Goal: Information Seeking & Learning: Compare options

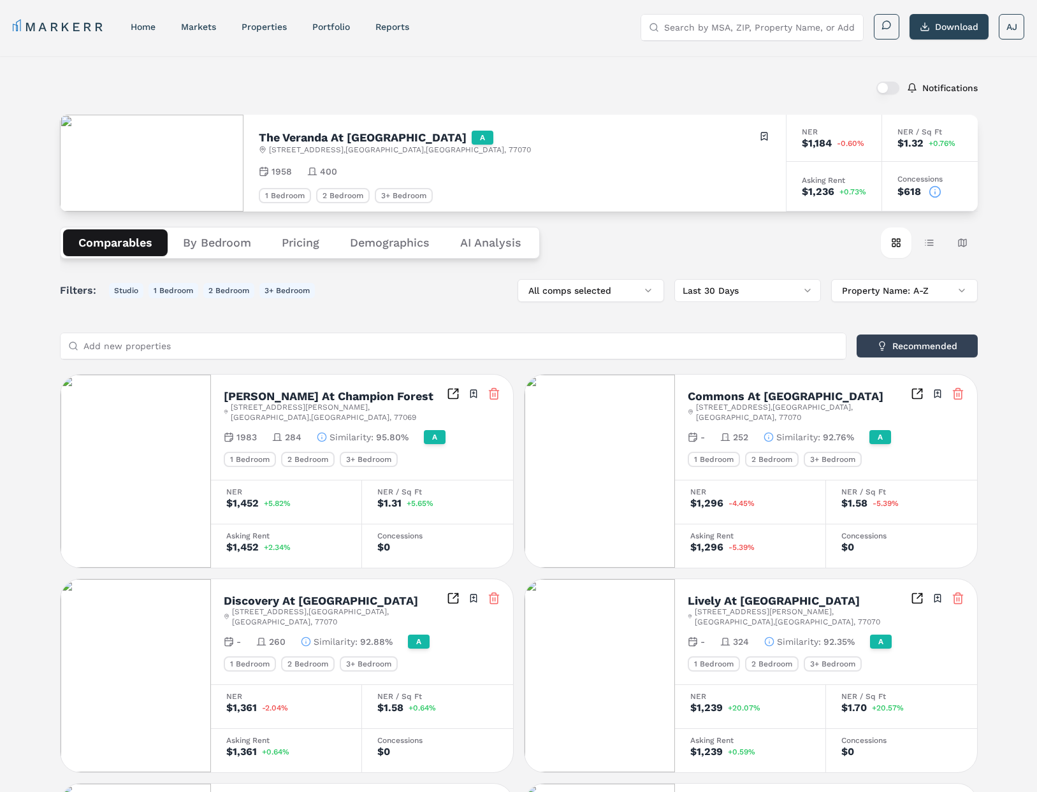
click at [754, 26] on input "Search by MSA, ZIP, Property Name, or Address" at bounding box center [759, 27] width 191 height 25
paste input "The District At Hamilton Place"
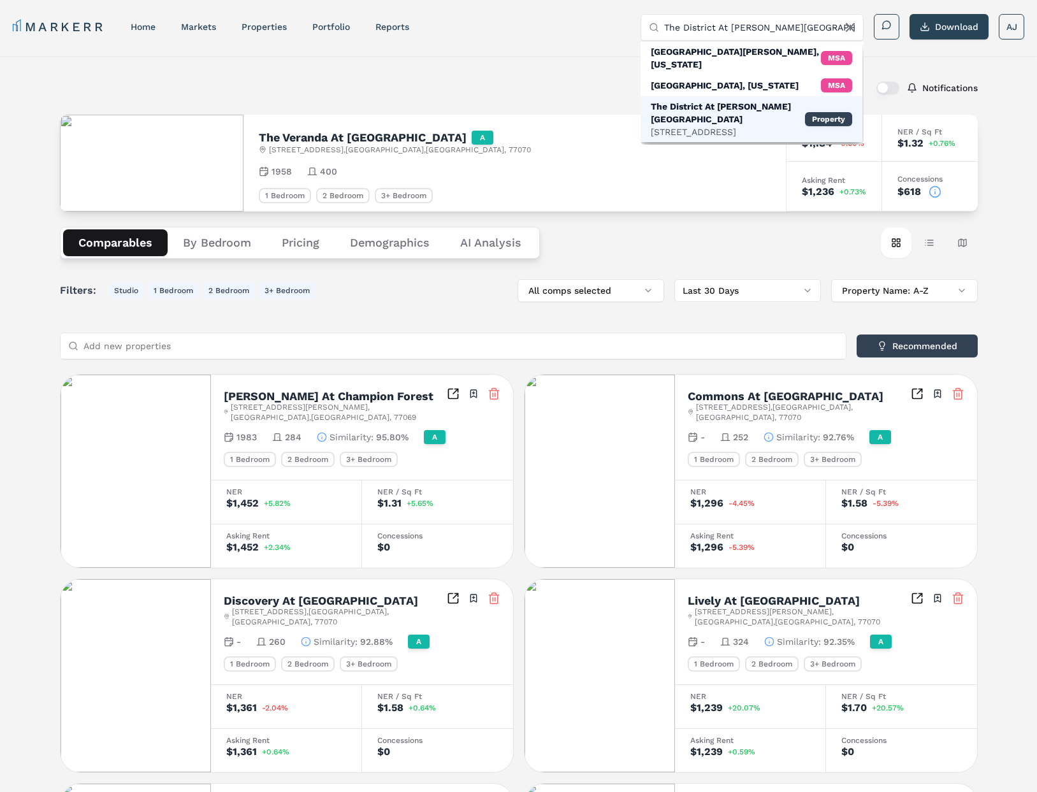
click at [718, 100] on div "The District At Hamilton Place" at bounding box center [728, 112] width 154 height 25
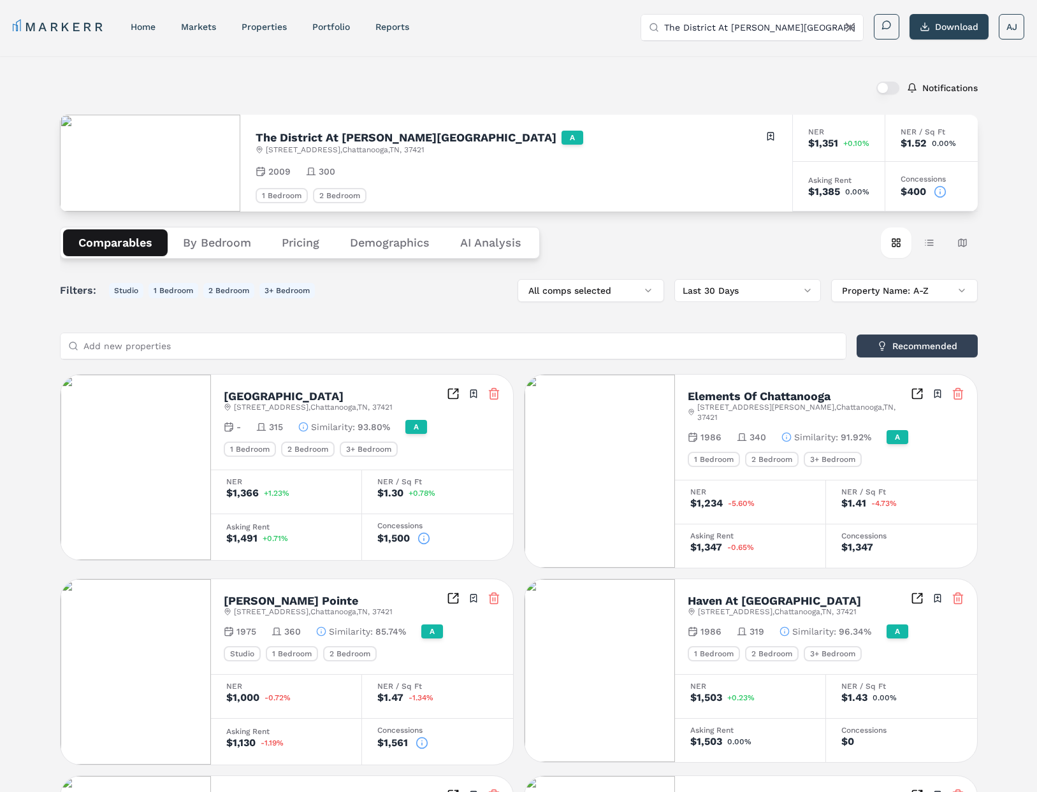
click at [943, 196] on circle at bounding box center [939, 191] width 11 height 11
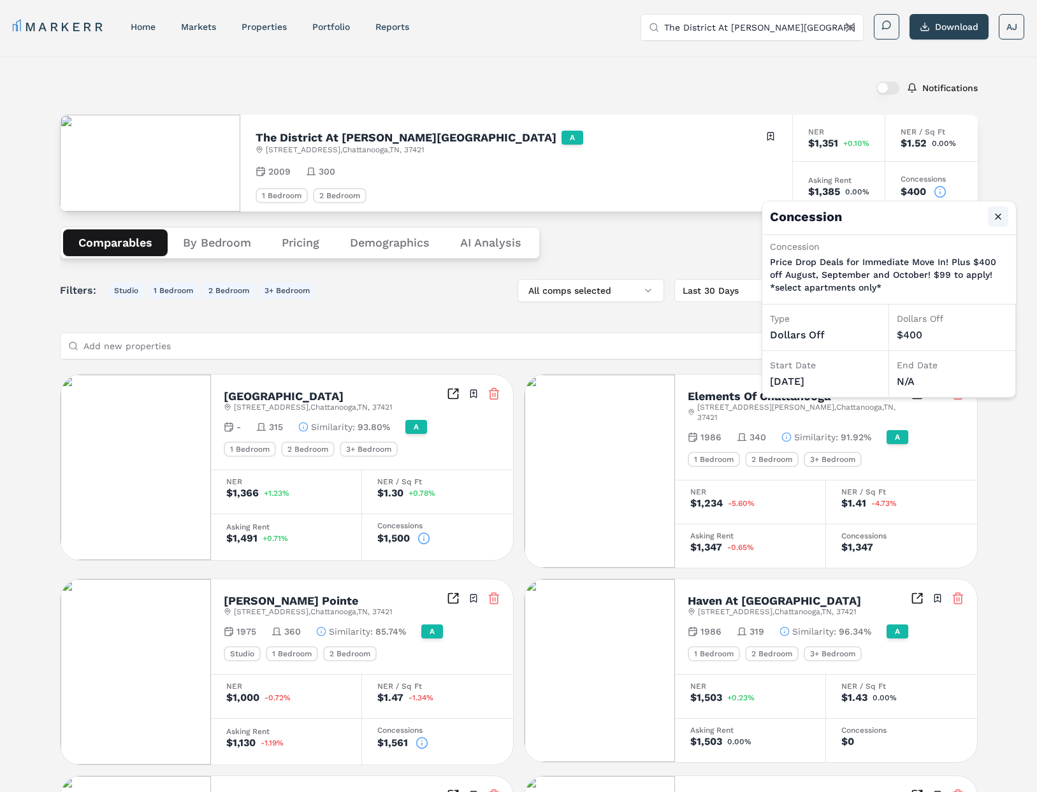
click at [998, 217] on button "Close" at bounding box center [998, 216] width 20 height 20
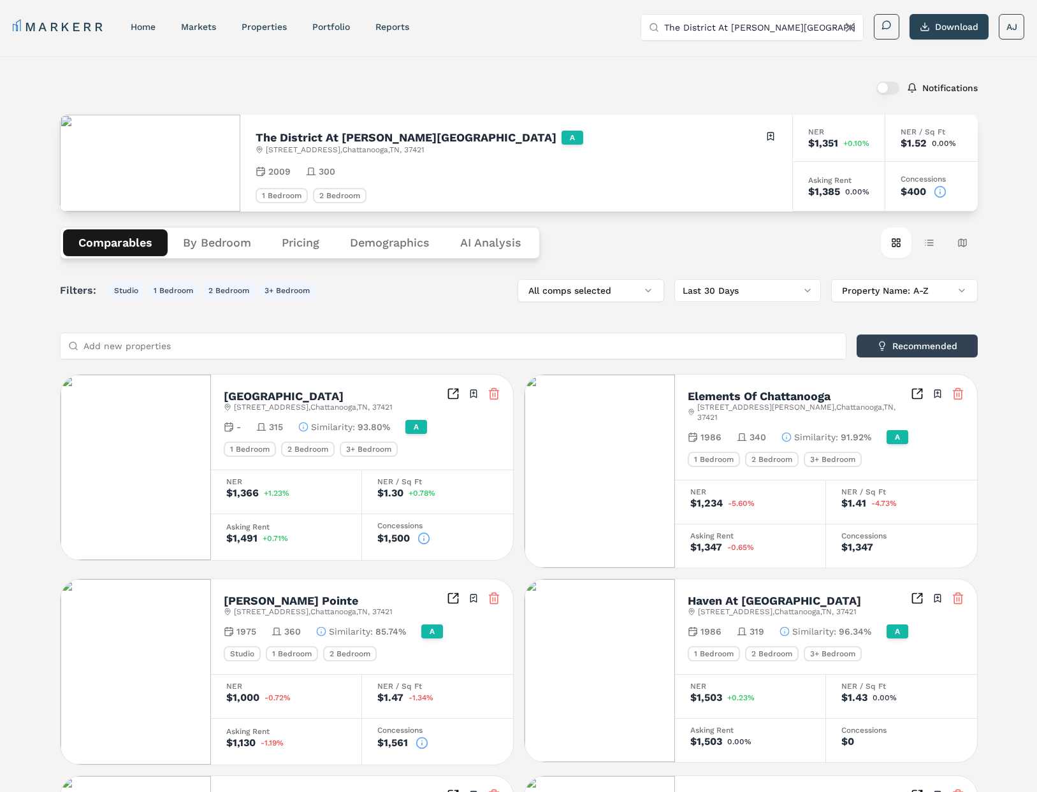
click at [769, 29] on input "The District At Hamilton Place" at bounding box center [759, 27] width 191 height 25
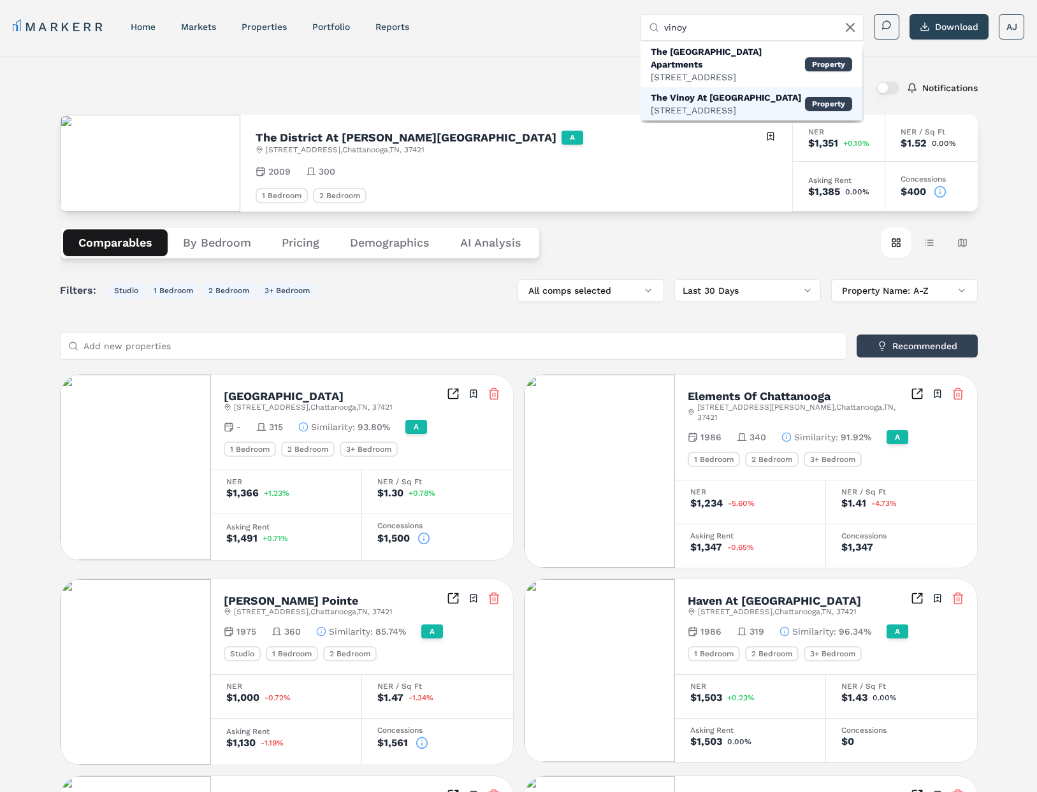
click at [711, 91] on div "The Vinoy At Innovation Park" at bounding box center [726, 97] width 150 height 13
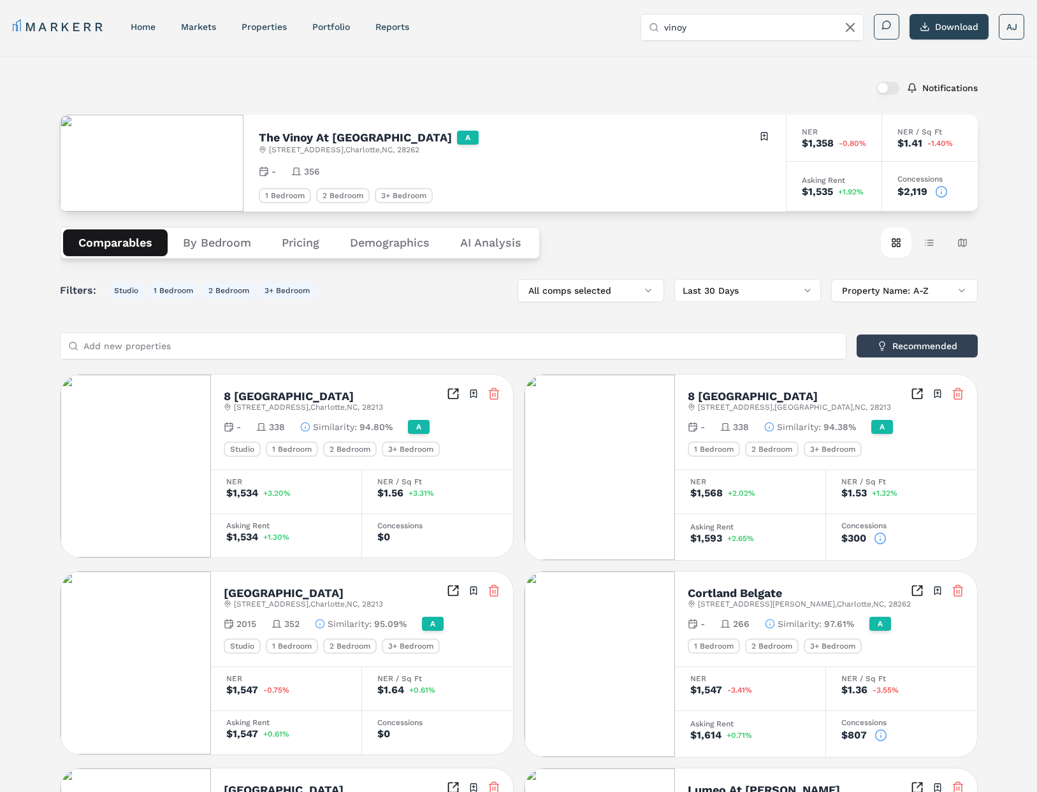
click at [941, 189] on icon at bounding box center [941, 189] width 0 height 0
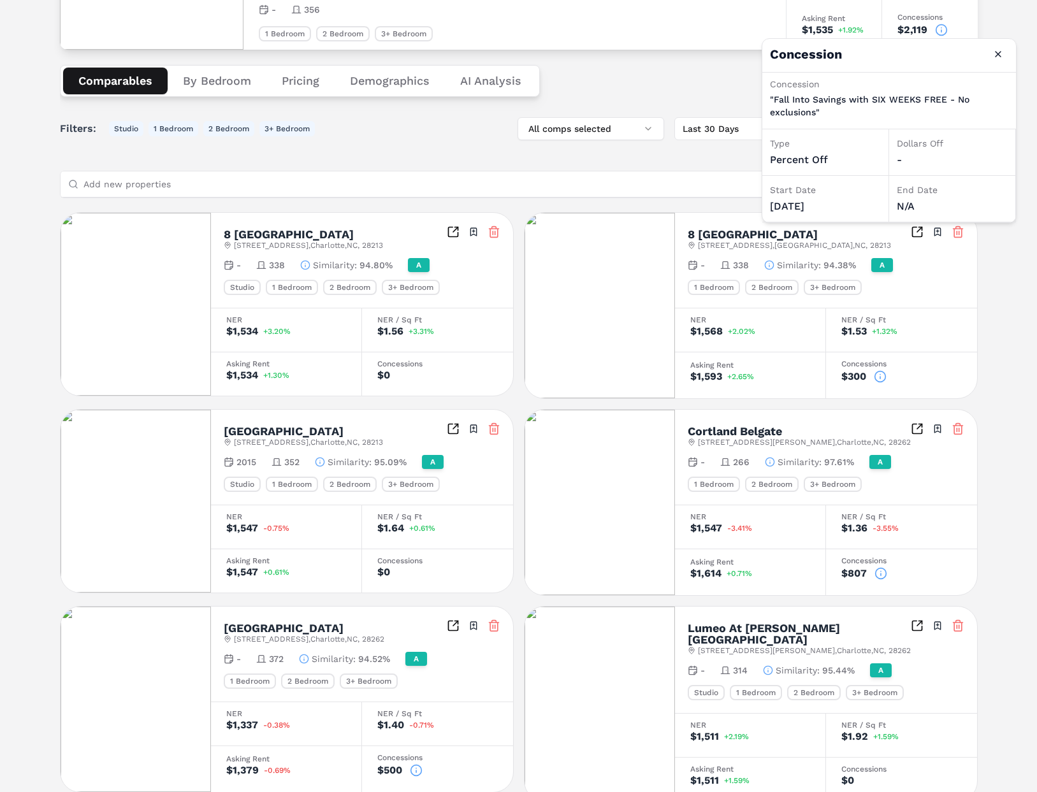
scroll to position [96, 0]
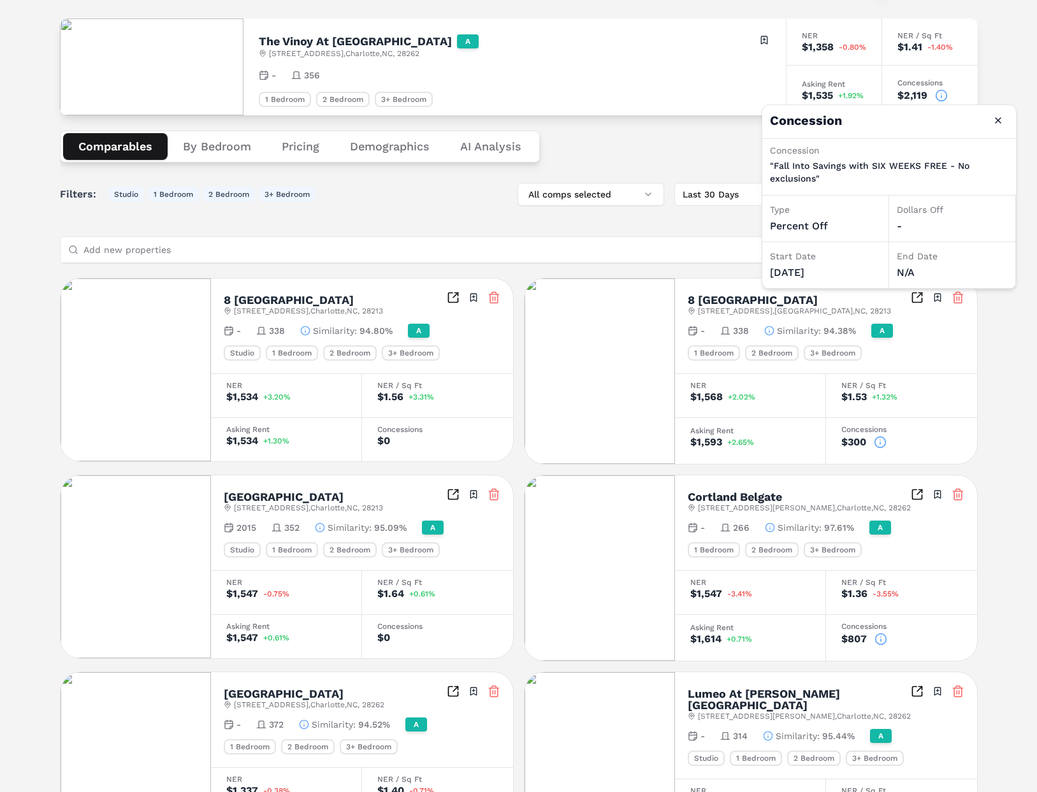
drag, startPoint x: 976, startPoint y: 88, endPoint x: 963, endPoint y: 92, distance: 13.5
click at [975, 88] on div "Concessions $2,119" at bounding box center [930, 91] width 96 height 50
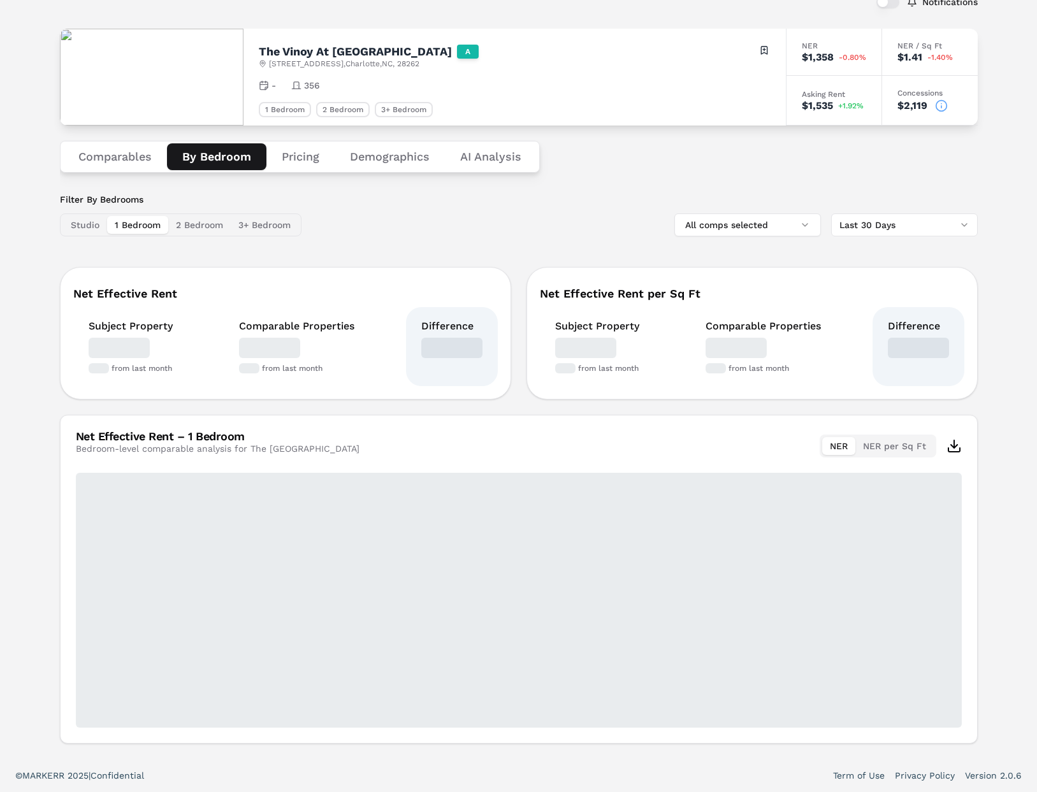
scroll to position [86, 0]
click at [230, 145] on button "By Bedroom" at bounding box center [216, 156] width 99 height 27
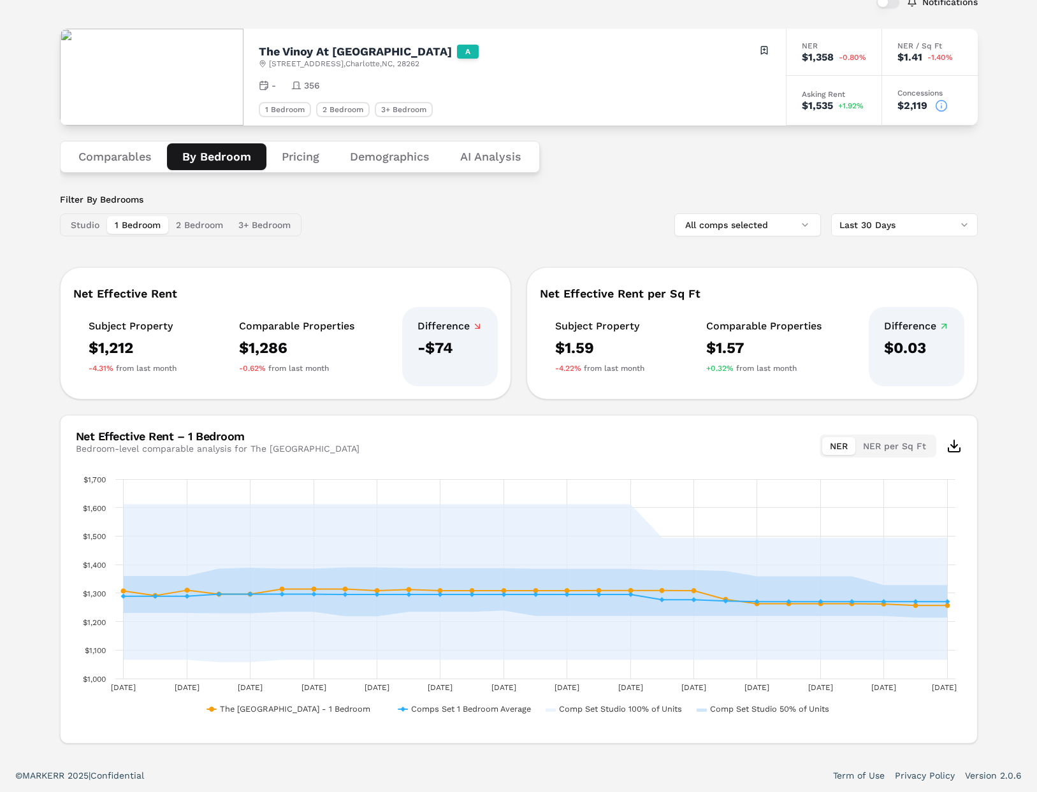
drag, startPoint x: 119, startPoint y: 161, endPoint x: 344, endPoint y: 163, distance: 225.0
click at [122, 161] on button "Comparables" at bounding box center [115, 156] width 104 height 27
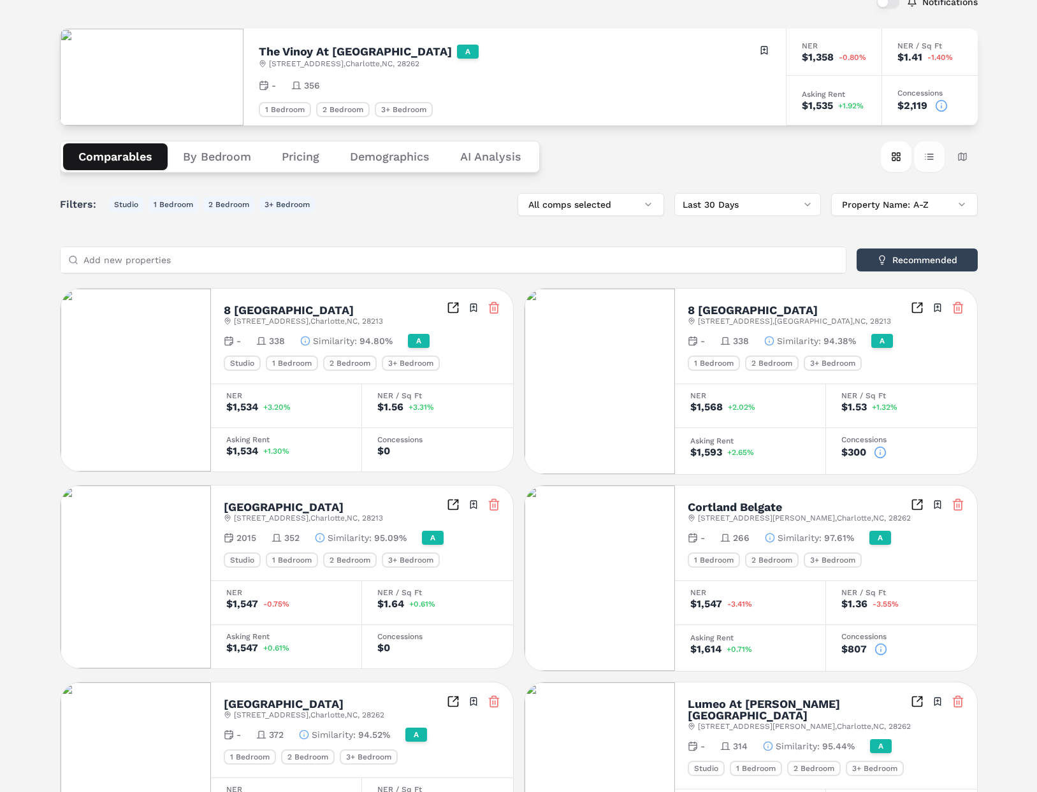
click at [926, 151] on button "Table view" at bounding box center [929, 156] width 31 height 31
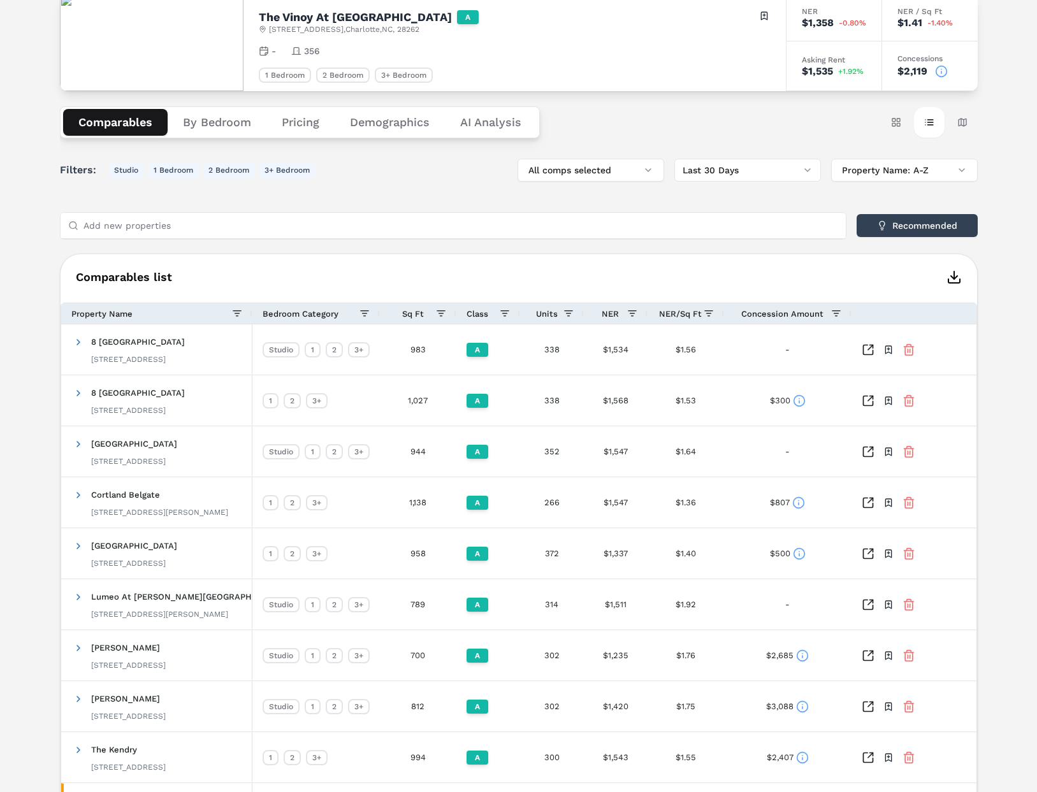
scroll to position [123, 0]
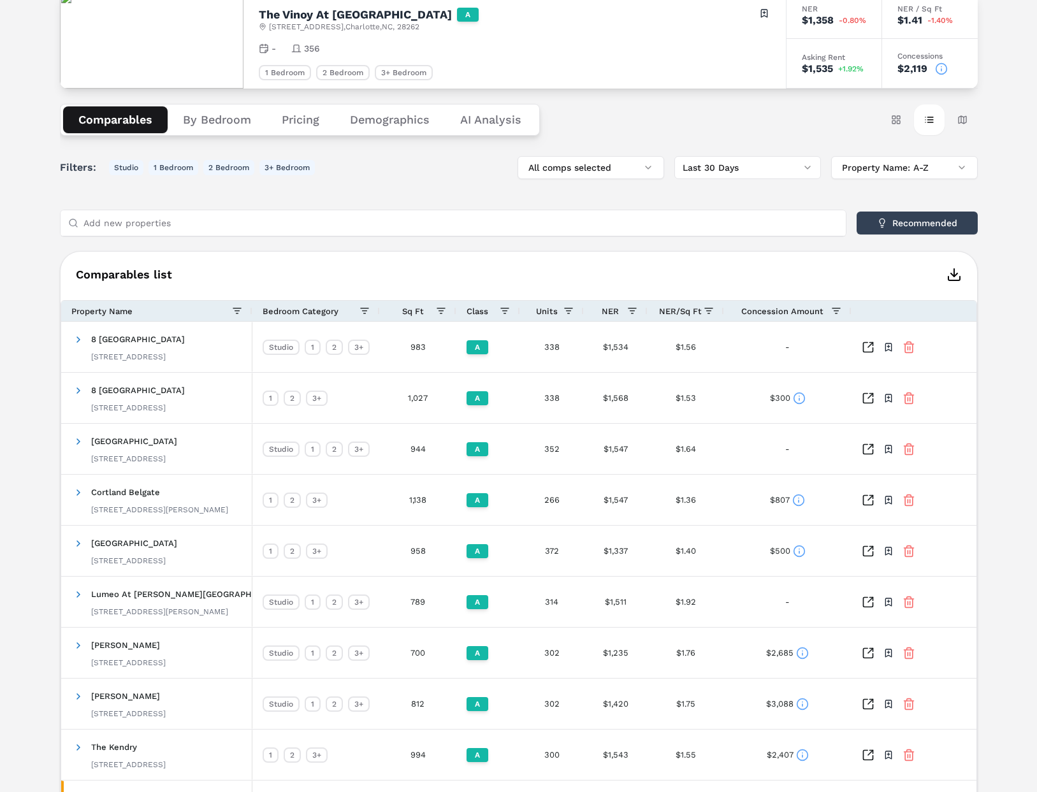
click at [942, 71] on icon at bounding box center [941, 68] width 13 height 13
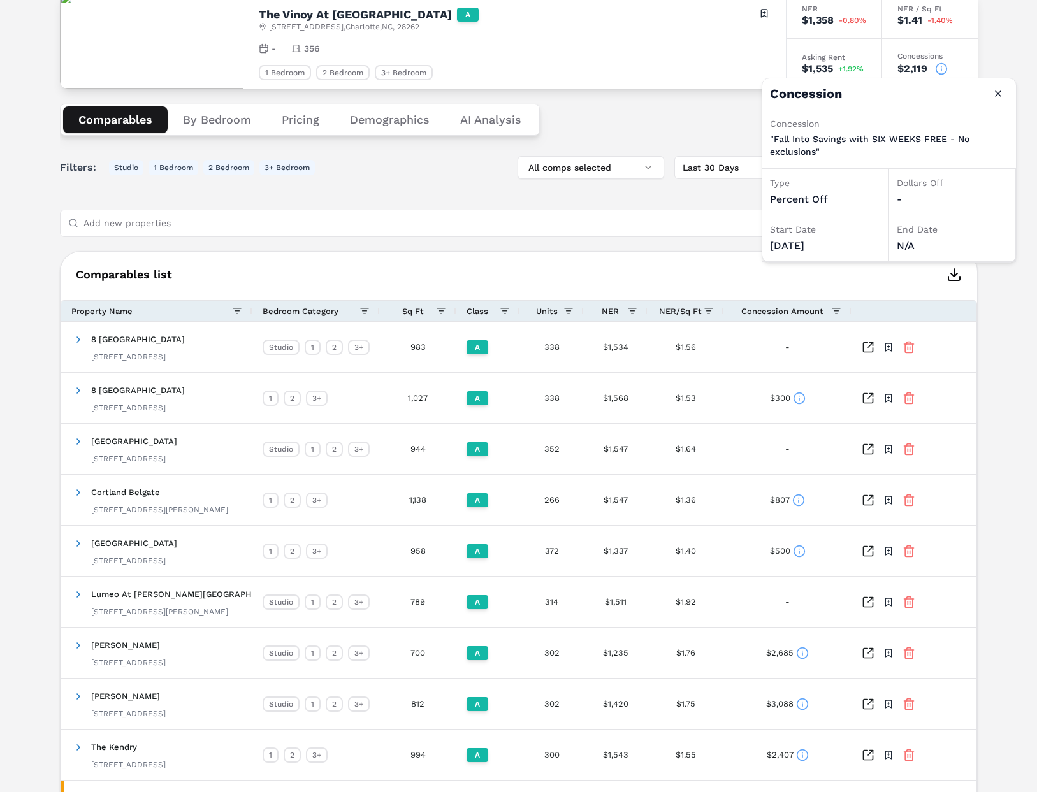
click at [825, 244] on div "09/09/2025" at bounding box center [825, 245] width 111 height 15
click at [827, 96] on h4 "Concession Close" at bounding box center [889, 94] width 254 height 33
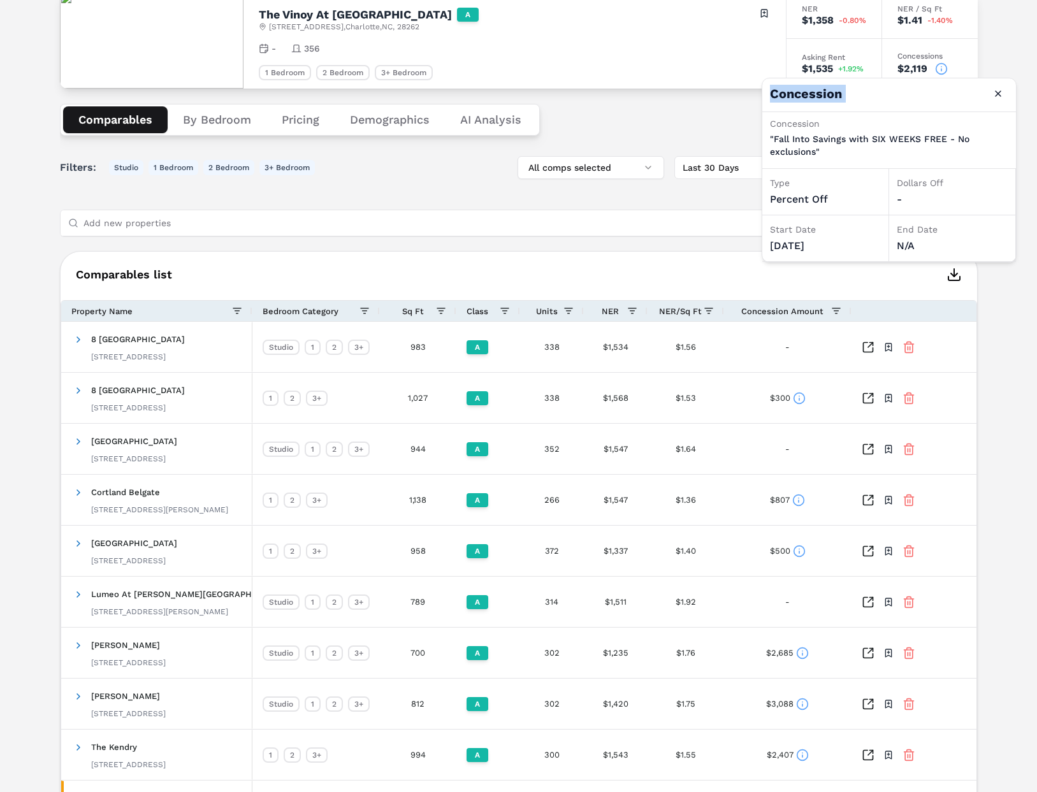
click at [827, 96] on h4 "Concession Close" at bounding box center [889, 94] width 254 height 33
click at [694, 89] on div "Comparables By Bedroom Pricing Demographics AI Analysis Card view Table view Ma…" at bounding box center [519, 120] width 918 height 62
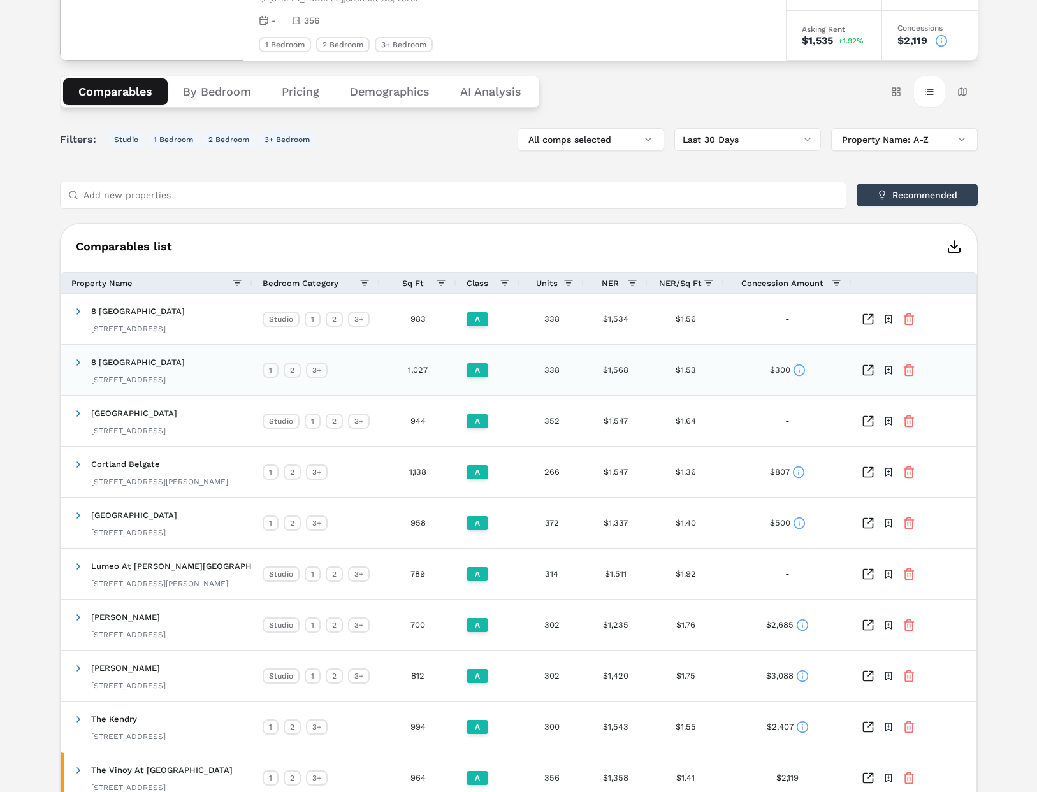
scroll to position [243, 0]
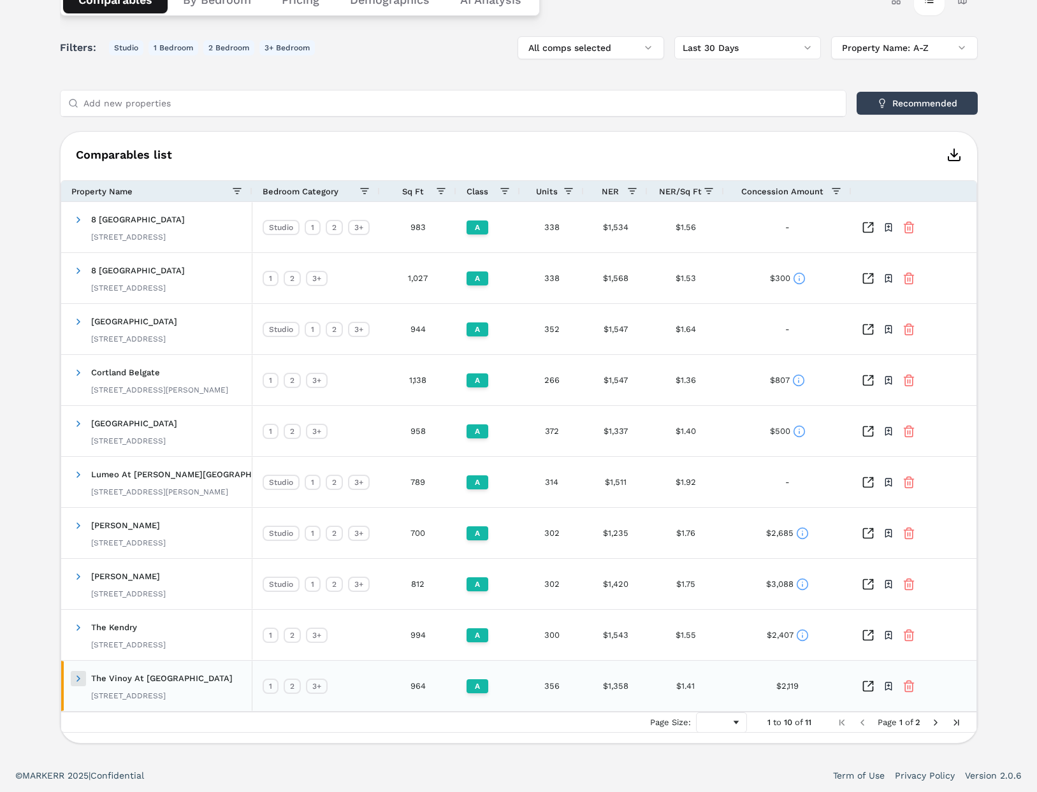
click at [78, 676] on span at bounding box center [78, 679] width 10 height 10
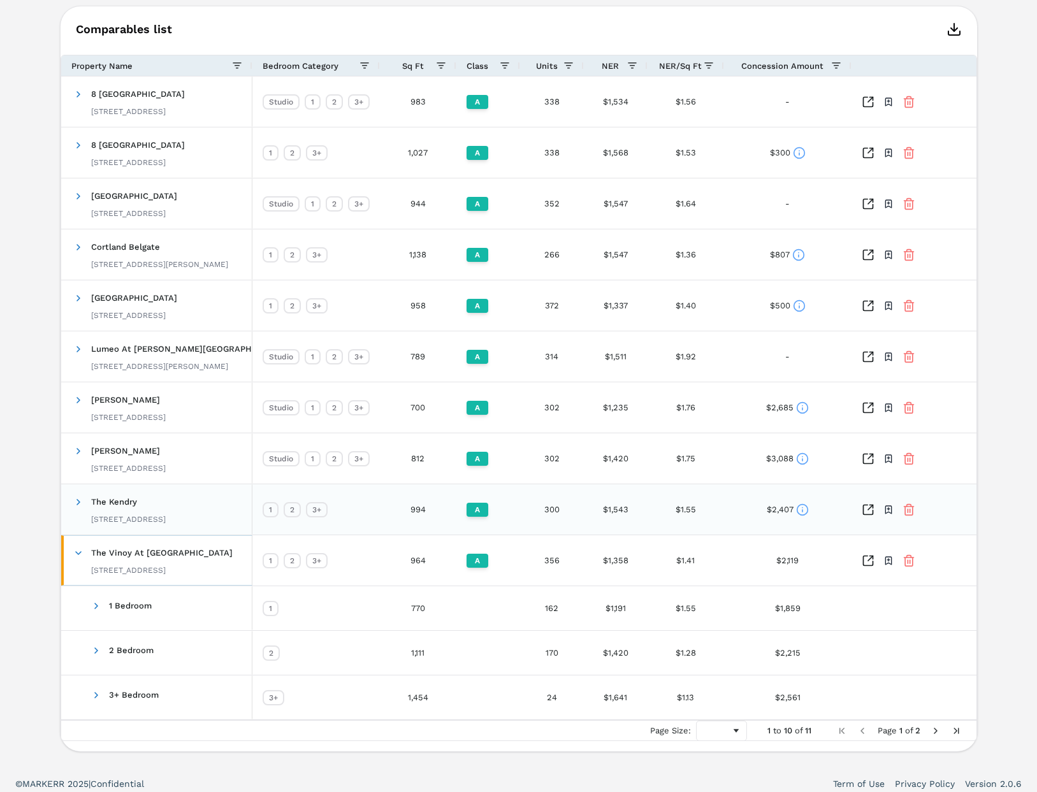
scroll to position [377, 0]
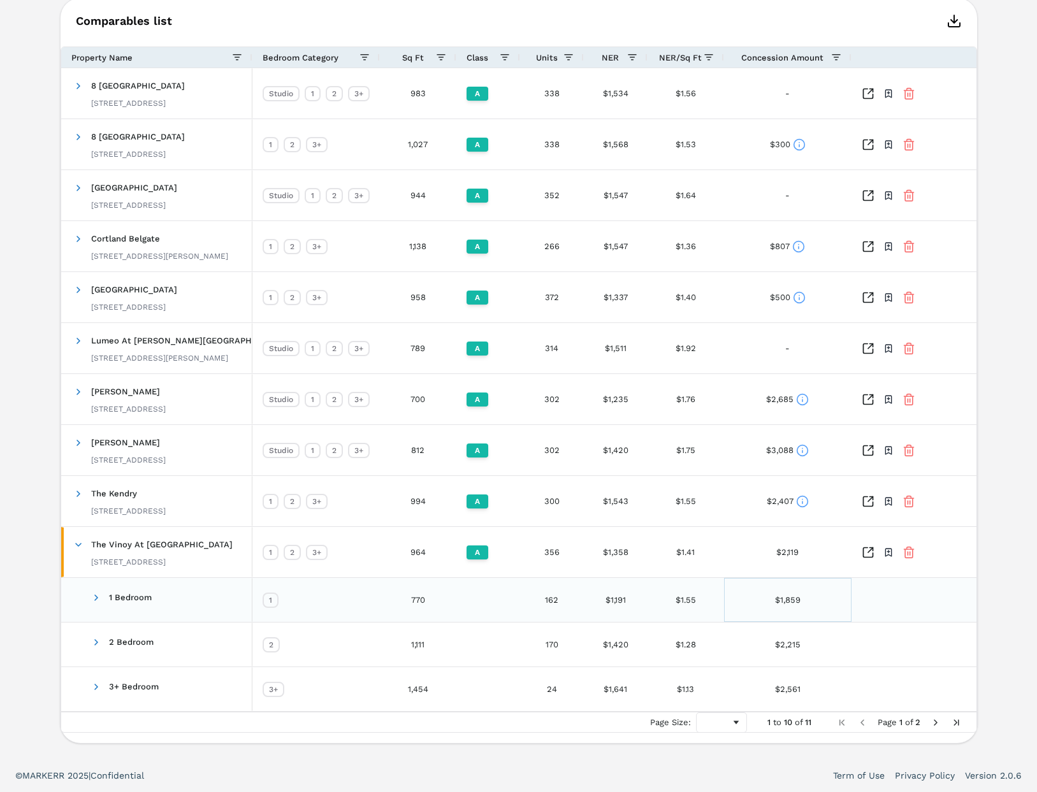
click at [776, 605] on div "$1,859" at bounding box center [787, 600] width 25 height 25
drag, startPoint x: 798, startPoint y: 600, endPoint x: 772, endPoint y: 600, distance: 25.5
click at [772, 600] on div "$1,859" at bounding box center [787, 600] width 127 height 44
click at [793, 645] on div "$2,215" at bounding box center [787, 644] width 25 height 25
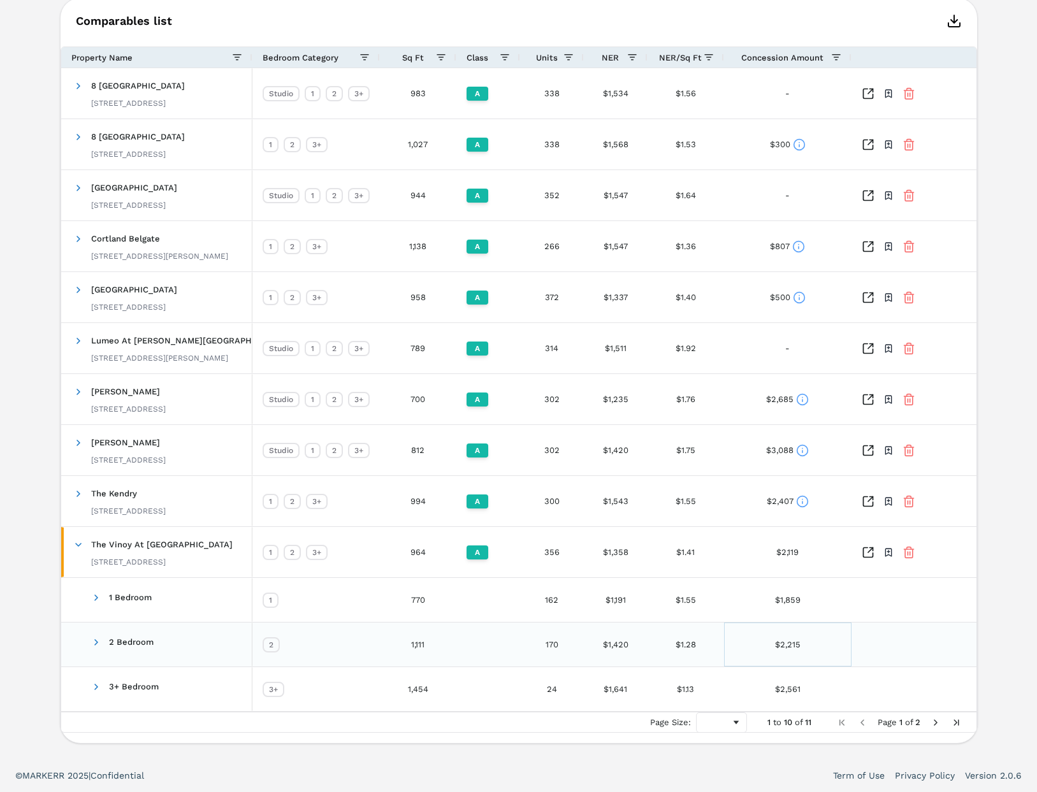
click at [793, 645] on div "$2,215" at bounding box center [787, 644] width 25 height 25
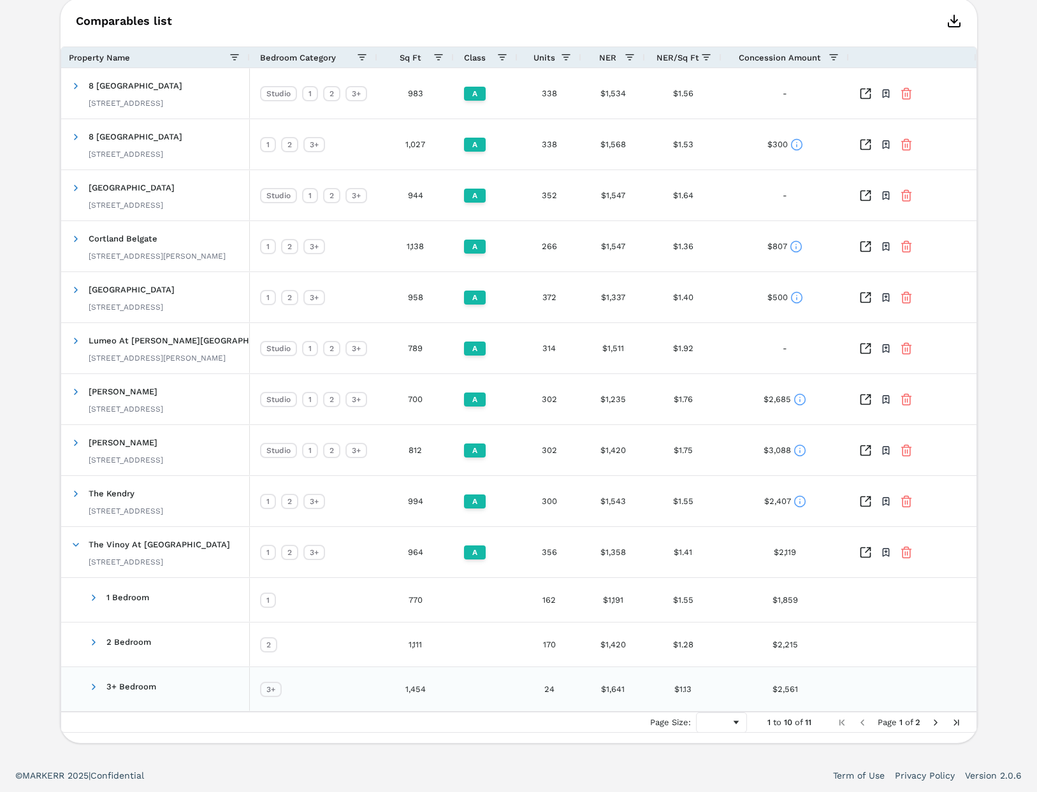
click at [792, 691] on div "$2,561" at bounding box center [784, 689] width 25 height 25
click at [792, 691] on div "$2,561" at bounding box center [787, 689] width 25 height 25
drag, startPoint x: 442, startPoint y: 736, endPoint x: 468, endPoint y: 735, distance: 26.1
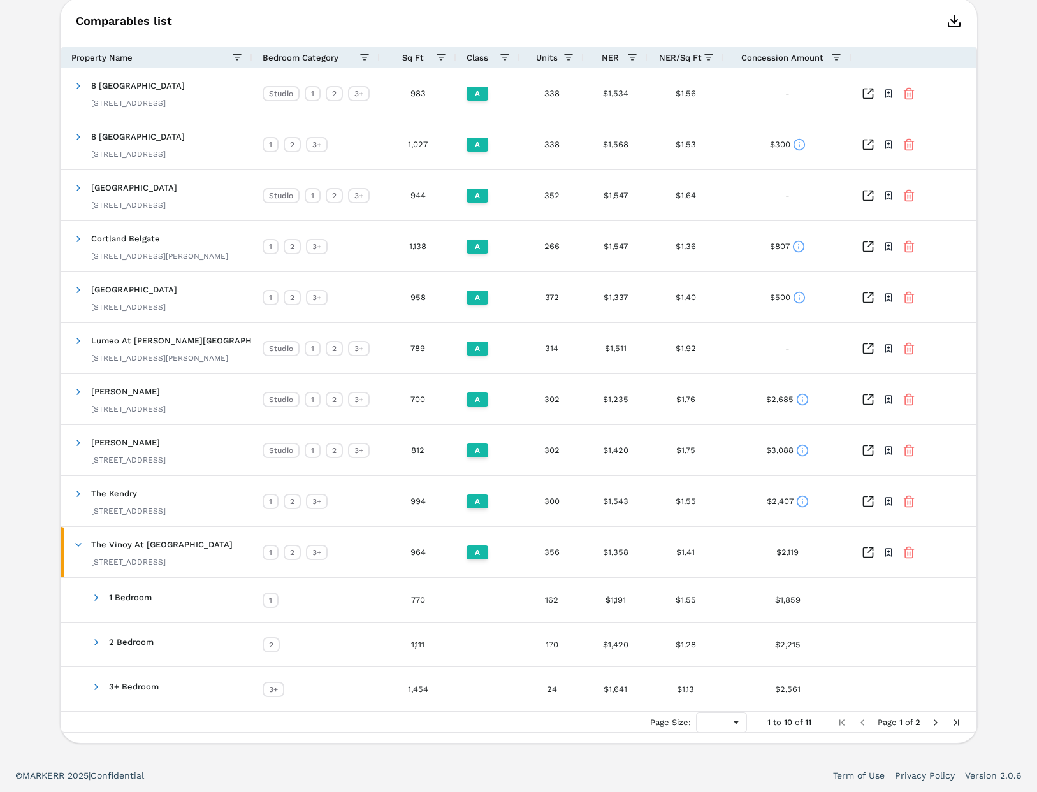
click at [446, 737] on div "1 to 10 of 11. Page 1 of 2 Drag here to set row groups Drag here to set column …" at bounding box center [519, 389] width 916 height 707
drag, startPoint x: 799, startPoint y: 553, endPoint x: 766, endPoint y: 553, distance: 33.1
click at [766, 553] on div "$2,119" at bounding box center [787, 552] width 127 height 50
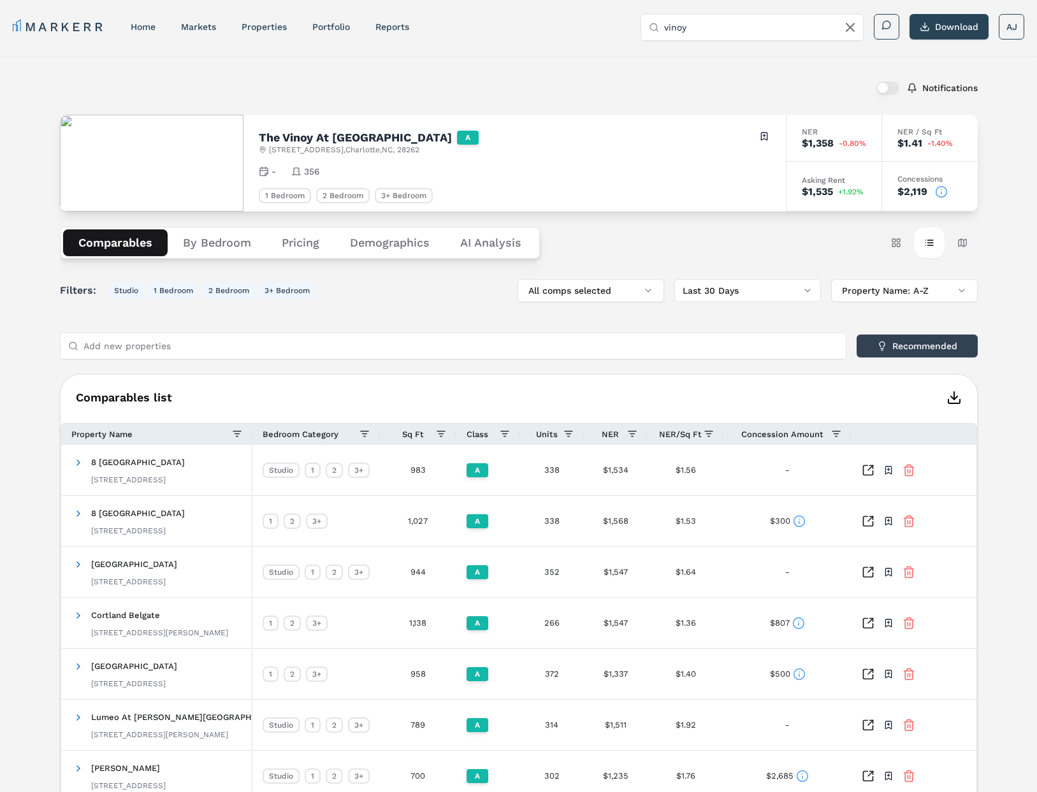
click at [941, 189] on icon at bounding box center [941, 191] width 13 height 13
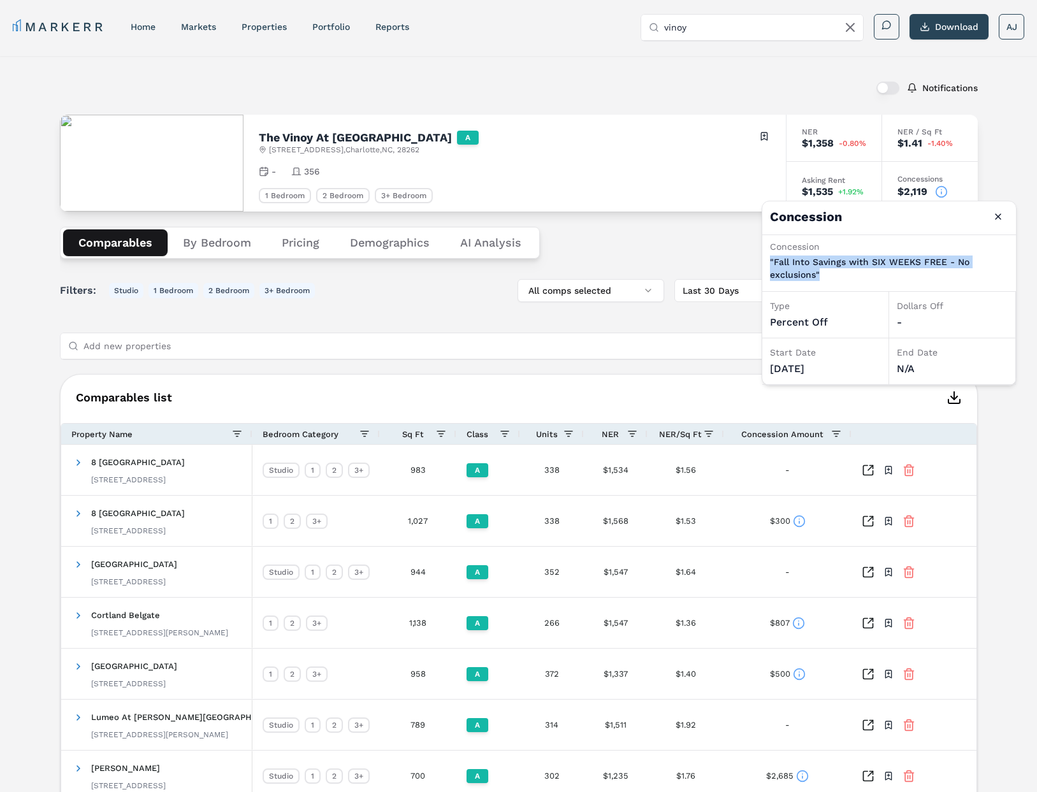
drag, startPoint x: 836, startPoint y: 277, endPoint x: 805, endPoint y: 271, distance: 31.6
click at [772, 265] on p ""Fall Into Savings with SIX WEEKS FREE - No exclusions"" at bounding box center [889, 268] width 238 height 25
click at [854, 262] on p ""Fall Into Savings with SIX WEEKS FREE - No exclusions"" at bounding box center [889, 268] width 238 height 25
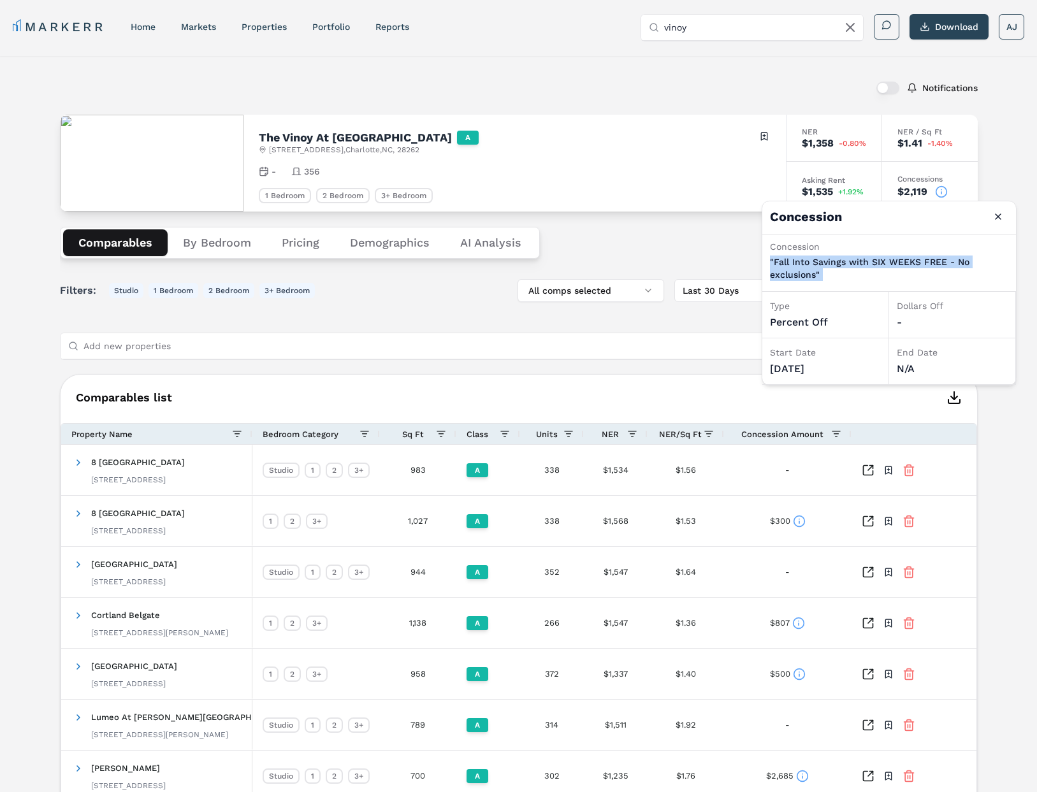
drag, startPoint x: 879, startPoint y: 269, endPoint x: 861, endPoint y: 272, distance: 18.8
click at [879, 269] on p ""Fall Into Savings with SIX WEEKS FREE - No exclusions"" at bounding box center [889, 268] width 238 height 25
drag, startPoint x: 830, startPoint y: 268, endPoint x: 779, endPoint y: 259, distance: 52.4
click at [769, 260] on div "Concession "Fall Into Savings with SIX WEEKS FREE - No exclusions"" at bounding box center [889, 263] width 254 height 57
click at [1000, 215] on button "Close" at bounding box center [998, 216] width 20 height 20
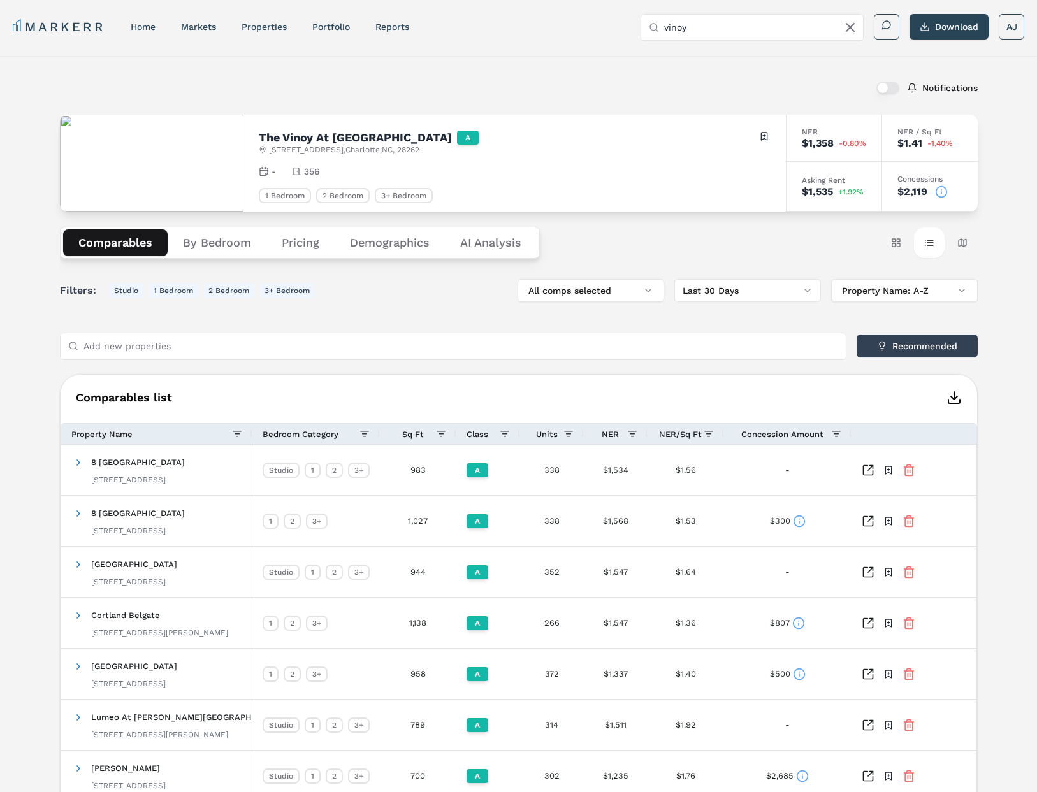
click at [722, 29] on input "vinoy" at bounding box center [759, 27] width 191 height 25
paste input "Worthington"
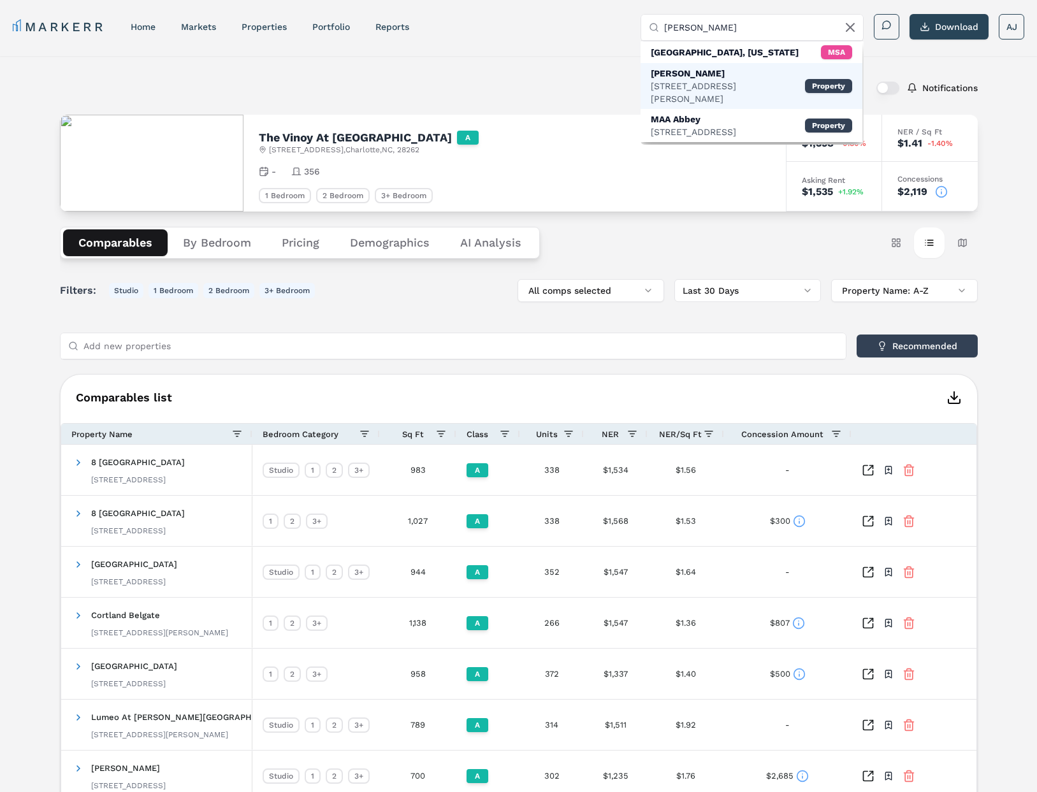
click at [718, 80] on div "2808 McKinney Ave, Dallas" at bounding box center [728, 92] width 154 height 25
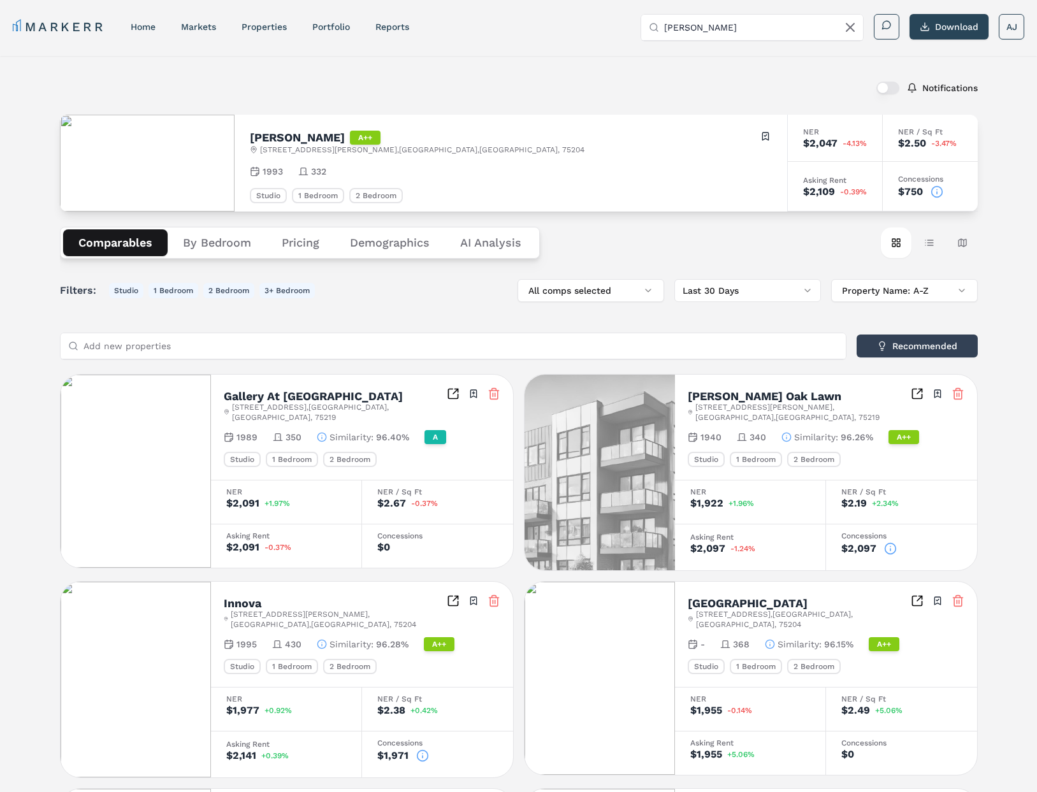
click at [942, 191] on icon at bounding box center [936, 191] width 13 height 13
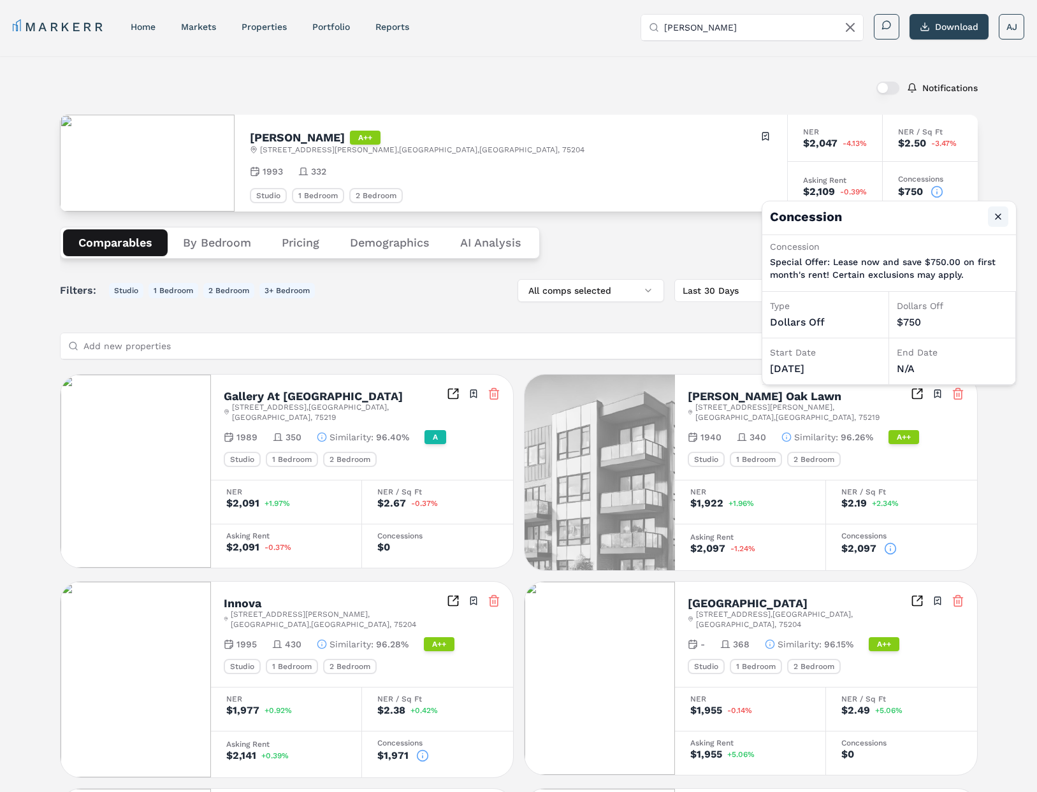
click at [1006, 210] on button "Close" at bounding box center [998, 216] width 20 height 20
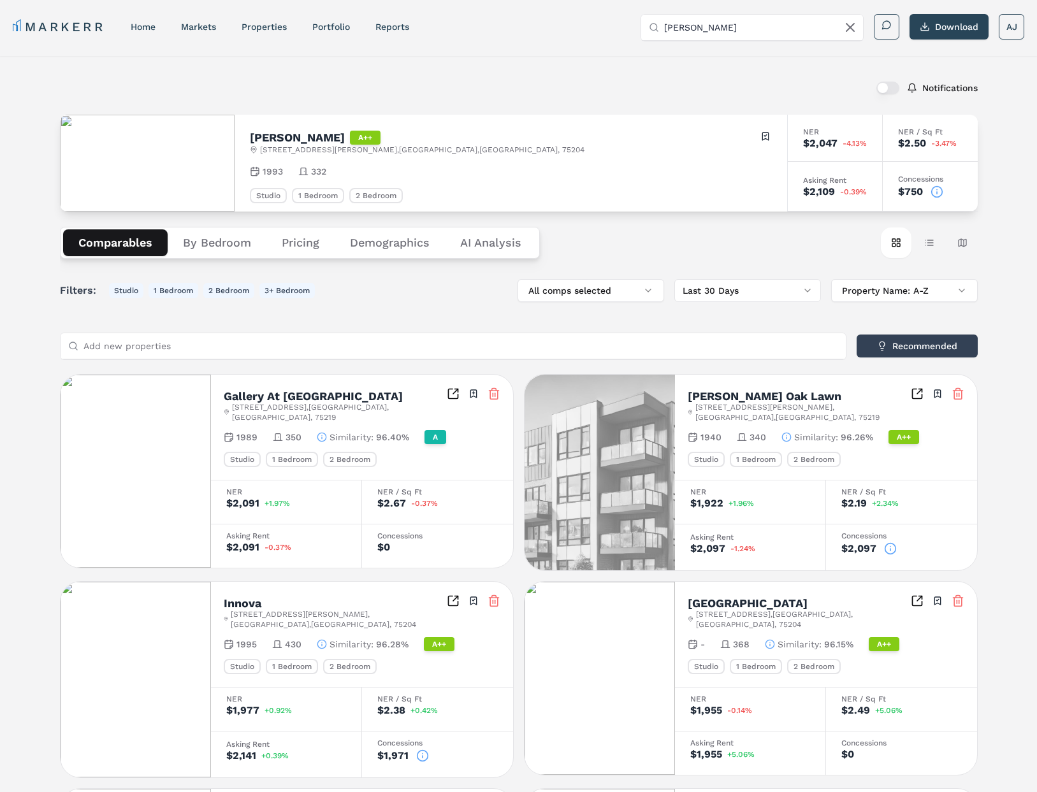
drag, startPoint x: 683, startPoint y: 29, endPoint x: 633, endPoint y: 24, distance: 50.0
click at [632, 24] on div "MARKERR home markets properties Portfolio reports Search by MSA, ZIP, Property …" at bounding box center [518, 27] width 1011 height 26
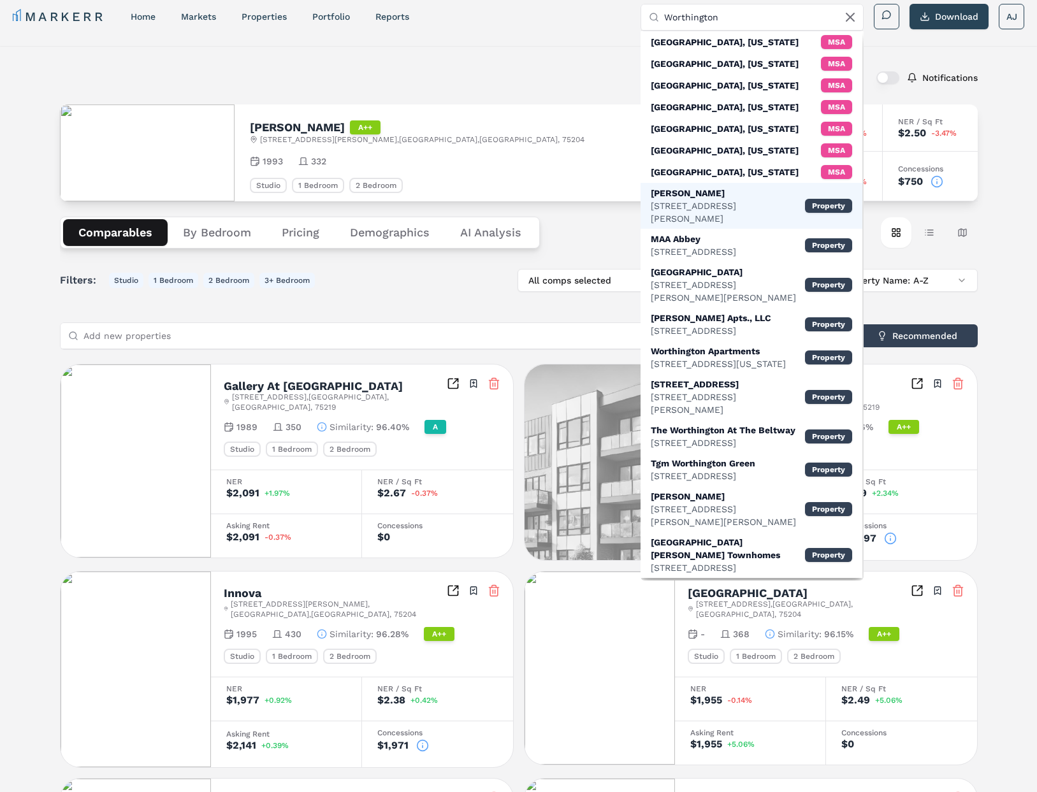
scroll to position [6, 0]
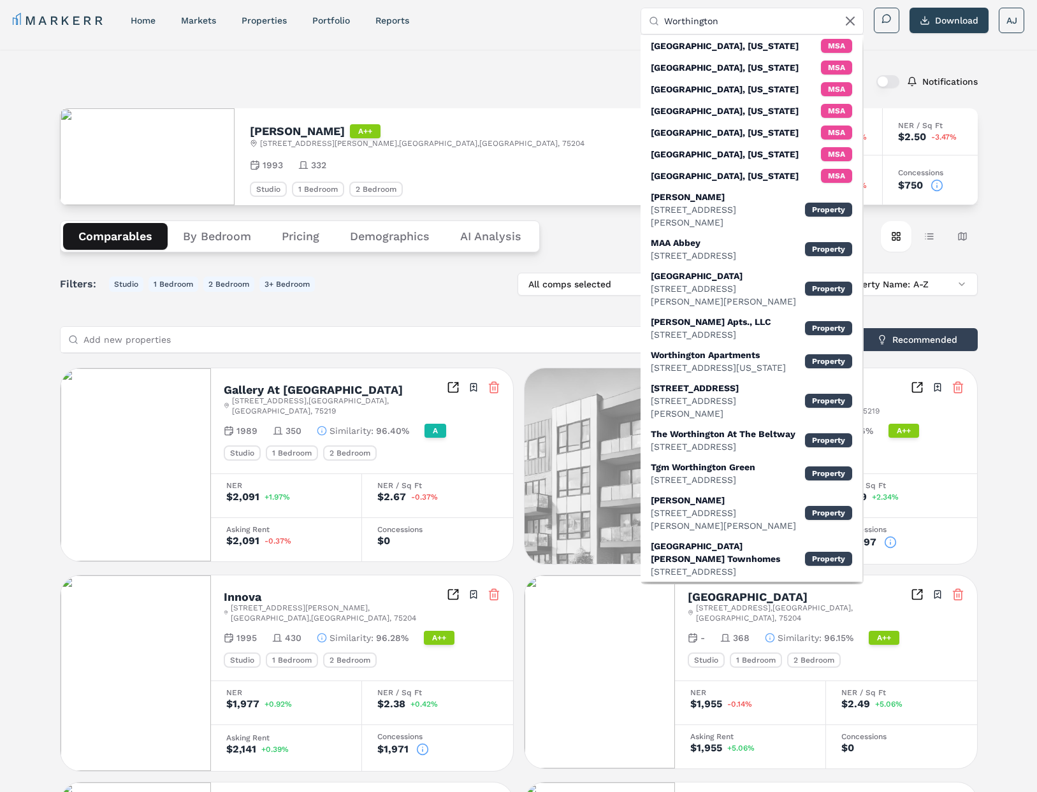
click at [729, 16] on input "Worthington" at bounding box center [759, 20] width 191 height 25
click at [723, 17] on input "Worthington" at bounding box center [759, 20] width 191 height 25
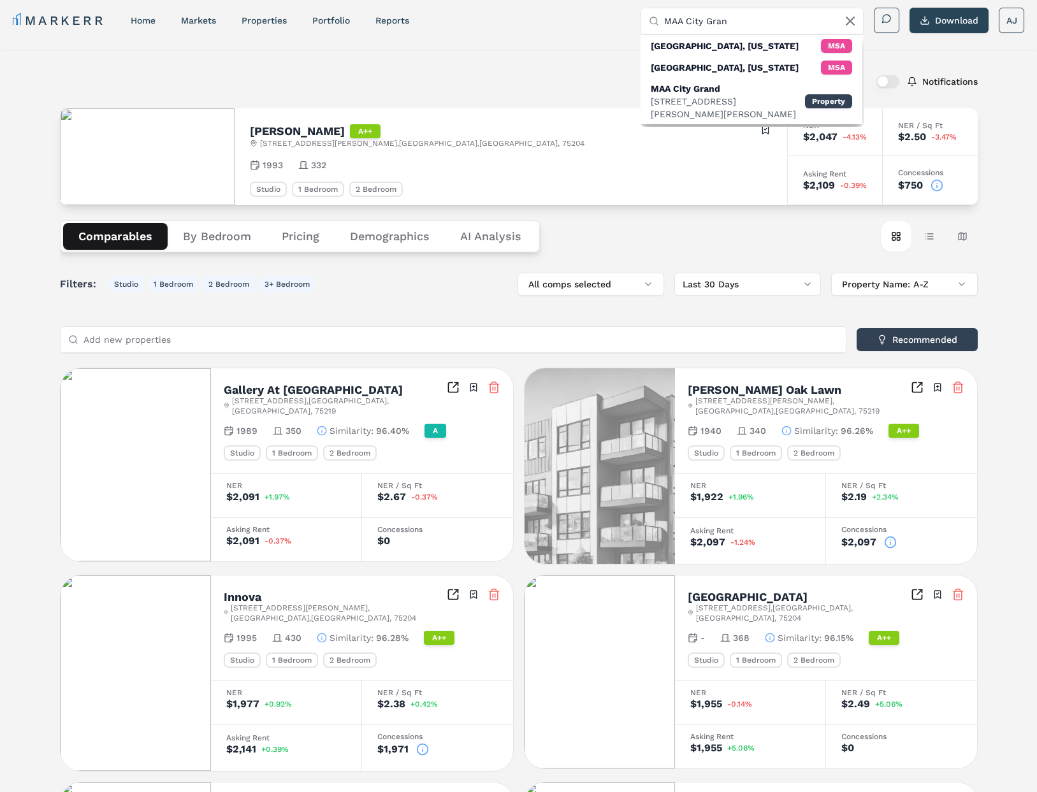
click at [705, 22] on input "MAA City Gran" at bounding box center [759, 20] width 191 height 25
click at [704, 22] on input "MAA City Gran" at bounding box center [759, 20] width 191 height 25
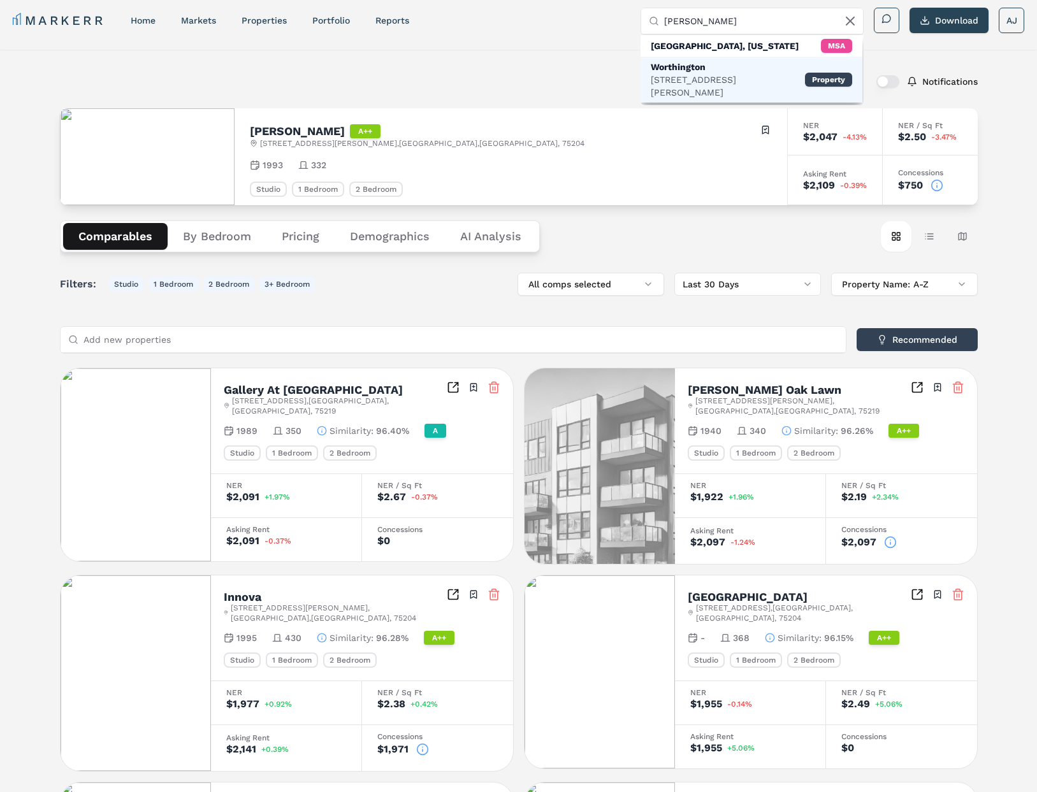
click at [728, 68] on div "Worthington" at bounding box center [728, 67] width 154 height 13
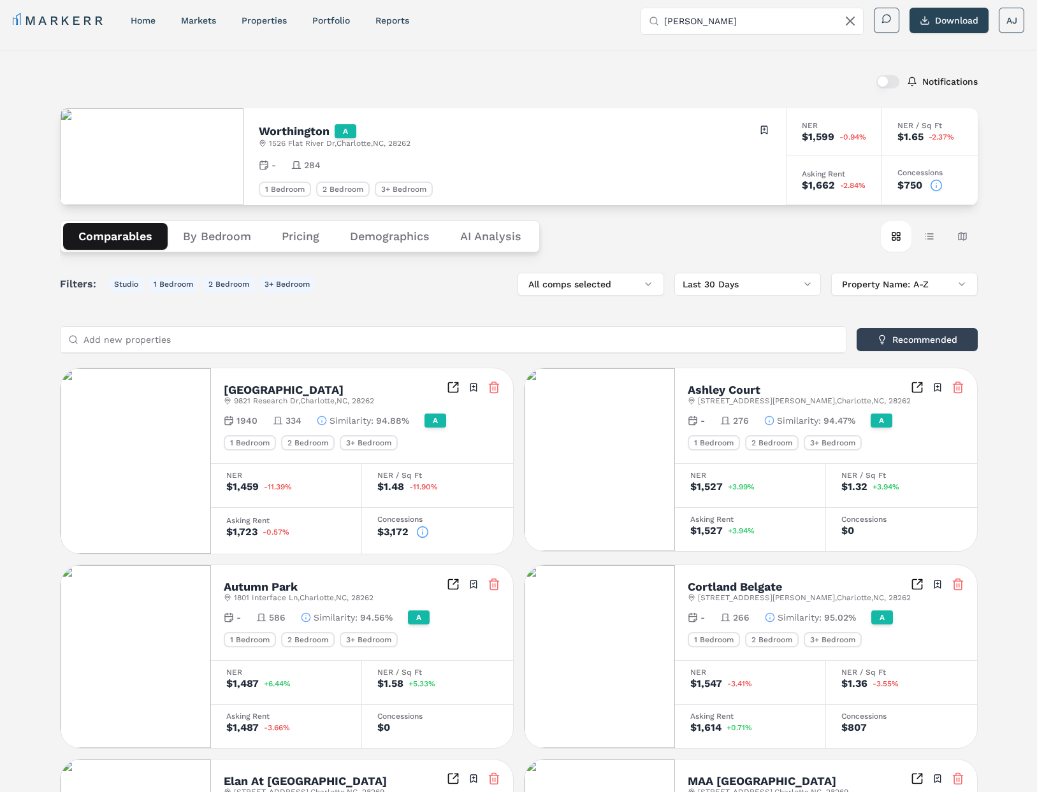
click at [937, 185] on icon at bounding box center [936, 185] width 13 height 13
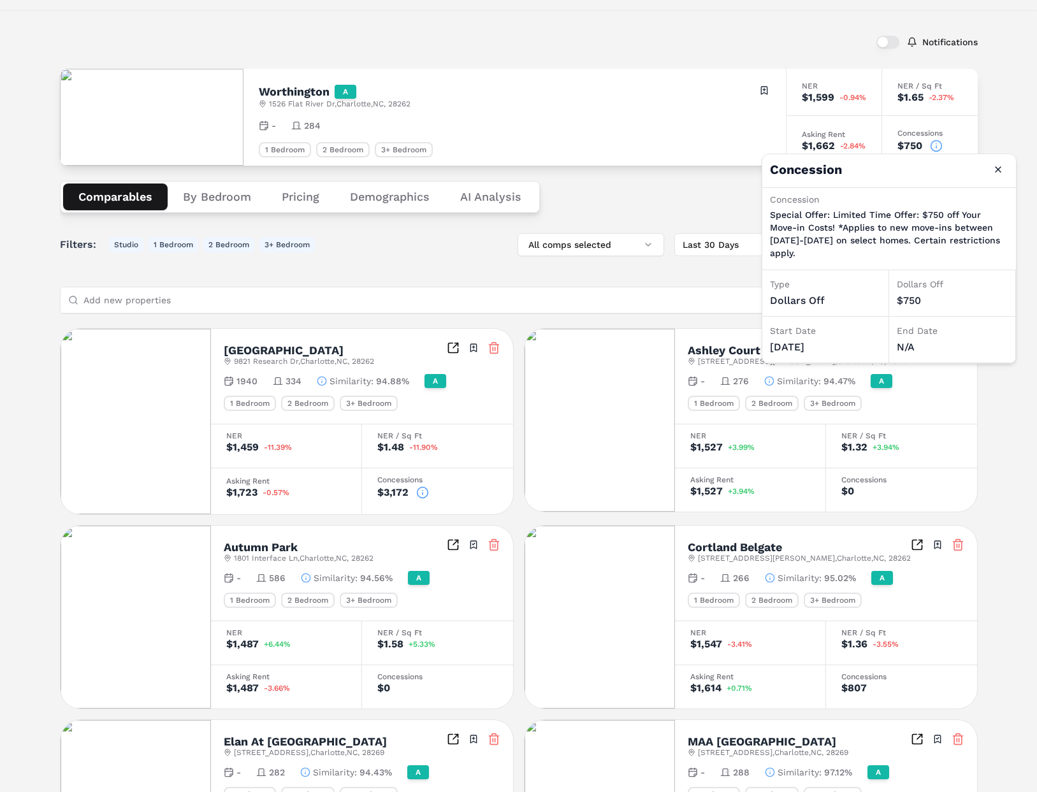
scroll to position [47, 0]
drag, startPoint x: 818, startPoint y: 250, endPoint x: 791, endPoint y: 216, distance: 43.2
click at [791, 216] on p "Special Offer: Limited Time Offer: $750 off Your Move-in Costs! *Applies to new…" at bounding box center [889, 233] width 238 height 51
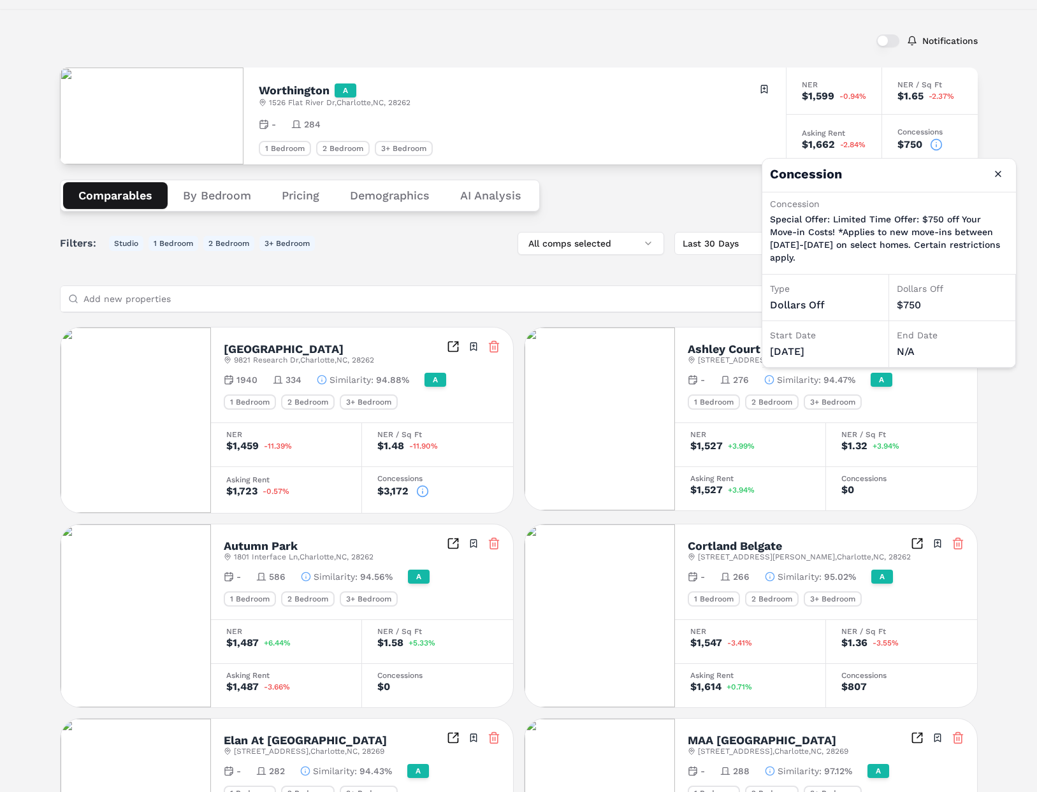
scroll to position [41, 0]
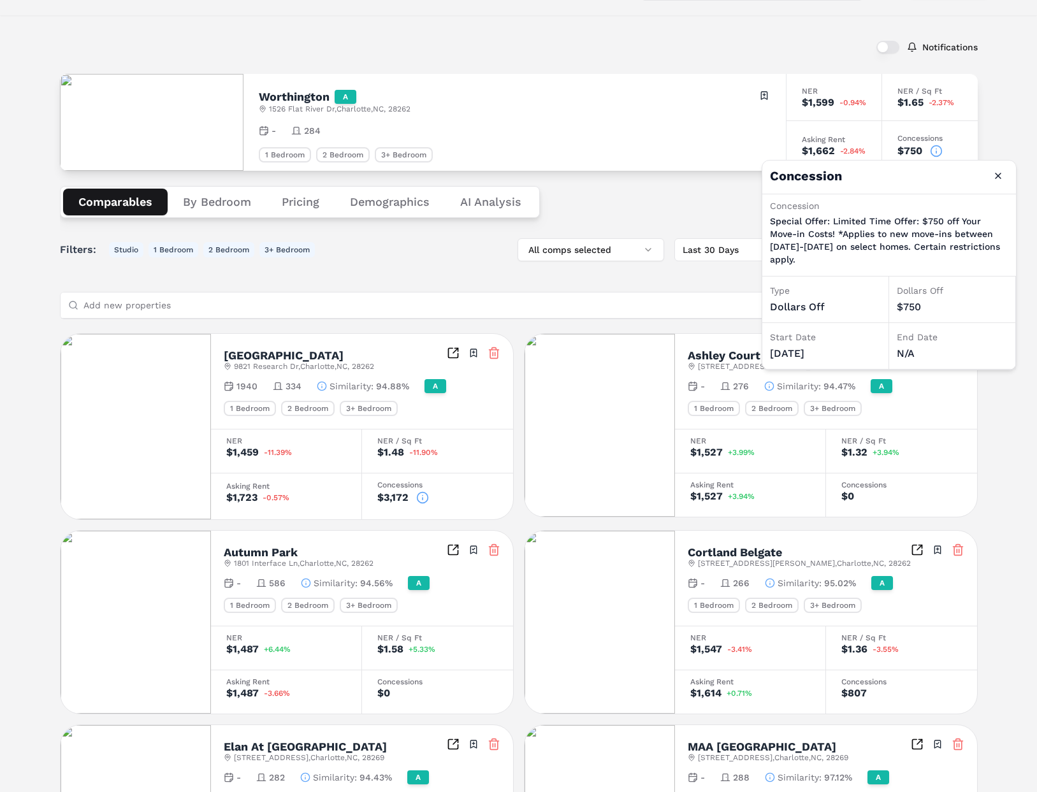
click at [693, 217] on div "Comparables By Bedroom Pricing Demographics AI Analysis Card view Table view Ma…" at bounding box center [519, 202] width 918 height 62
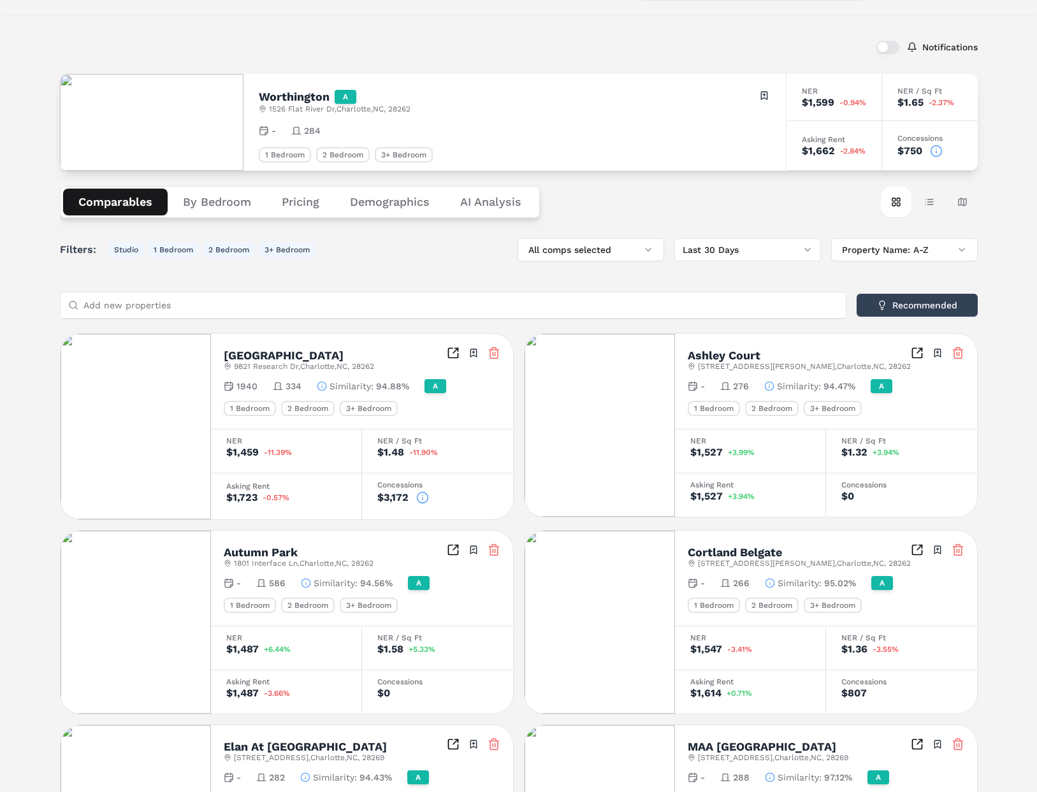
click at [932, 147] on icon at bounding box center [936, 151] width 13 height 13
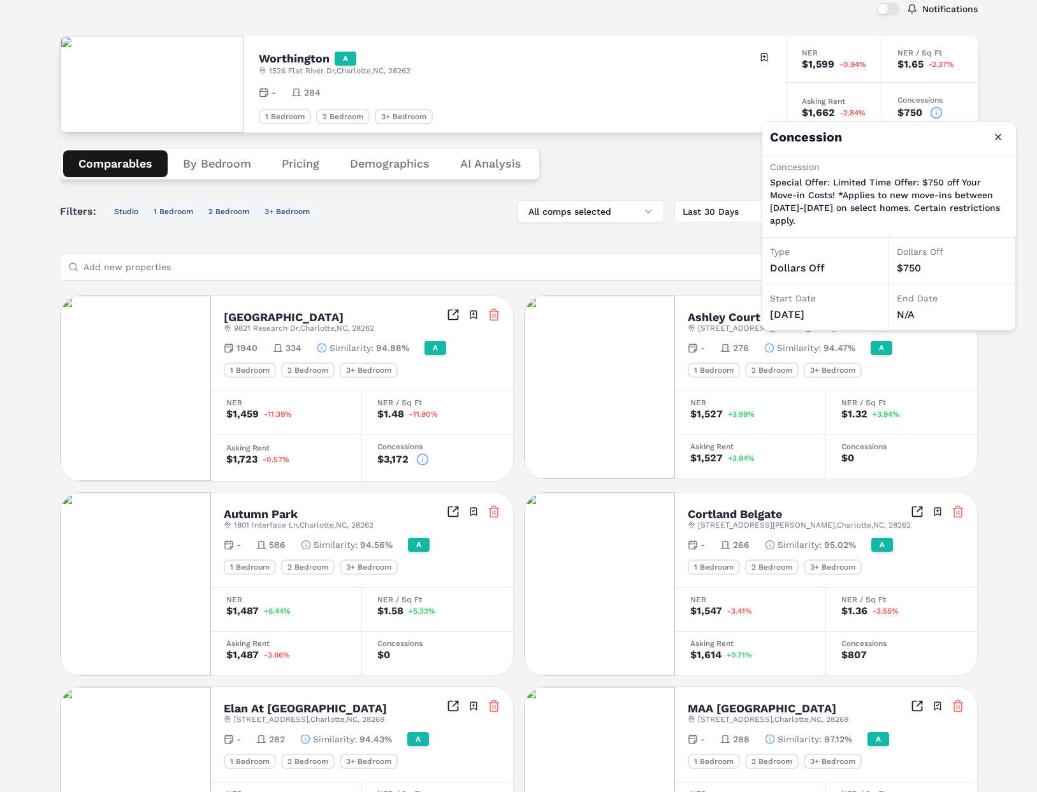
scroll to position [0, 0]
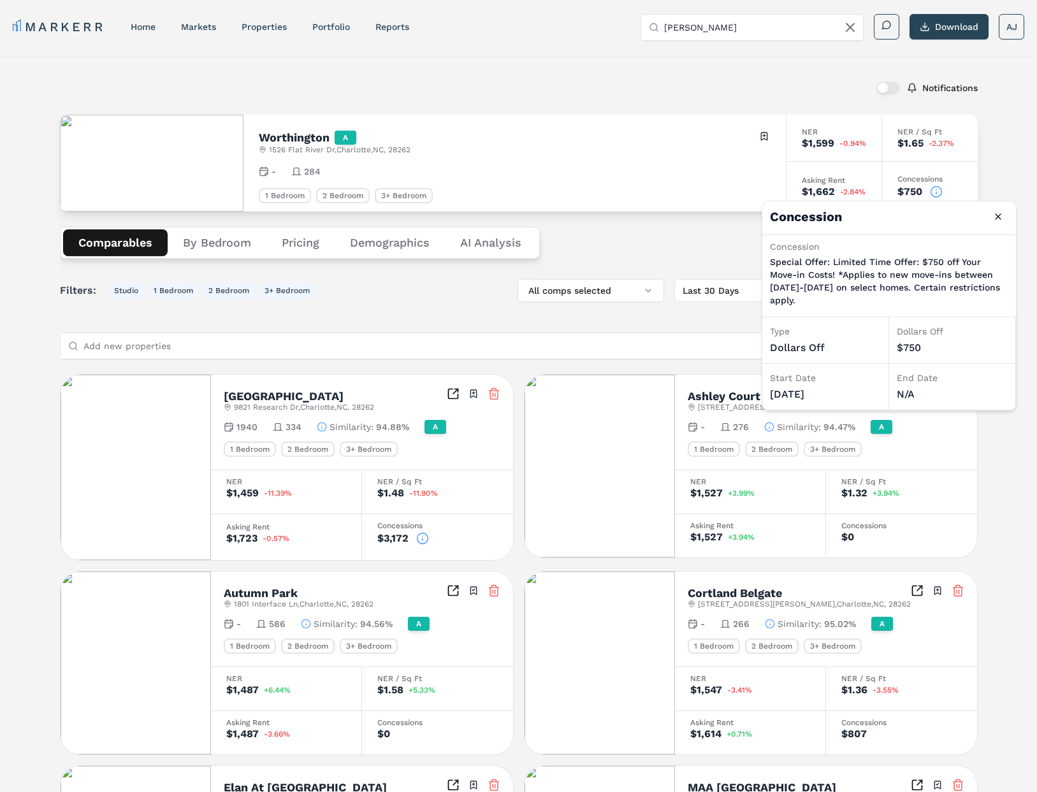
click at [626, 82] on div "Notifications" at bounding box center [519, 87] width 918 height 33
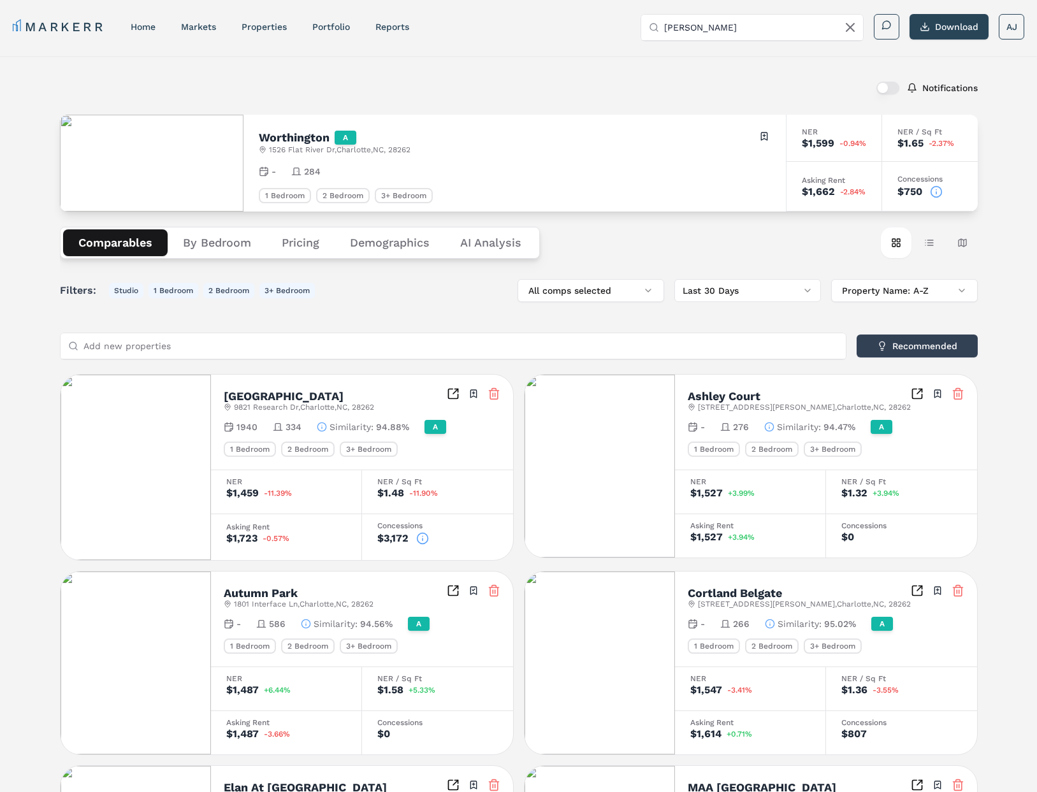
click at [936, 192] on icon at bounding box center [936, 193] width 0 height 2
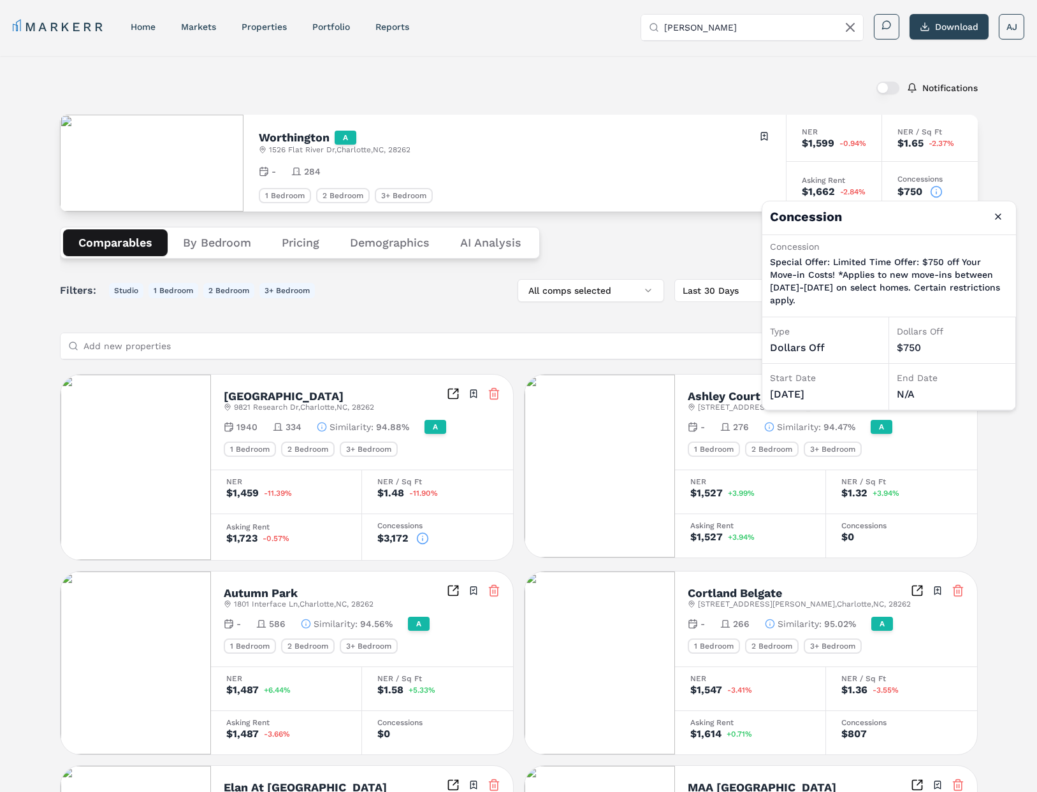
click at [836, 263] on p "Special Offer: Limited Time Offer: $750 off Your Move-in Costs! *Applies to new…" at bounding box center [889, 281] width 238 height 51
drag, startPoint x: 848, startPoint y: 401, endPoint x: 777, endPoint y: 374, distance: 75.0
click at [777, 374] on div "Start Date 09/03/2025" at bounding box center [825, 387] width 127 height 47
click at [812, 292] on p "Special Offer: Limited Time Offer: $750 off Your Move-in Costs! *Applies to new…" at bounding box center [889, 281] width 238 height 51
click at [798, 300] on p "Special Offer: Limited Time Offer: $750 off Your Move-in Costs! *Applies to new…" at bounding box center [889, 281] width 238 height 51
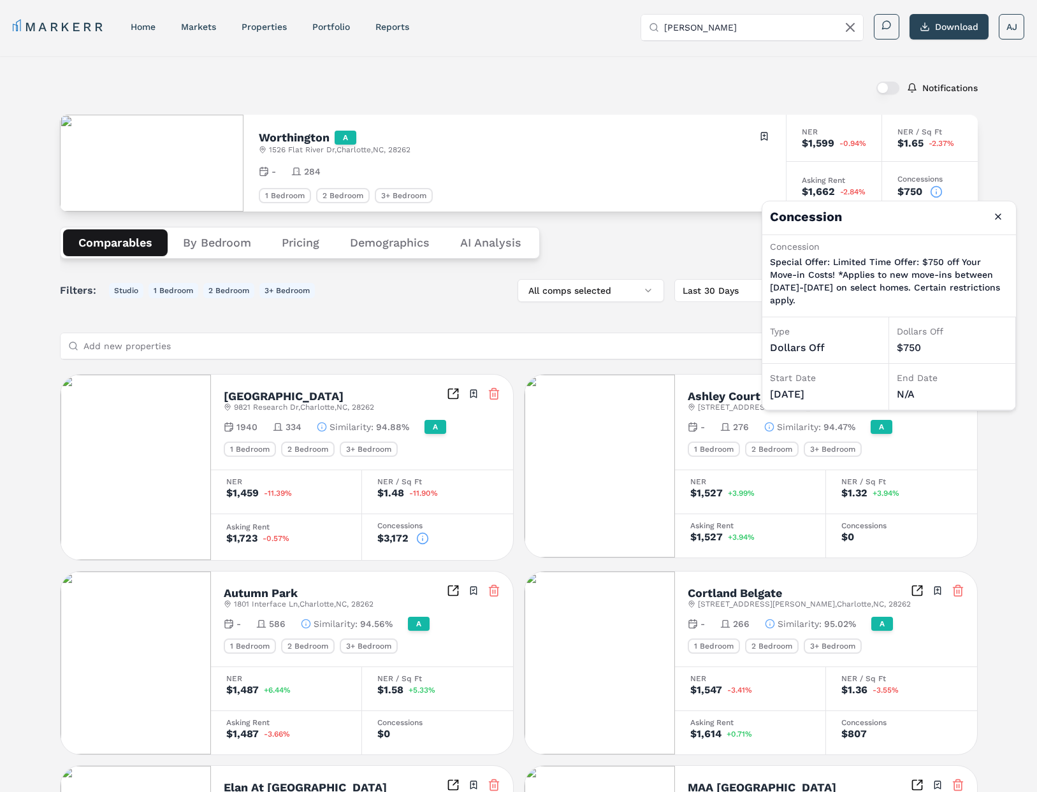
drag, startPoint x: 834, startPoint y: 397, endPoint x: 804, endPoint y: 343, distance: 61.9
click at [770, 390] on div "09/03/2025" at bounding box center [825, 394] width 111 height 15
click at [830, 294] on p "Special Offer: Limited Time Offer: $750 off Your Move-in Costs! *Applies to new…" at bounding box center [889, 281] width 238 height 51
click at [999, 217] on button "Close" at bounding box center [998, 216] width 20 height 20
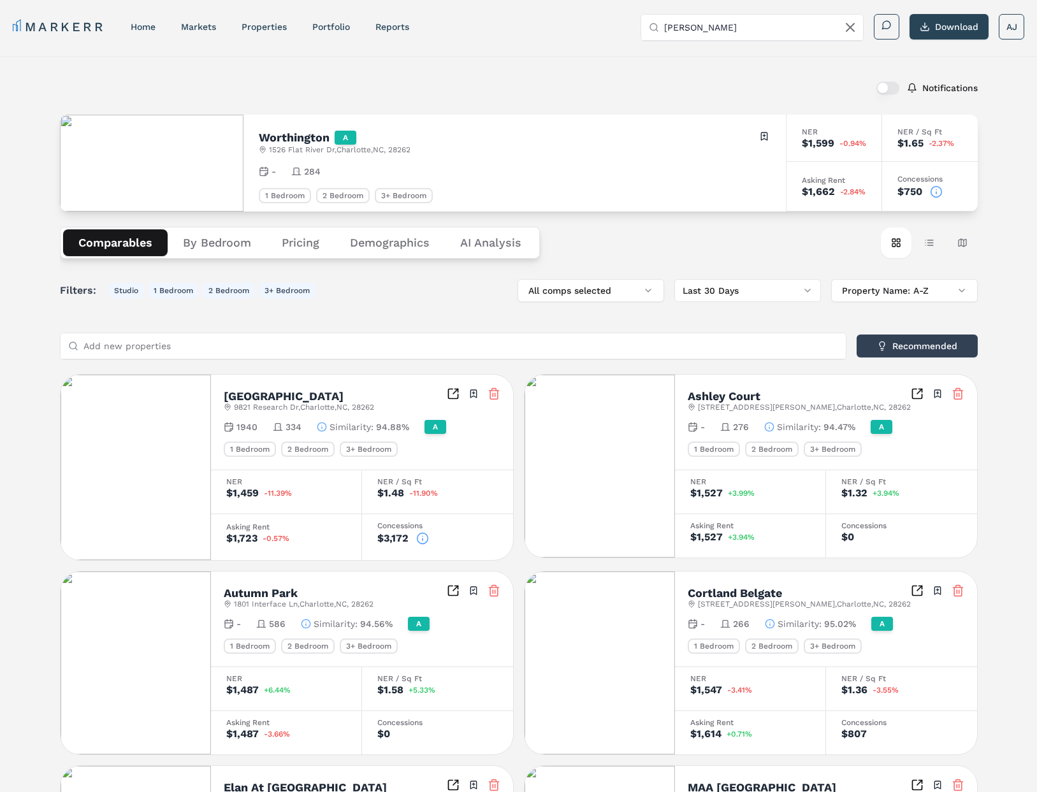
click at [749, 24] on input "Worthington Charlotte" at bounding box center [759, 27] width 191 height 25
paste input "Breckenridge Apartments"
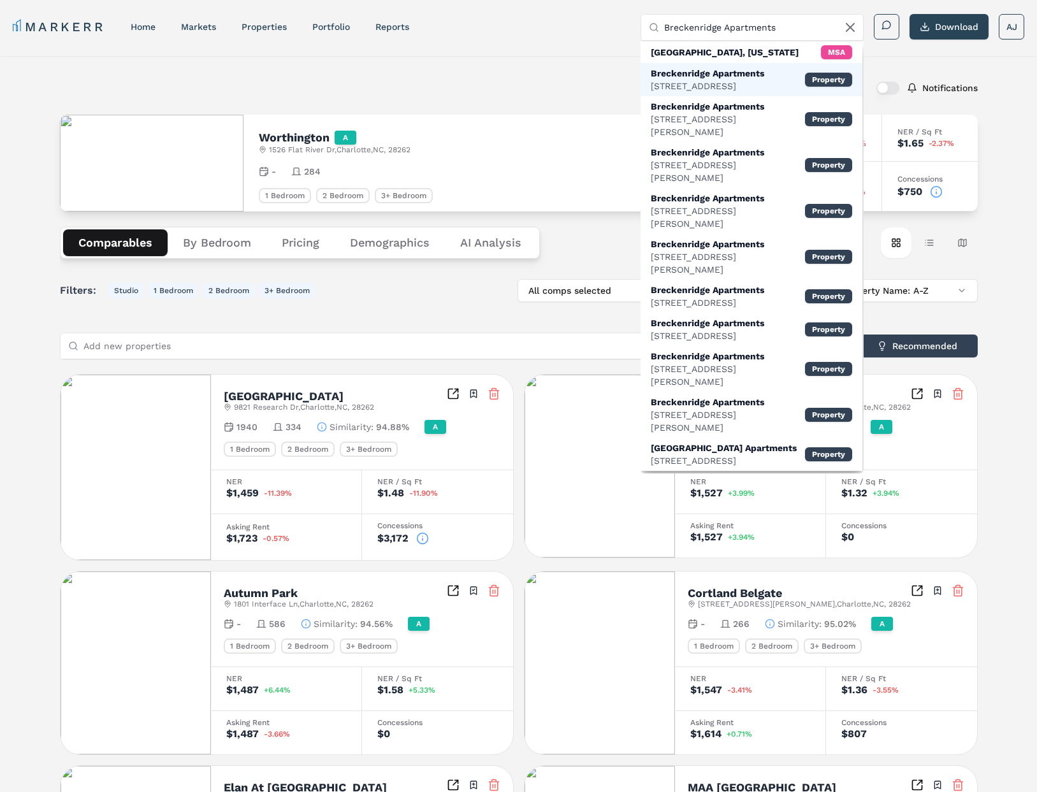
type input "Breckenridge Apartments"
click at [735, 29] on input "Breckenridge Apartments" at bounding box center [759, 27] width 191 height 25
click at [735, 30] on input "Search by MSA, ZIP, Property Name, or Address" at bounding box center [759, 27] width 191 height 25
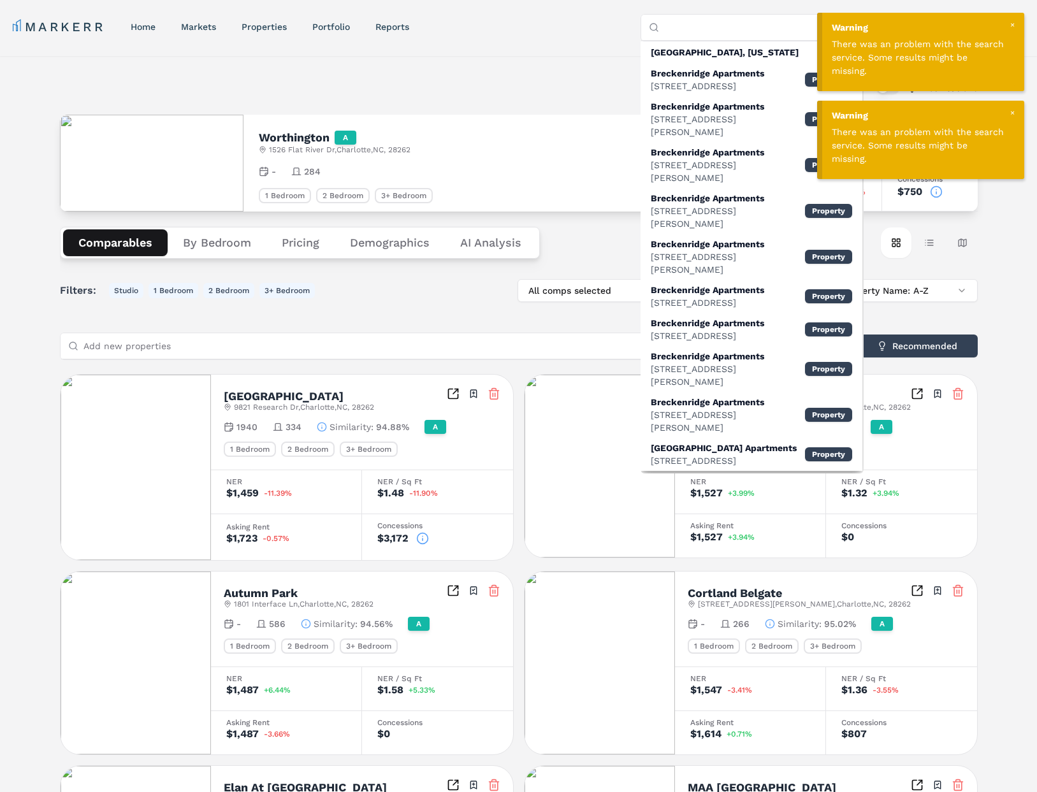
click at [735, 30] on input "Search by MSA, ZIP, Property Name, or Address" at bounding box center [759, 27] width 191 height 25
paste input "MAA Glen Allen"
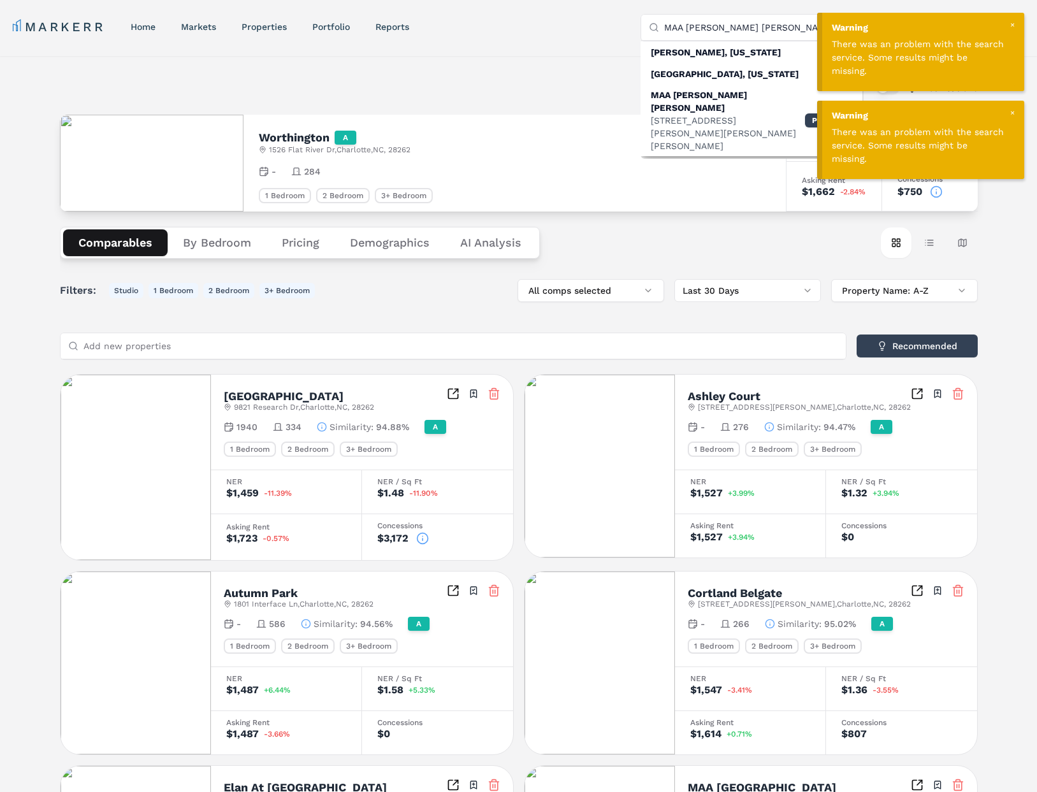
click at [681, 29] on input "MAA Glen Allen" at bounding box center [759, 27] width 191 height 25
click at [714, 97] on div "MAA Glen Allen" at bounding box center [728, 101] width 154 height 25
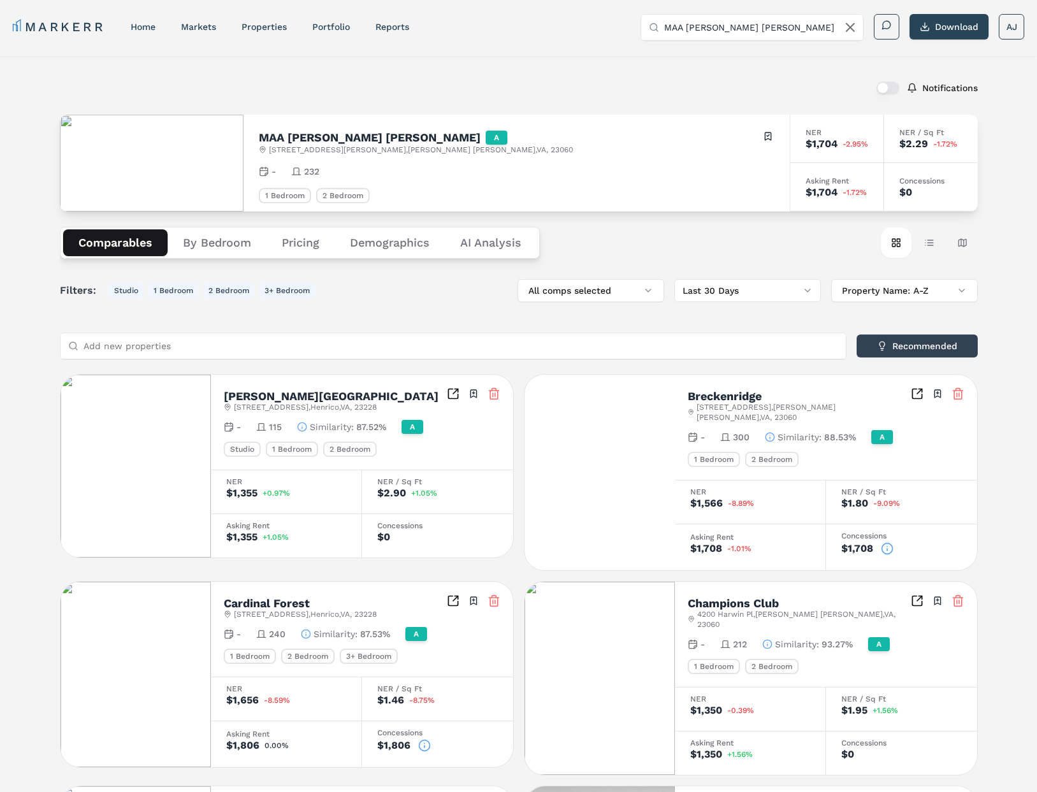
click at [695, 27] on input "MAA Glen Allen" at bounding box center [759, 27] width 191 height 25
paste input "Breckenridge Apartments"
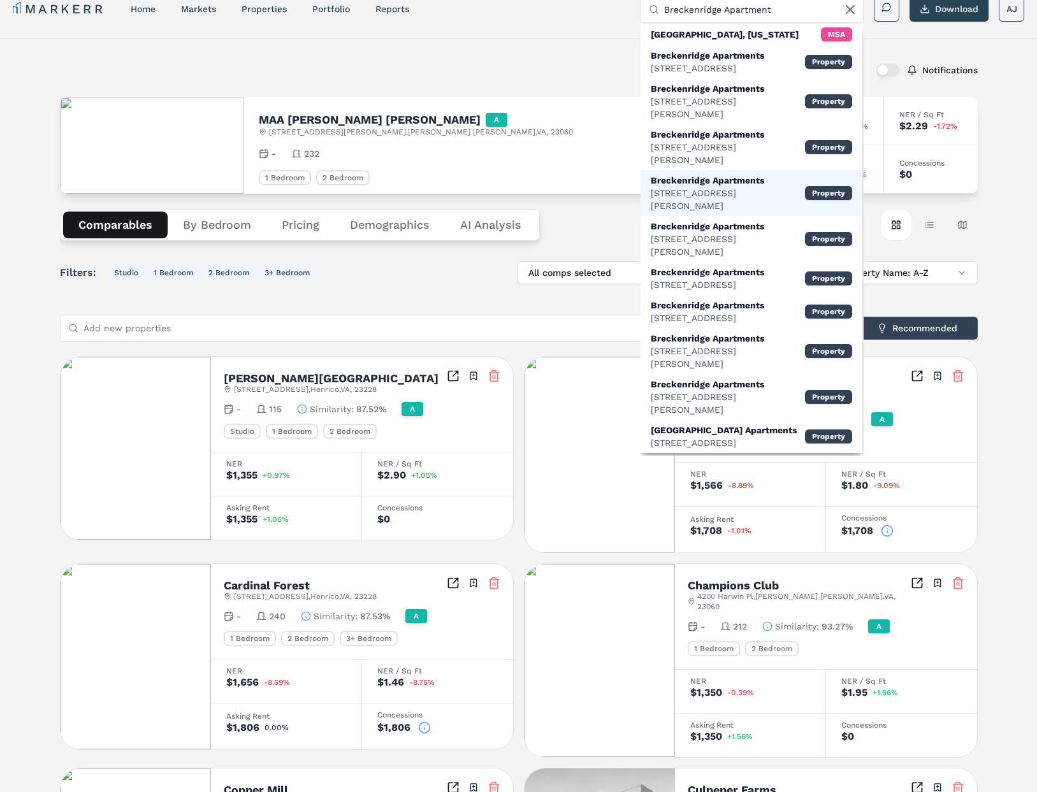
scroll to position [24, 0]
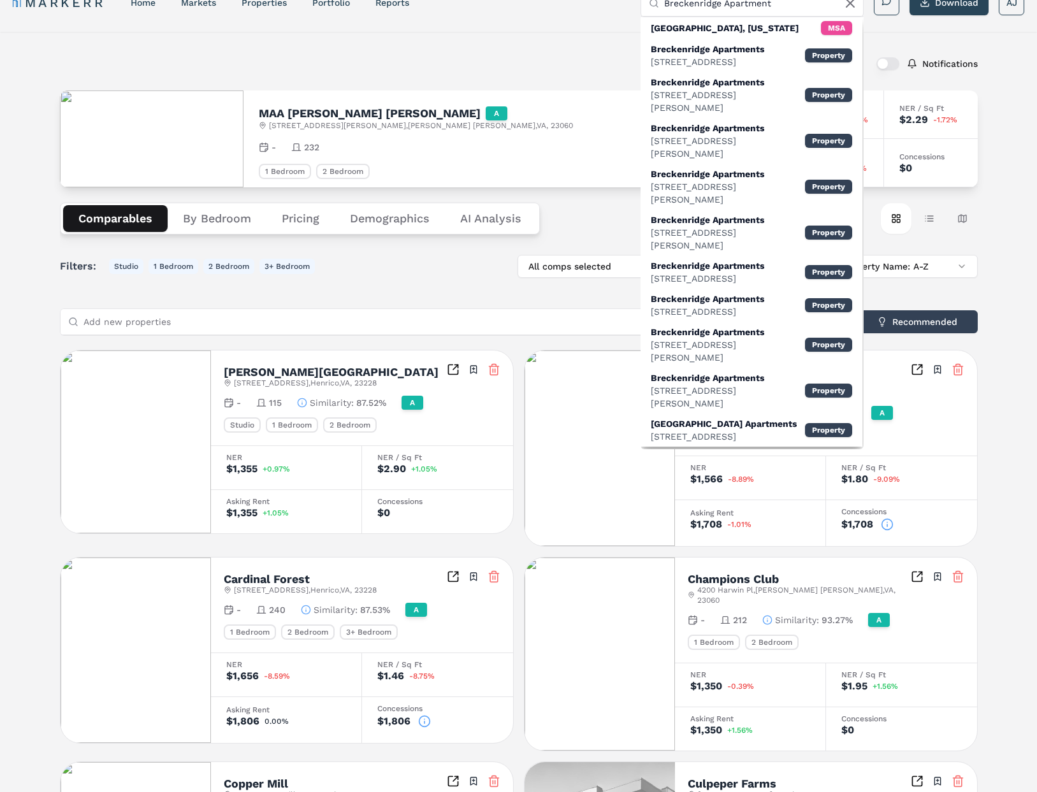
click at [777, 4] on input "Breckenridge Apartment" at bounding box center [759, 2] width 191 height 25
click at [777, 5] on input "Breckenridge Apartment" at bounding box center [759, 2] width 191 height 25
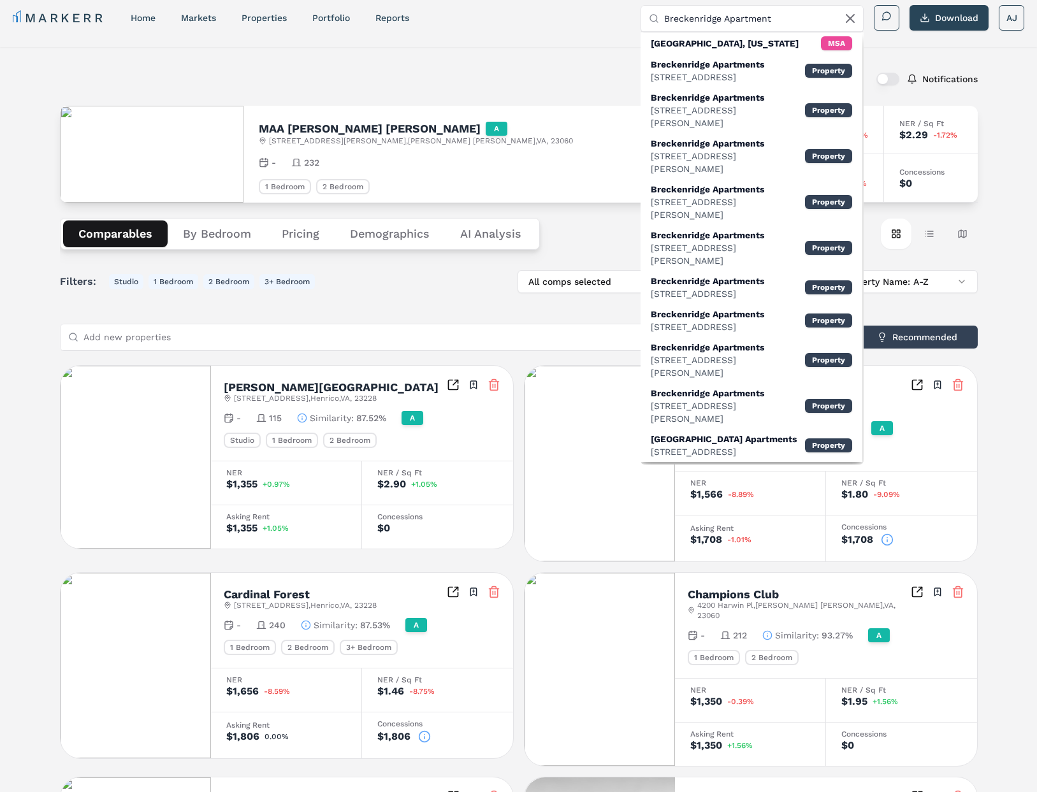
click at [777, 6] on input "Breckenridge Apartment" at bounding box center [759, 18] width 191 height 25
paste input "9951 Racquet Club Ln Glen Allen, VA 23060"
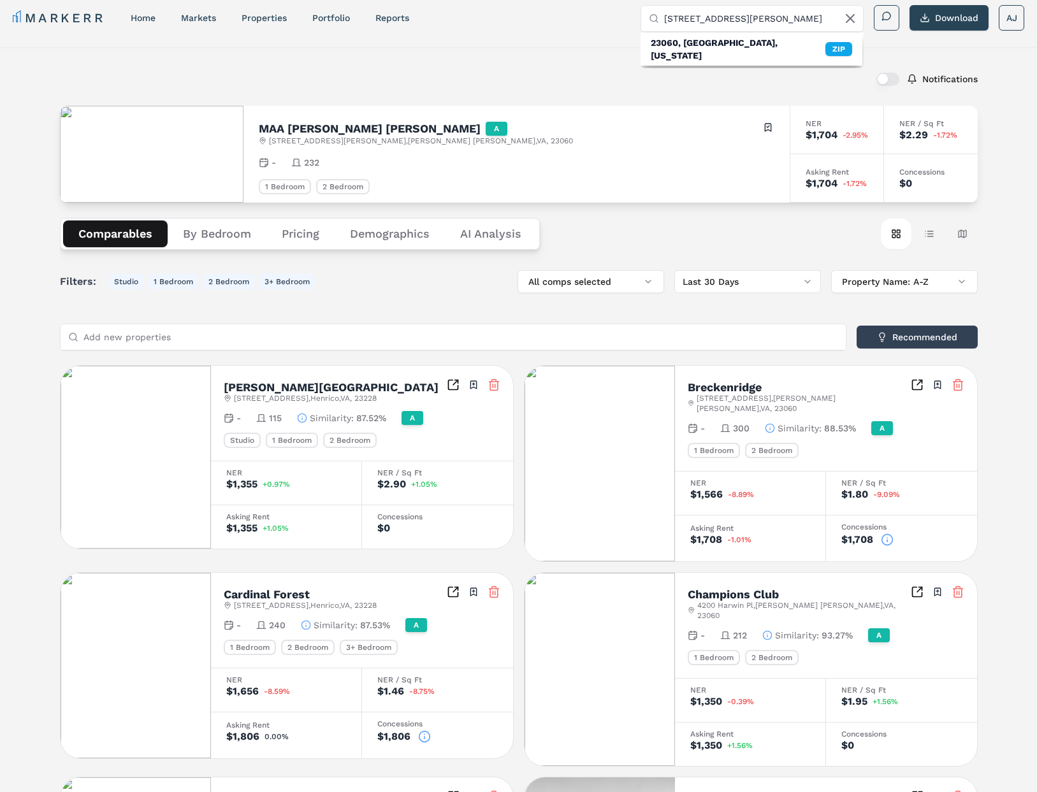
scroll to position [0, 0]
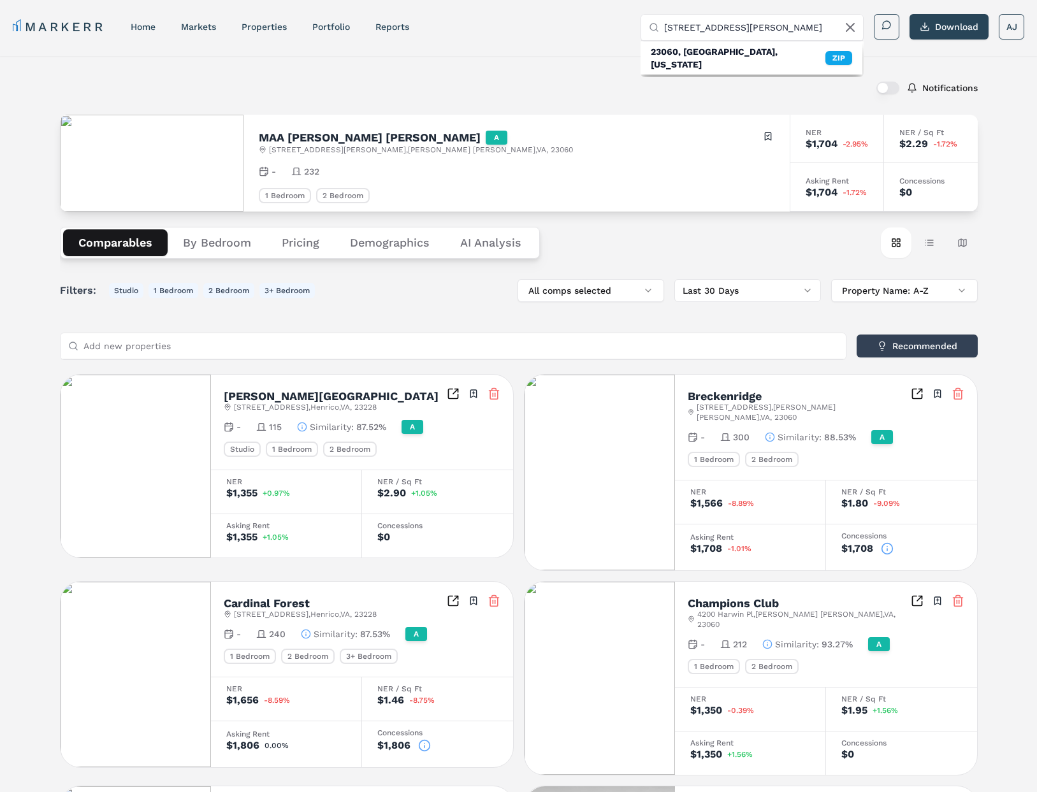
drag, startPoint x: 762, startPoint y: 17, endPoint x: 986, endPoint y: 10, distance: 224.4
click at [985, 10] on div "MARKERR home markets properties Portfolio reports Search by MSA, ZIP, Property …" at bounding box center [518, 25] width 1037 height 51
click at [774, 30] on input "9951 Racquet Club Ln Glen Allen, VA 23060" at bounding box center [759, 27] width 191 height 25
drag, startPoint x: 851, startPoint y: 24, endPoint x: 864, endPoint y: 25, distance: 13.4
click at [906, 23] on div "Search by MSA, ZIP, Property Name, or Address 9951 Racquet Club Ln Glen Allen, …" at bounding box center [832, 27] width 384 height 26
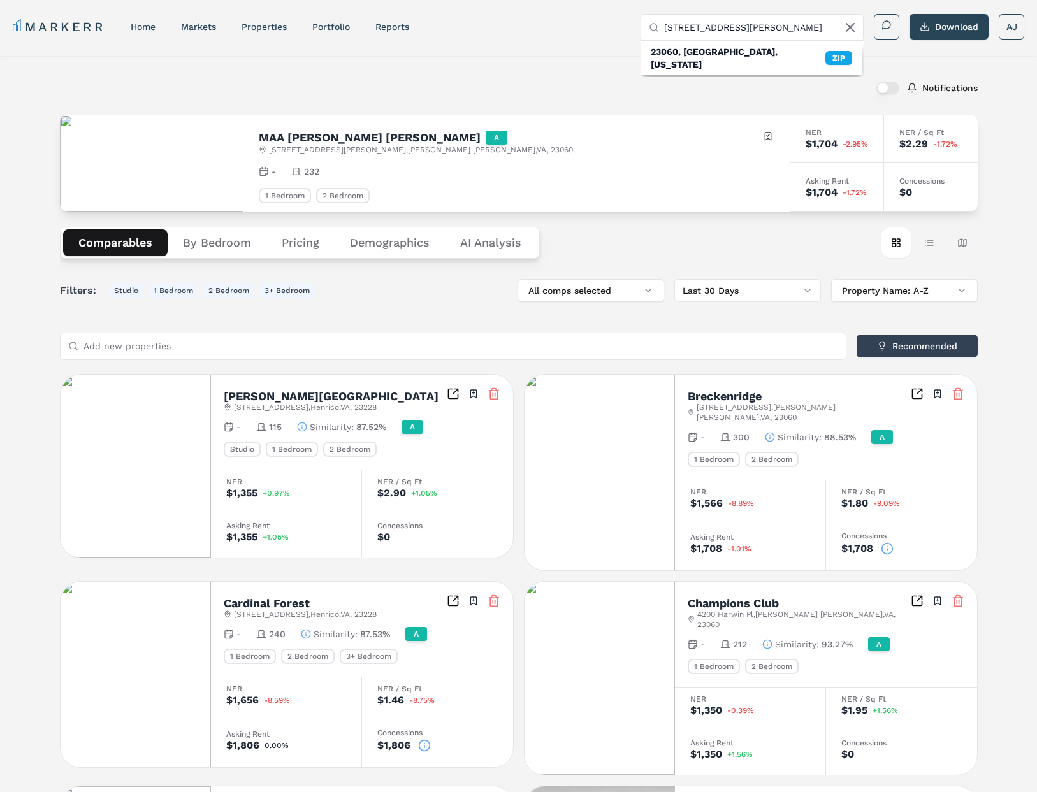
drag, startPoint x: 744, startPoint y: 25, endPoint x: 871, endPoint y: 26, distance: 127.4
click at [871, 26] on div "Search by MSA, ZIP, Property Name, or Address 9951 Racquet Club Ln Glen Allen, …" at bounding box center [832, 27] width 384 height 26
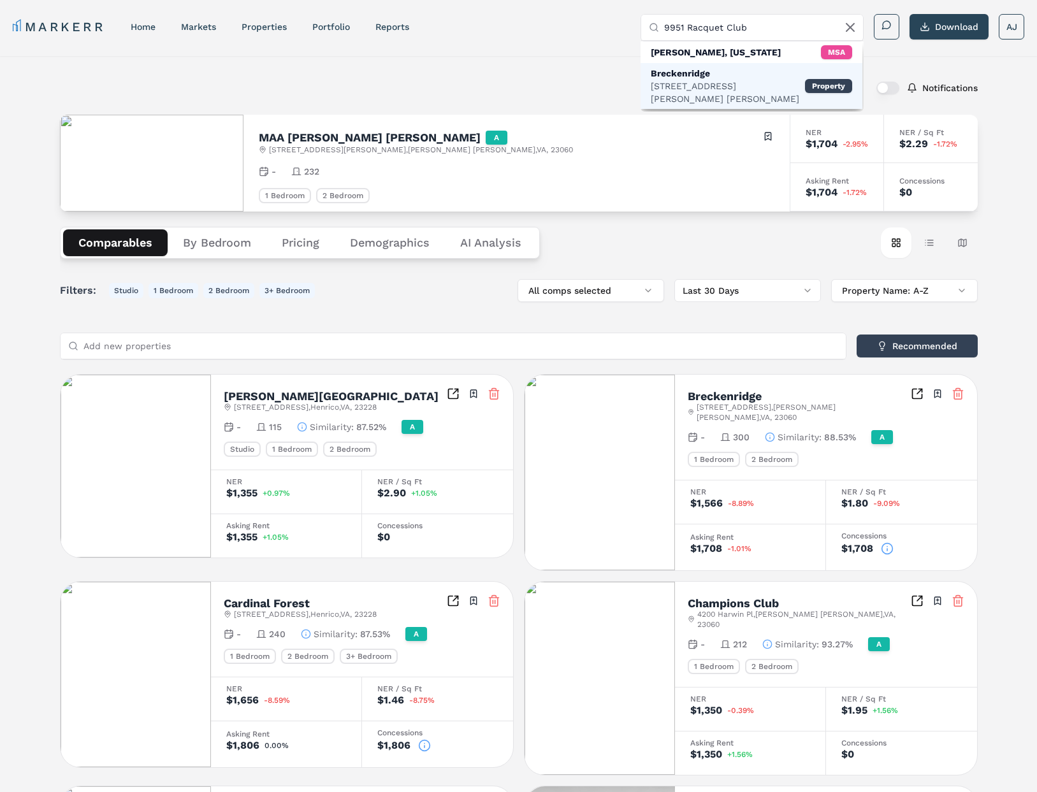
click at [747, 80] on div "9951 Racquet Club Ln, Glen Allen" at bounding box center [728, 92] width 154 height 25
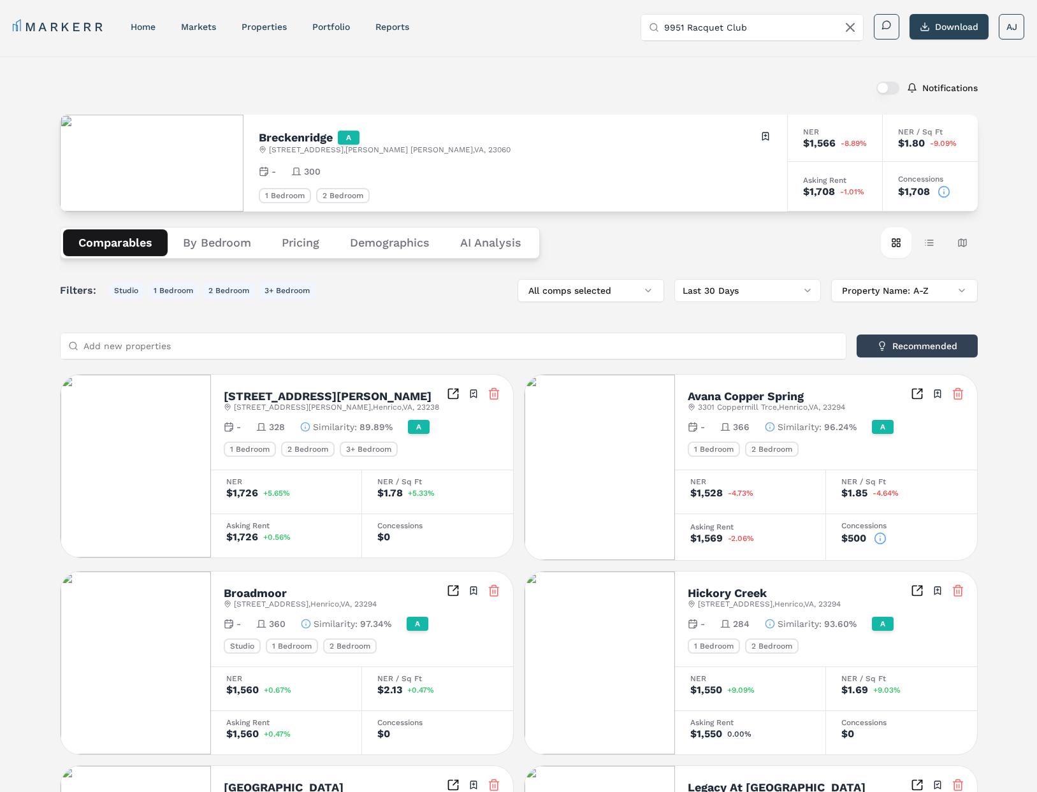
click at [943, 189] on icon at bounding box center [943, 191] width 13 height 13
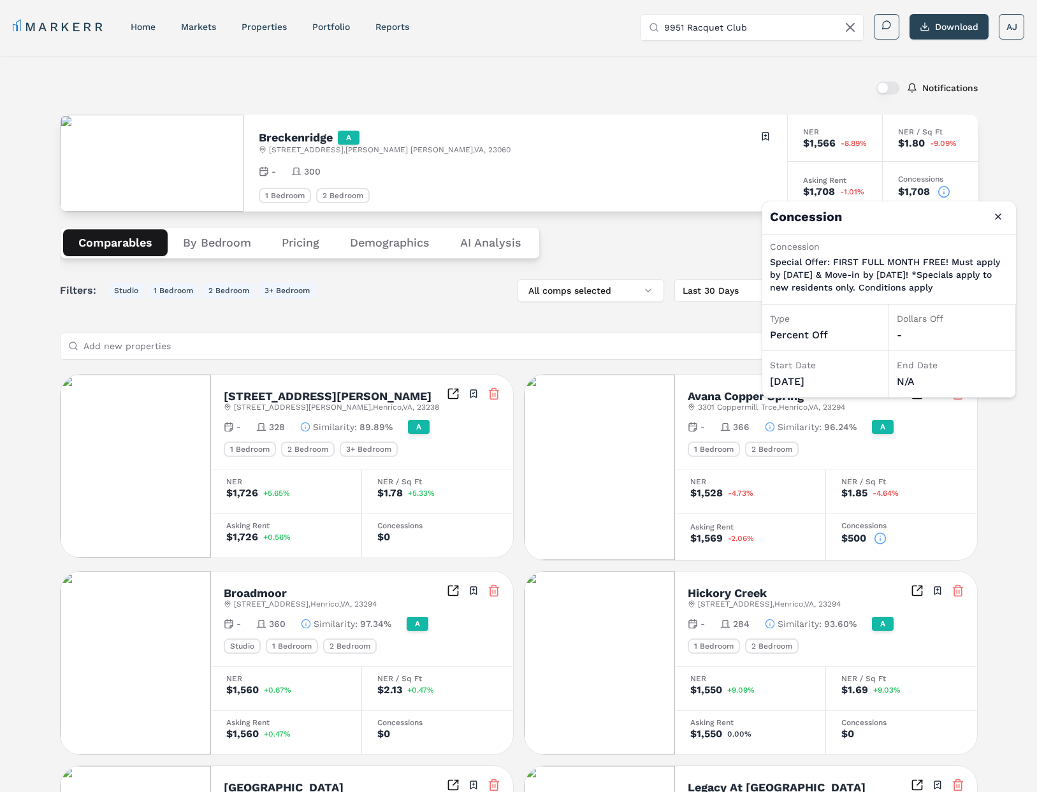
drag, startPoint x: 816, startPoint y: 305, endPoint x: 808, endPoint y: 296, distance: 11.8
click at [815, 294] on p "Special Offer: FIRST FULL MONTH FREE! Must apply by September 3rd & Move-in by …" at bounding box center [889, 275] width 238 height 38
drag, startPoint x: 662, startPoint y: 245, endPoint x: 491, endPoint y: 240, distance: 170.9
click at [654, 246] on div "Comparables By Bedroom Pricing Demographics AI Analysis Card view Table view Ma…" at bounding box center [519, 243] width 918 height 62
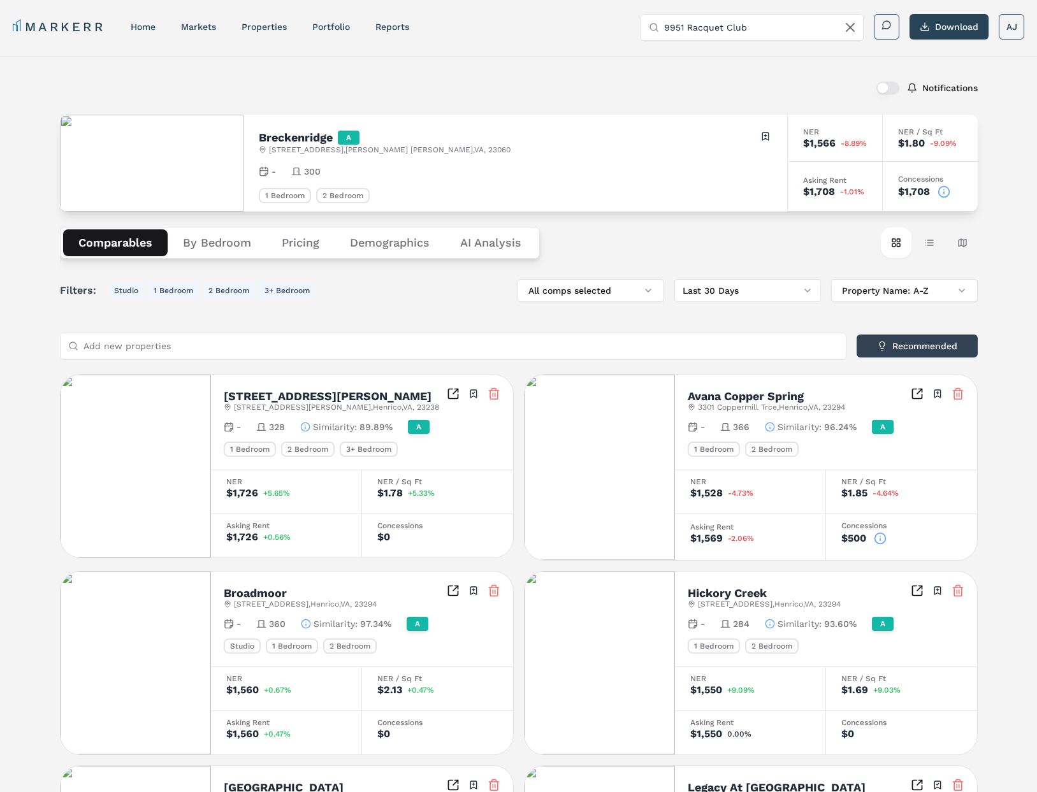
click at [941, 192] on icon at bounding box center [943, 191] width 13 height 13
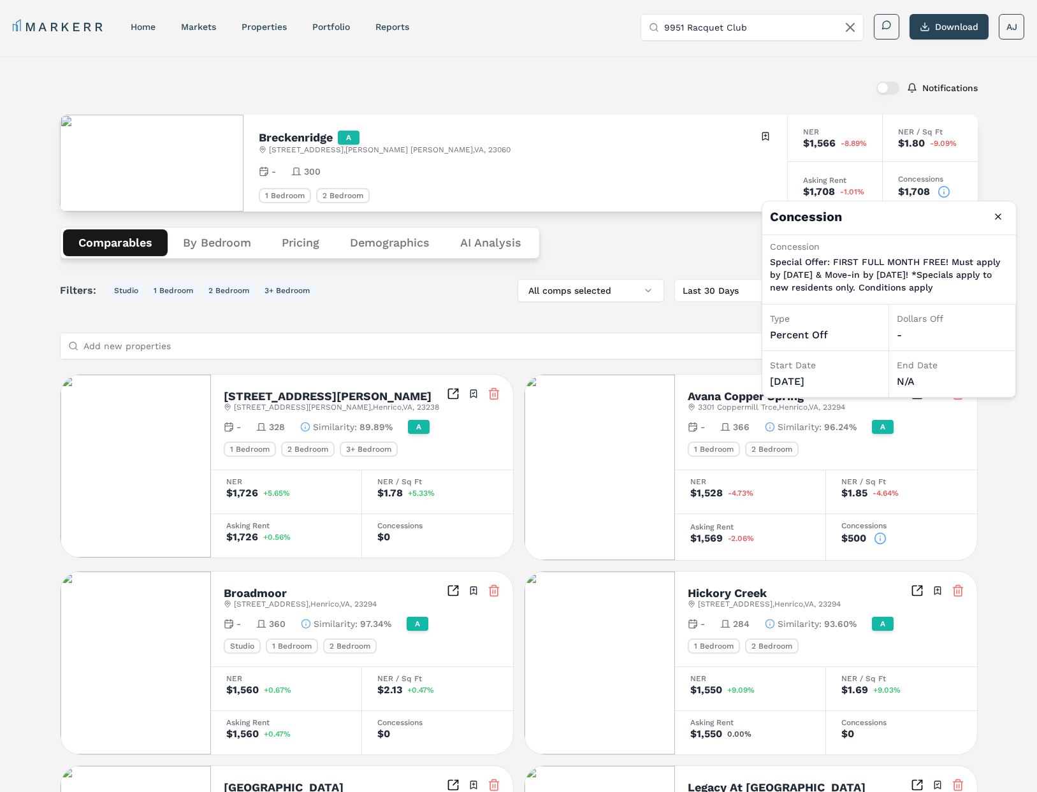
scroll to position [2, 0]
click at [655, 225] on div "Comparables By Bedroom Pricing Demographics AI Analysis Card view Table view Ma…" at bounding box center [519, 241] width 918 height 62
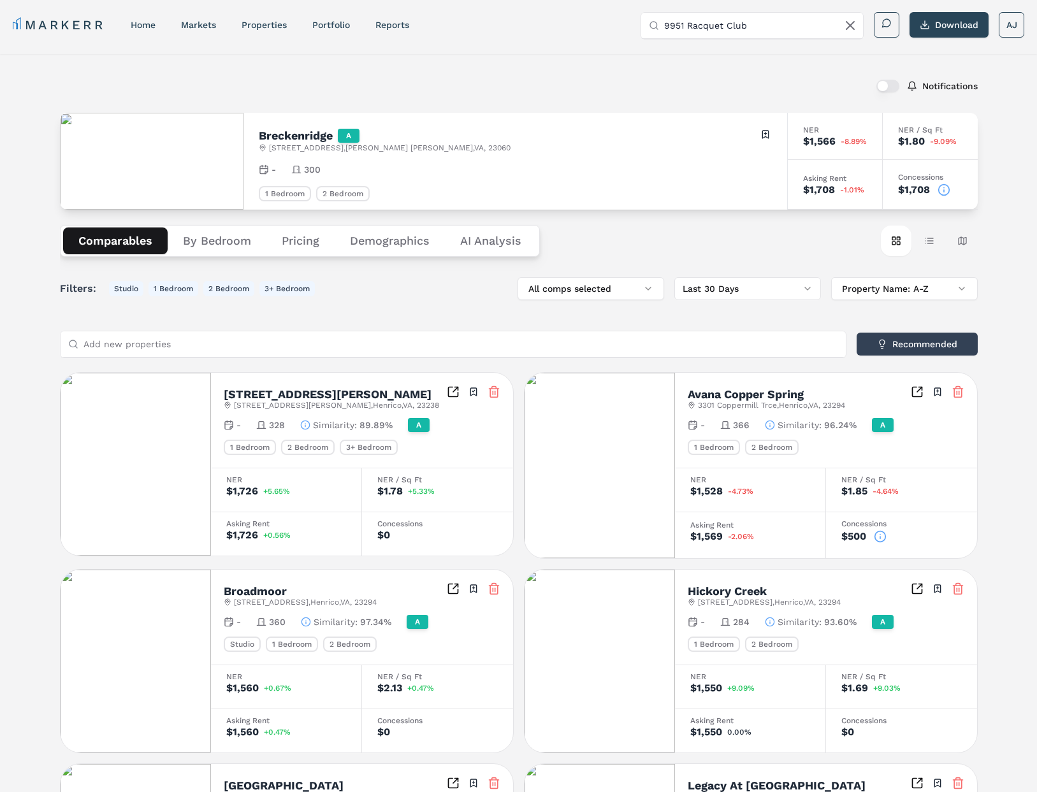
click at [942, 188] on icon at bounding box center [943, 190] width 13 height 13
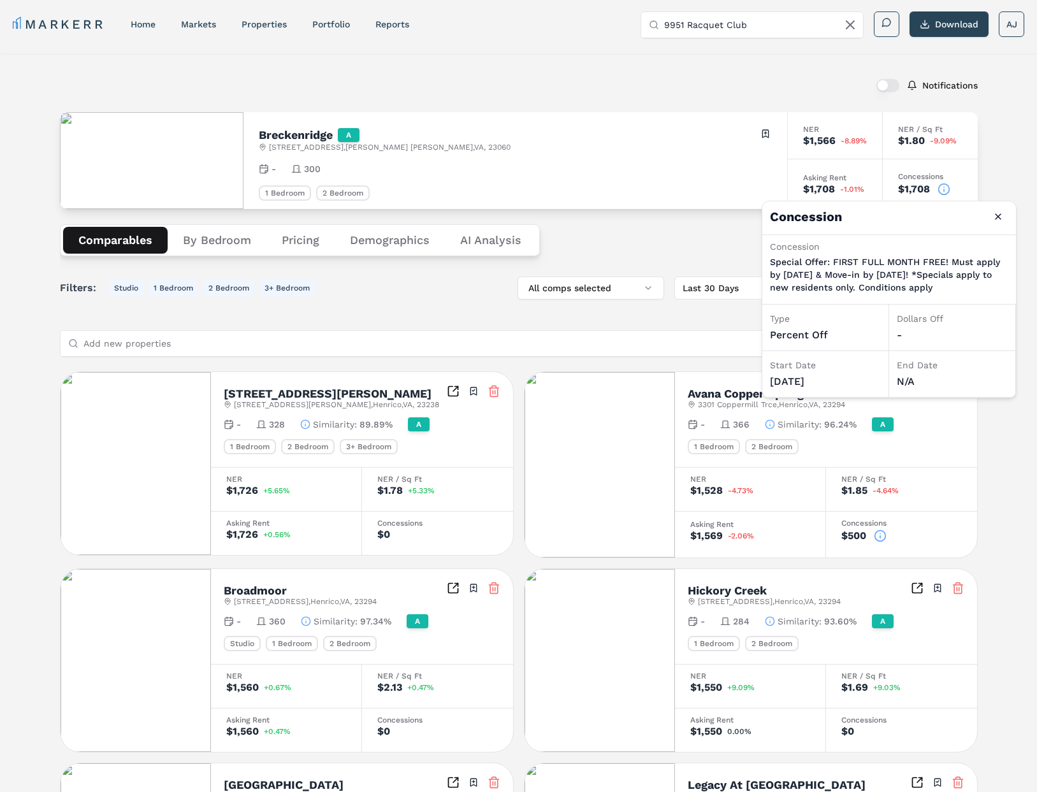
scroll to position [0, 0]
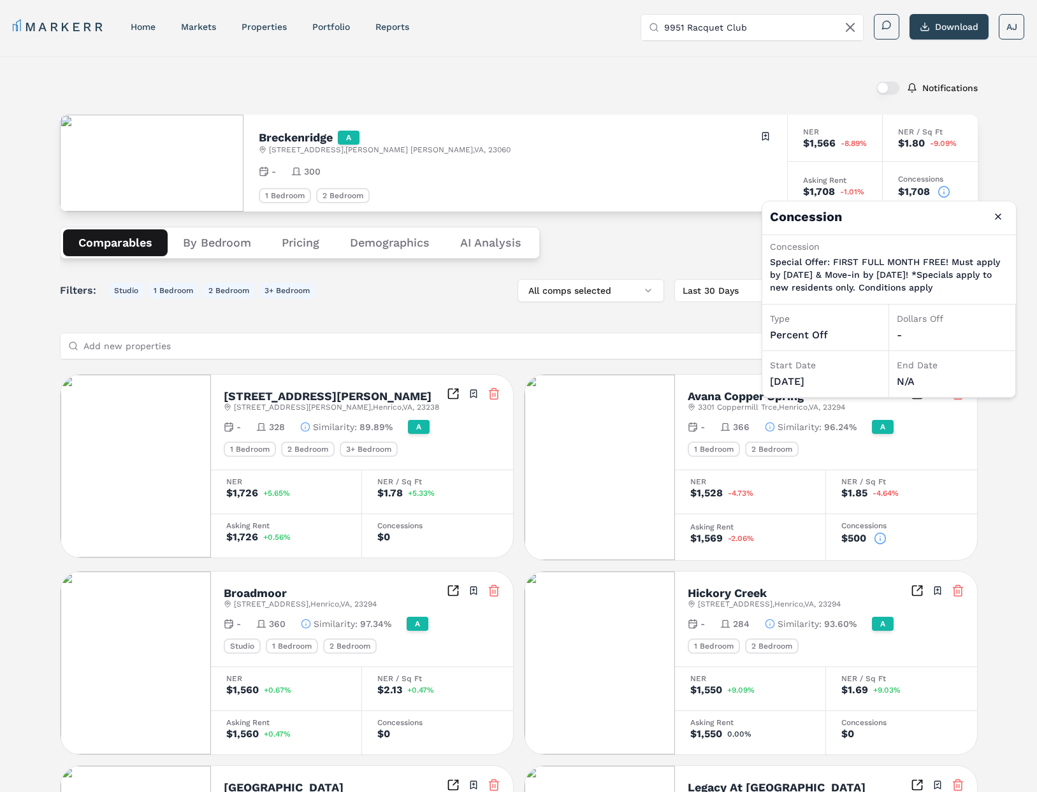
drag, startPoint x: 812, startPoint y: 301, endPoint x: 790, endPoint y: 257, distance: 49.3
click at [770, 256] on p "Special Offer: FIRST FULL MONTH FREE! Must apply by September 3rd & Move-in by …" at bounding box center [889, 275] width 238 height 38
click at [805, 260] on p "Special Offer: FIRST FULL MONTH FREE! Must apply by September 3rd & Move-in by …" at bounding box center [889, 275] width 238 height 38
click at [602, 181] on div "Breckenridge A 9951 Racquet Club Ln , Glen Allen , VA , 23060 Toggle portfolio …" at bounding box center [515, 163] width 544 height 97
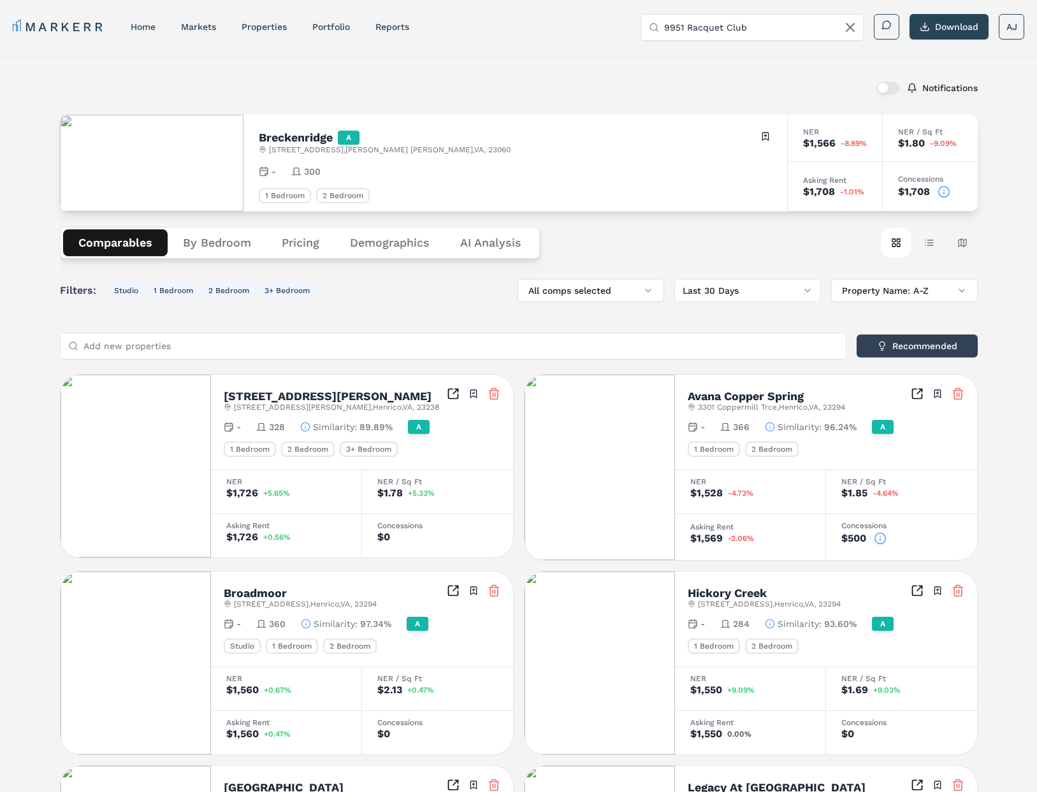
click at [942, 188] on icon at bounding box center [943, 191] width 13 height 13
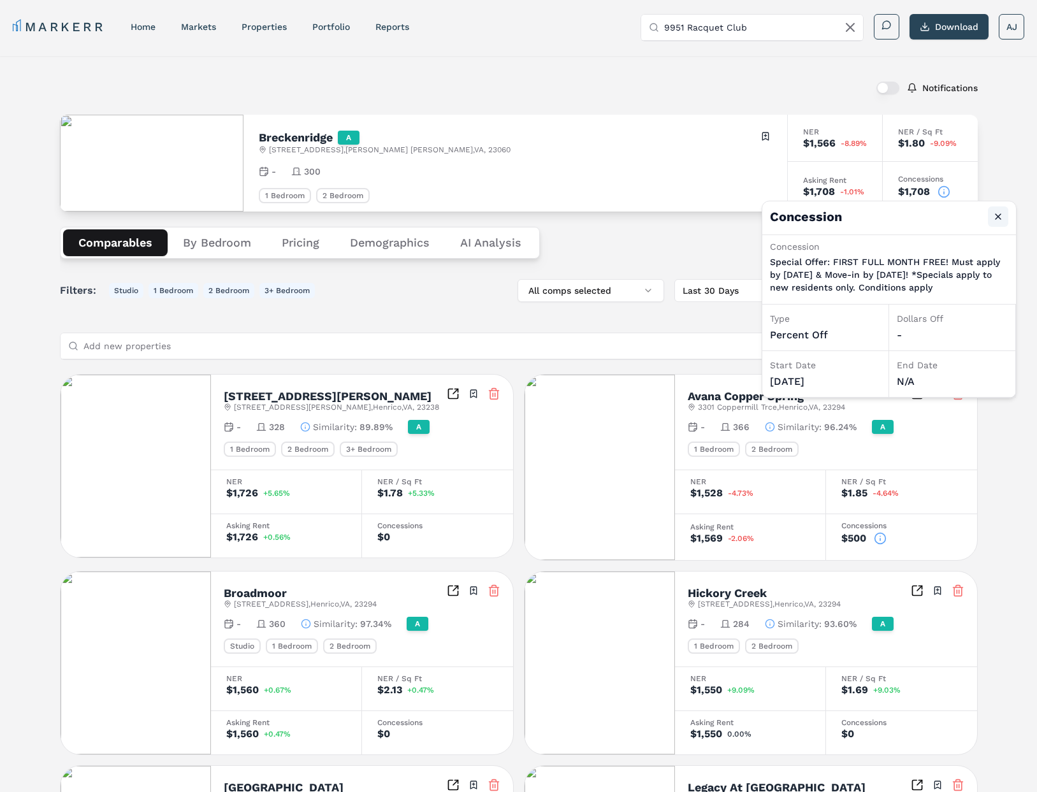
click at [998, 218] on button "Close" at bounding box center [998, 216] width 20 height 20
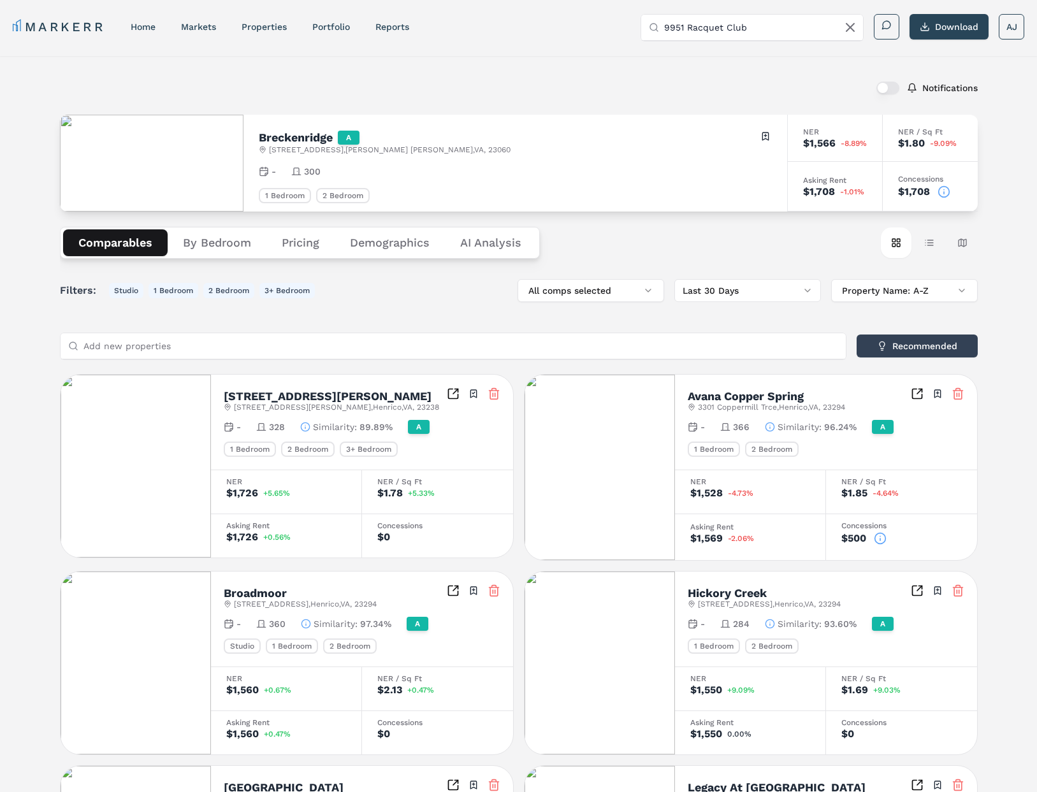
click at [730, 28] on input "9951 Racquet Club" at bounding box center [759, 27] width 191 height 25
paste input "Copper Mill"
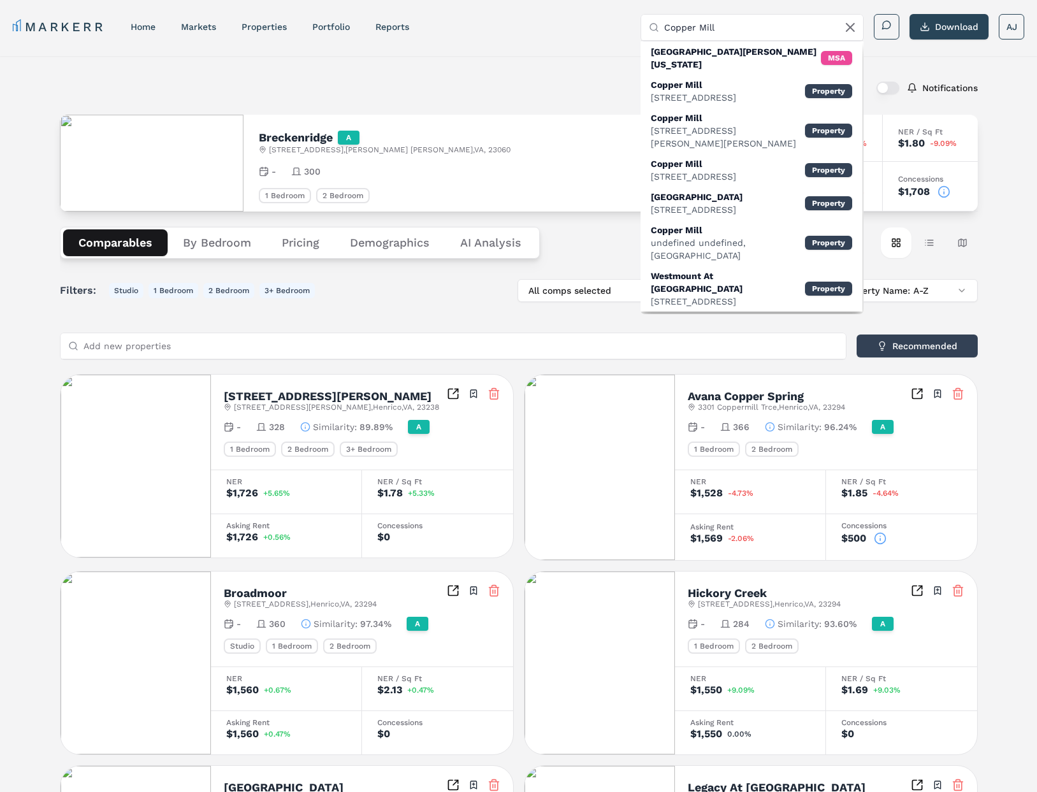
type input "Copper Mill"
click at [497, 66] on div "Notifications Breckenridge A 9951 Racquet Club Ln , Glen Allen , VA , 23060 Tog…" at bounding box center [518, 712] width 1037 height 1313
click at [509, 64] on div "Notifications Breckenridge A 9951 Racquet Club Ln , Glen Allen , VA , 23060 Tog…" at bounding box center [518, 712] width 1037 height 1313
click at [583, 66] on div "Notifications Breckenridge A 9951 Racquet Club Ln , Glen Allen , VA , 23060 Tog…" at bounding box center [518, 712] width 1037 height 1313
click at [853, 25] on icon at bounding box center [849, 27] width 15 height 15
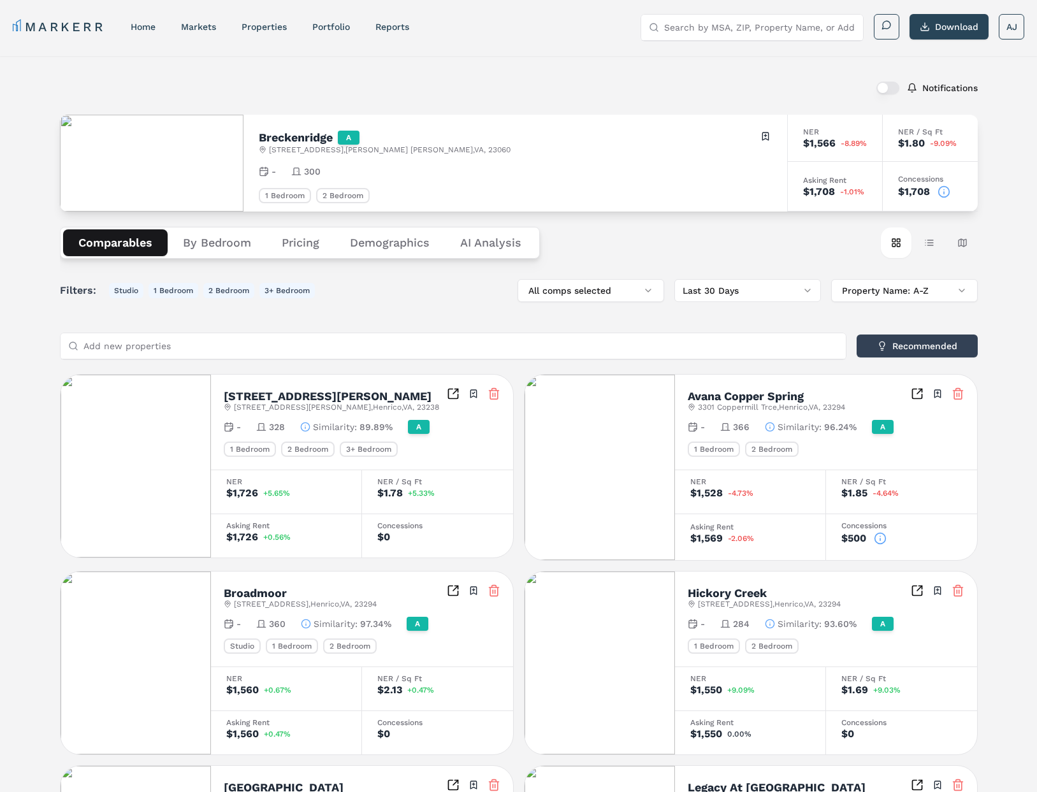
click at [533, 73] on div "Notifications" at bounding box center [519, 87] width 918 height 33
click at [723, 266] on div "Comparables By Bedroom Pricing Demographics AI Analysis Card view Table view Ma…" at bounding box center [519, 243] width 918 height 62
click at [759, 31] on input "Search by MSA, ZIP, Property Name, or Address" at bounding box center [759, 27] width 191 height 25
paste input "Copper Mill"
drag, startPoint x: 659, startPoint y: 80, endPoint x: 663, endPoint y: 71, distance: 9.1
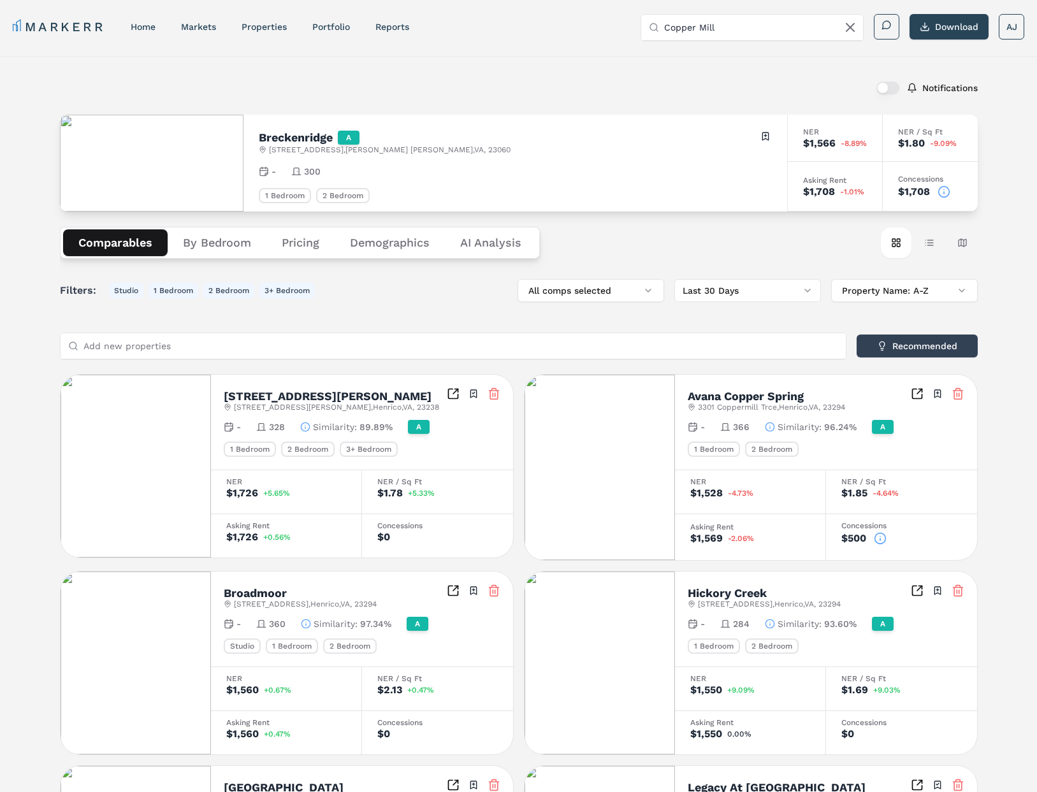
click at [661, 76] on div "Notifications" at bounding box center [519, 87] width 918 height 33
click at [736, 31] on input "Copper Mill" at bounding box center [759, 27] width 191 height 25
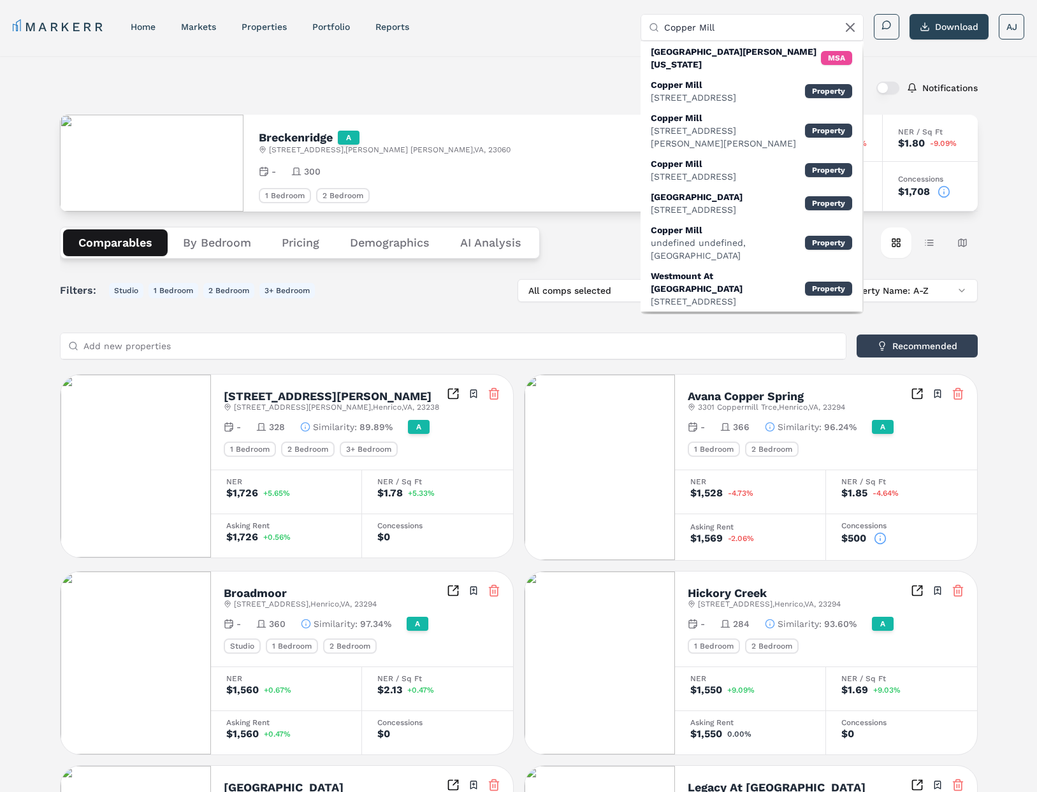
drag, startPoint x: 441, startPoint y: 67, endPoint x: 429, endPoint y: 28, distance: 40.7
click at [442, 64] on div "Notifications Breckenridge A 9951 Racquet Club Ln , Glen Allen , VA , 23060 Tog…" at bounding box center [518, 712] width 1037 height 1313
click at [736, 91] on div "3400 Coppermill Trce, Richmond" at bounding box center [693, 97] width 85 height 13
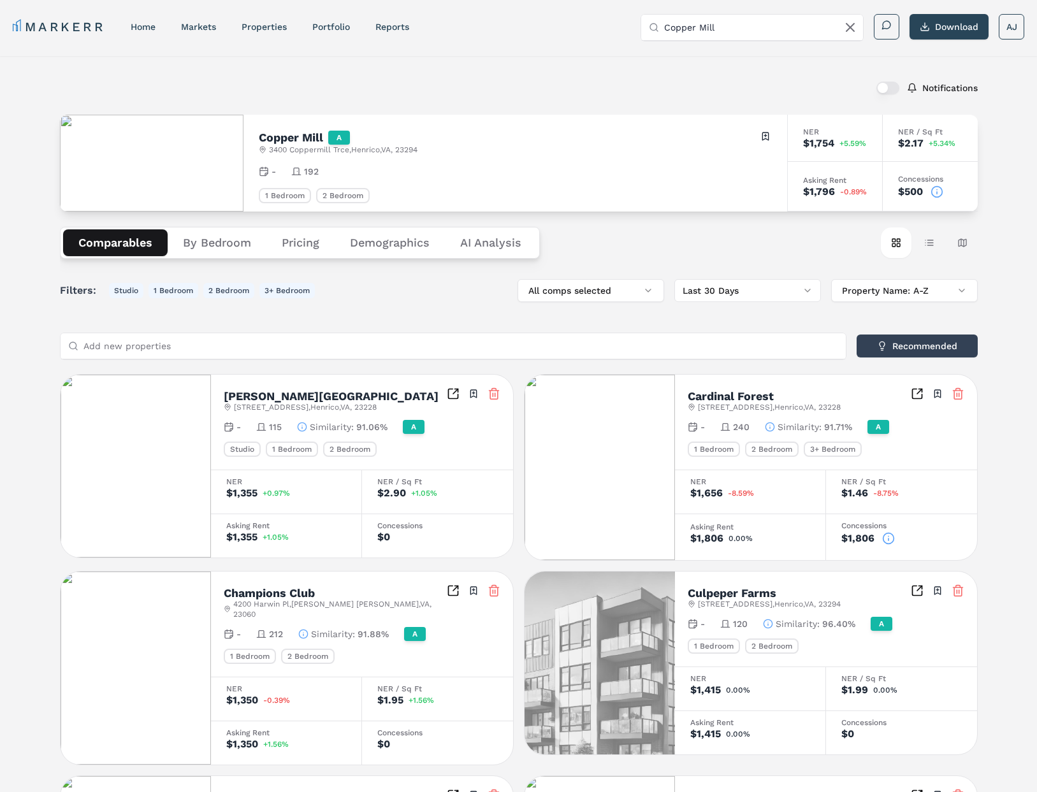
click at [937, 192] on icon at bounding box center [936, 191] width 13 height 13
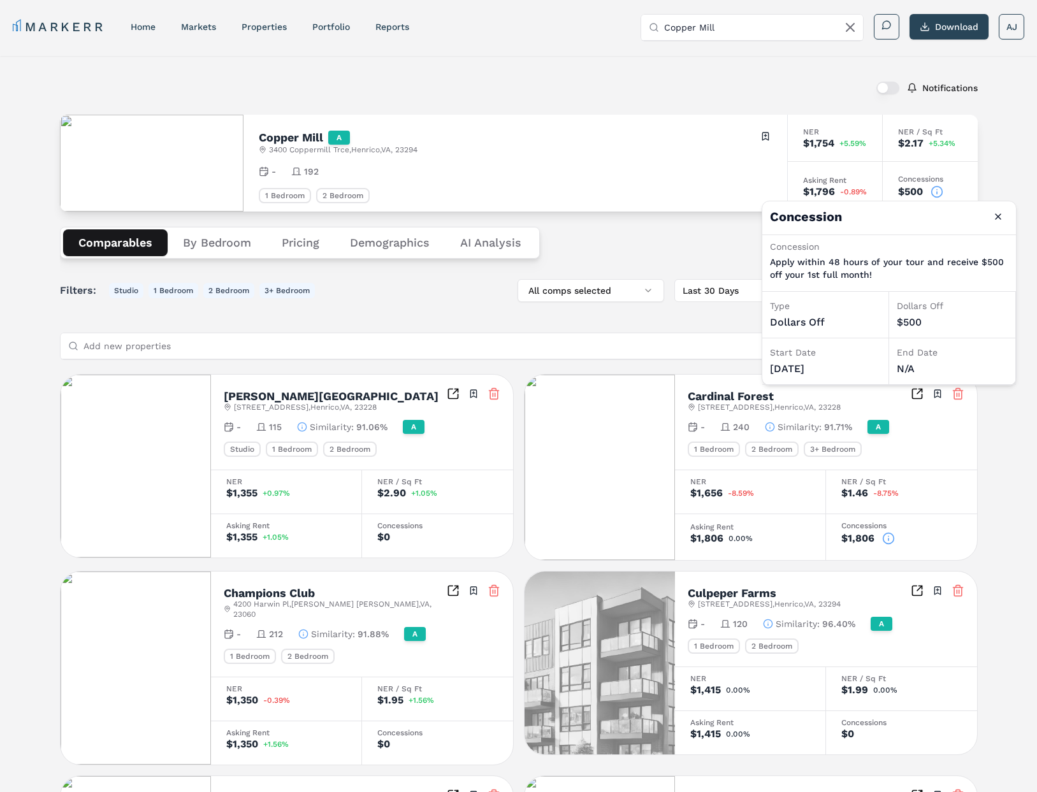
click at [618, 169] on div "- 192" at bounding box center [515, 171] width 513 height 13
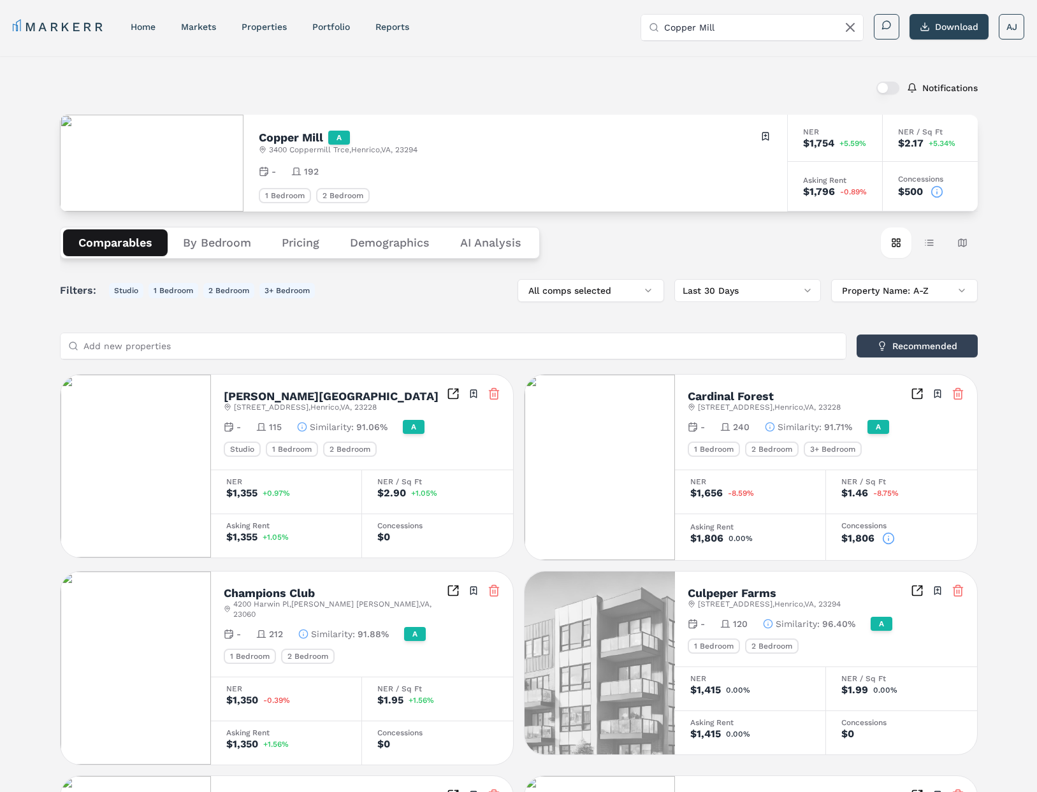
click at [645, 180] on div "Copper Mill A 3400 Coppermill Trce , Henrico , VA , 23294 Toggle portfolio menu…" at bounding box center [515, 163] width 544 height 97
click at [938, 188] on icon at bounding box center [936, 191] width 13 height 13
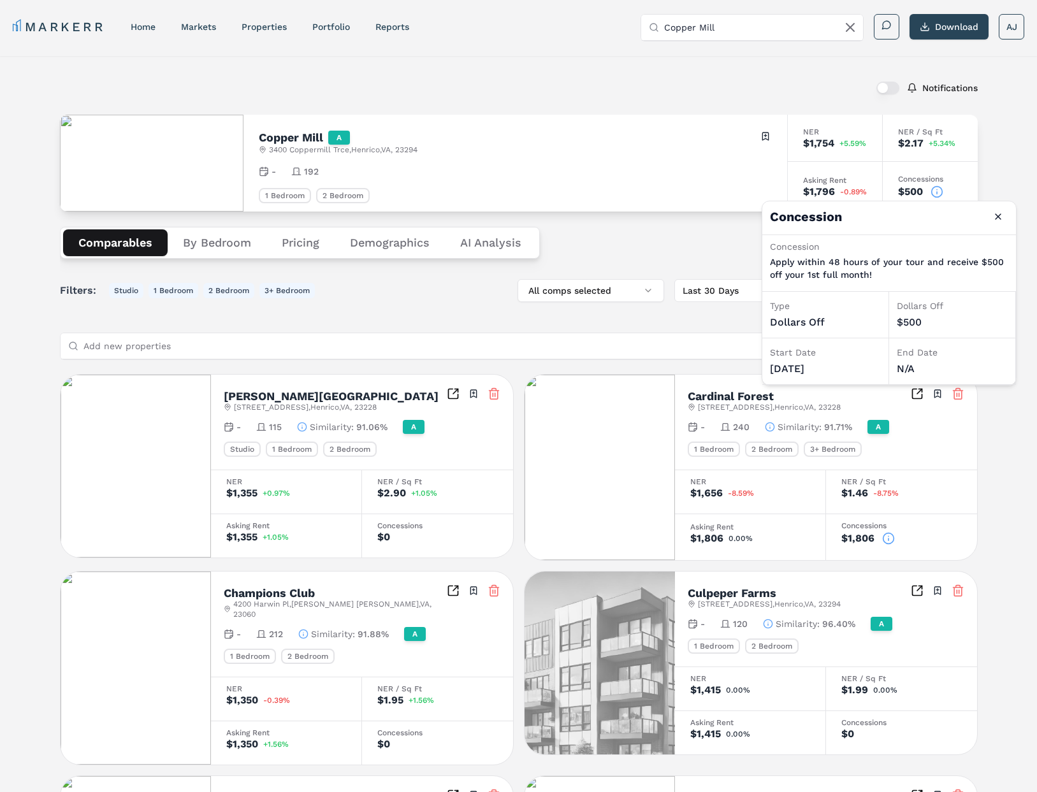
drag, startPoint x: 830, startPoint y: 372, endPoint x: 771, endPoint y: 365, distance: 59.7
click at [771, 365] on div "08/31/2025" at bounding box center [825, 368] width 111 height 15
click at [810, 361] on div "08/31/2025" at bounding box center [825, 368] width 111 height 15
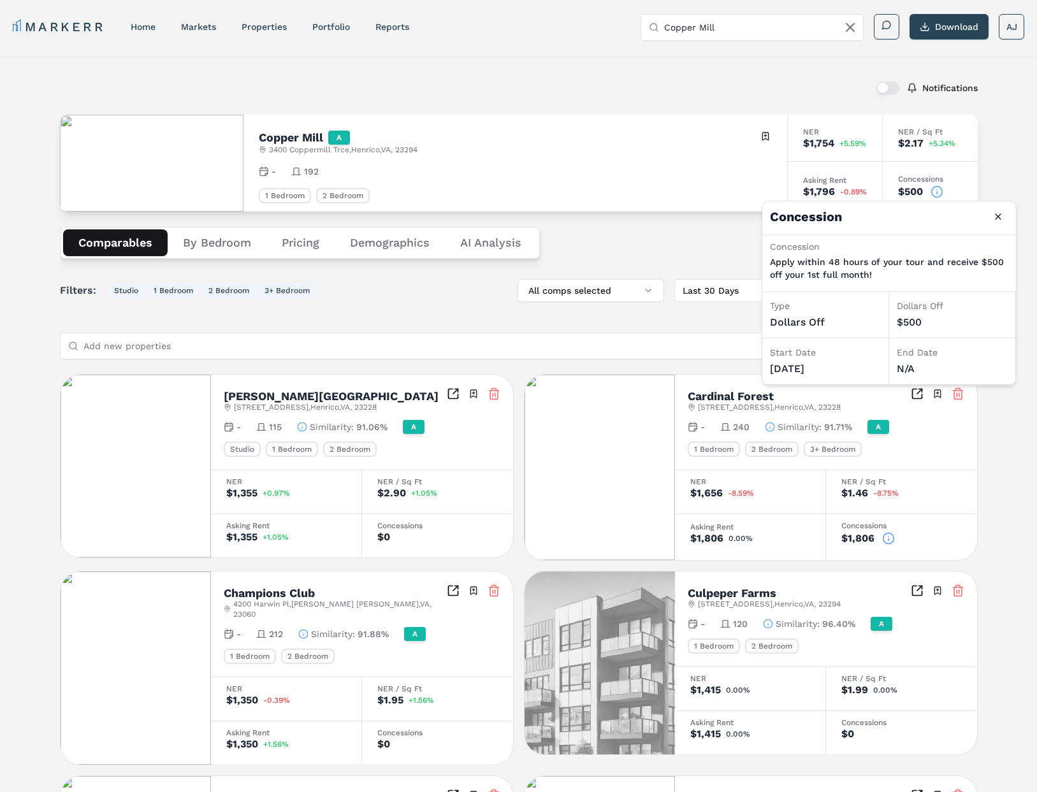
click at [649, 151] on div "Copper Mill A 3400 Coppermill Trce , Henrico , VA , 23294 Toggle portfolio menu" at bounding box center [515, 142] width 513 height 25
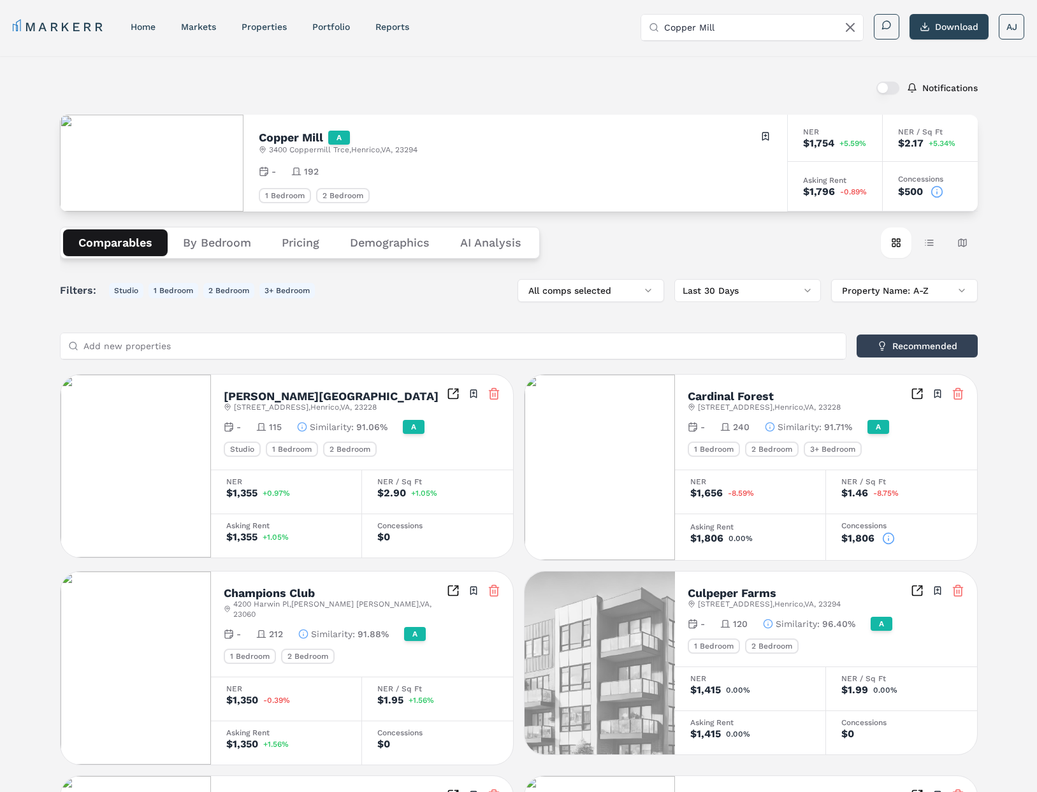
click at [941, 191] on icon at bounding box center [936, 191] width 13 height 13
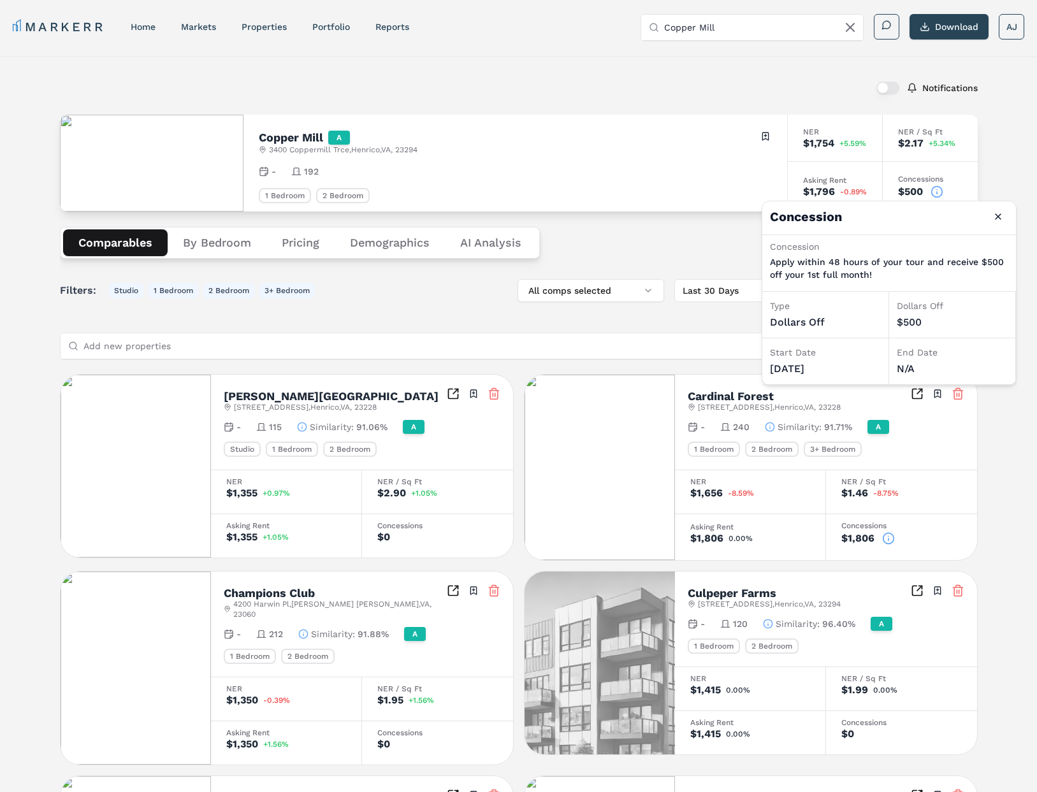
click at [300, 139] on h2 "Copper Mill" at bounding box center [291, 137] width 64 height 11
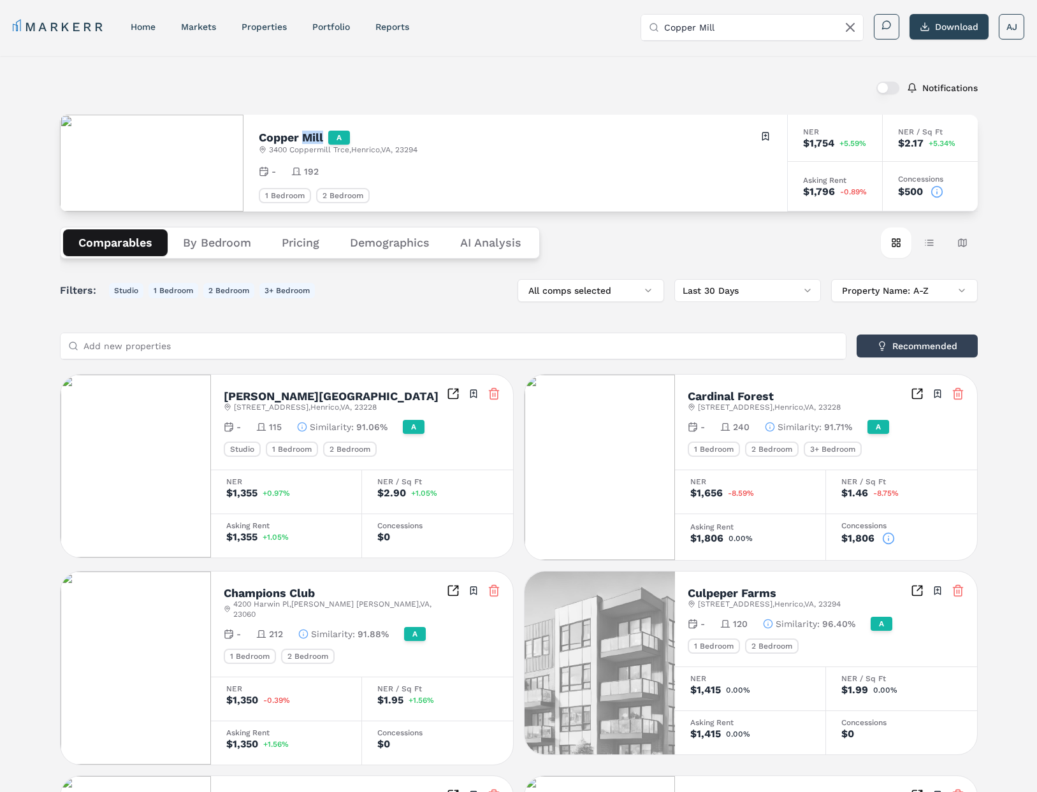
click at [300, 139] on h2 "Copper Mill" at bounding box center [291, 137] width 64 height 11
click at [275, 137] on h2 "Copper Mill" at bounding box center [291, 137] width 64 height 11
copy h2 "Copper Mill"
click at [746, 35] on input "Copper Mill" at bounding box center [759, 27] width 191 height 25
click at [707, 27] on input "Copper Mill" at bounding box center [759, 27] width 191 height 25
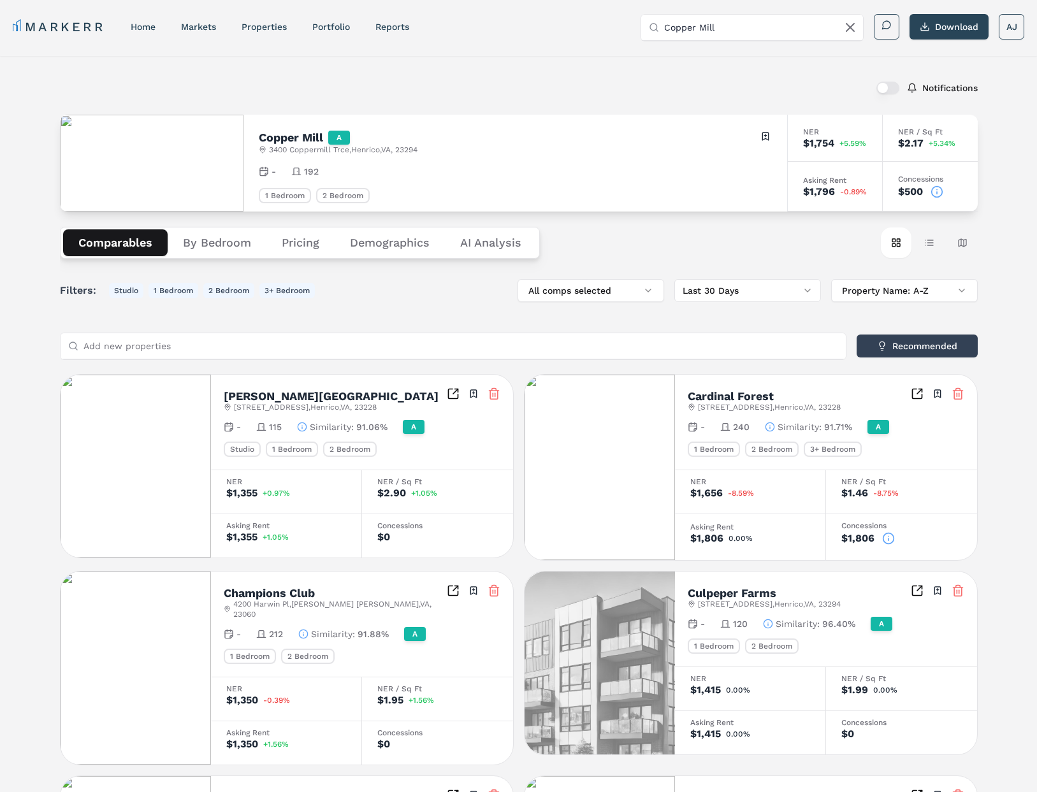
click at [707, 27] on input "Copper Mill" at bounding box center [759, 27] width 191 height 25
drag, startPoint x: 268, startPoint y: 150, endPoint x: 422, endPoint y: 150, distance: 153.6
click at [417, 150] on span "3400 Coppermill Trce , Henrico , VA , 23294" at bounding box center [343, 150] width 148 height 10
drag, startPoint x: 445, startPoint y: 148, endPoint x: 436, endPoint y: 149, distance: 9.6
click at [445, 148] on div "Copper Mill A 3400 Coppermill Trce , Henrico , VA , 23294 Toggle portfolio menu" at bounding box center [515, 142] width 513 height 25
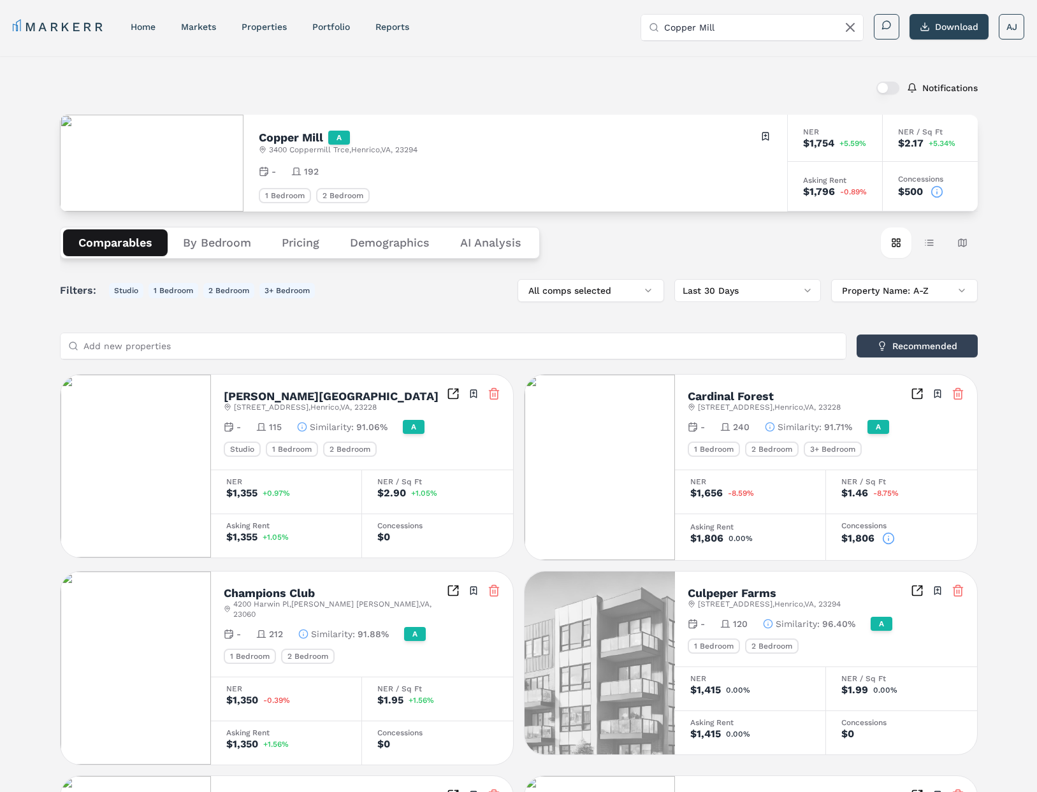
click at [403, 150] on span "3400 Coppermill Trce , Henrico , VA , 23294" at bounding box center [343, 150] width 148 height 10
click at [491, 150] on div "Copper Mill A 3400 Coppermill Trce , Henrico , VA , 23294 Toggle portfolio menu" at bounding box center [515, 142] width 513 height 25
click at [491, 148] on div "Copper Mill A 3400 Coppermill Trce , Henrico , VA , 23294 Toggle portfolio menu" at bounding box center [515, 142] width 513 height 25
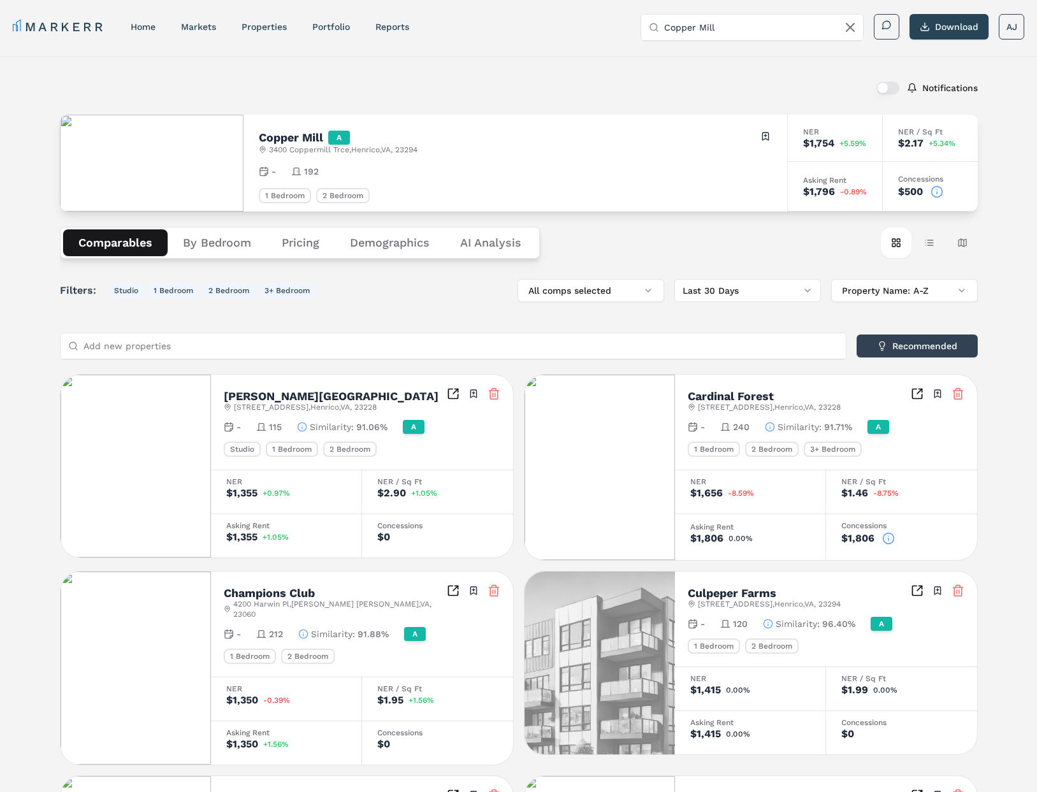
click at [610, 91] on div "Notifications" at bounding box center [519, 87] width 918 height 33
click at [942, 193] on circle at bounding box center [936, 191] width 11 height 11
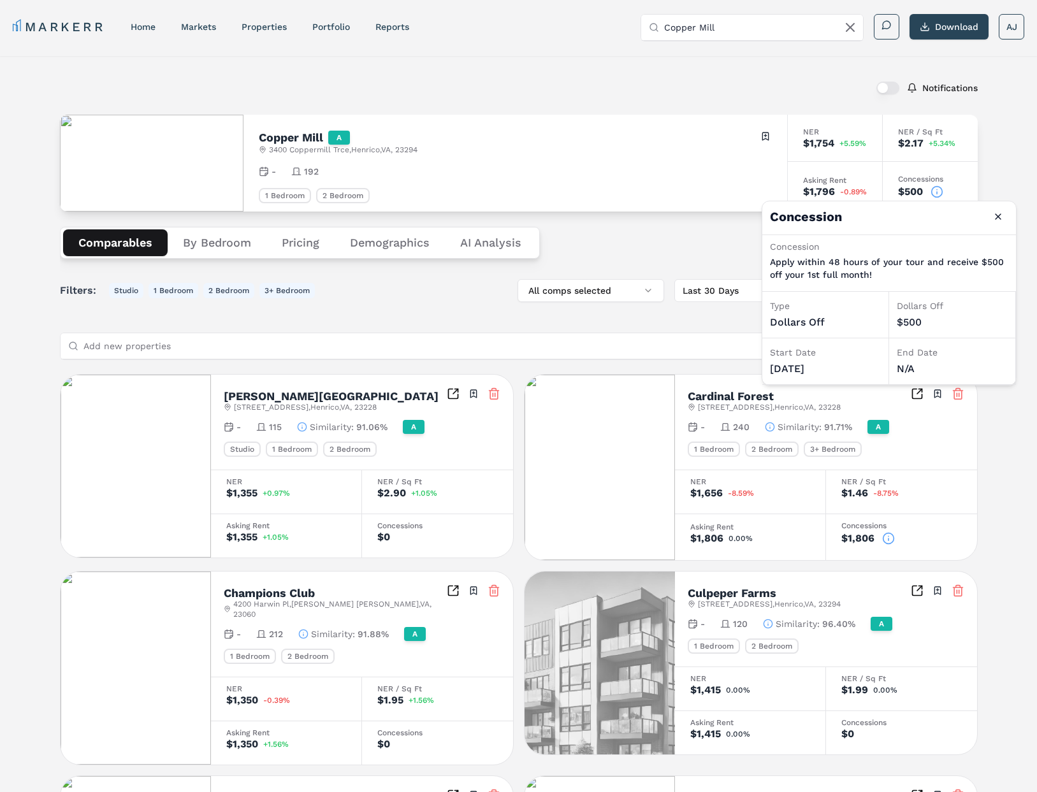
drag, startPoint x: 879, startPoint y: 273, endPoint x: 932, endPoint y: 267, distance: 53.2
click at [881, 272] on p "Apply within 48 hours of your tour and receive $500 off your 1st full month!" at bounding box center [889, 268] width 238 height 25
click at [978, 261] on p "Apply within 48 hours of your tour and receive $500 off your 1st full month!" at bounding box center [889, 268] width 238 height 25
click at [646, 199] on div "1 Bedroom 2 Bedroom" at bounding box center [515, 195] width 513 height 15
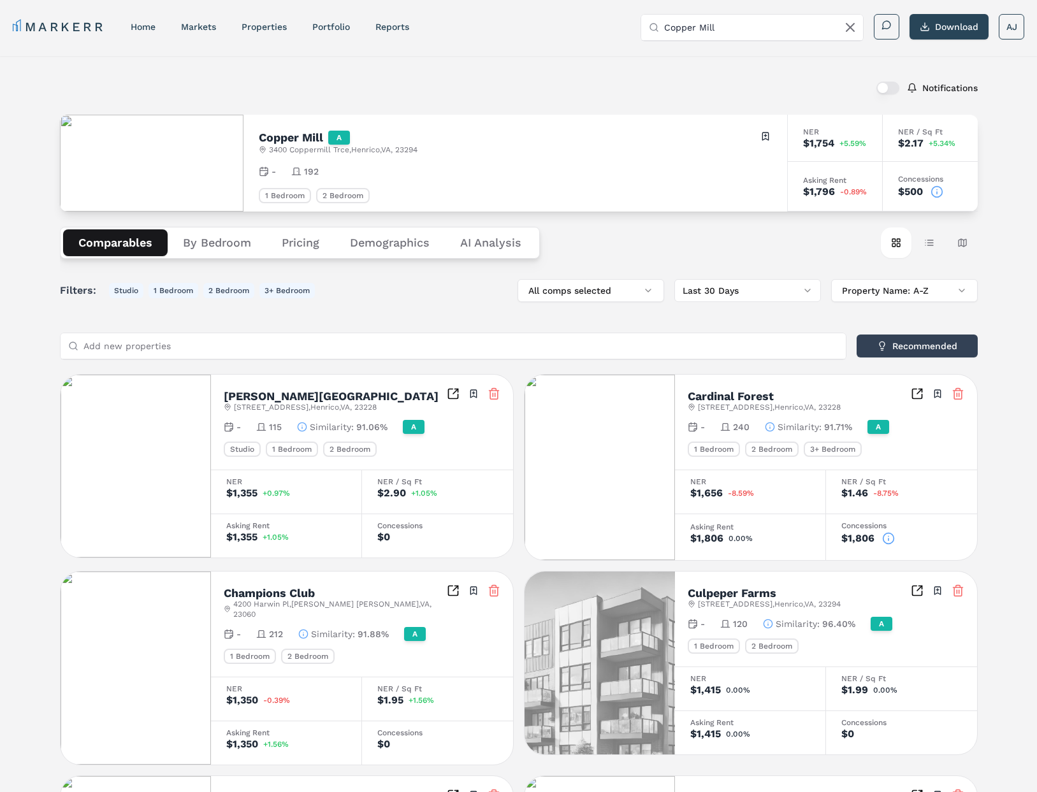
click at [939, 193] on icon at bounding box center [936, 191] width 13 height 13
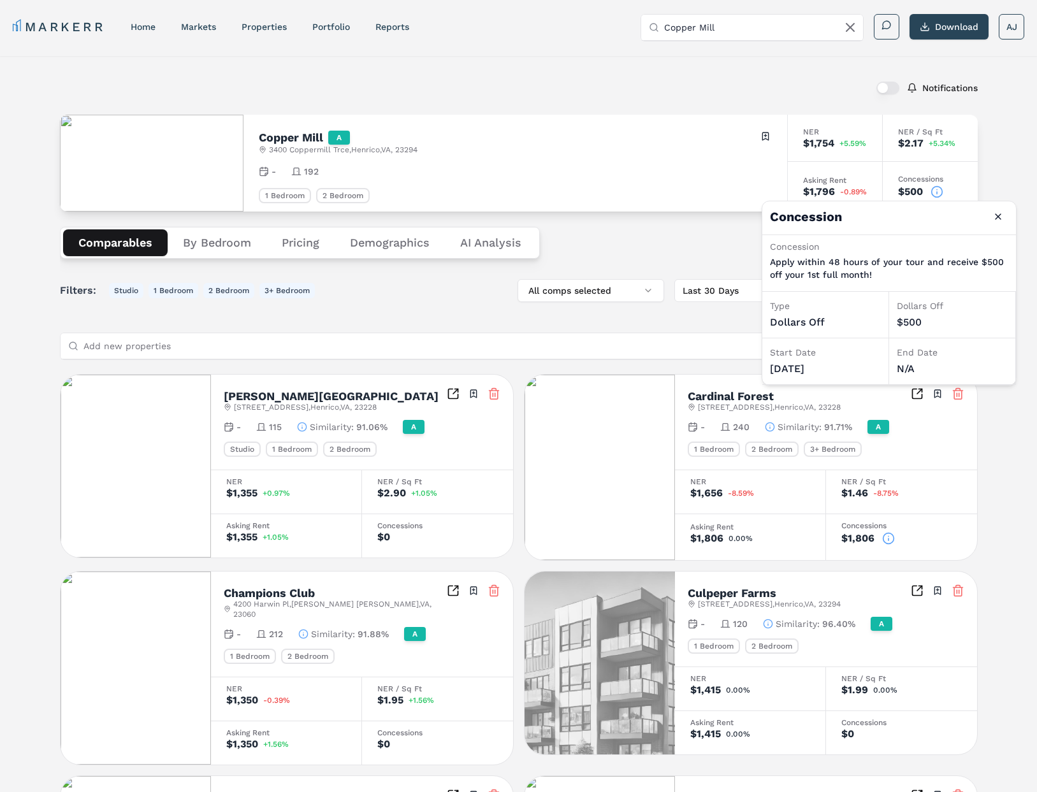
click at [980, 182] on div "Notifications Copper Mill A 3400 Coppermill Trce , Henrico , VA , 23294 Toggle …" at bounding box center [518, 722] width 1037 height 1333
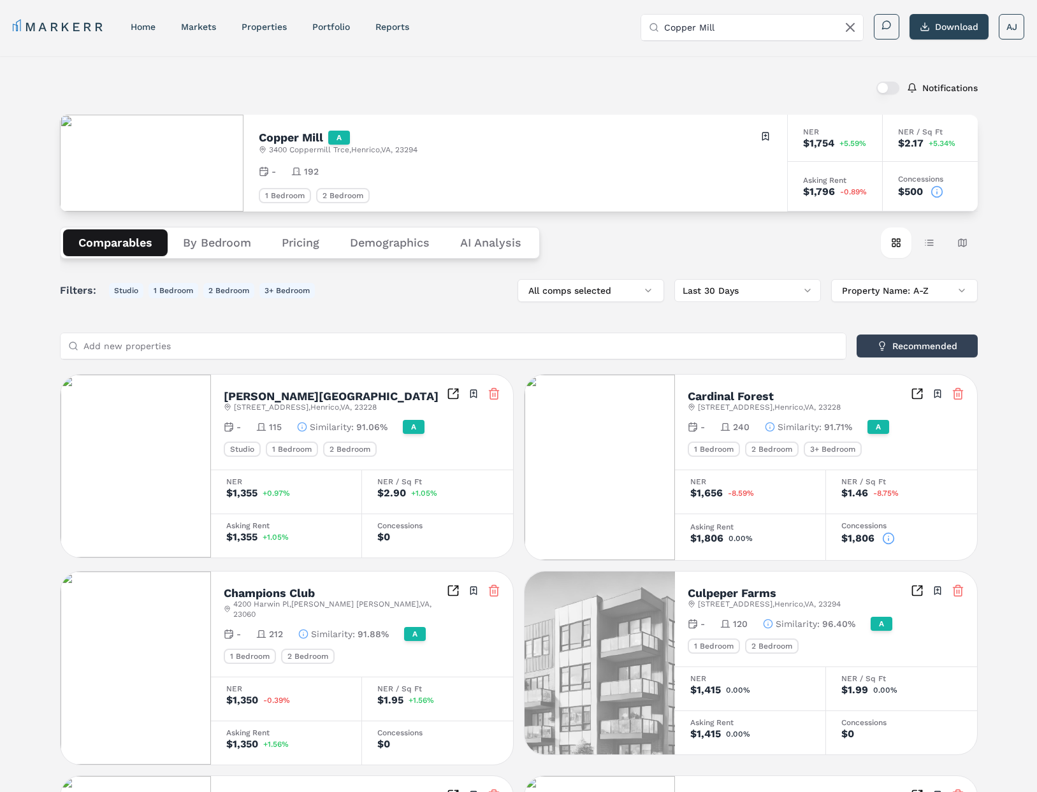
click at [940, 194] on icon at bounding box center [936, 191] width 13 height 13
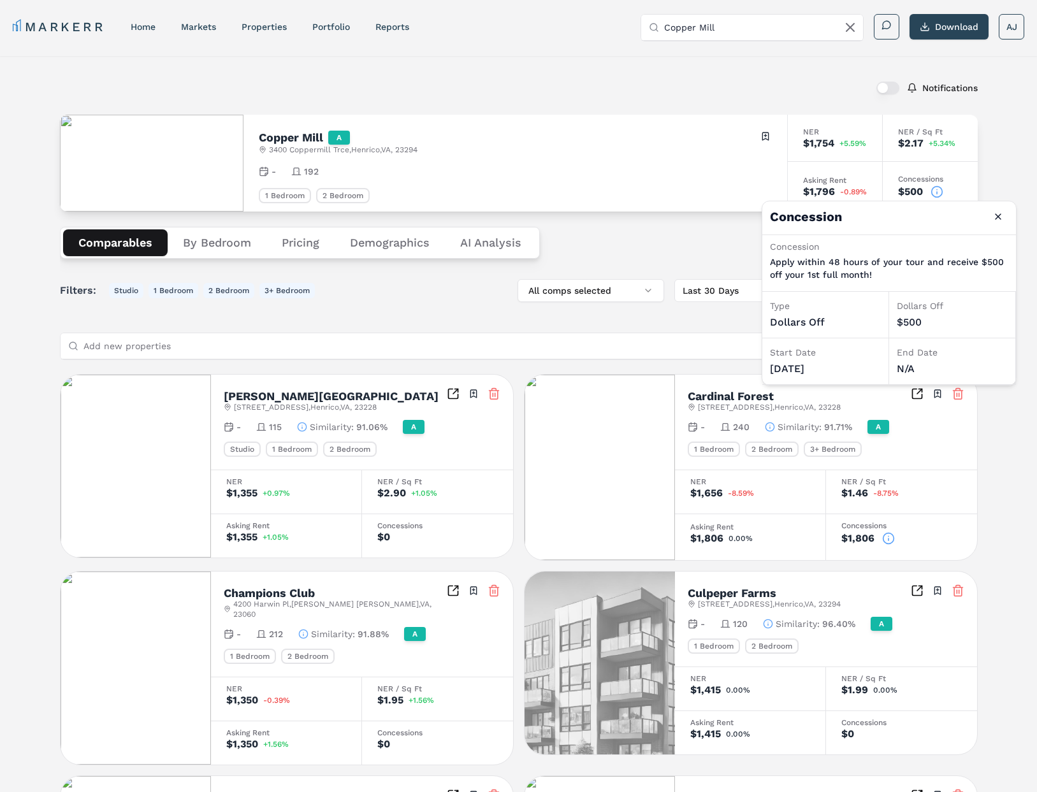
click at [664, 198] on div "1 Bedroom 2 Bedroom" at bounding box center [515, 195] width 513 height 15
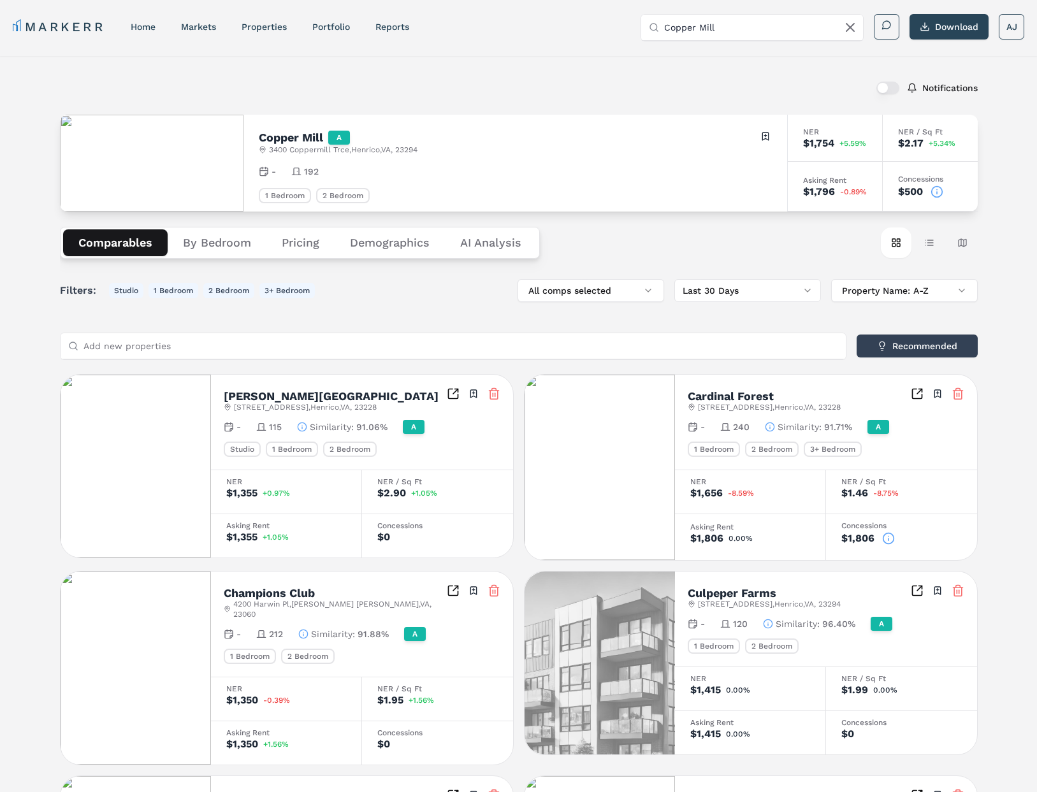
click at [533, 110] on div "Notifications Copper Mill A 3400 Coppermill Trce , Henrico , VA , 23294 Toggle …" at bounding box center [519, 722] width 918 height 1303
click at [758, 36] on input "Copper Mill" at bounding box center [759, 27] width 191 height 25
click at [744, 28] on input "Copper Mill" at bounding box center [759, 27] width 191 height 25
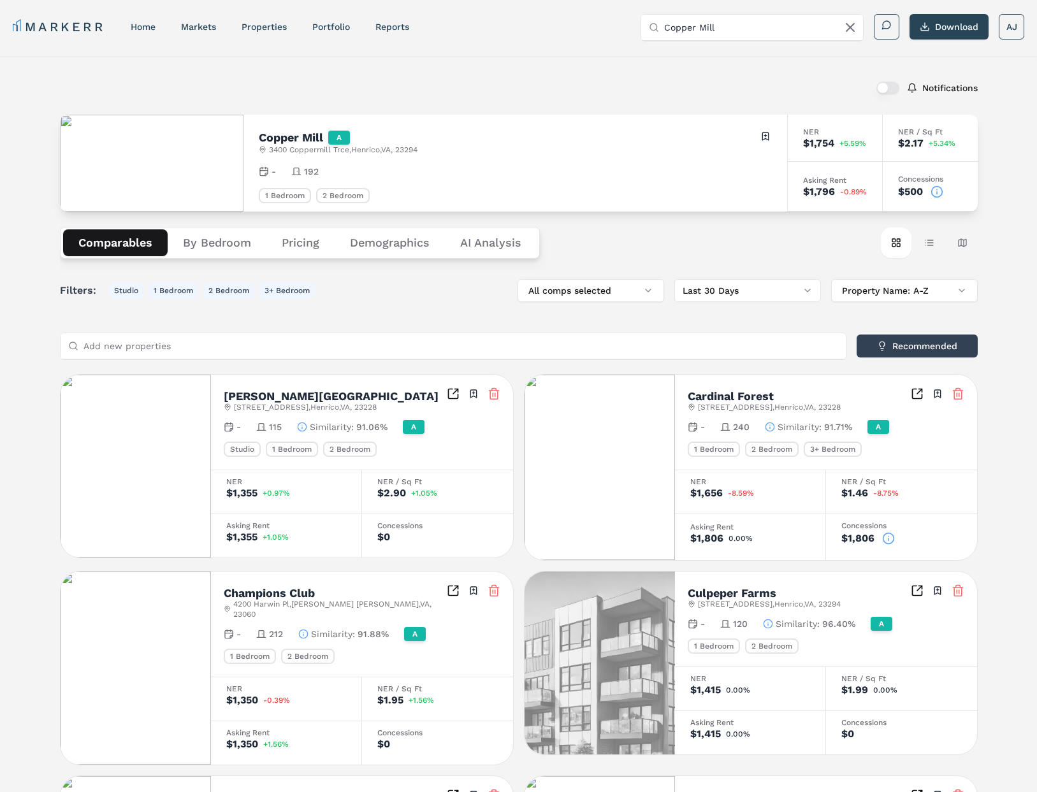
paste input "The Crossings at Short Pump"
click at [727, 61] on div "3400 Cox Rd, Richmond" at bounding box center [728, 70] width 154 height 25
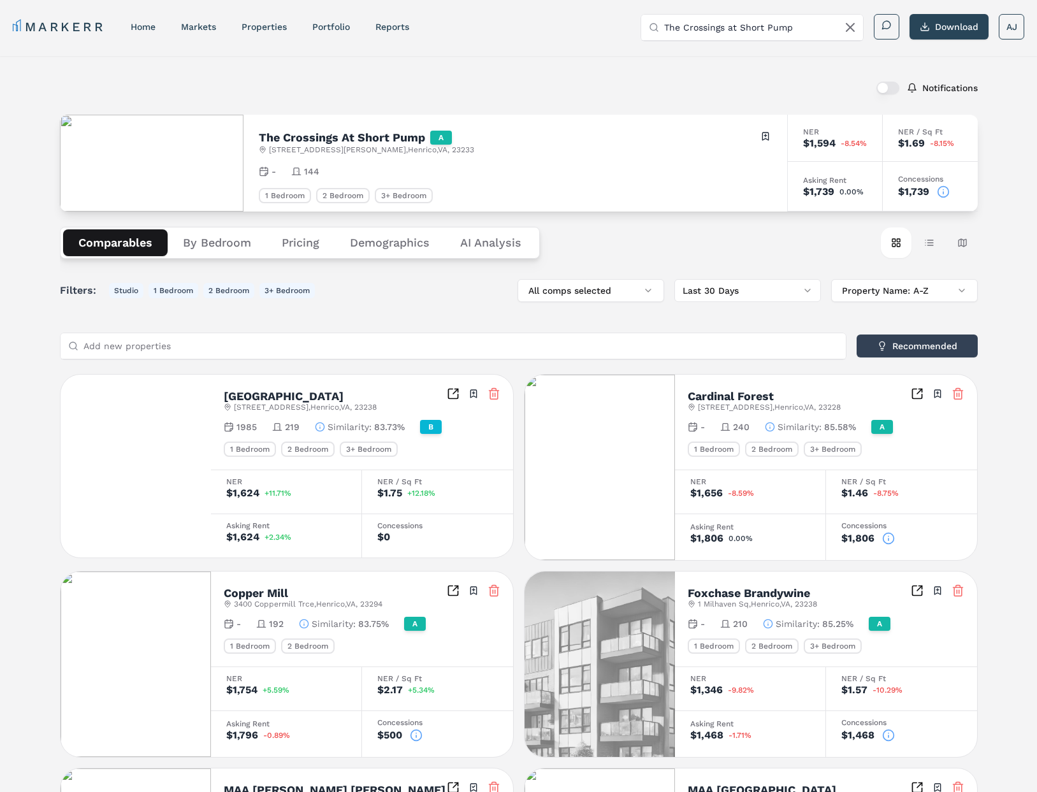
drag, startPoint x: 933, startPoint y: 189, endPoint x: 941, endPoint y: 191, distance: 7.8
click at [934, 189] on div "$1,739" at bounding box center [930, 191] width 64 height 13
click at [941, 191] on icon at bounding box center [943, 191] width 13 height 13
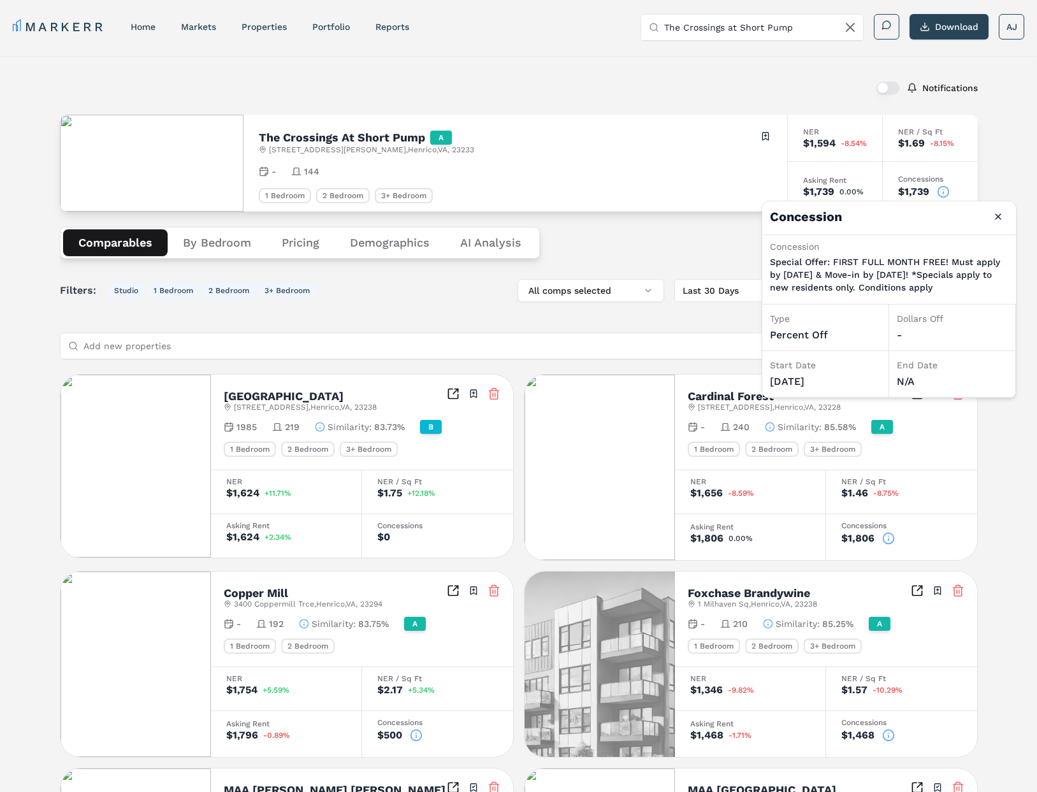
drag, startPoint x: 812, startPoint y: 298, endPoint x: 774, endPoint y: 264, distance: 51.0
click at [774, 264] on p "Special Offer: FIRST FULL MONTH FREE! Must apply by September 3rd & Move-in by …" at bounding box center [889, 275] width 238 height 38
click at [842, 271] on p "Special Offer: FIRST FULL MONTH FREE! Must apply by September 3rd & Move-in by …" at bounding box center [889, 275] width 238 height 38
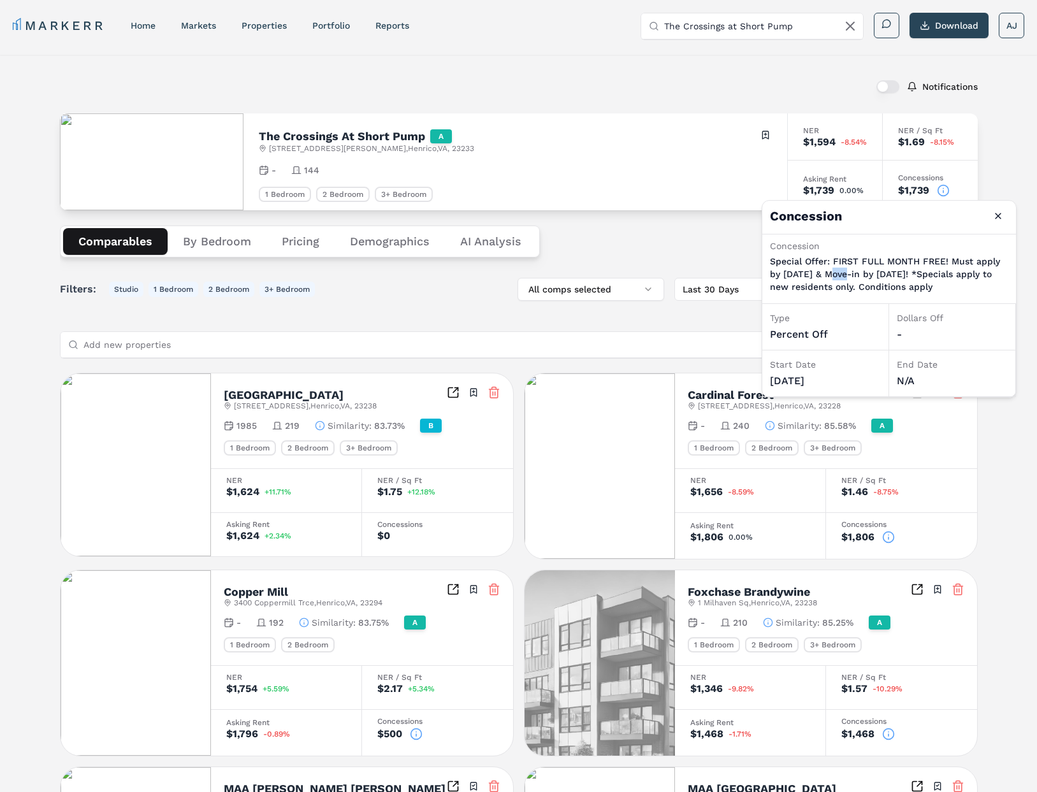
click at [842, 271] on p "Special Offer: FIRST FULL MONTH FREE! Must apply by September 3rd & Move-in by …" at bounding box center [889, 274] width 238 height 38
click at [842, 271] on p "Special Offer: FIRST FULL MONTH FREE! Must apply by September 3rd & Move-in by …" at bounding box center [889, 273] width 238 height 38
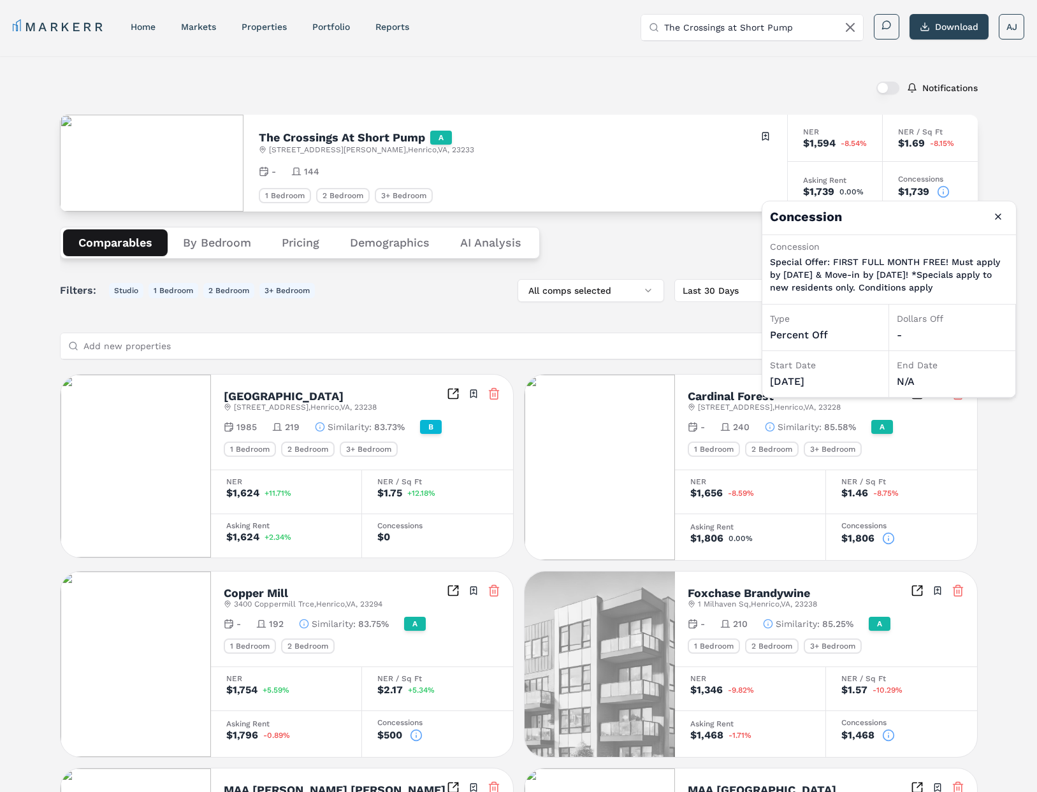
click at [680, 257] on div "Comparables By Bedroom Pricing Demographics AI Analysis Card view Table view Ma…" at bounding box center [519, 243] width 918 height 62
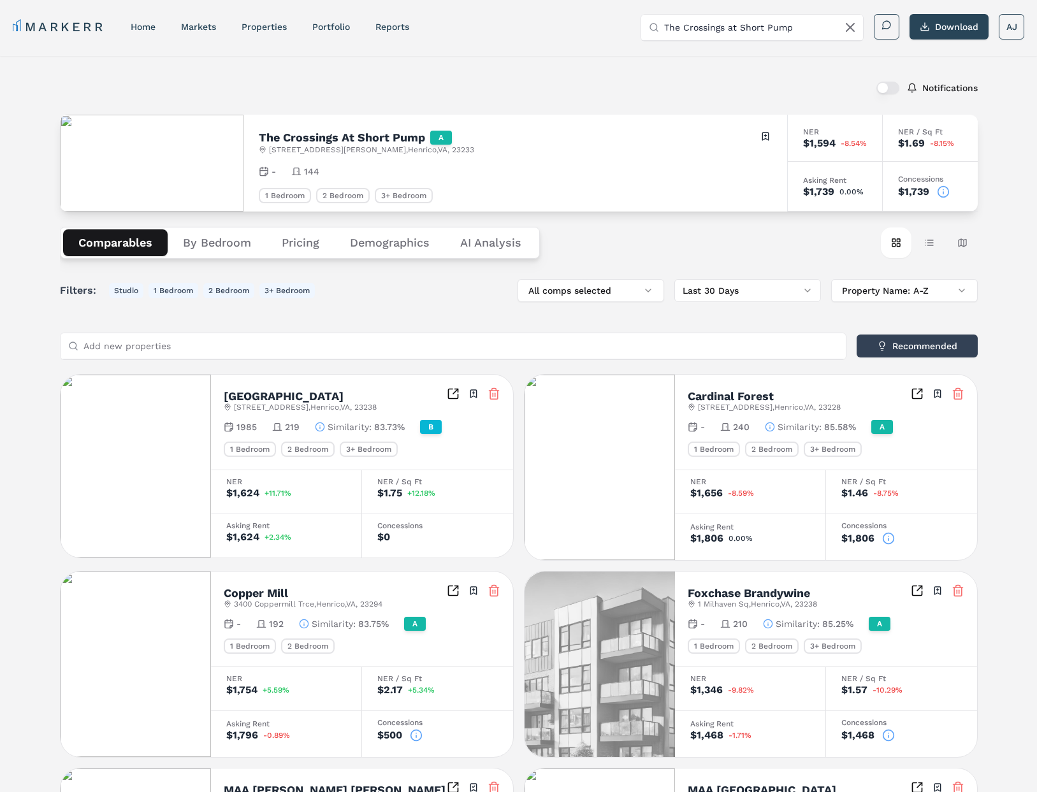
click at [744, 231] on div "Comparables By Bedroom Pricing Demographics AI Analysis Card view Table view Ma…" at bounding box center [519, 243] width 918 height 62
click at [760, 26] on input "The Crossings at Short Pump" at bounding box center [759, 27] width 191 height 25
click at [769, 29] on input "The Crossings at Short Pump" at bounding box center [759, 27] width 191 height 25
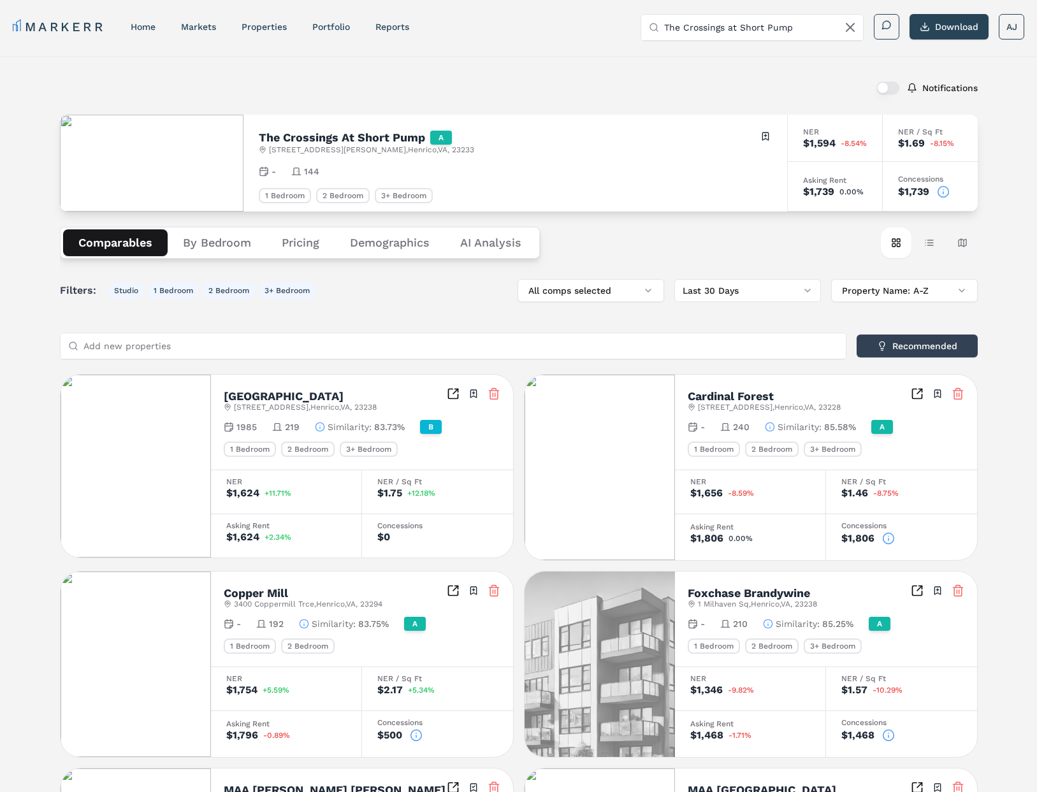
click at [769, 29] on input "The Crossings at Short Pump" at bounding box center [759, 27] width 191 height 25
paste input "Abberly Crossing"
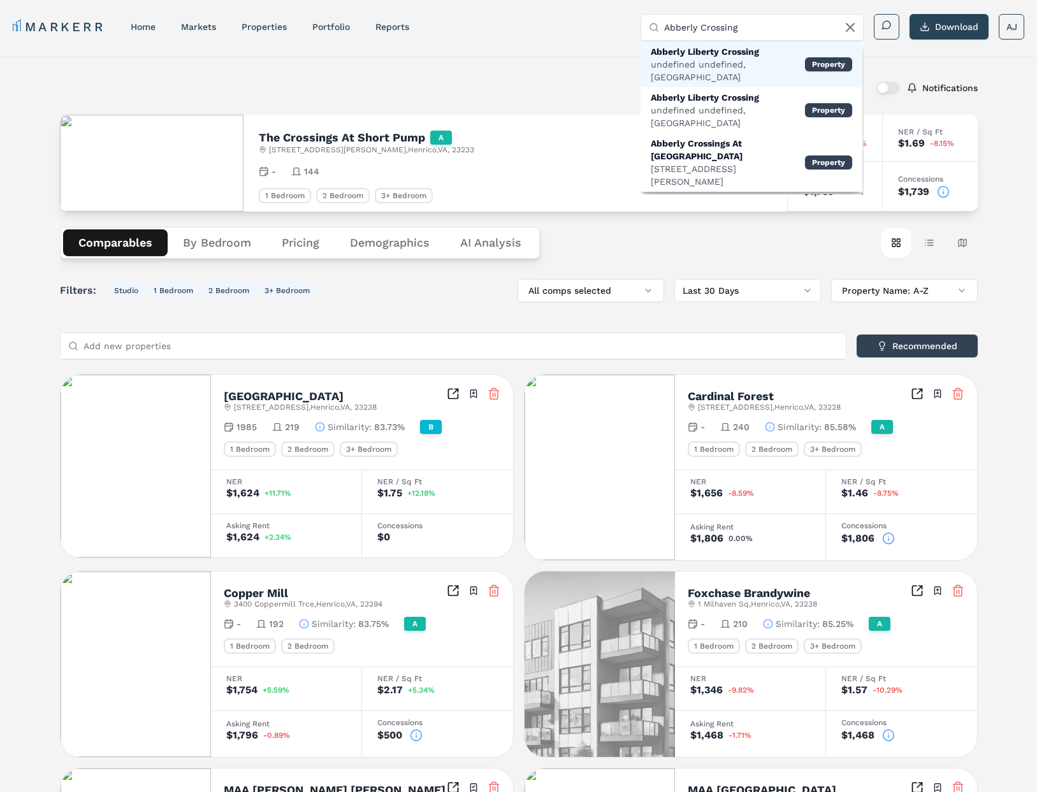
click at [723, 56] on div "Abberly Liberty Crossing" at bounding box center [728, 51] width 154 height 13
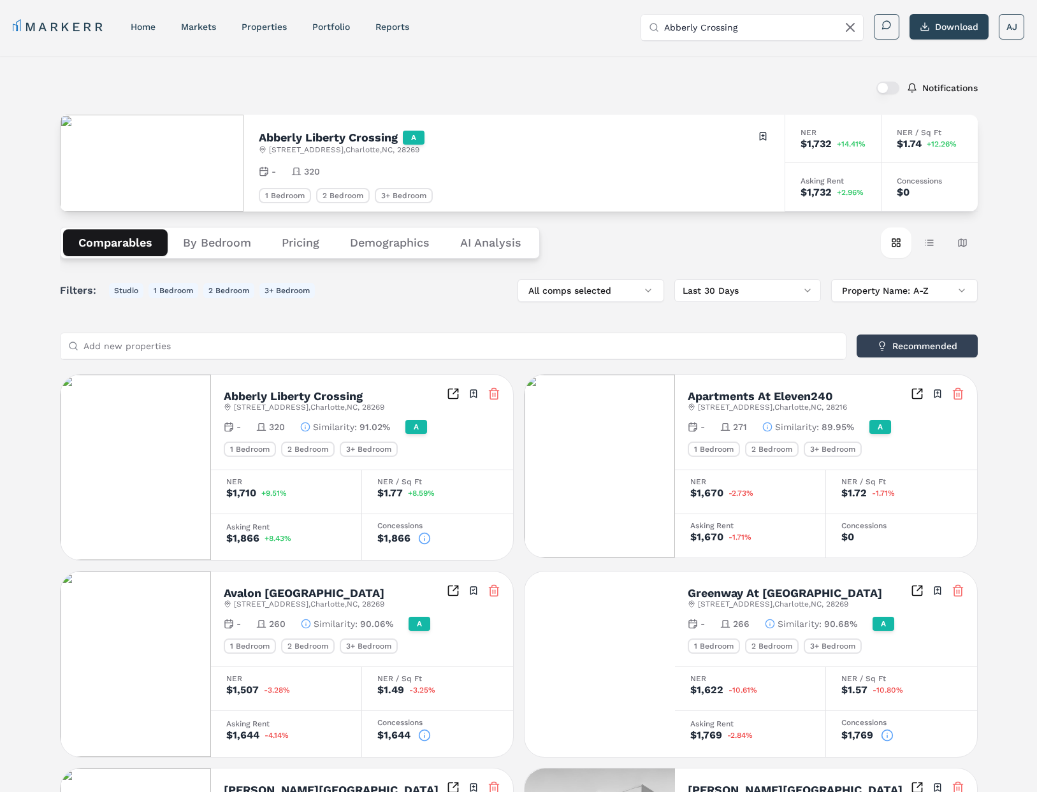
drag, startPoint x: 744, startPoint y: 3, endPoint x: 736, endPoint y: 16, distance: 15.7
click at [744, 6] on div "MARKERR home markets properties Portfolio reports Search by MSA, ZIP, Property …" at bounding box center [518, 25] width 1037 height 51
click at [732, 20] on input "Abberly Crossing" at bounding box center [759, 27] width 191 height 25
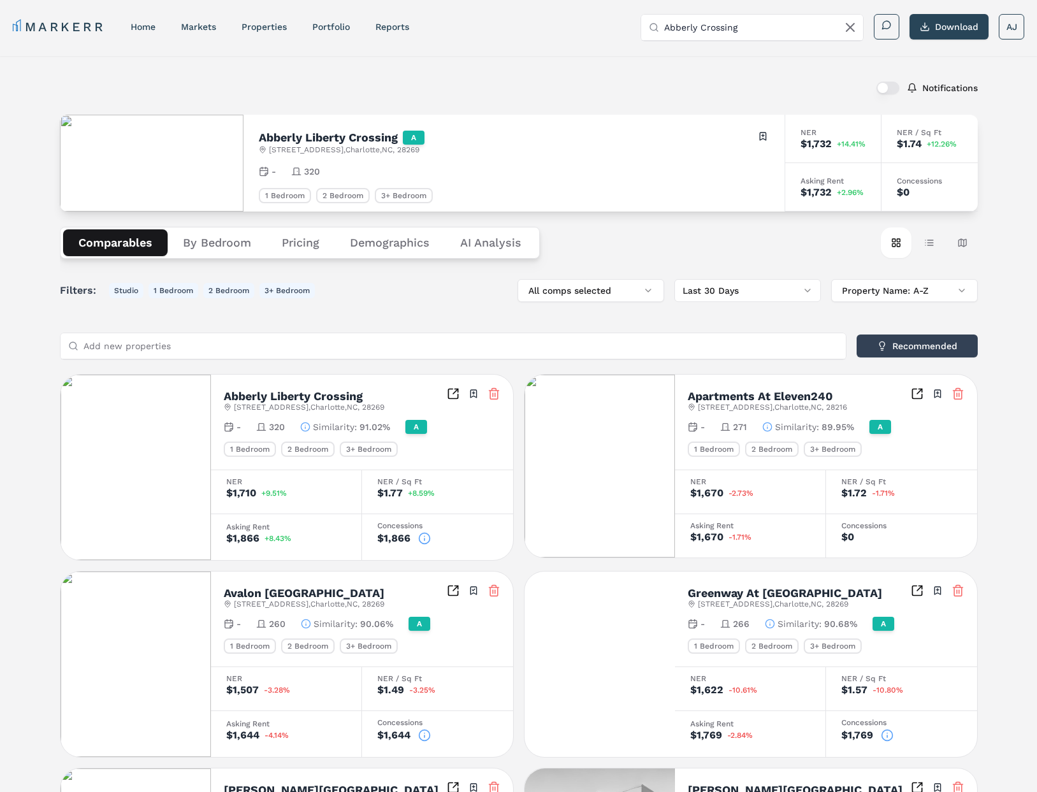
paste input "MAA Commerce Park"
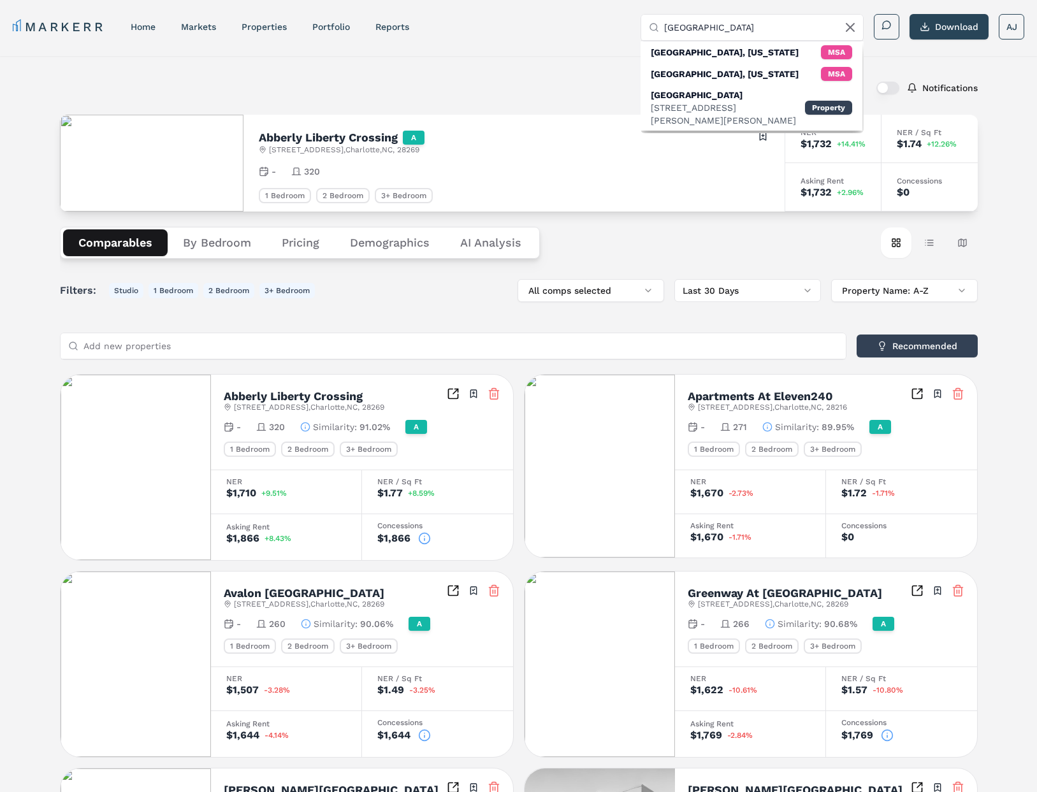
click at [733, 17] on input "MAA Commerce Park" at bounding box center [759, 27] width 191 height 25
click at [730, 27] on input "MAA Commerce Park" at bounding box center [759, 27] width 191 height 25
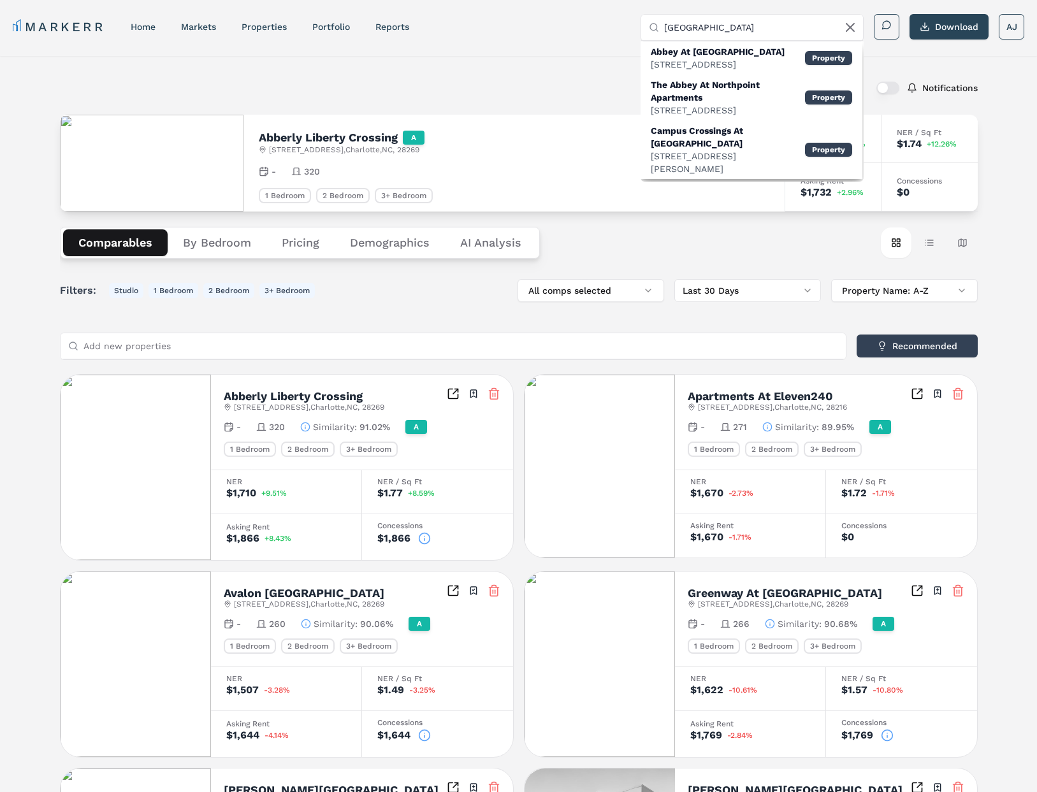
click at [566, 85] on div "Notifications" at bounding box center [519, 87] width 918 height 33
click at [709, 24] on input "Abbey Crossing" at bounding box center [759, 27] width 191 height 25
paste input "rl"
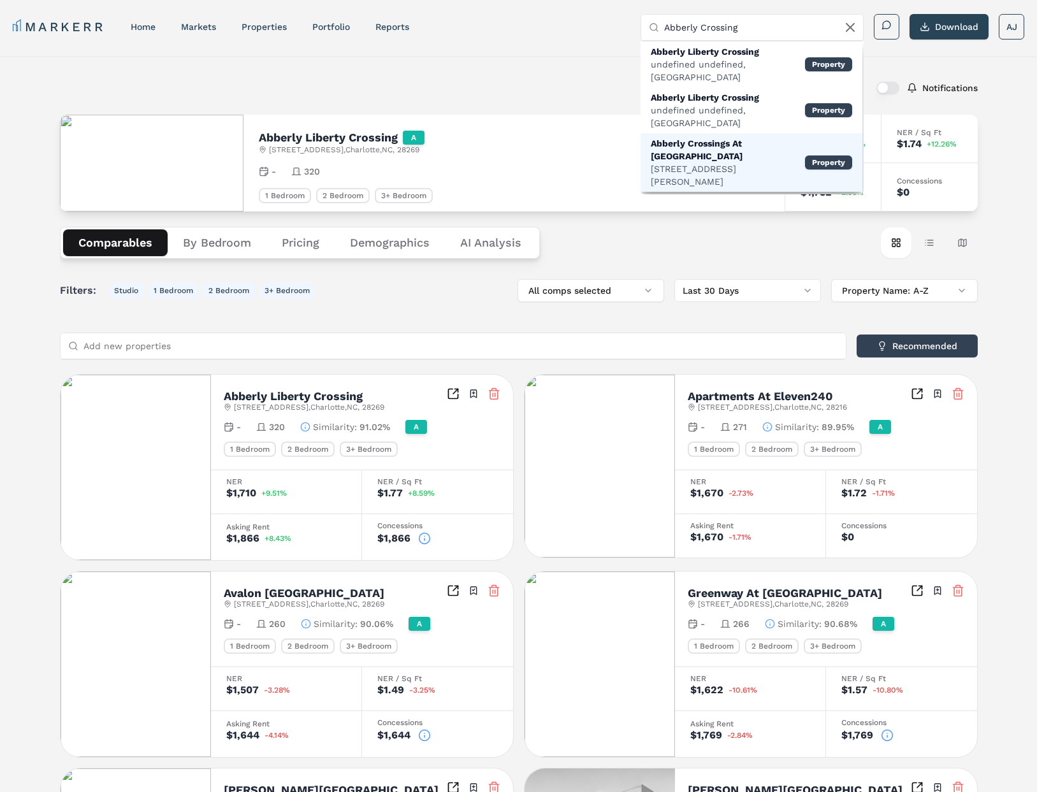
click at [762, 137] on div "Abberly Crossings At Mckewn Plantation" at bounding box center [728, 149] width 154 height 25
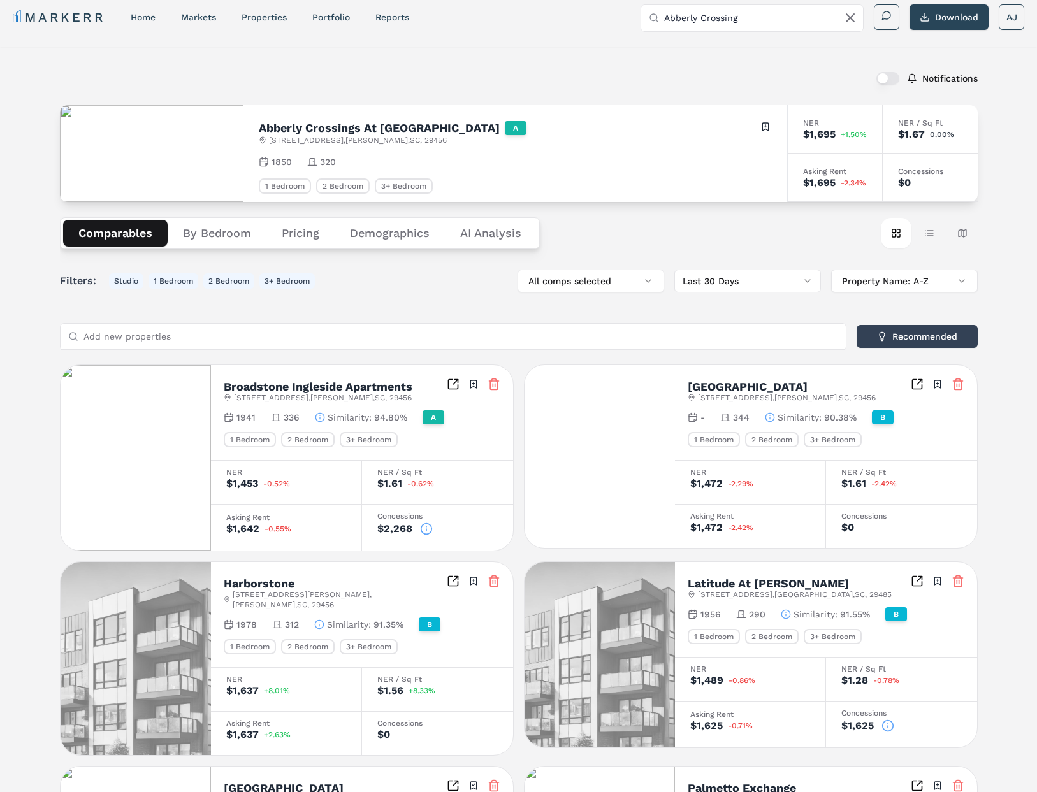
scroll to position [13, 0]
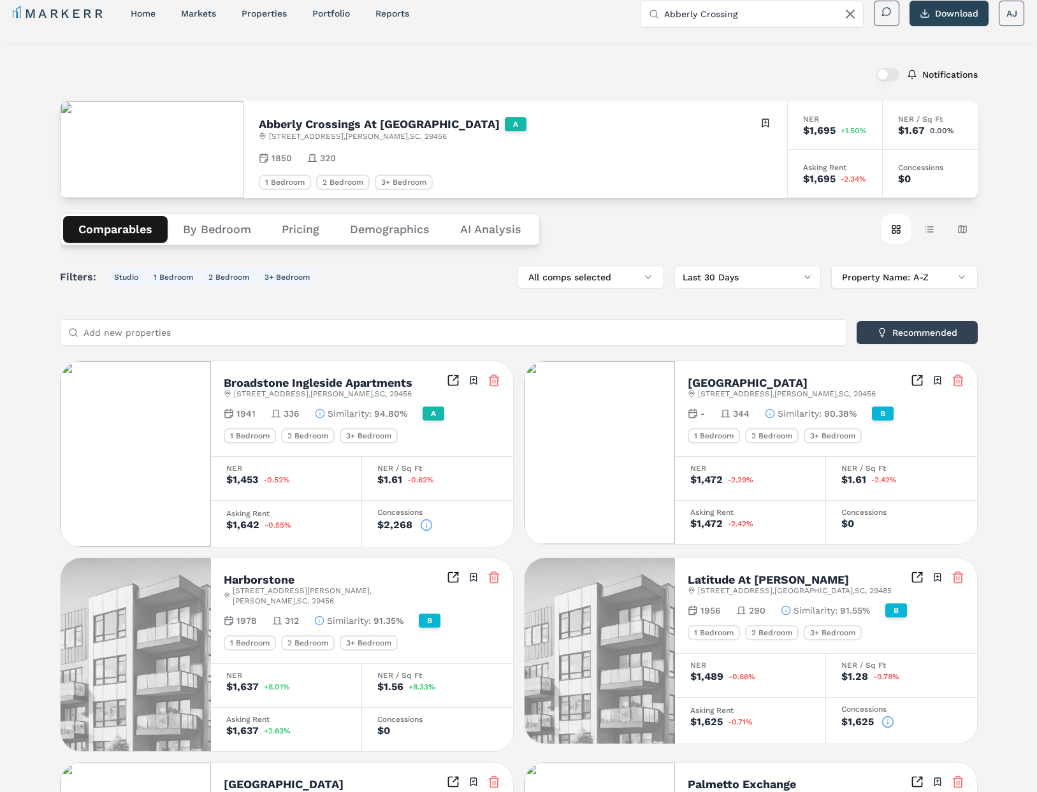
click at [709, 15] on input "Abberly Crossing" at bounding box center [759, 13] width 191 height 25
paste input "Bridgeway at Chattanooga"
click at [727, 63] on div "Bridgeway At Chattanooga" at bounding box center [728, 60] width 154 height 13
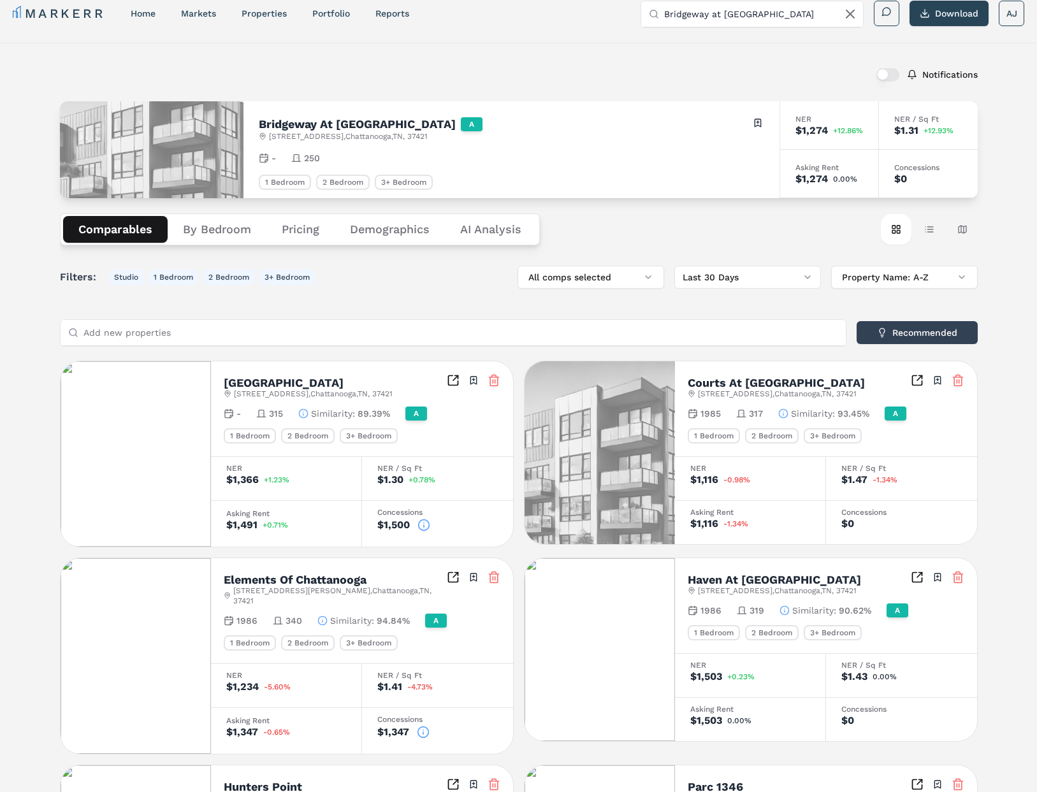
click at [946, 184] on div "Concessions $0" at bounding box center [928, 174] width 99 height 48
click at [765, 8] on input "Bridgeway at Chattanooga" at bounding box center [759, 13] width 191 height 25
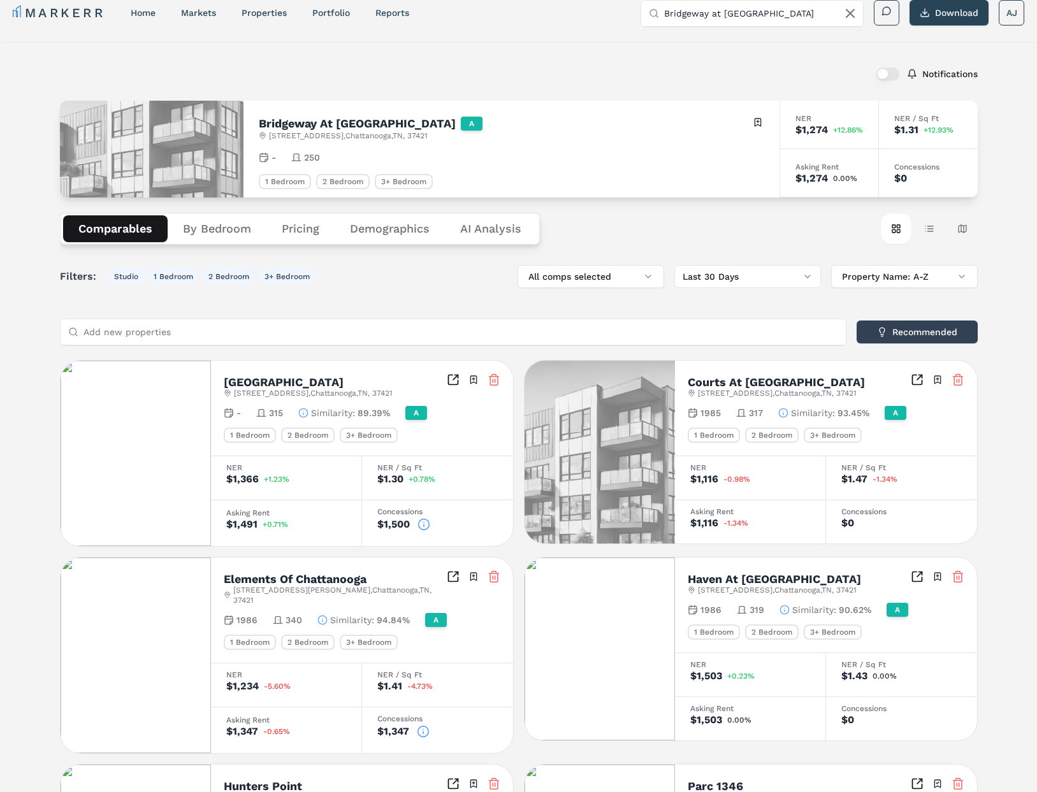
paste input "ell Southpark"
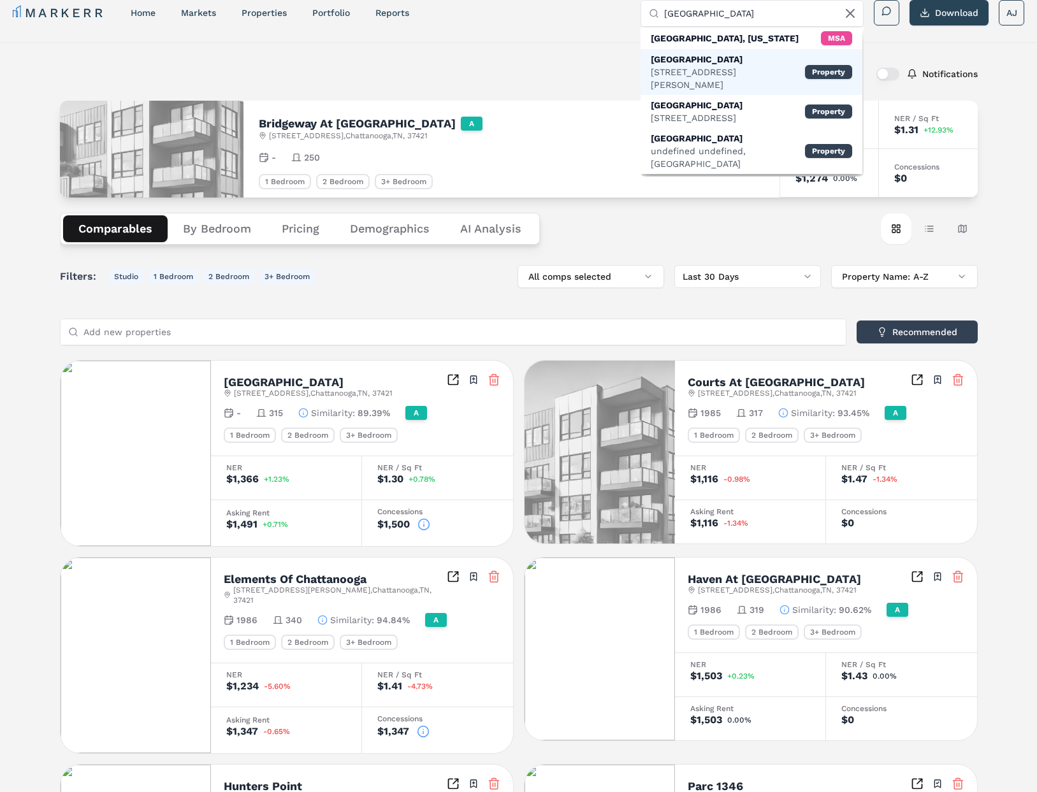
click at [730, 69] on div "10600 Brezza Ln, Austin" at bounding box center [728, 78] width 154 height 25
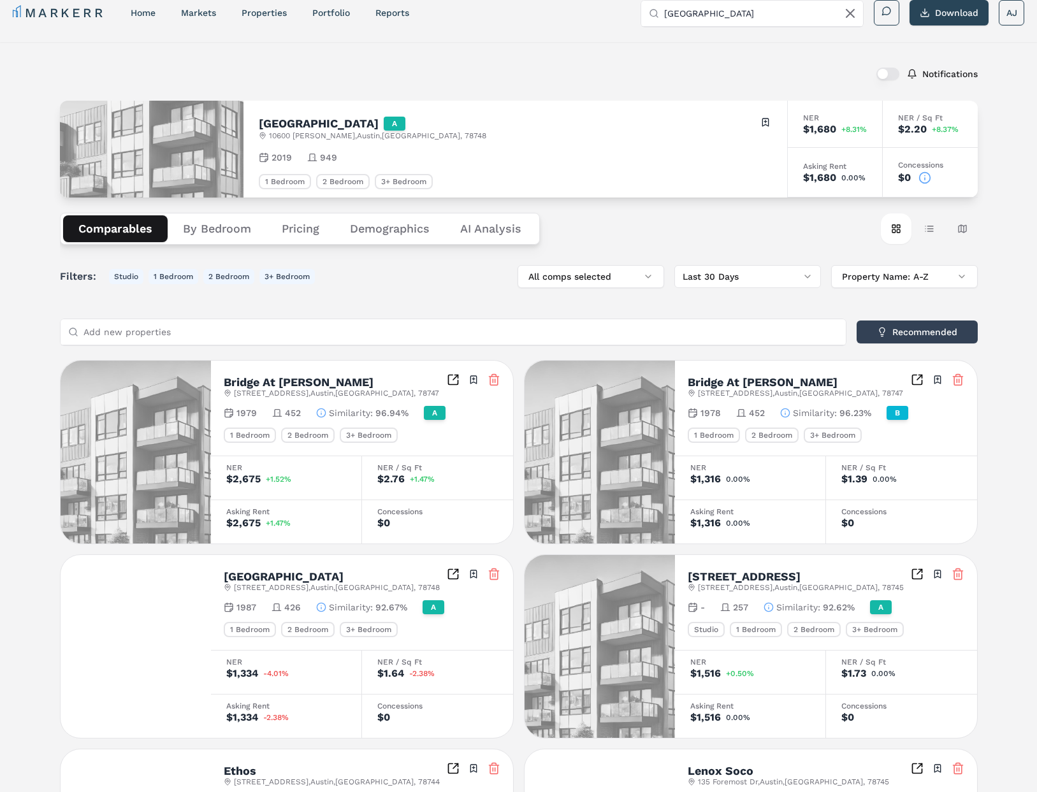
click at [920, 176] on circle at bounding box center [924, 177] width 11 height 11
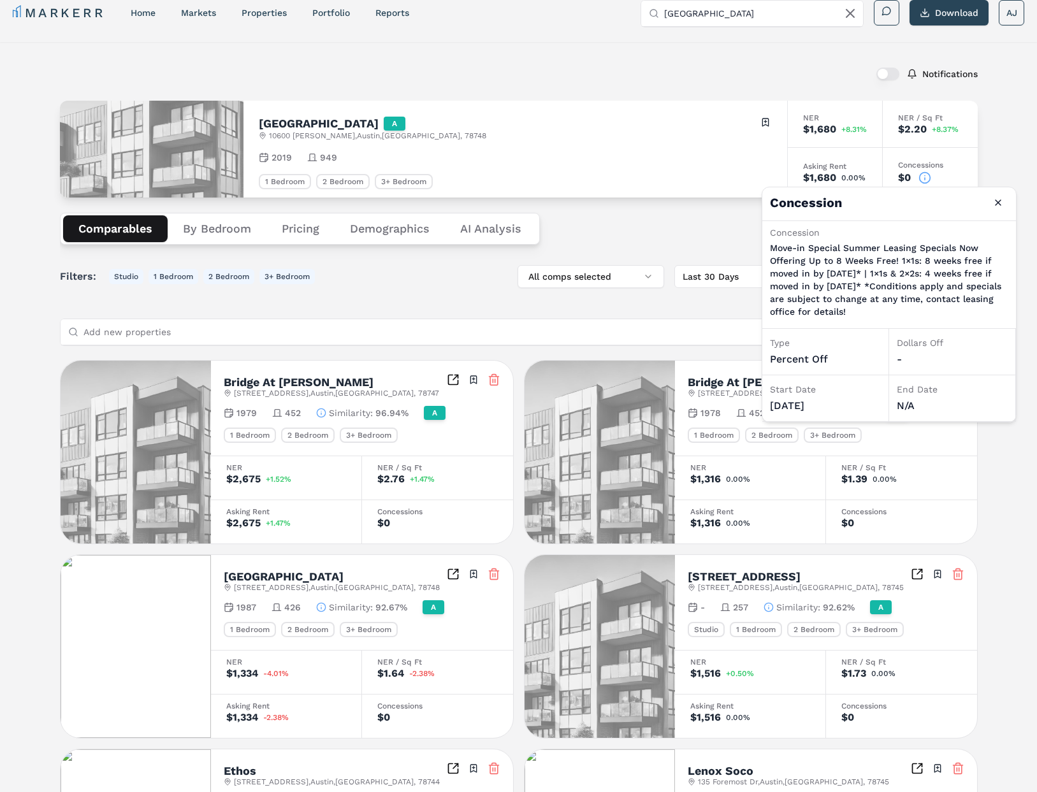
drag, startPoint x: 837, startPoint y: 258, endPoint x: 841, endPoint y: 314, distance: 56.3
click at [840, 315] on p "Move-in Special Summer Leasing Specials Now Offering Up to 8 Weeks Free! 1×1s: …" at bounding box center [889, 280] width 238 height 76
click at [856, 314] on p "Move-in Special Summer Leasing Specials Now Offering Up to 8 Weeks Free! 1×1s: …" at bounding box center [889, 280] width 238 height 76
drag, startPoint x: 799, startPoint y: 276, endPoint x: 782, endPoint y: 229, distance: 50.2
click at [763, 229] on div "Concession Move-in Special Summer Leasing Specials Now Offering Up to 8 Weeks F…" at bounding box center [889, 275] width 254 height 108
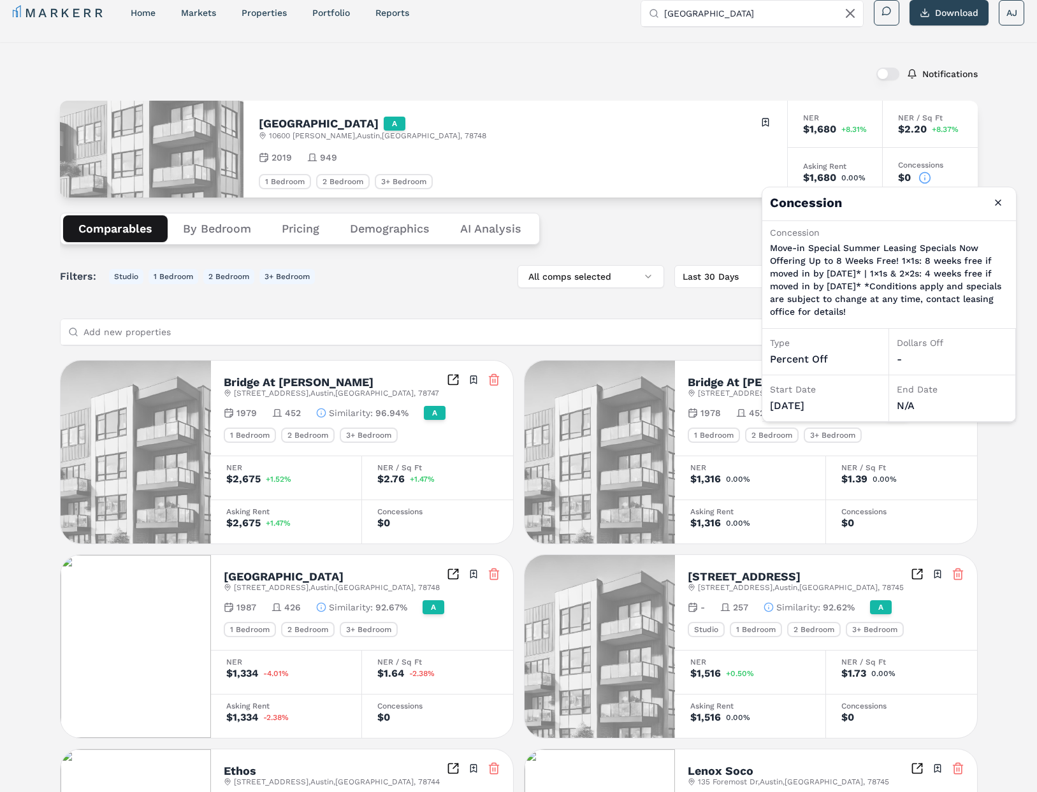
click at [867, 257] on p "Move-in Special Summer Leasing Specials Now Offering Up to 8 Weeks Free! 1×1s: …" at bounding box center [889, 280] width 238 height 76
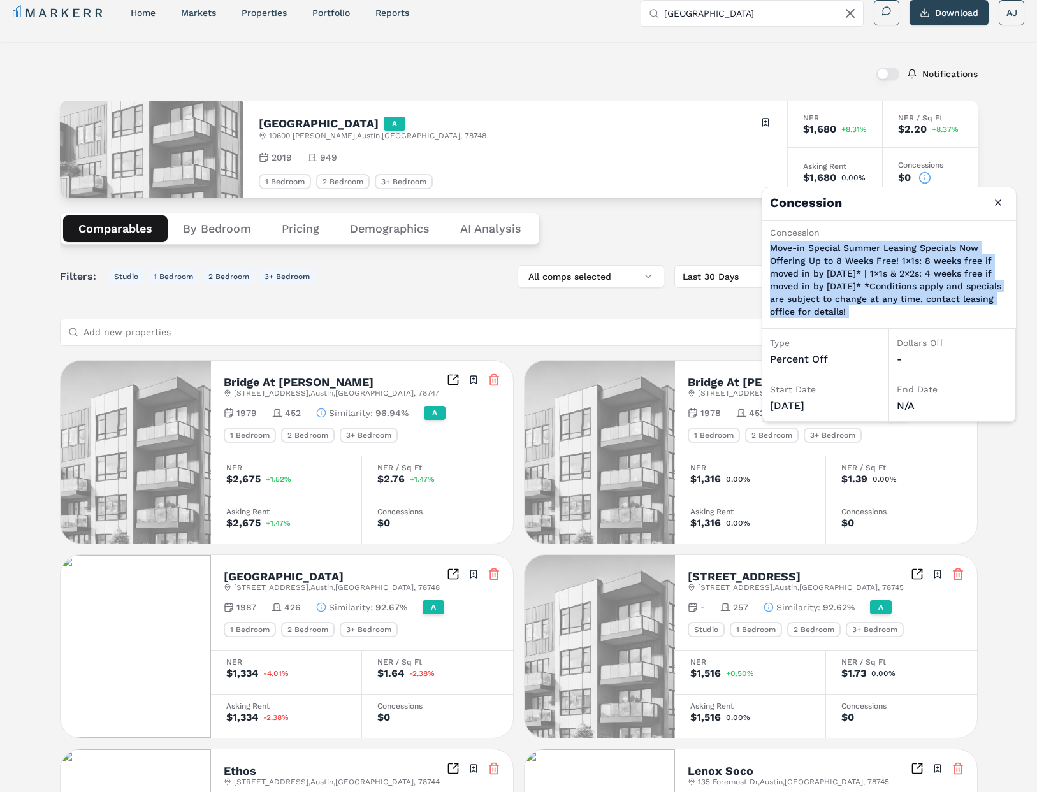
click at [867, 257] on p "Move-in Special Summer Leasing Specials Now Offering Up to 8 Weeks Free! 1×1s: …" at bounding box center [889, 280] width 238 height 76
click at [992, 204] on button "Close" at bounding box center [998, 202] width 20 height 20
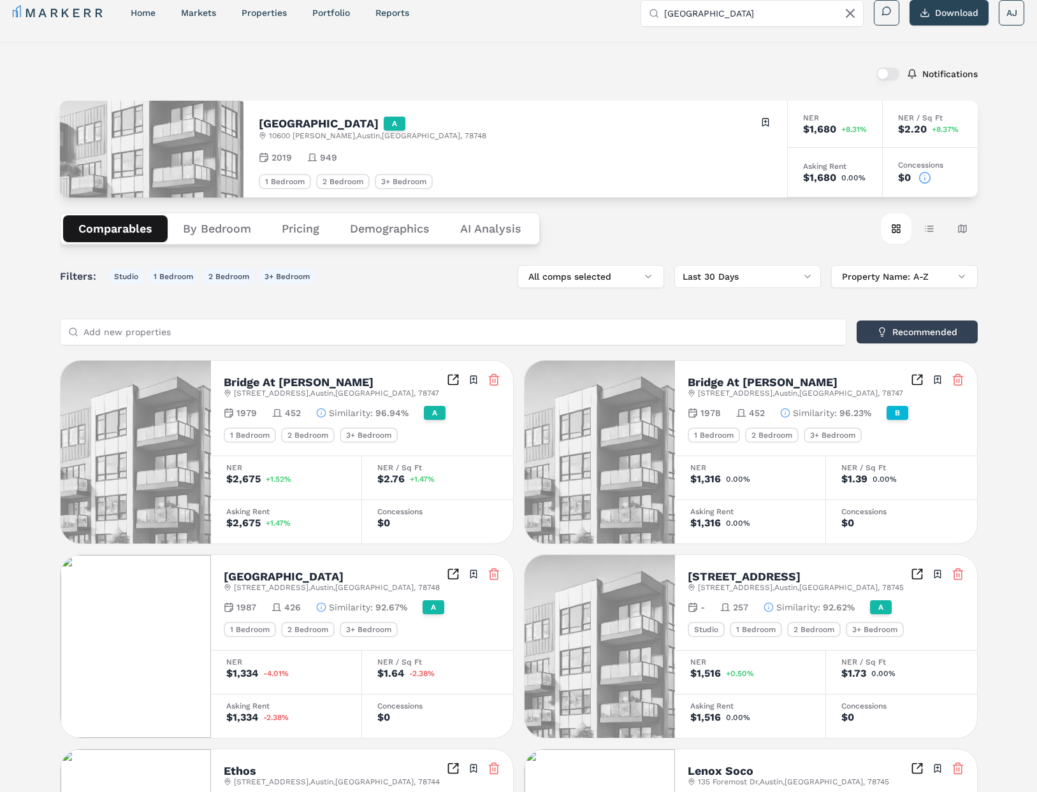
click at [923, 182] on circle at bounding box center [924, 177] width 11 height 11
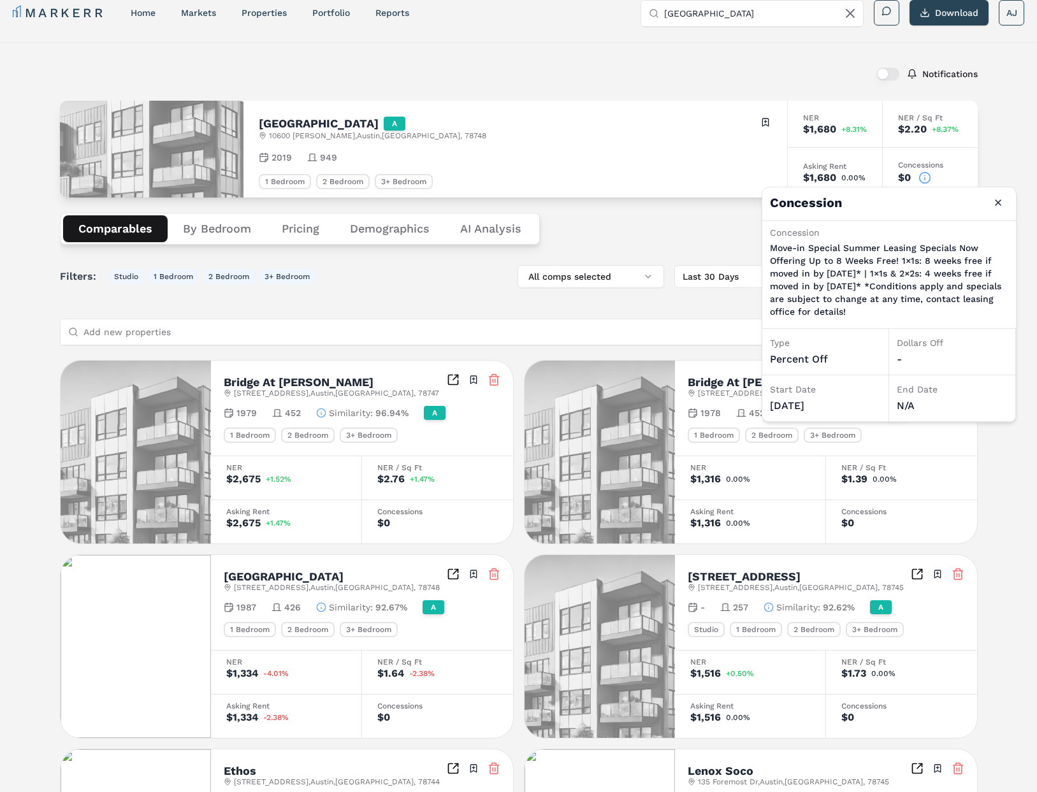
drag, startPoint x: 591, startPoint y: 98, endPoint x: 607, endPoint y: 96, distance: 16.7
click at [591, 98] on div "Notifications Bell Southpark A 10600 Brezza Ln , Austin , TX , 78748 Toggle por…" at bounding box center [519, 697] width 918 height 1280
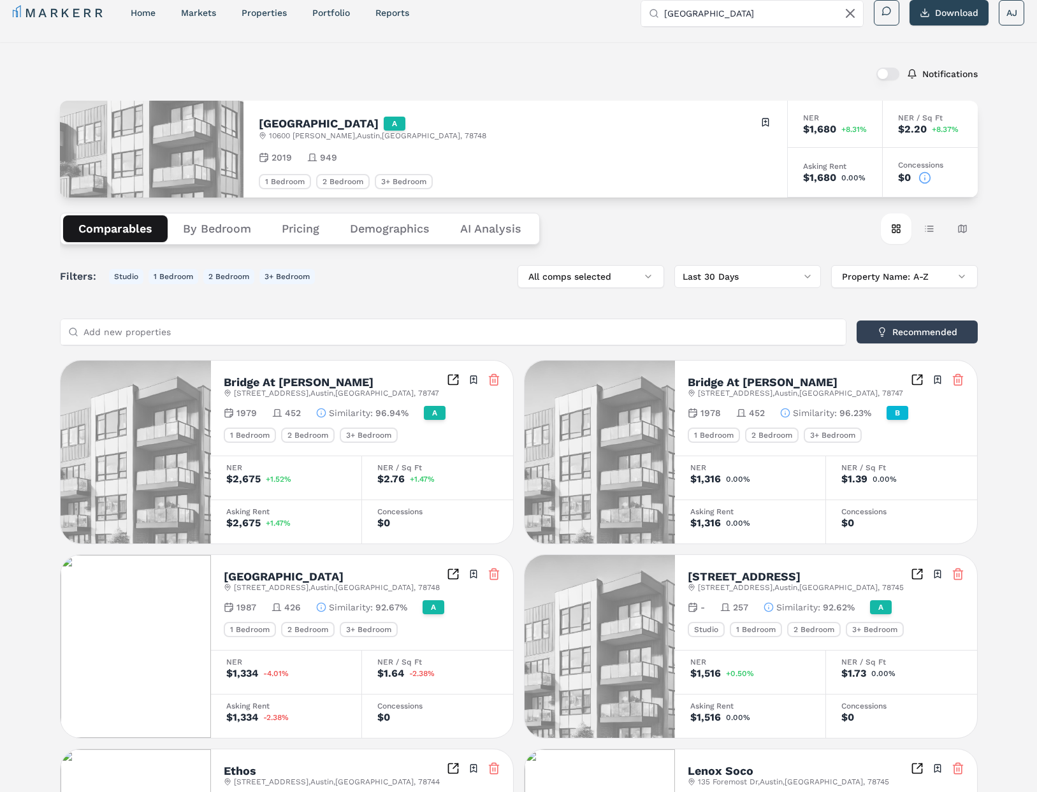
click at [925, 177] on icon at bounding box center [924, 177] width 13 height 13
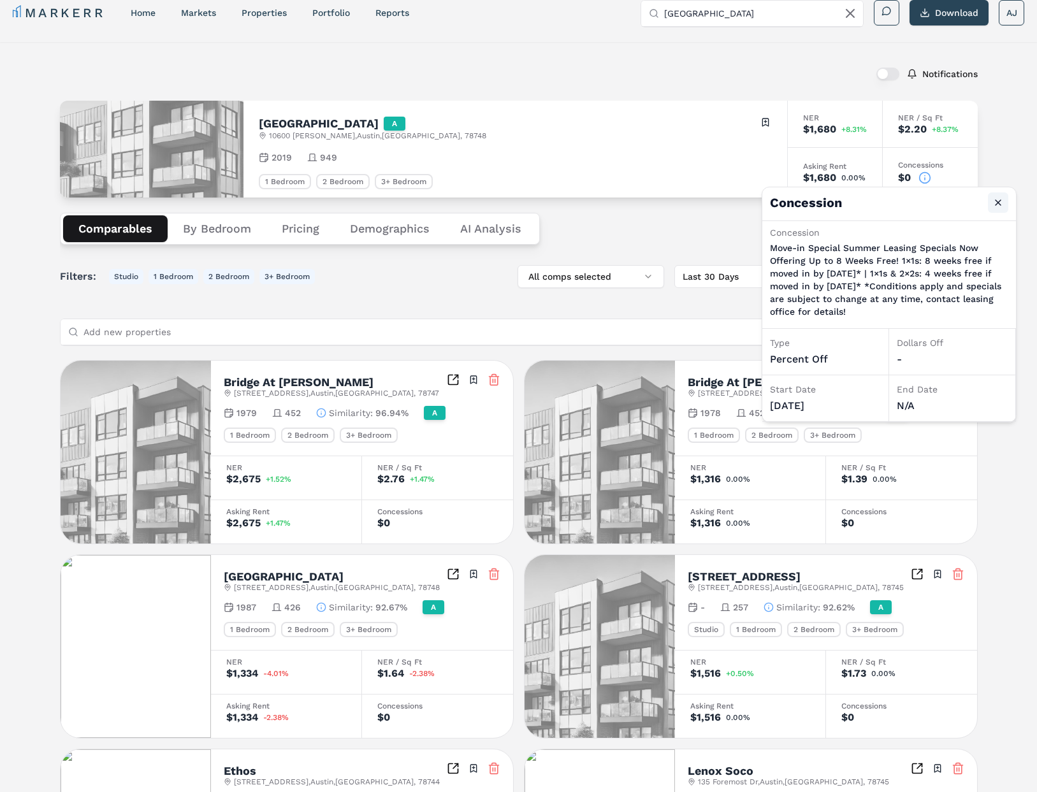
click at [1000, 200] on button "Close" at bounding box center [998, 202] width 20 height 20
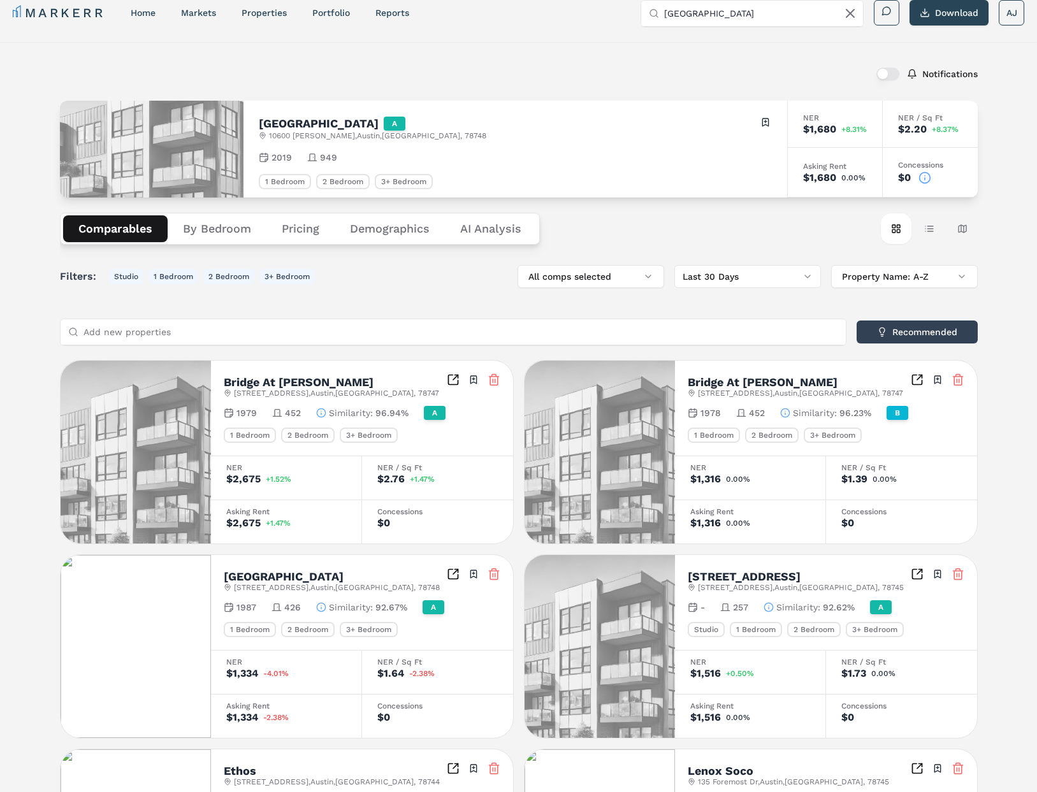
click at [724, 8] on input "[GEOGRAPHIC_DATA]" at bounding box center [759, 13] width 191 height 25
paste input "Landing Double Cree"
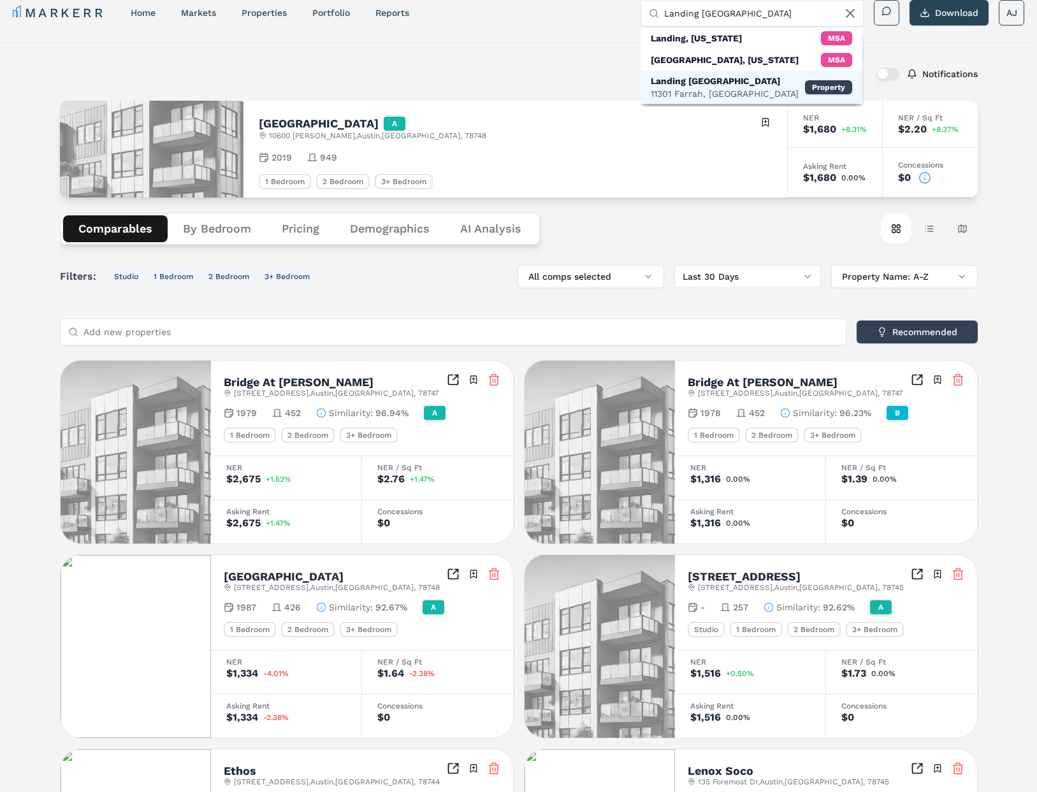
type input "Landing [GEOGRAPHIC_DATA]"
click at [714, 88] on div "11301 Farrah, Austin" at bounding box center [725, 93] width 148 height 13
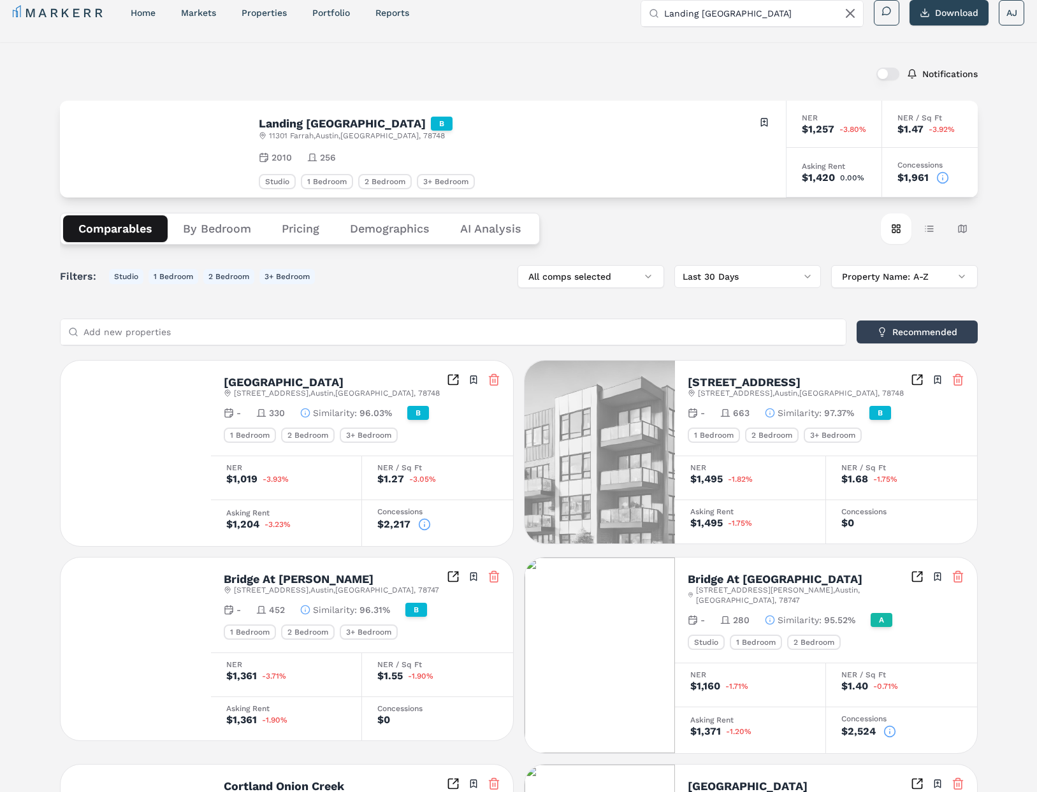
click at [940, 179] on icon at bounding box center [942, 177] width 13 height 13
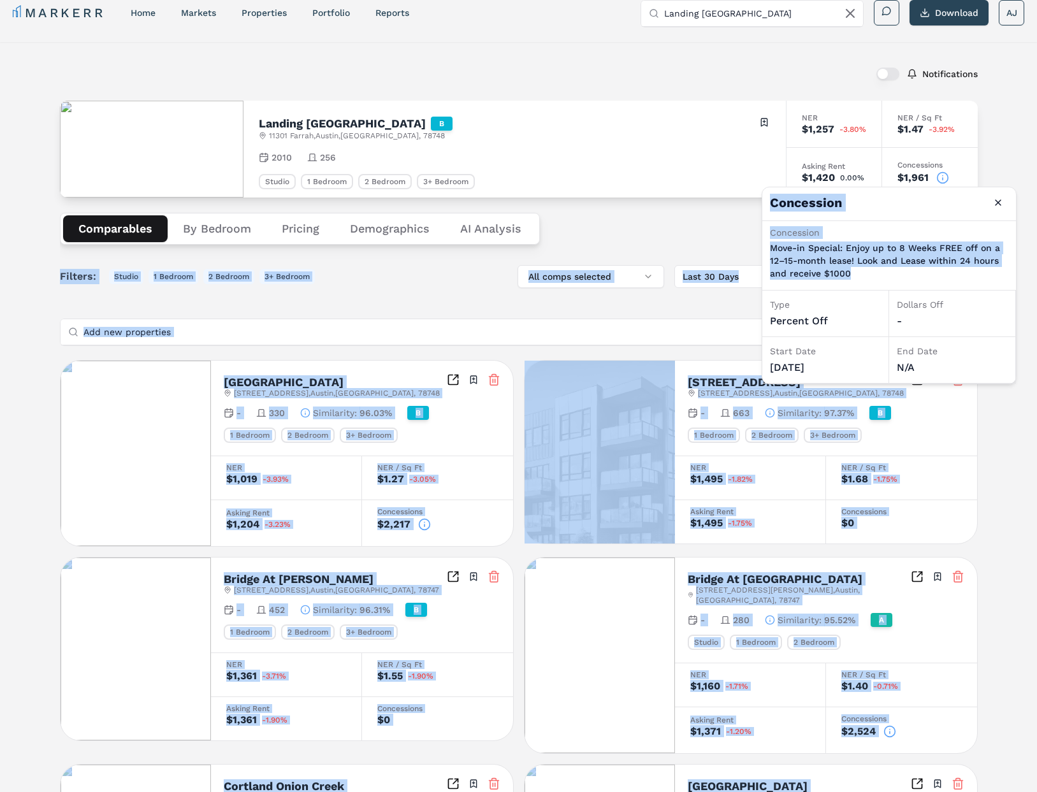
drag, startPoint x: 871, startPoint y: 277, endPoint x: 756, endPoint y: 243, distance: 120.2
click at [729, 240] on body "MARKERR home markets properties Portfolio reports Search by MSA, ZIP, Property …" at bounding box center [518, 695] width 1037 height 1418
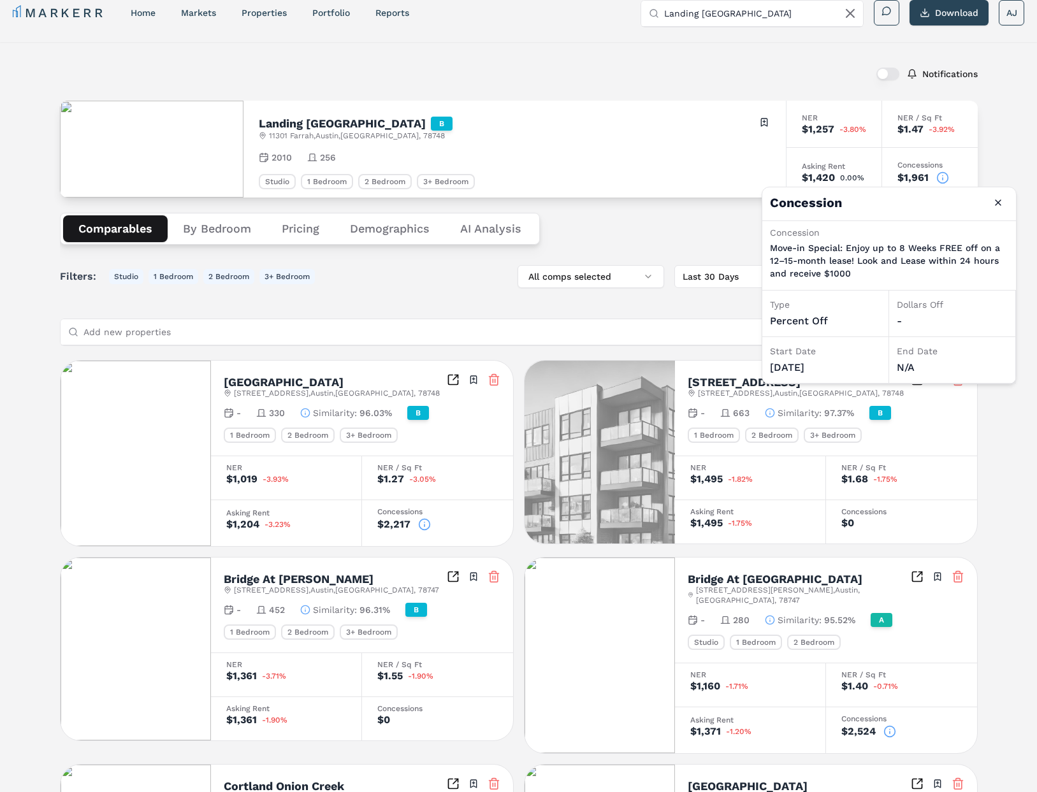
click at [869, 254] on p "Move-in Special: Enjoy up to 8 Weeks FREE off on a 12–15-month lease! Look and …" at bounding box center [889, 261] width 238 height 38
click at [743, 83] on div "Notifications" at bounding box center [519, 73] width 918 height 33
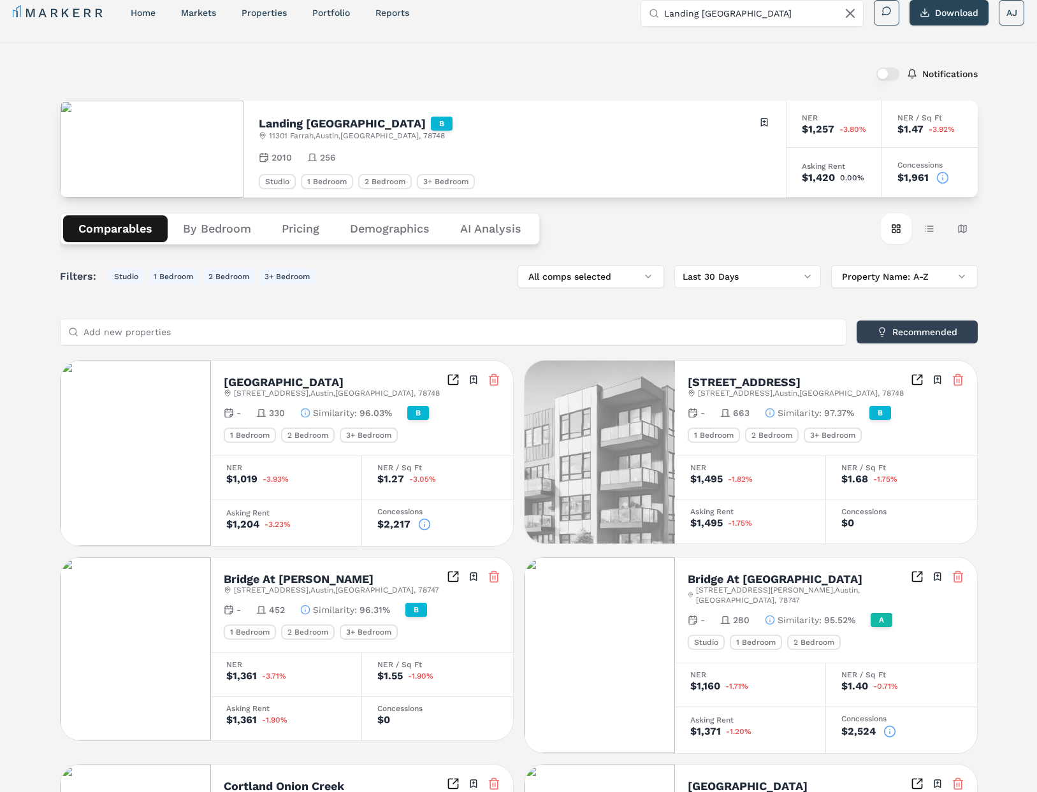
click at [942, 179] on icon at bounding box center [942, 177] width 13 height 13
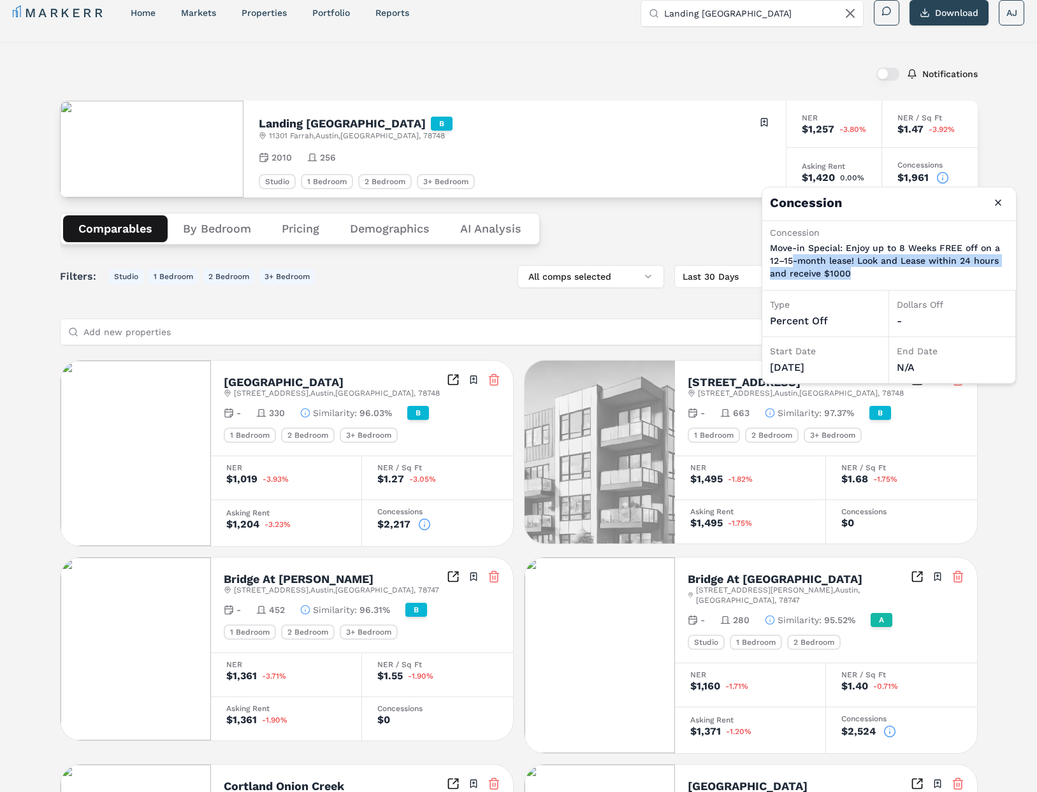
drag, startPoint x: 863, startPoint y: 272, endPoint x: 804, endPoint y: 264, distance: 59.1
click at [795, 266] on p "Move-in Special: Enjoy up to 8 Weeks FREE off on a 12–15-month lease! Look and …" at bounding box center [889, 261] width 238 height 38
click at [893, 263] on p "Move-in Special: Enjoy up to 8 Weeks FREE off on a 12–15-month lease! Look and …" at bounding box center [889, 261] width 238 height 38
drag, startPoint x: 855, startPoint y: 270, endPoint x: 856, endPoint y: 261, distance: 9.6
click at [867, 257] on p "Move-in Special: Enjoy up to 8 Weeks FREE off on a 12–15-month lease! Look and …" at bounding box center [889, 261] width 238 height 38
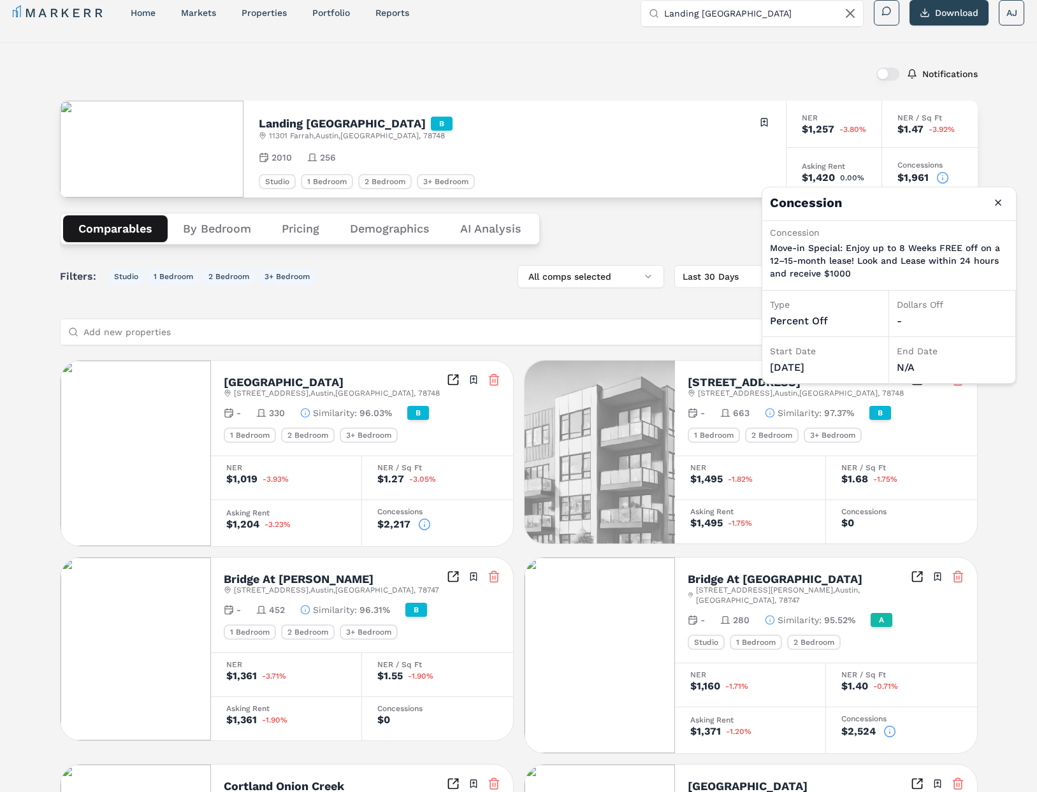
click at [856, 261] on p "Move-in Special: Enjoy up to 8 Weeks FREE off on a 12–15-month lease! Look and …" at bounding box center [889, 261] width 238 height 38
drag, startPoint x: 855, startPoint y: 273, endPoint x: 779, endPoint y: 256, distance: 77.8
click at [771, 256] on p "Move-in Special: Enjoy up to 8 Weeks FREE off on a 12–15-month lease! Look and …" at bounding box center [889, 261] width 238 height 38
drag, startPoint x: 897, startPoint y: 246, endPoint x: 870, endPoint y: 275, distance: 39.2
click at [914, 248] on p "Move-in Special: Enjoy up to 8 Weeks FREE off on a 12–15-month lease! Look and …" at bounding box center [889, 261] width 238 height 38
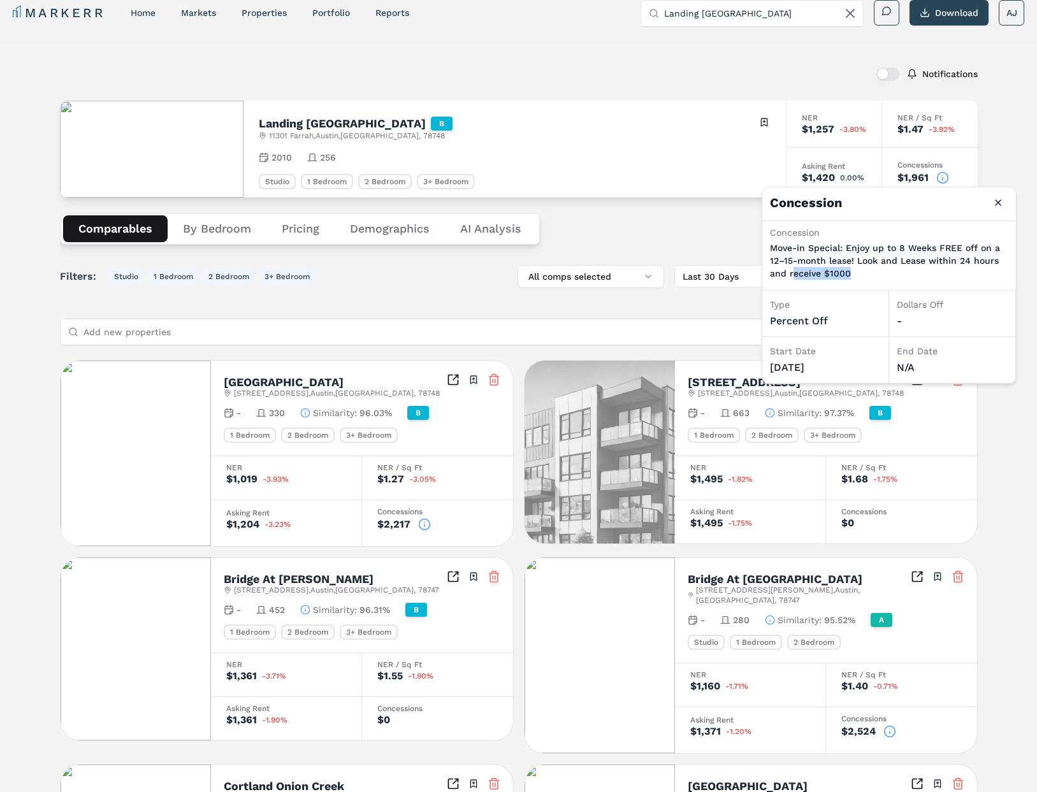
drag, startPoint x: 835, startPoint y: 274, endPoint x: 827, endPoint y: 267, distance: 10.9
click at [795, 271] on p "Move-in Special: Enjoy up to 8 Weeks FREE off on a 12–15-month lease! Look and …" at bounding box center [889, 261] width 238 height 38
drag, startPoint x: 891, startPoint y: 252, endPoint x: 902, endPoint y: 251, distance: 10.9
click at [891, 252] on p "Move-in Special: Enjoy up to 8 Weeks FREE off on a 12–15-month lease! Look and …" at bounding box center [889, 261] width 238 height 38
click at [902, 251] on p "Move-in Special: Enjoy up to 8 Weeks FREE off on a 12–15-month lease! Look and …" at bounding box center [889, 261] width 238 height 38
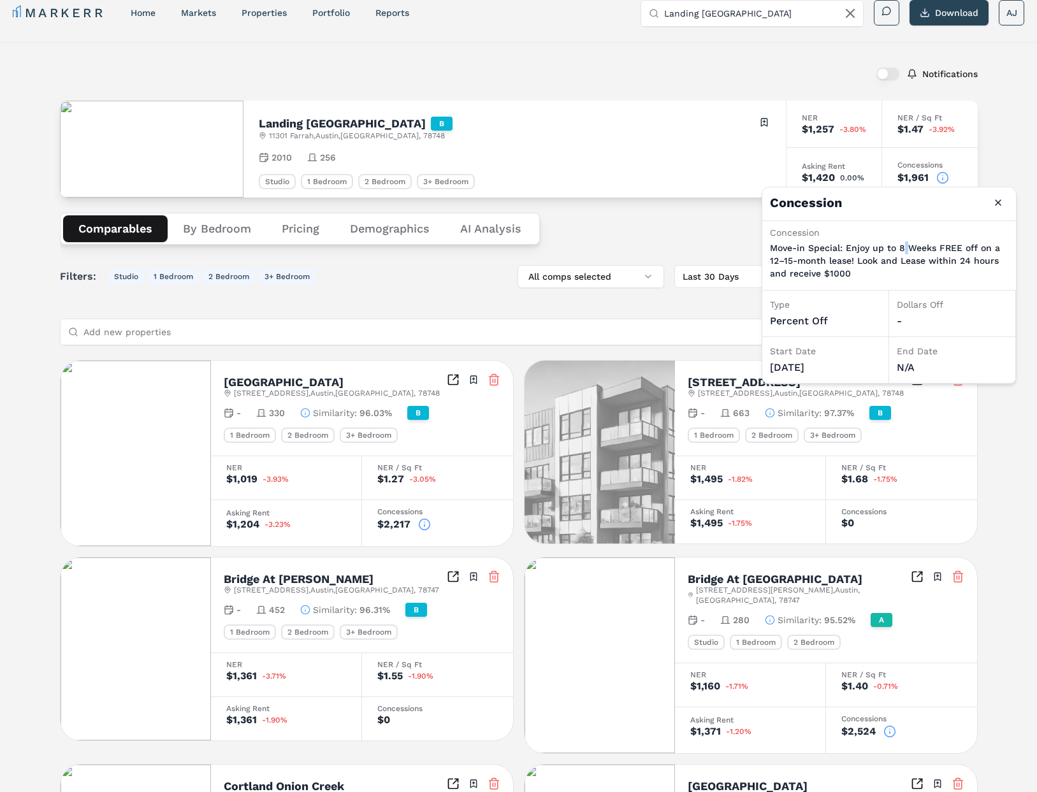
click at [902, 251] on p "Move-in Special: Enjoy up to 8 Weeks FREE off on a 12–15-month lease! Look and …" at bounding box center [889, 261] width 238 height 38
click at [895, 273] on p "Move-in Special: Enjoy up to 8 Weeks FREE off on a 12–15-month lease! Look and …" at bounding box center [889, 261] width 238 height 38
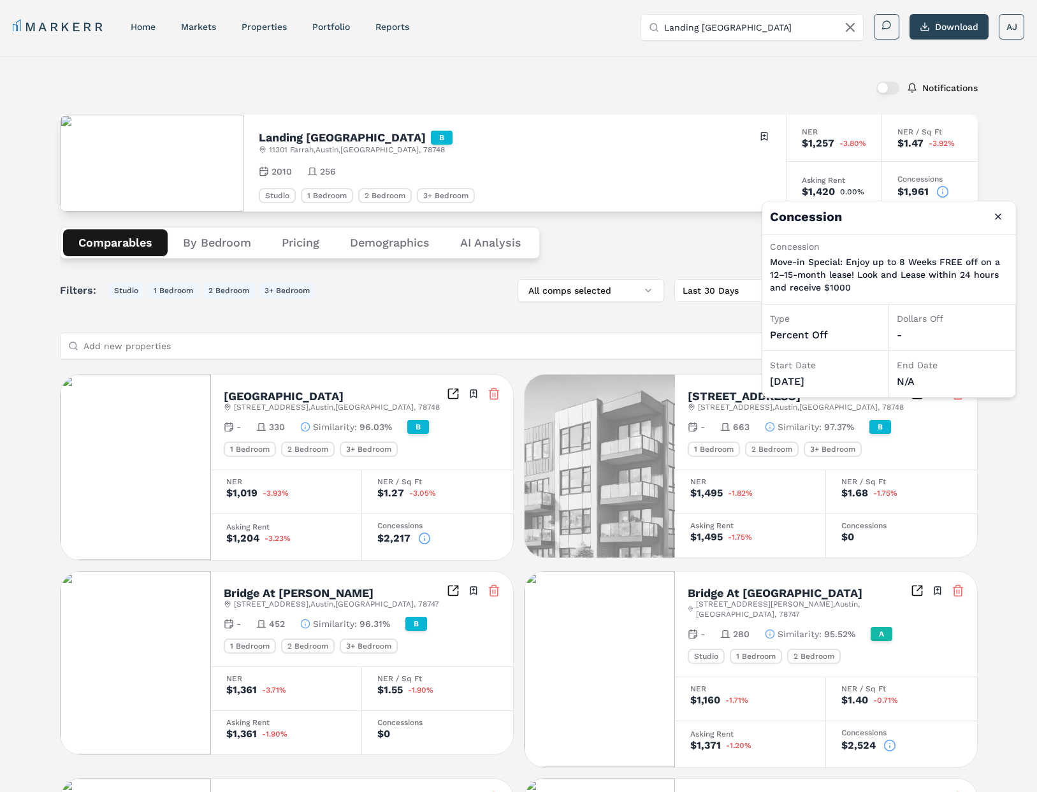
click at [850, 294] on div "Concession Move-in Special: Enjoy up to 8 Weeks FREE off on a 12–15-month lease…" at bounding box center [889, 268] width 238 height 56
click at [1002, 219] on button "Close" at bounding box center [998, 216] width 20 height 20
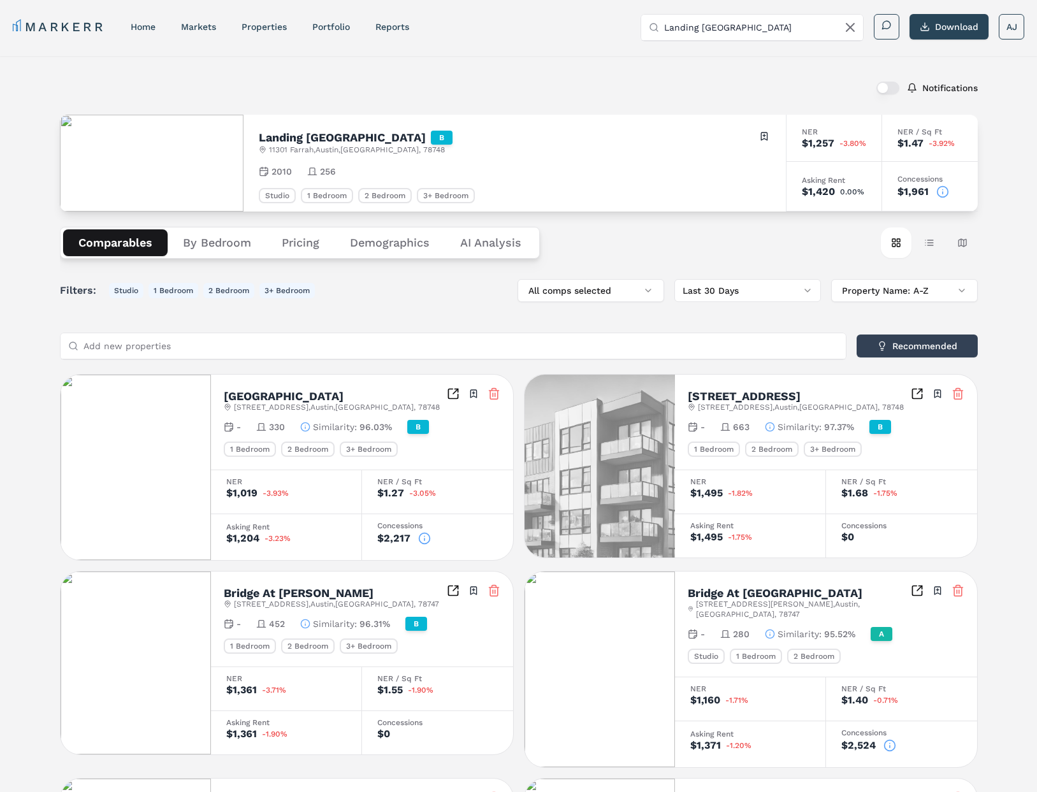
click at [942, 192] on icon at bounding box center [942, 193] width 0 height 2
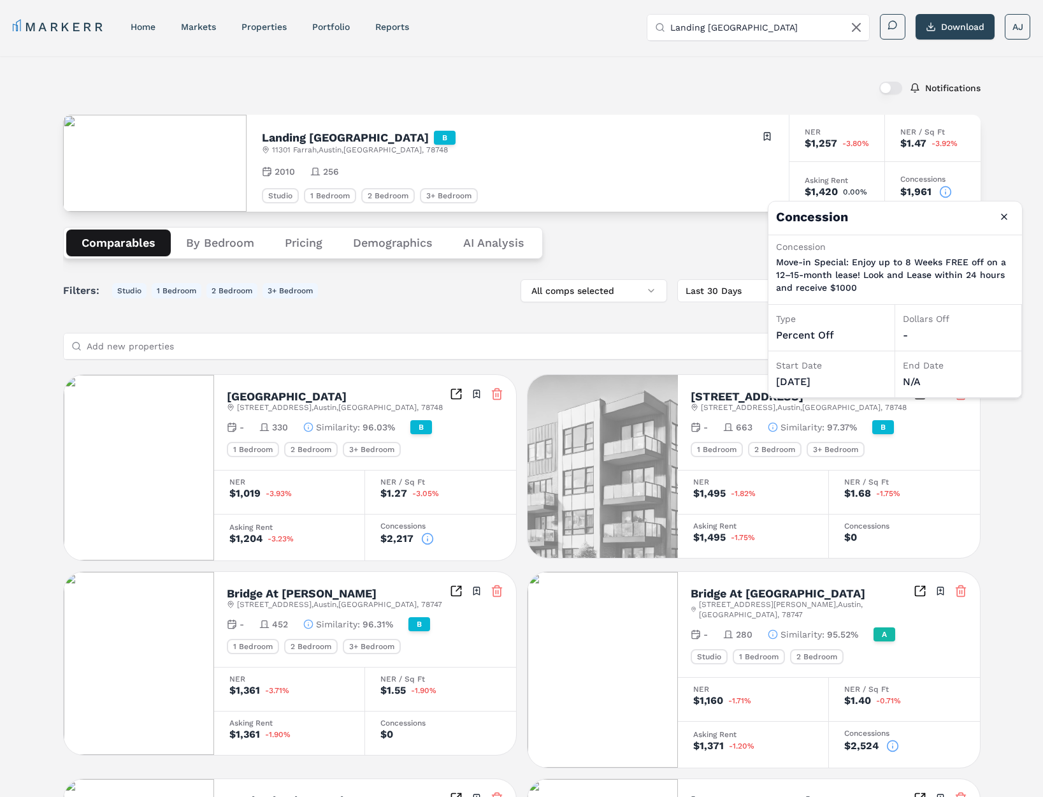
click at [642, 229] on div "Comparables By Bedroom Pricing Demographics AI Analysis Card view Table view Ma…" at bounding box center [522, 243] width 918 height 62
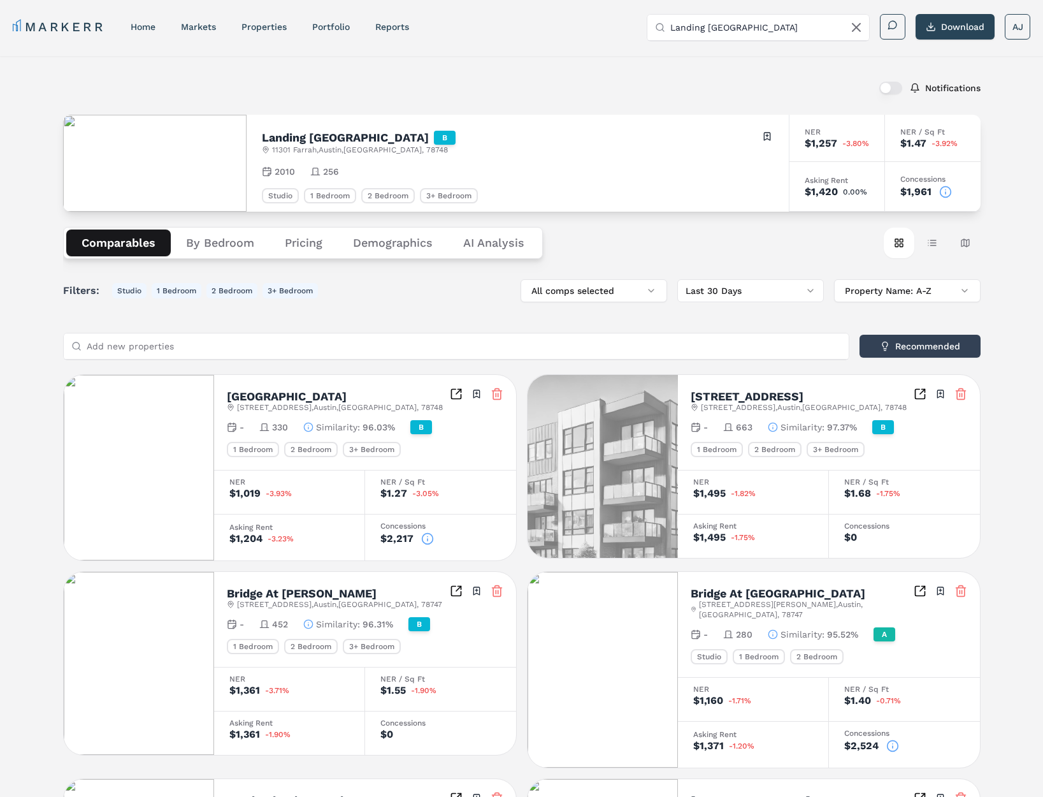
click at [700, 241] on div "Comparables By Bedroom Pricing Demographics AI Analysis Card view Table view Ma…" at bounding box center [522, 243] width 918 height 62
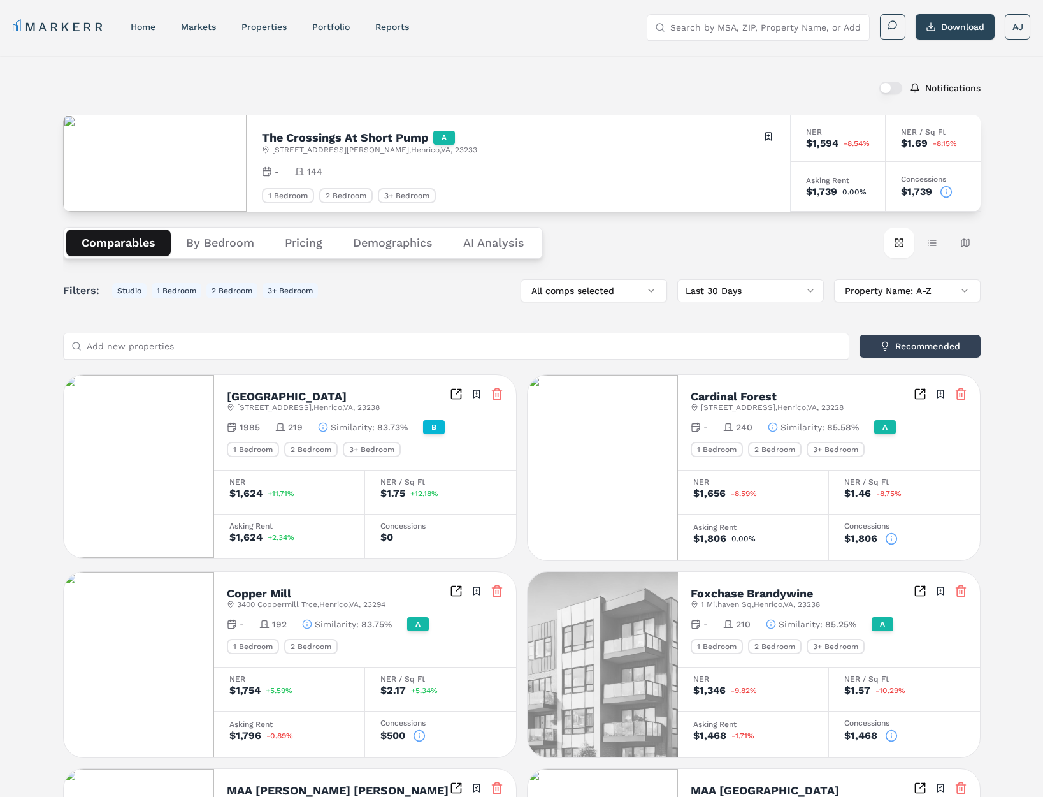
scroll to position [1, 0]
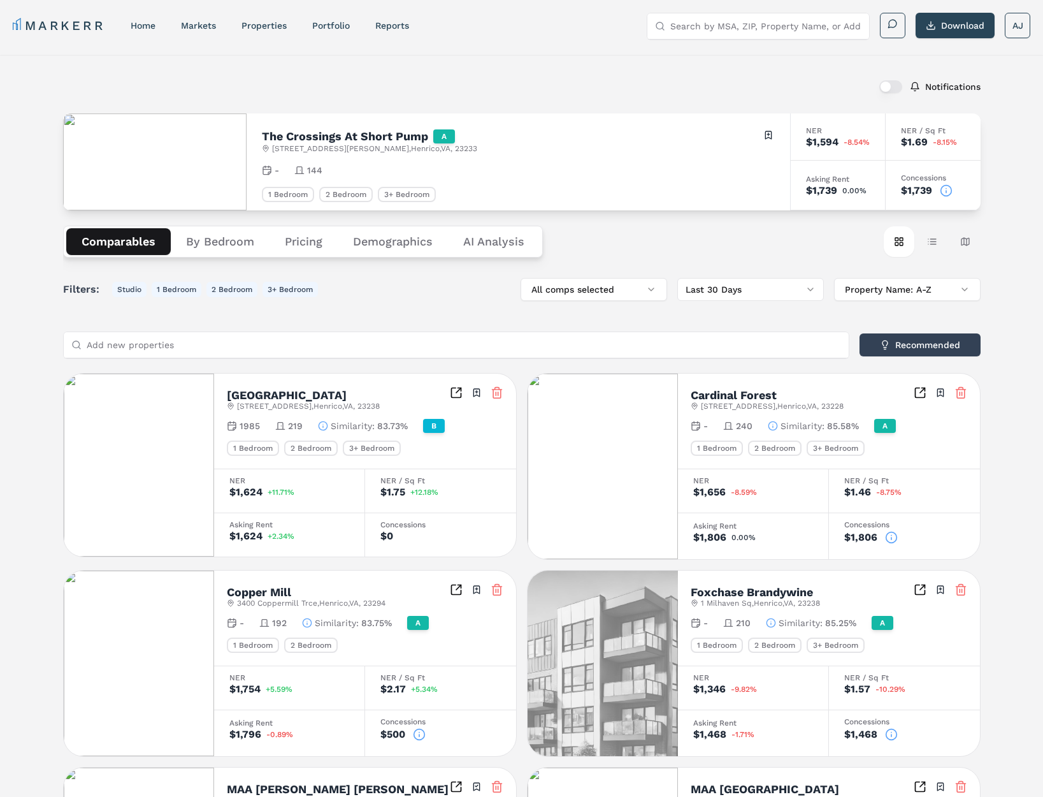
click at [947, 190] on icon at bounding box center [946, 190] width 13 height 13
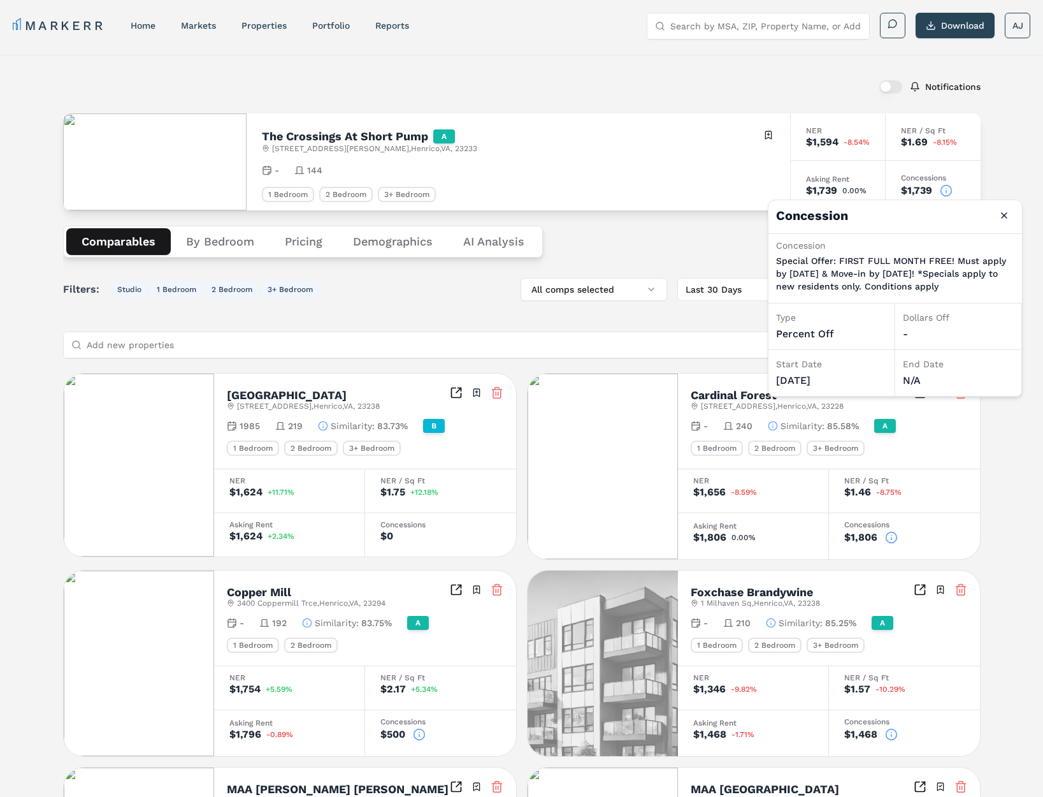
drag, startPoint x: 851, startPoint y: 303, endPoint x: 794, endPoint y: 270, distance: 66.2
click at [794, 270] on p "Special Offer: FIRST FULL MONTH FREE! Must apply by September 3rd & Move-in by …" at bounding box center [895, 273] width 238 height 38
click at [818, 275] on p "Special Offer: FIRST FULL MONTH FREE! Must apply by September 3rd & Move-in by …" at bounding box center [895, 273] width 238 height 38
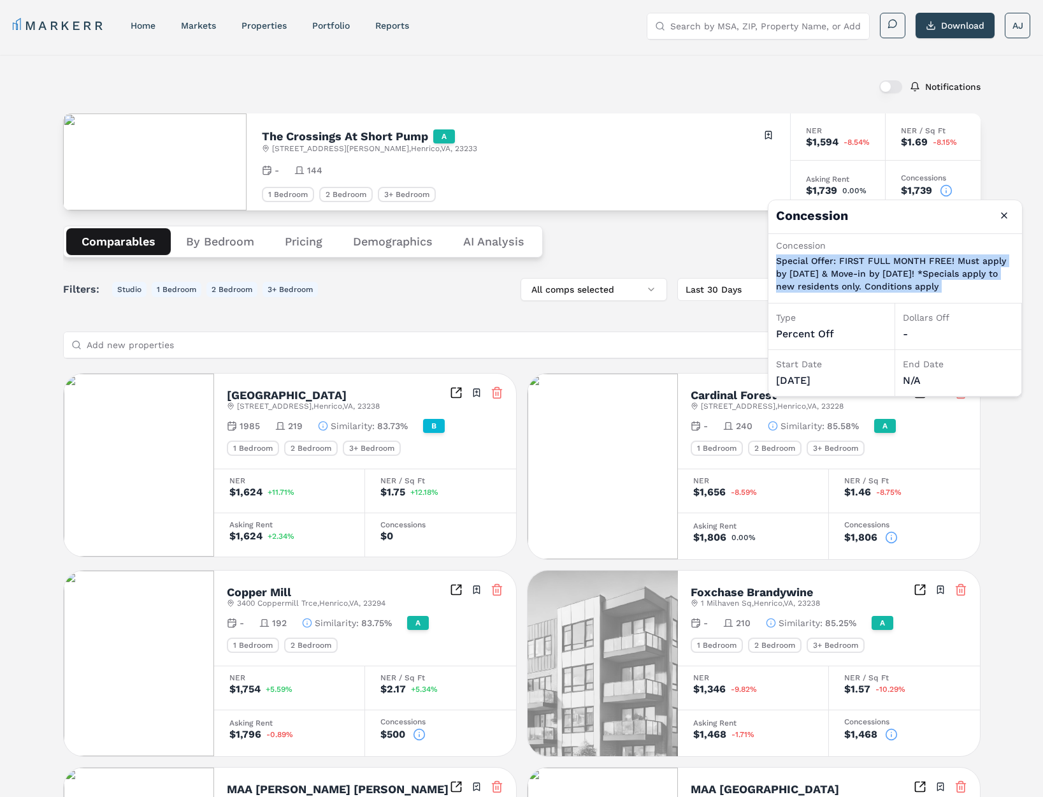
click at [859, 263] on p "Special Offer: FIRST FULL MONTH FREE! Must apply by September 3rd & Move-in by …" at bounding box center [895, 273] width 238 height 38
click at [1006, 214] on button "Close" at bounding box center [1004, 215] width 20 height 20
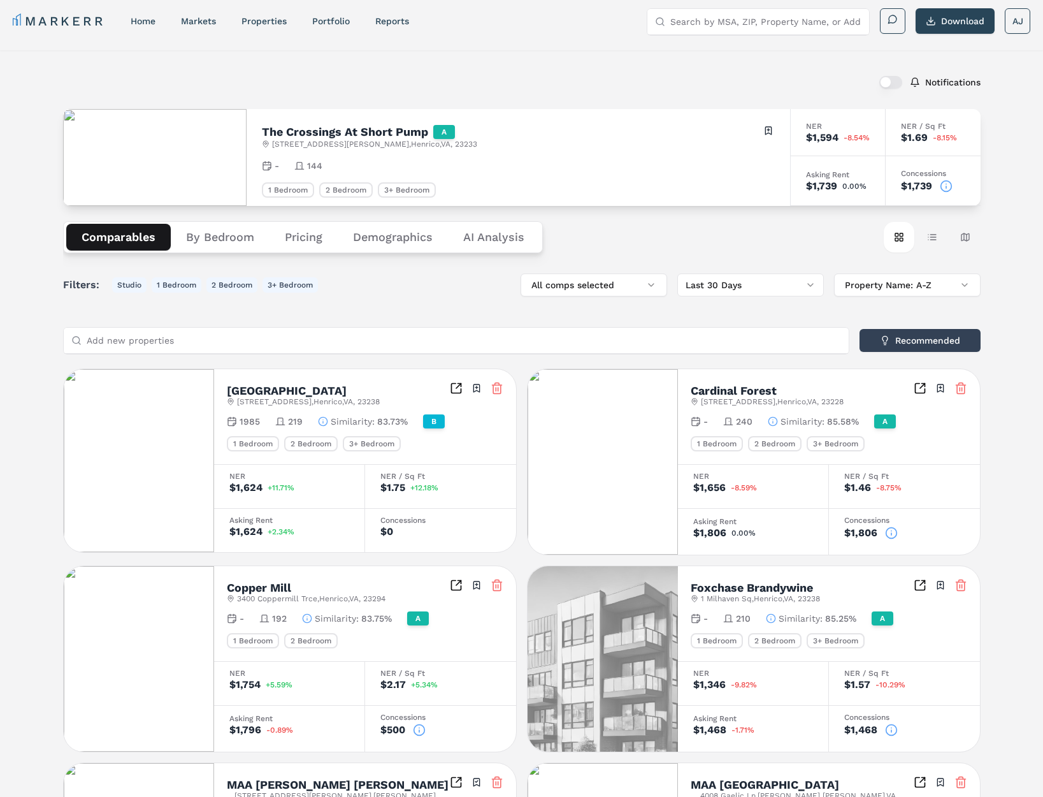
scroll to position [7, 0]
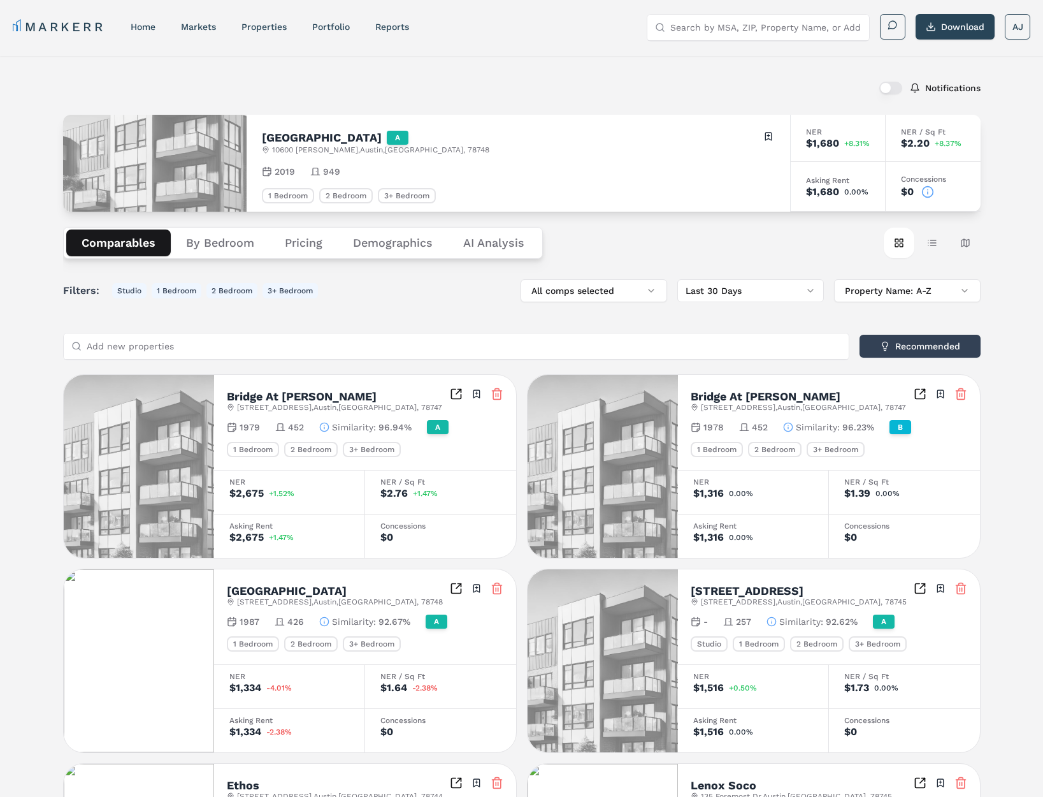
click at [930, 187] on circle at bounding box center [927, 191] width 11 height 11
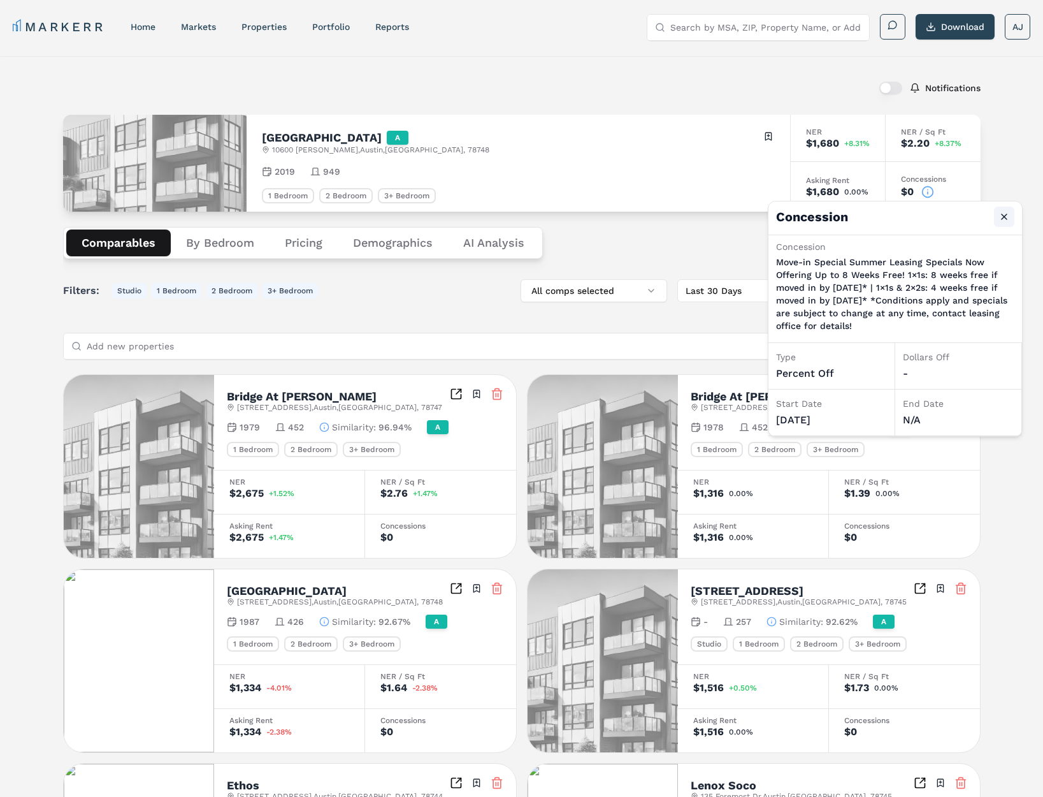
click at [998, 214] on button "Close" at bounding box center [1004, 216] width 20 height 20
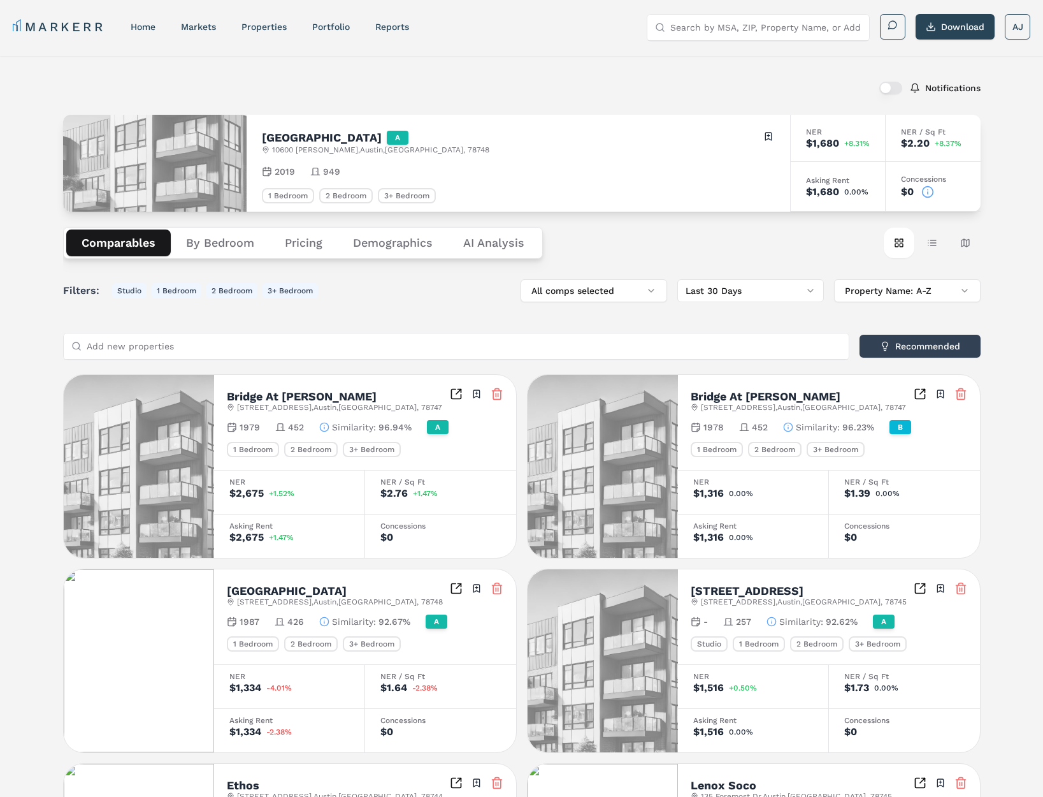
click at [929, 194] on icon at bounding box center [927, 191] width 13 height 13
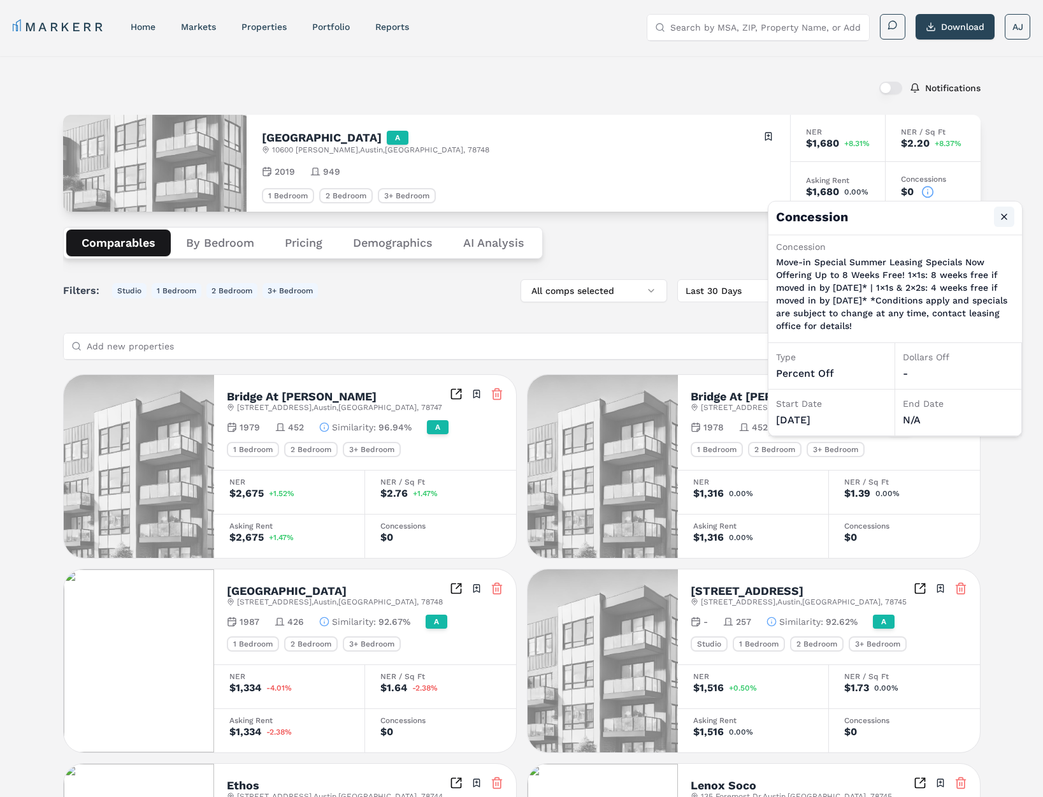
click at [1005, 215] on button "Close" at bounding box center [1004, 216] width 20 height 20
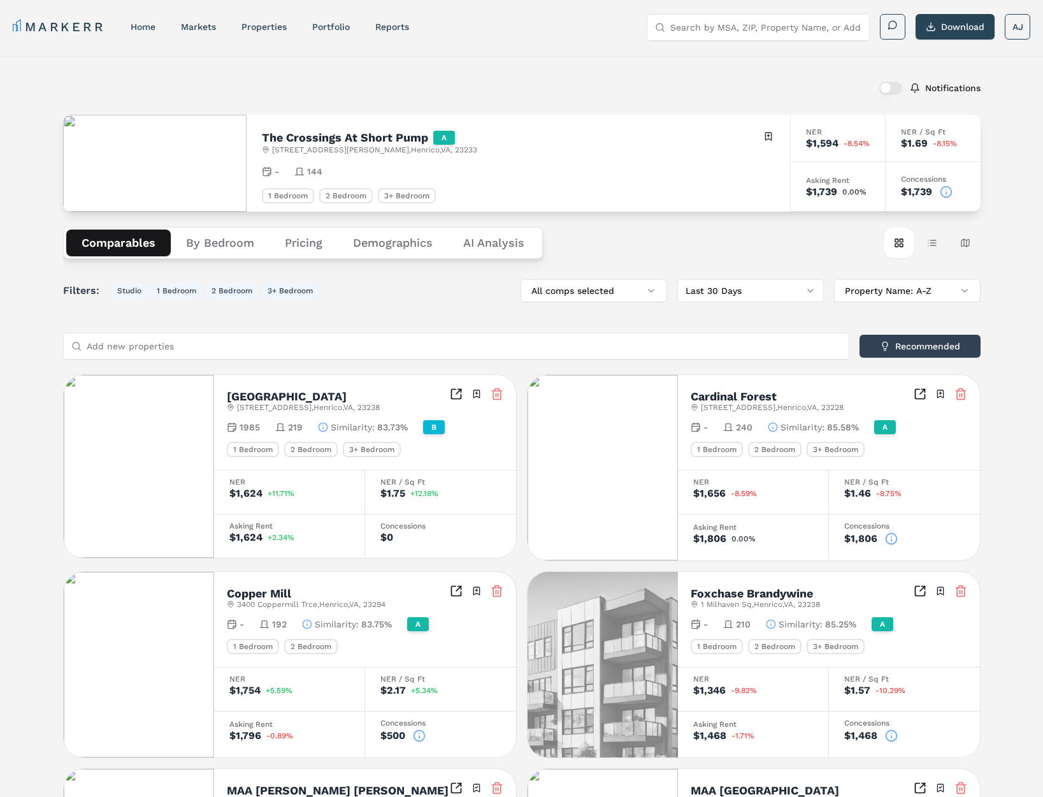
click at [946, 192] on icon at bounding box center [946, 191] width 13 height 13
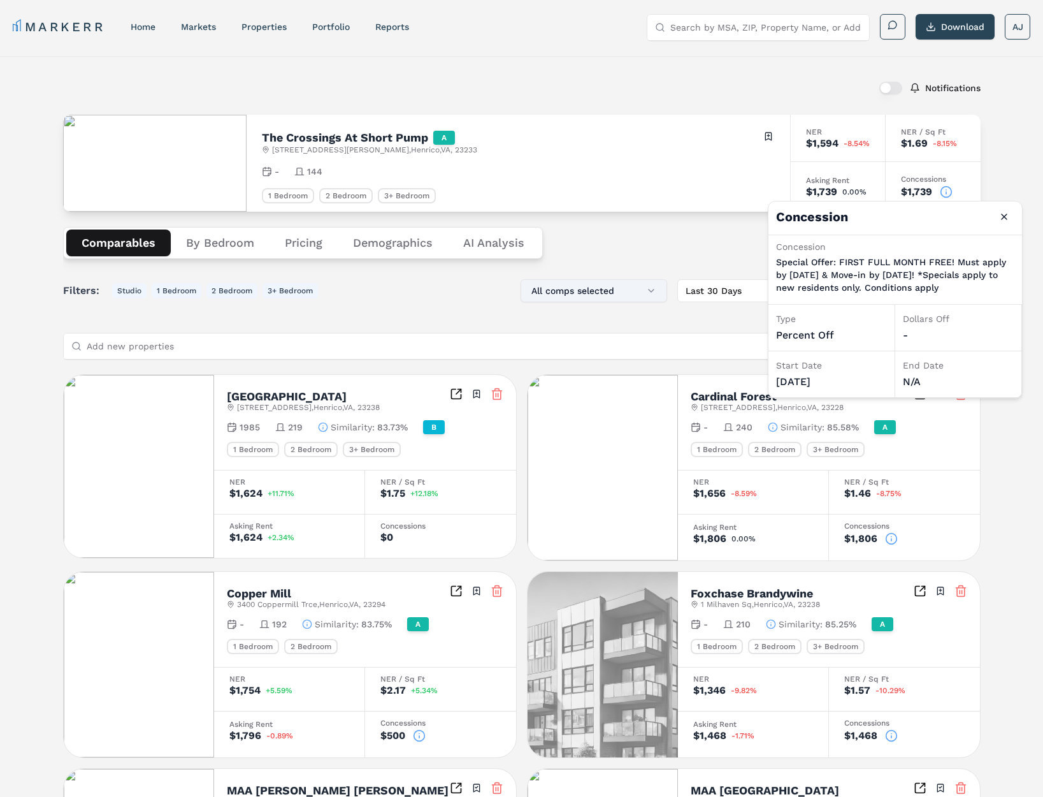
click at [616, 300] on button "All comps selected" at bounding box center [594, 290] width 147 height 23
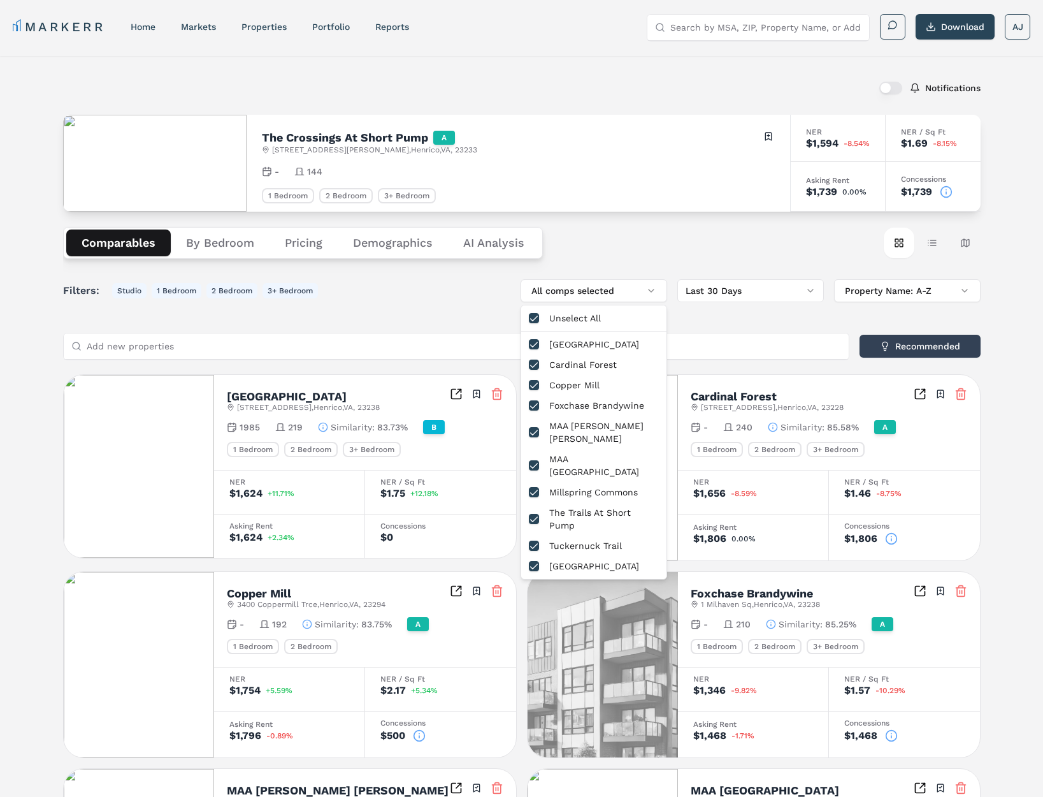
type button "on"
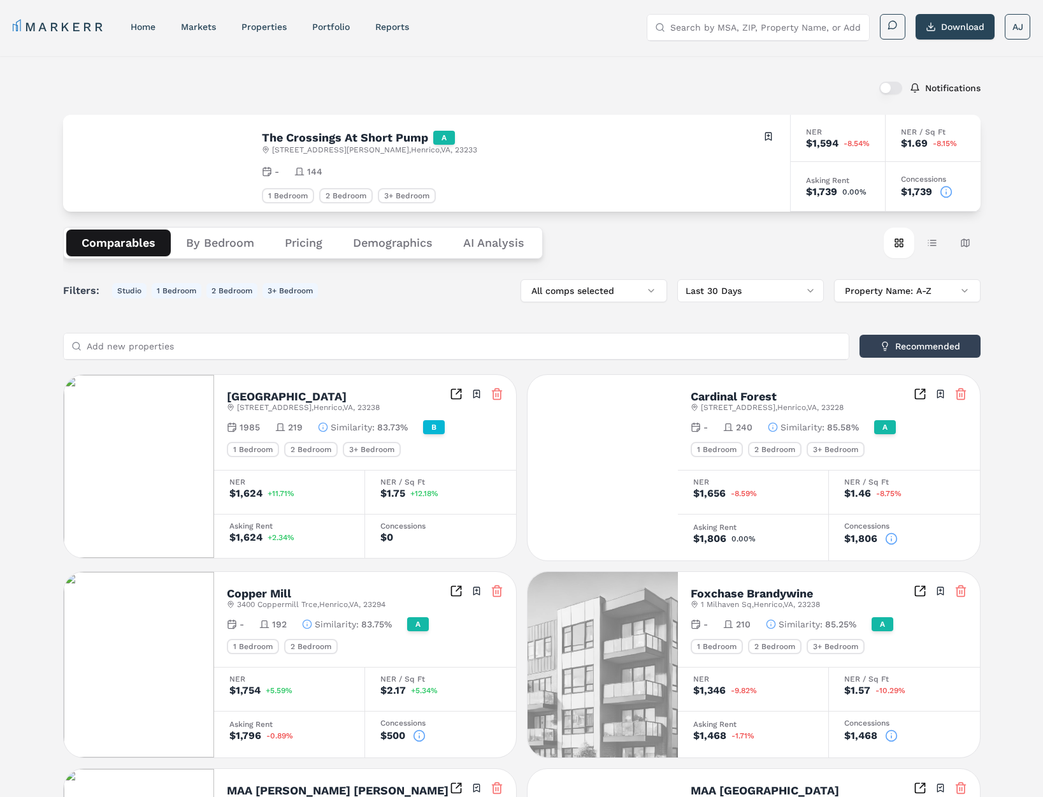
click at [938, 194] on div "$1,739" at bounding box center [933, 191] width 64 height 13
click at [941, 192] on icon at bounding box center [946, 191] width 13 height 13
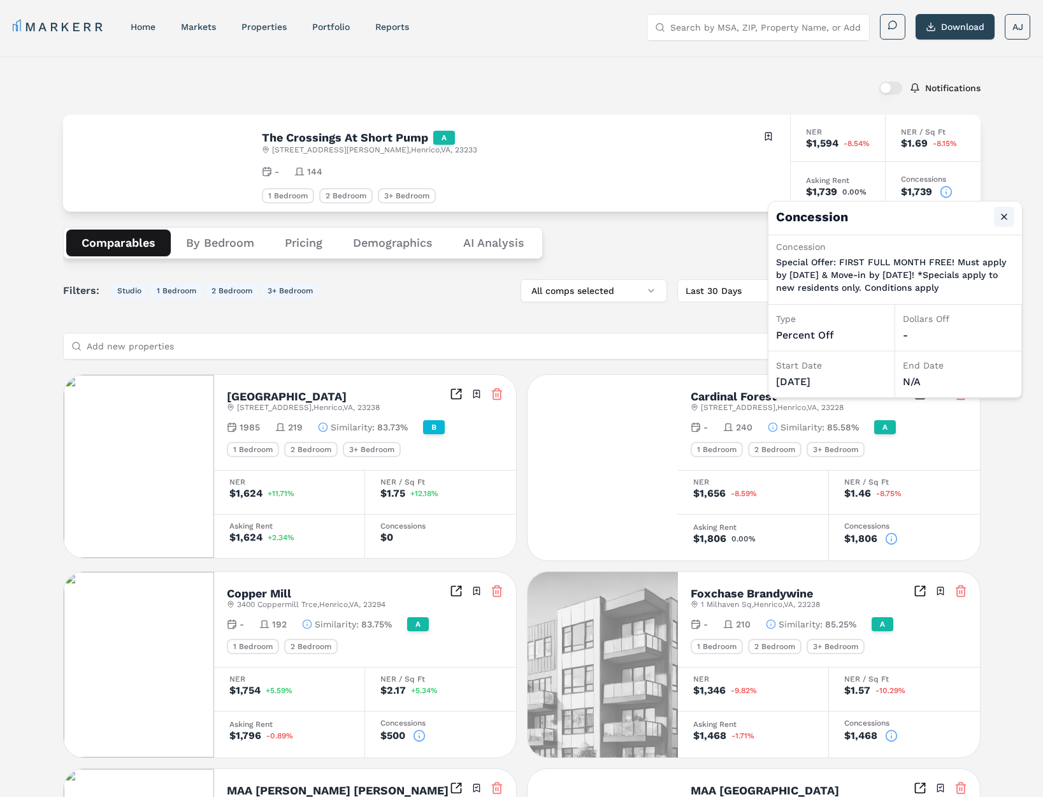
click at [1011, 213] on button "Close" at bounding box center [1004, 216] width 20 height 20
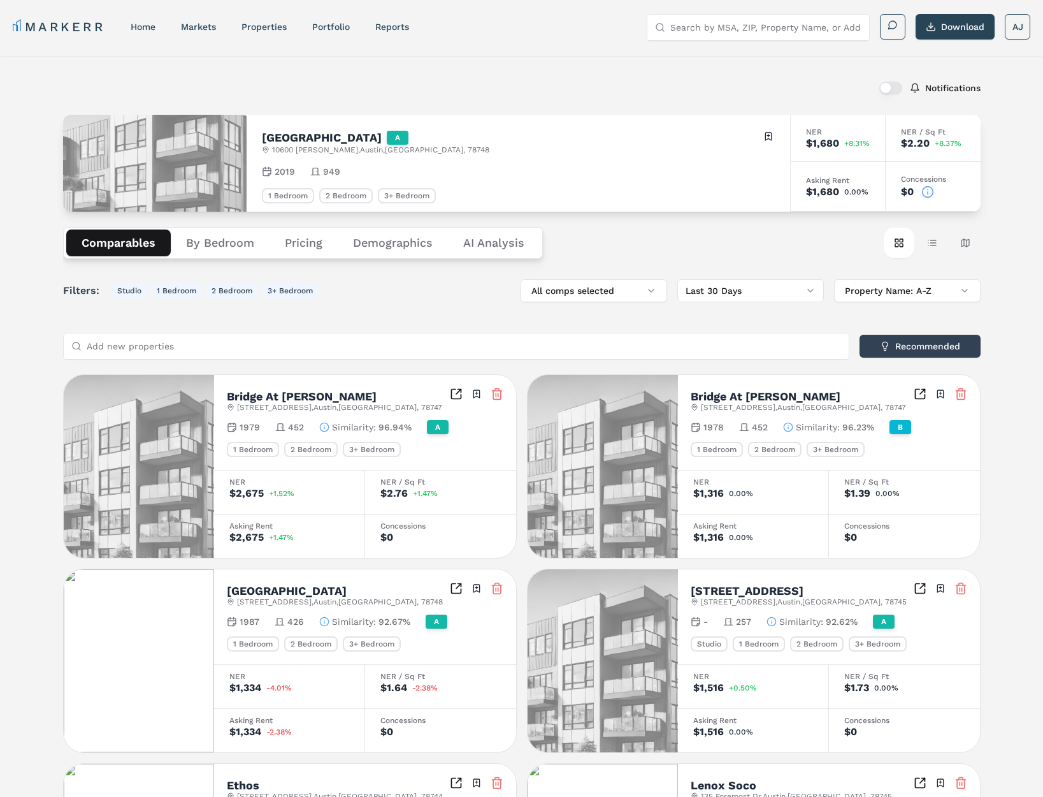
click at [928, 189] on icon at bounding box center [927, 191] width 13 height 13
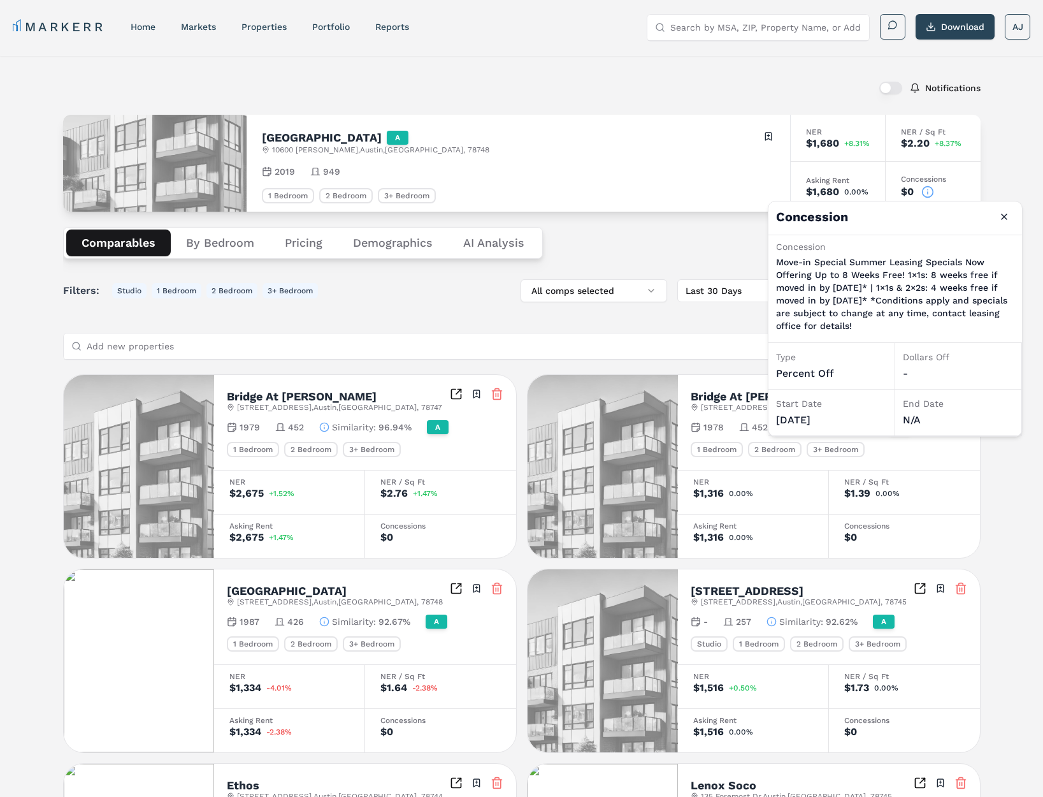
click at [742, 34] on input "Search by MSA, ZIP, Property Name, or Address" at bounding box center [765, 27] width 191 height 25
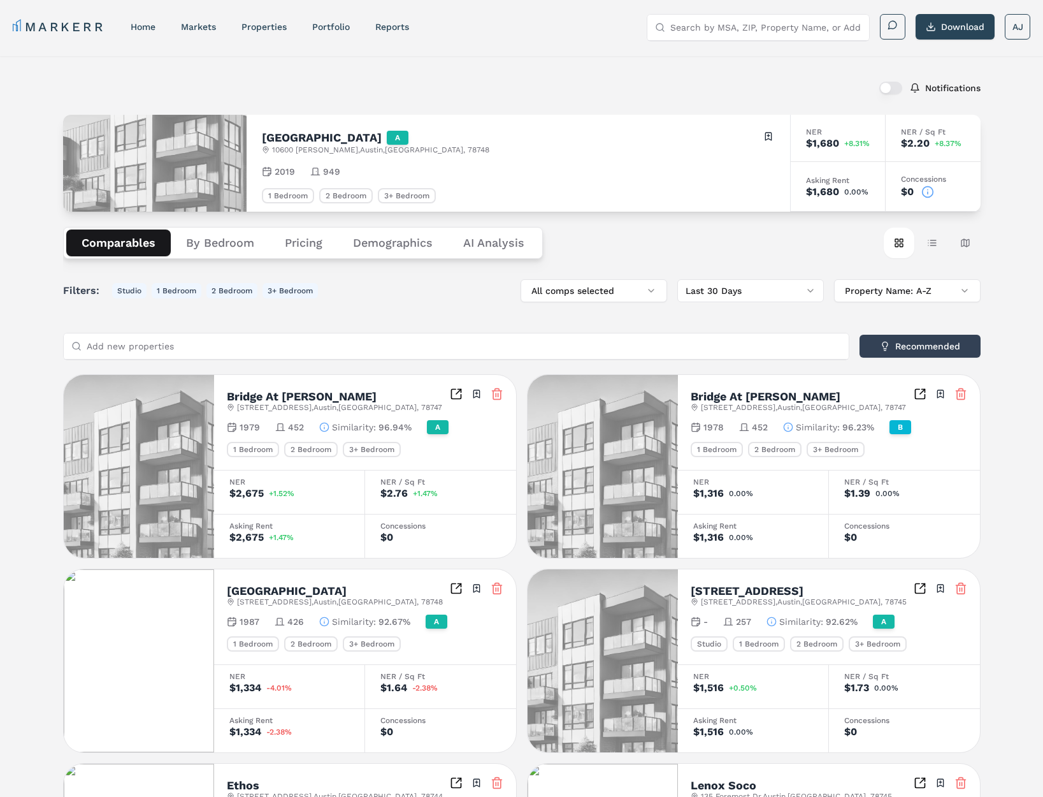
paste input "10500 S IH 35 Frontage Rd"
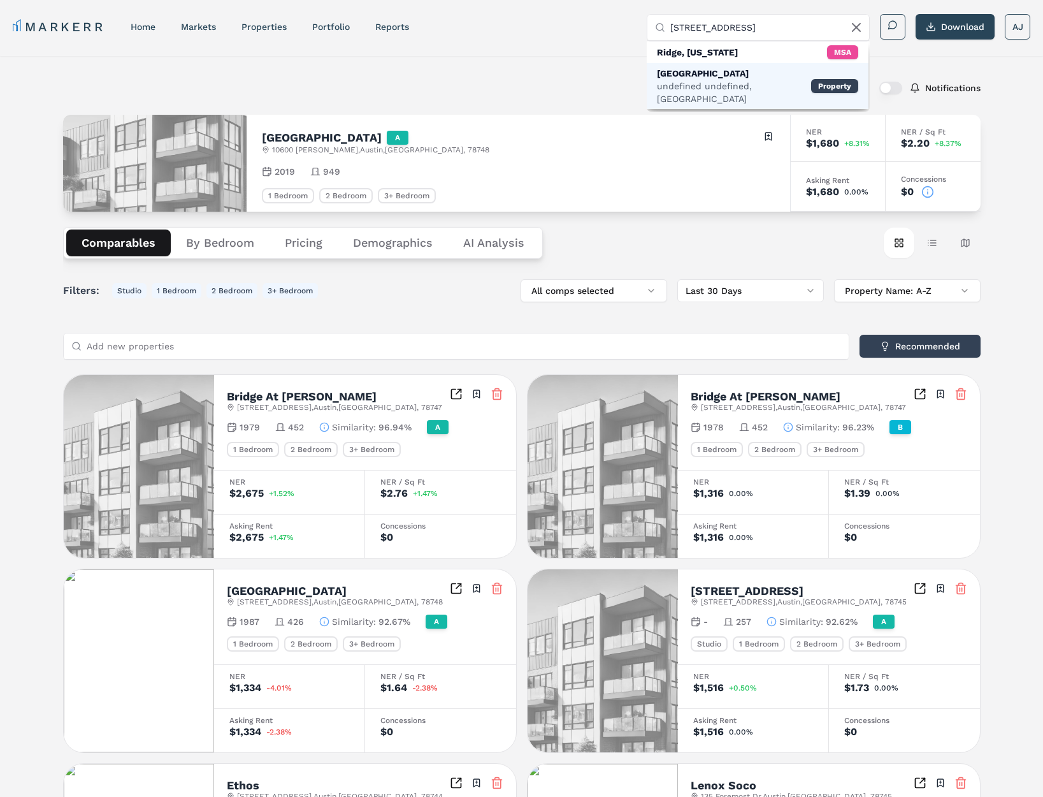
type input "10500 S IH 35 Frontage Rd"
click at [732, 80] on div "undefined undefined, Austin" at bounding box center [734, 92] width 154 height 25
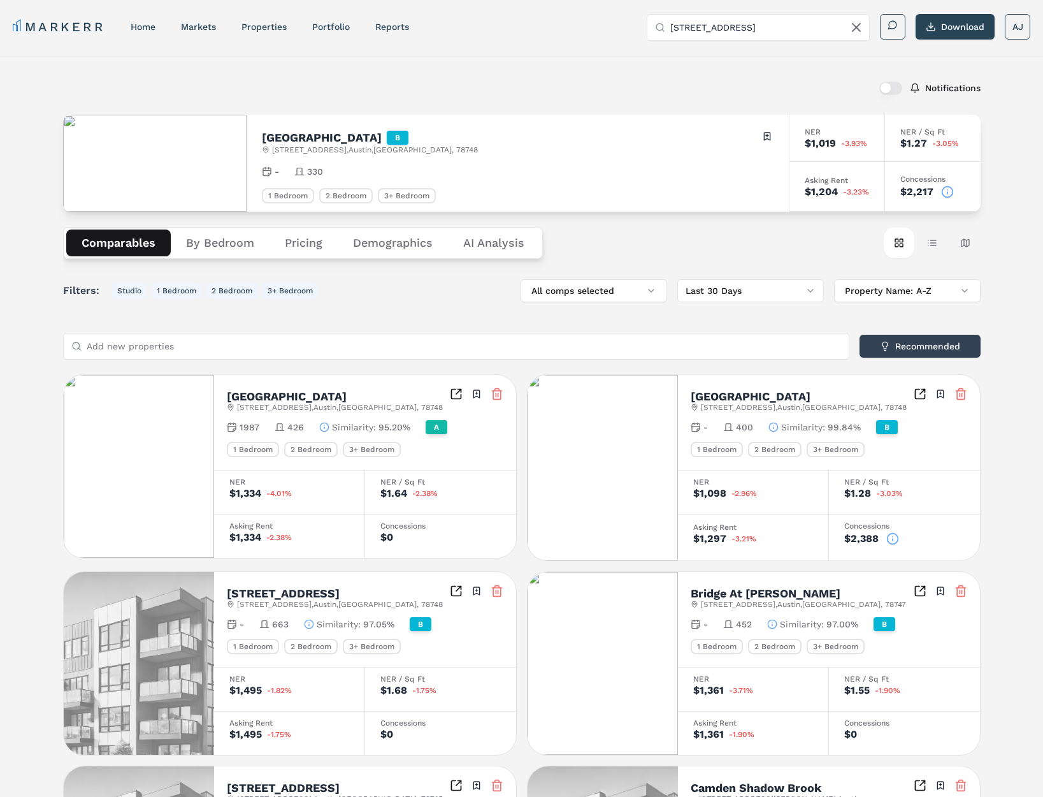
click at [298, 149] on span "10500 South IH 35 Frontage Road , Austin , TX , 78748" at bounding box center [375, 150] width 206 height 10
copy div "10500 South IH 35 Frontage Road , Austin , TX , 78748"
drag, startPoint x: 941, startPoint y: 194, endPoint x: 951, endPoint y: 190, distance: 11.1
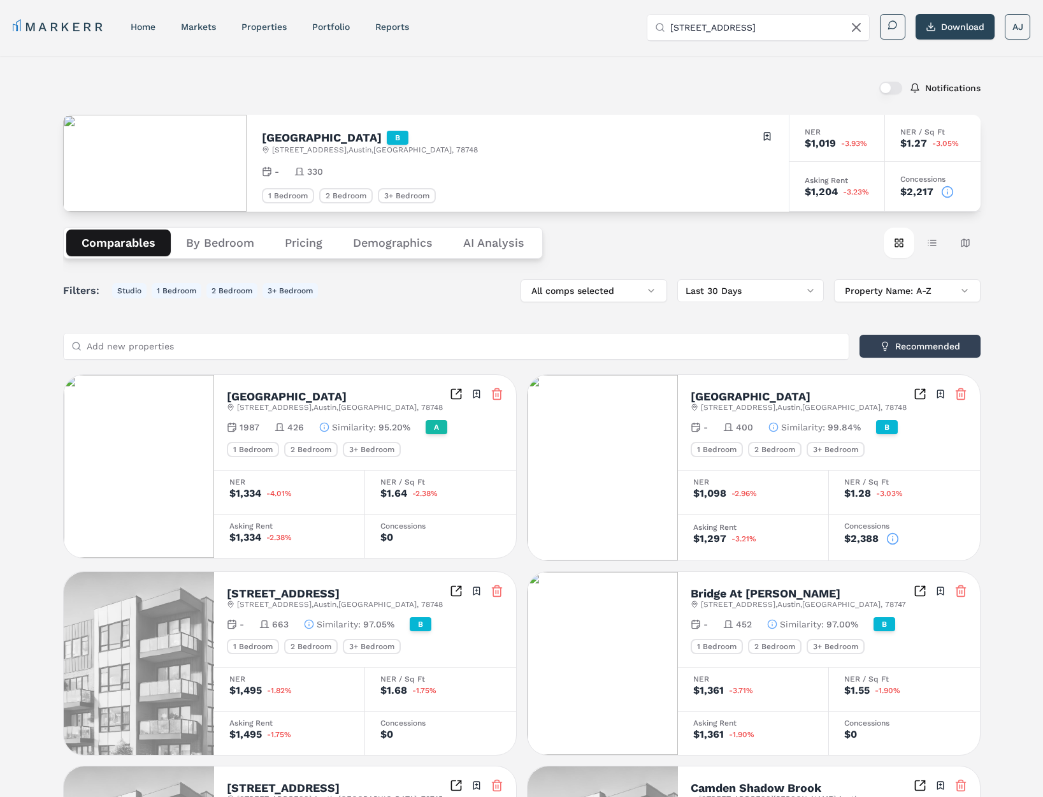
click at [944, 193] on icon at bounding box center [947, 191] width 13 height 13
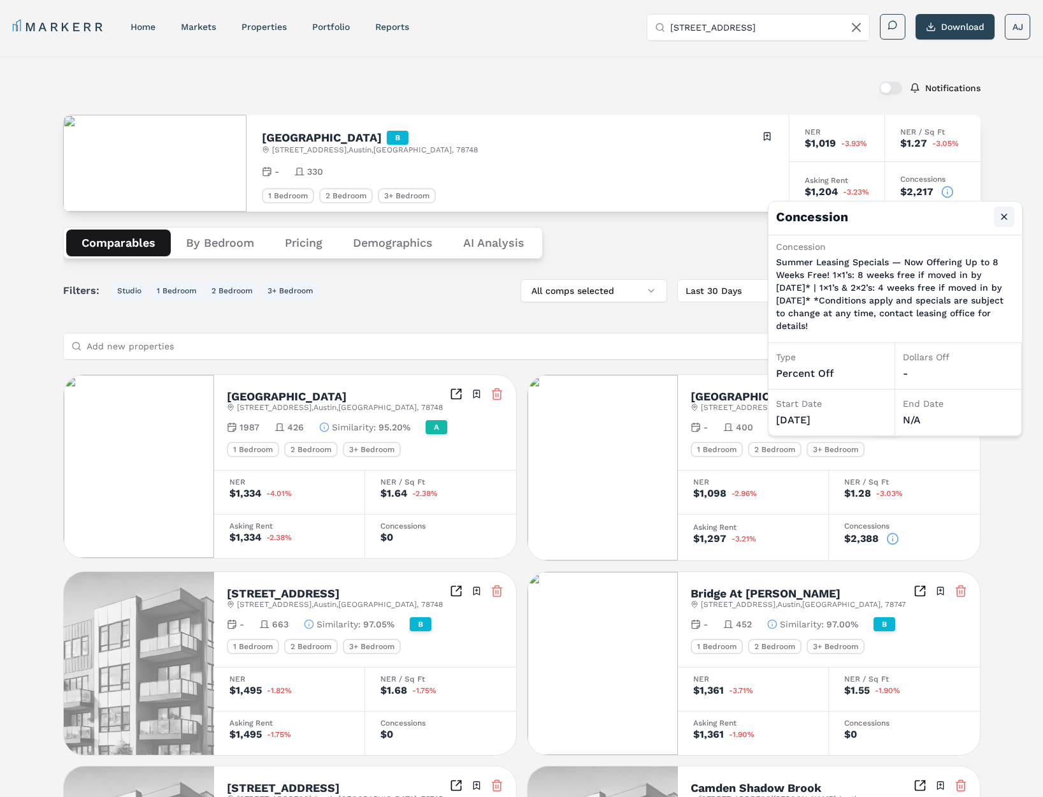
click at [1007, 212] on button "Close" at bounding box center [1004, 216] width 20 height 20
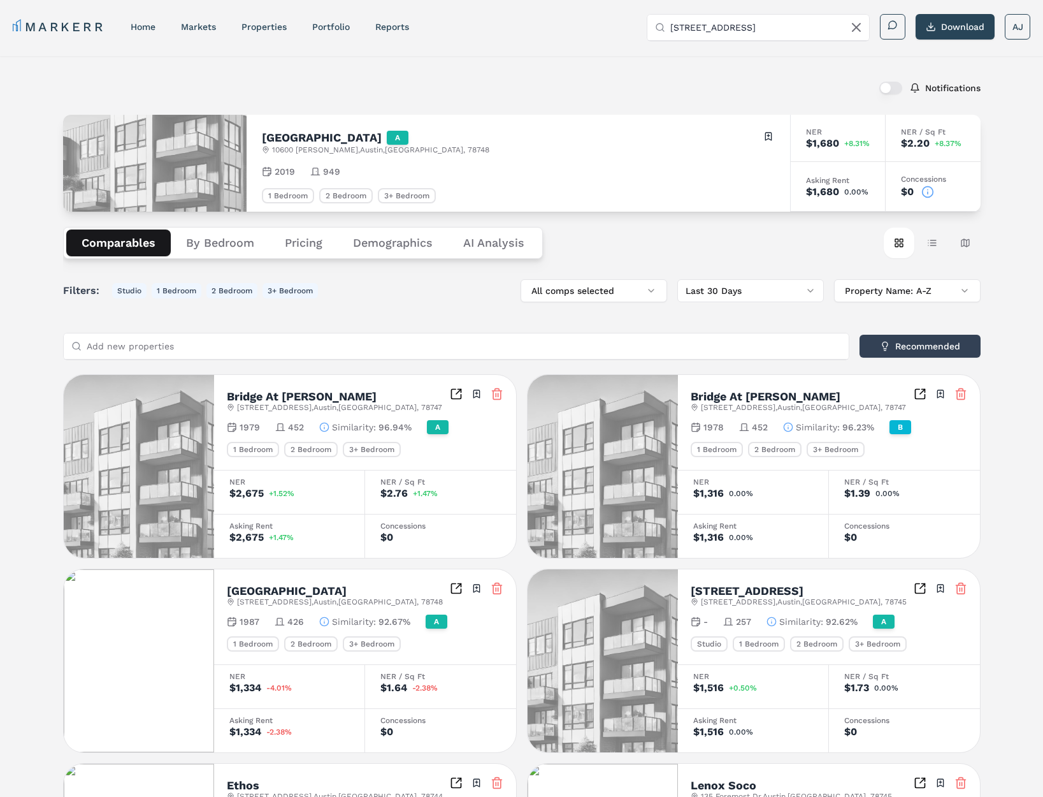
click at [929, 191] on icon at bounding box center [927, 191] width 13 height 13
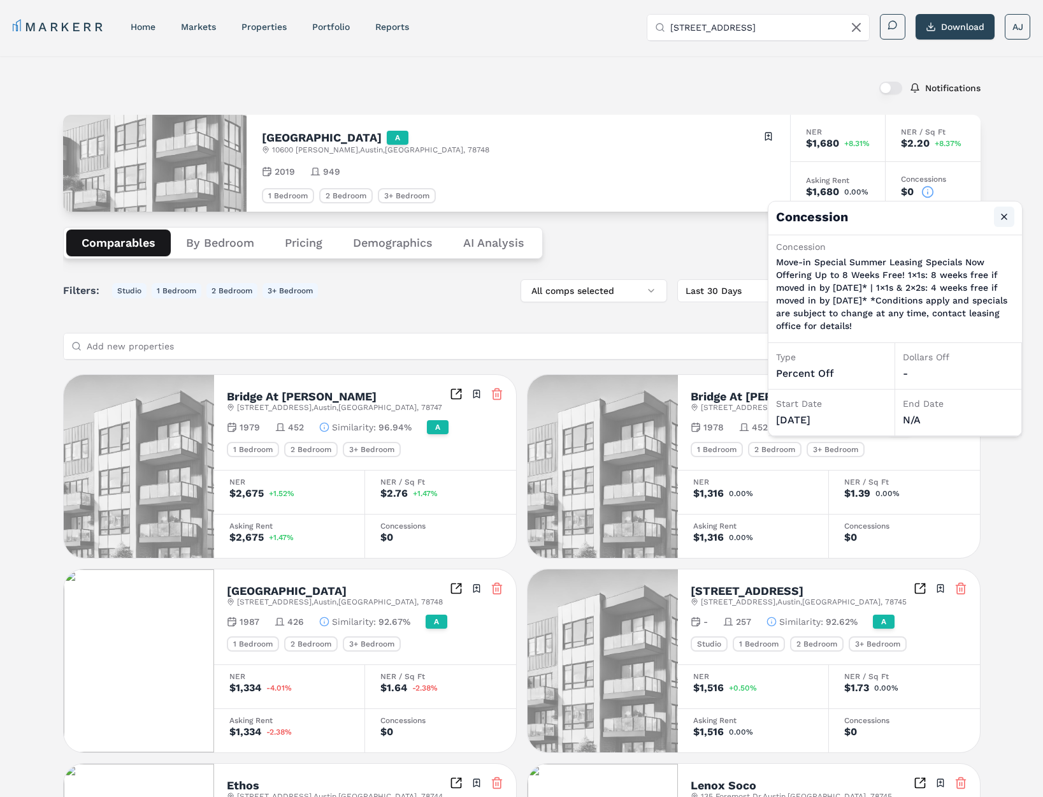
click at [1004, 217] on button "Close" at bounding box center [1004, 216] width 20 height 20
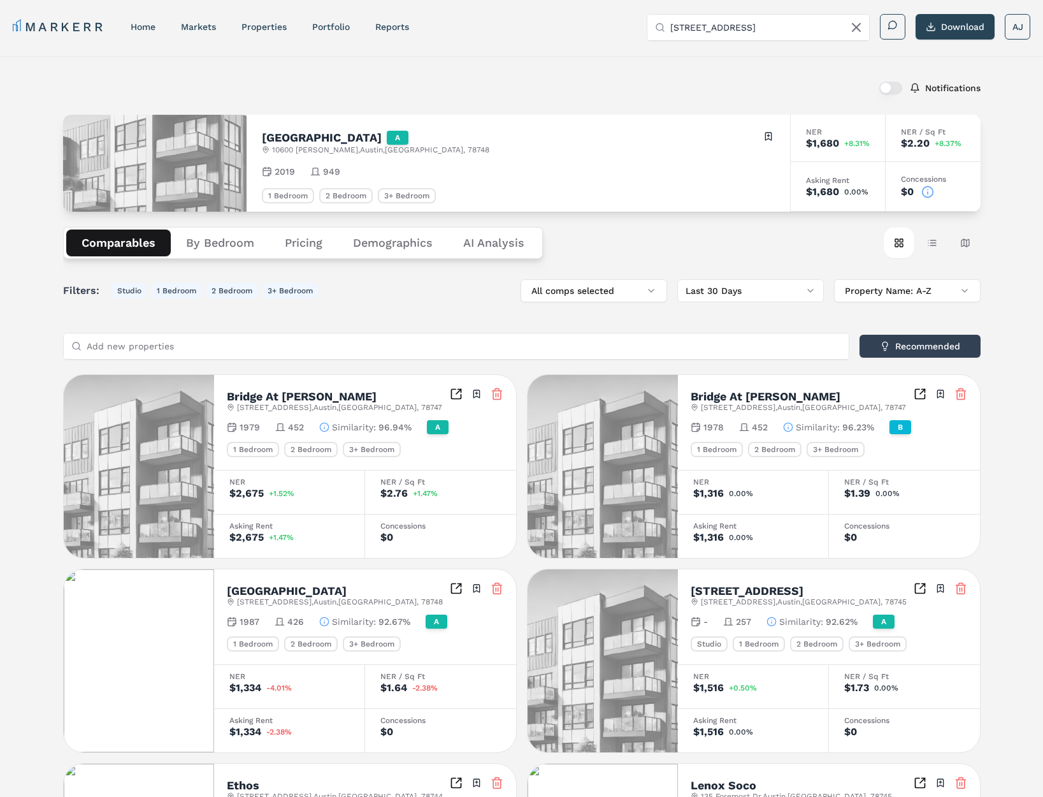
click at [933, 195] on icon at bounding box center [927, 191] width 13 height 13
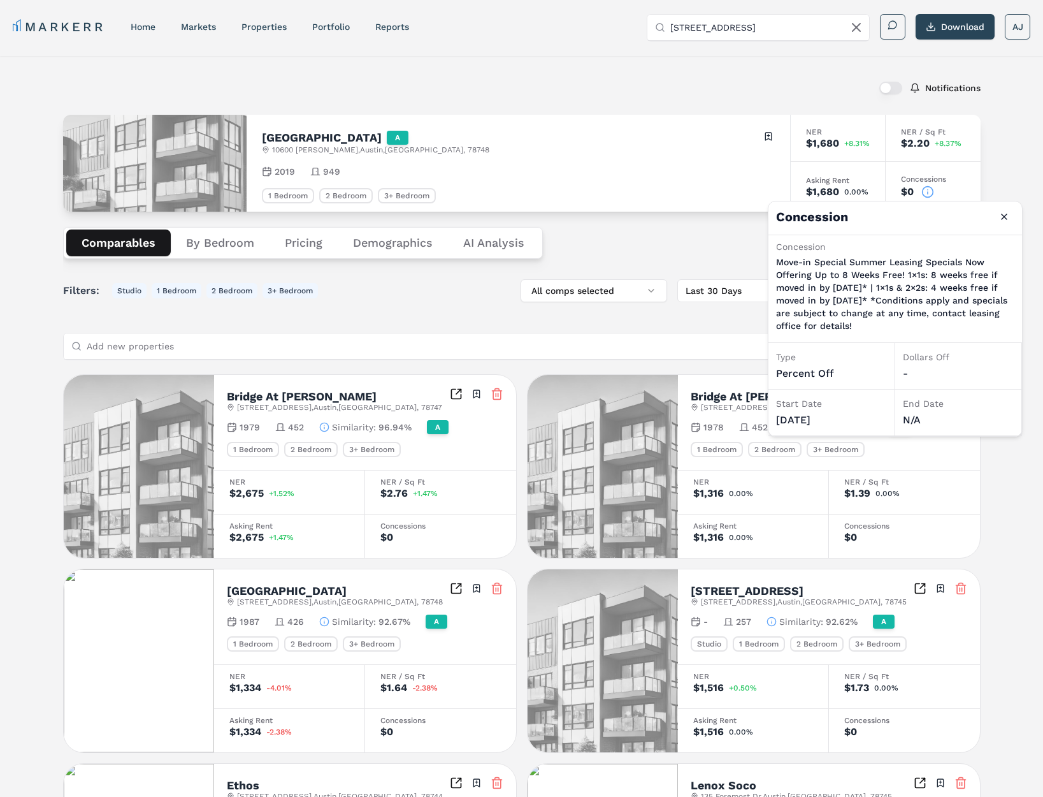
click at [311, 147] on span "10600 Brezza Ln , Austin , TX , 78748" at bounding box center [380, 150] width 217 height 10
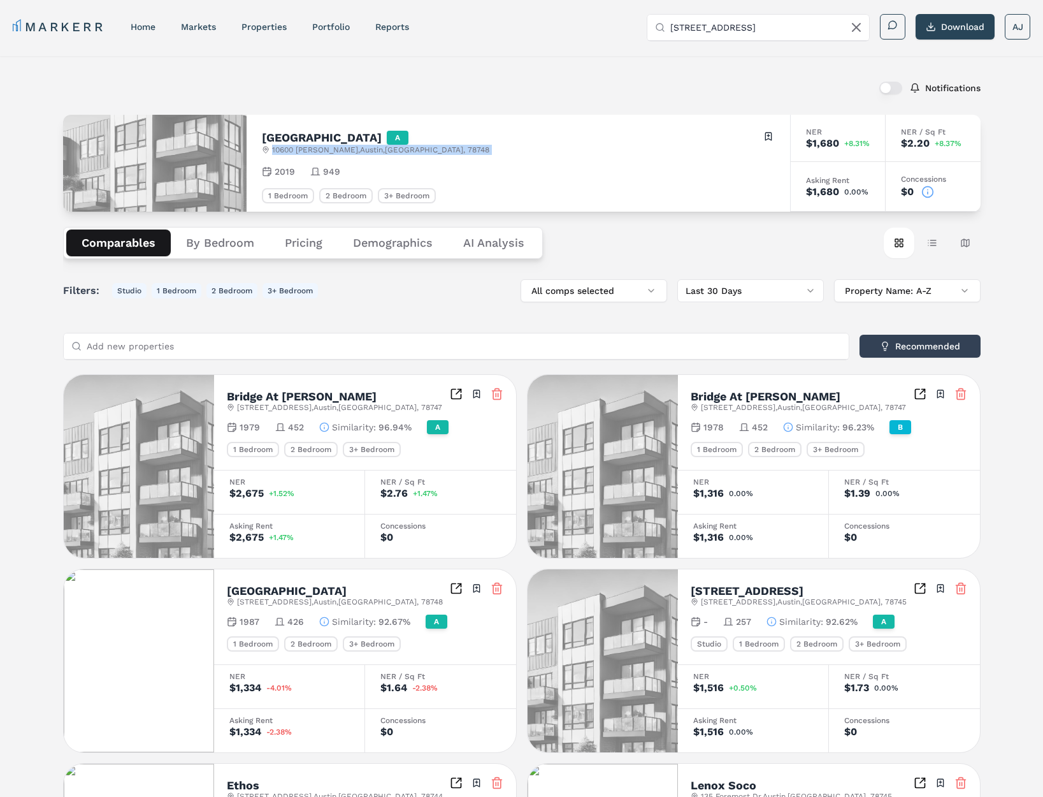
click at [311, 148] on span "10600 Brezza Ln , Austin , TX , 78748" at bounding box center [380, 150] width 217 height 10
copy div "10600 Brezza Ln , Austin , TX , 78748"
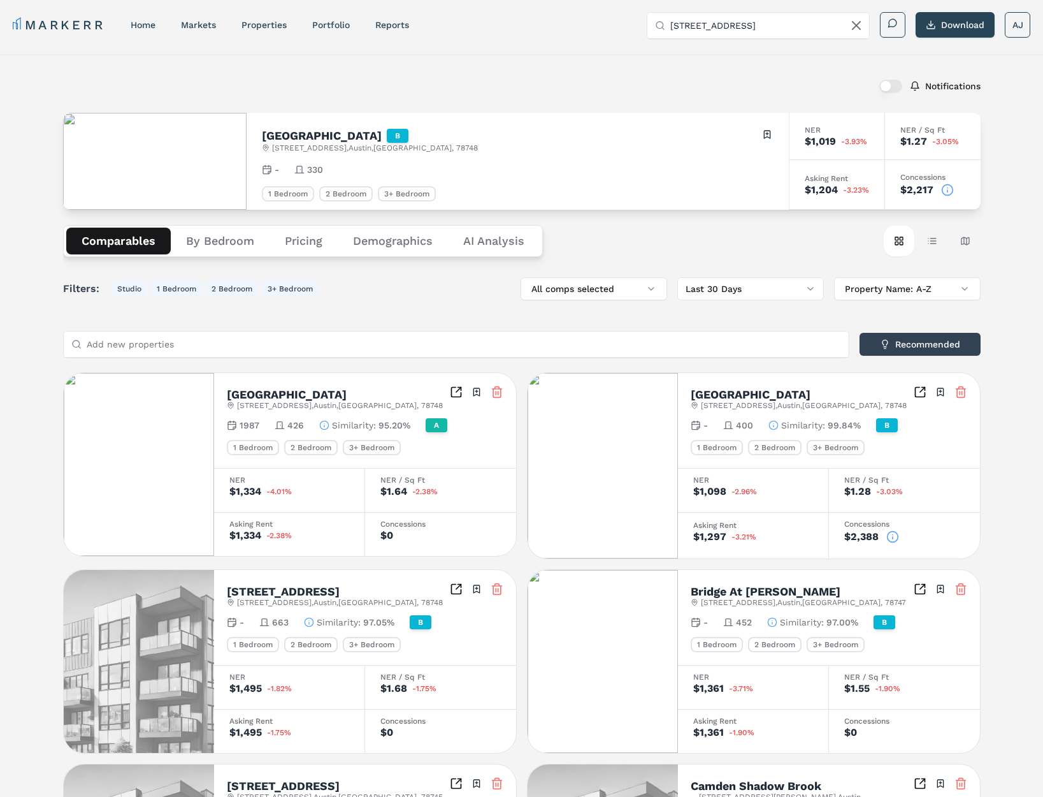
click at [928, 193] on div "$2,217" at bounding box center [916, 190] width 33 height 10
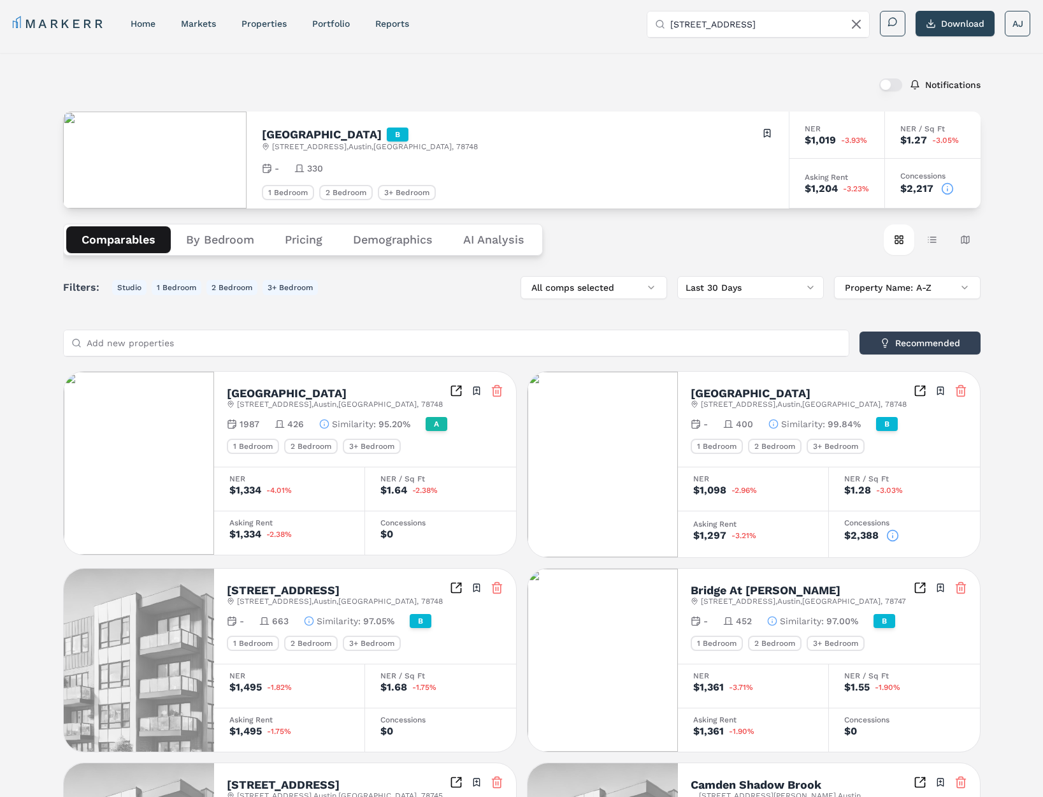
drag, startPoint x: 908, startPoint y: 187, endPoint x: 916, endPoint y: 189, distance: 8.5
click at [913, 188] on div "$2,217" at bounding box center [916, 189] width 33 height 10
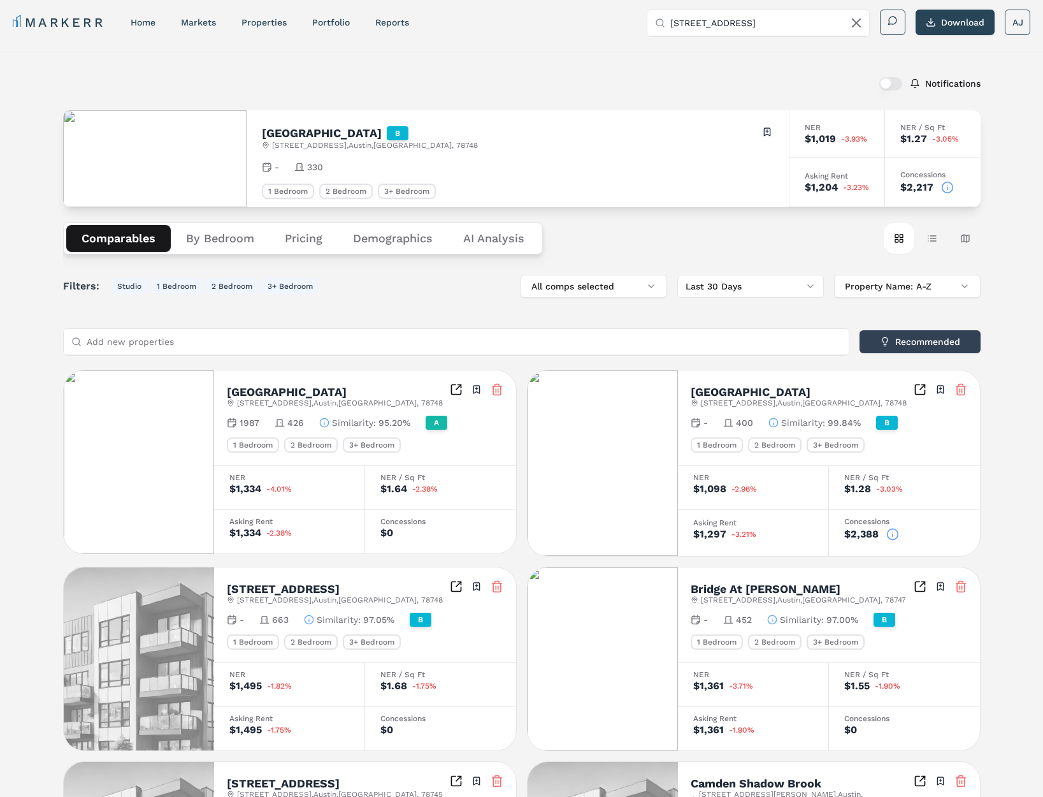
click at [916, 189] on div "$2,217" at bounding box center [916, 187] width 33 height 10
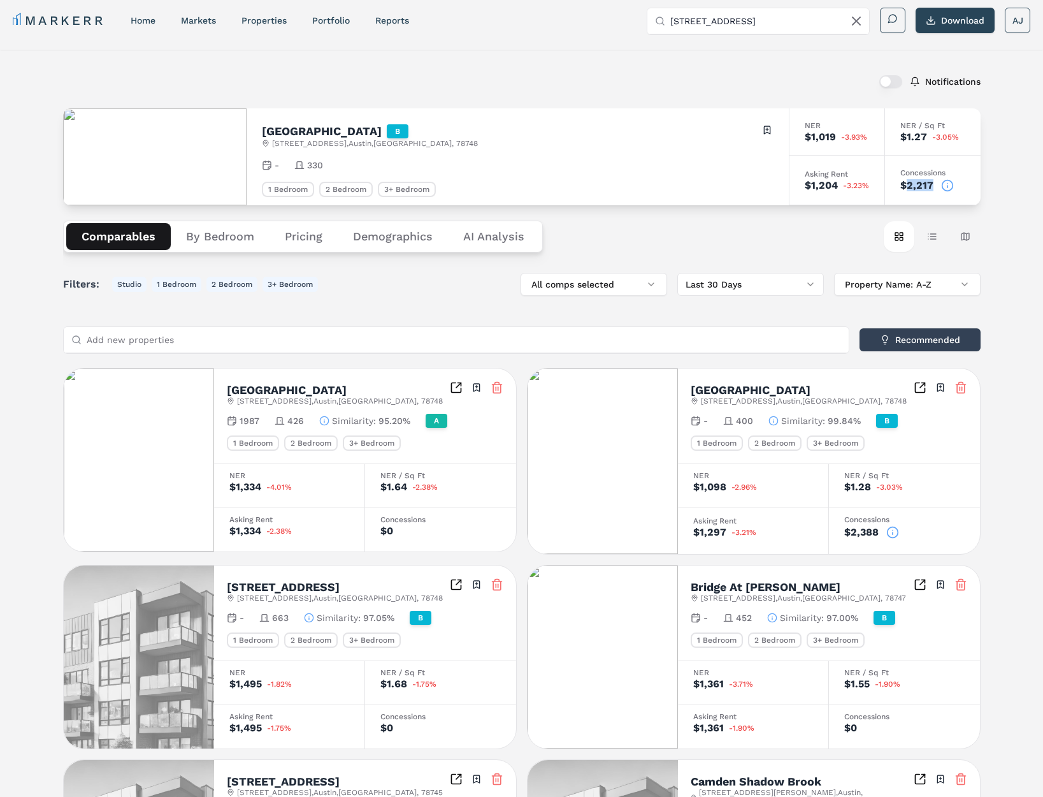
click at [917, 189] on div "Concessions $2,217" at bounding box center [933, 180] width 96 height 50
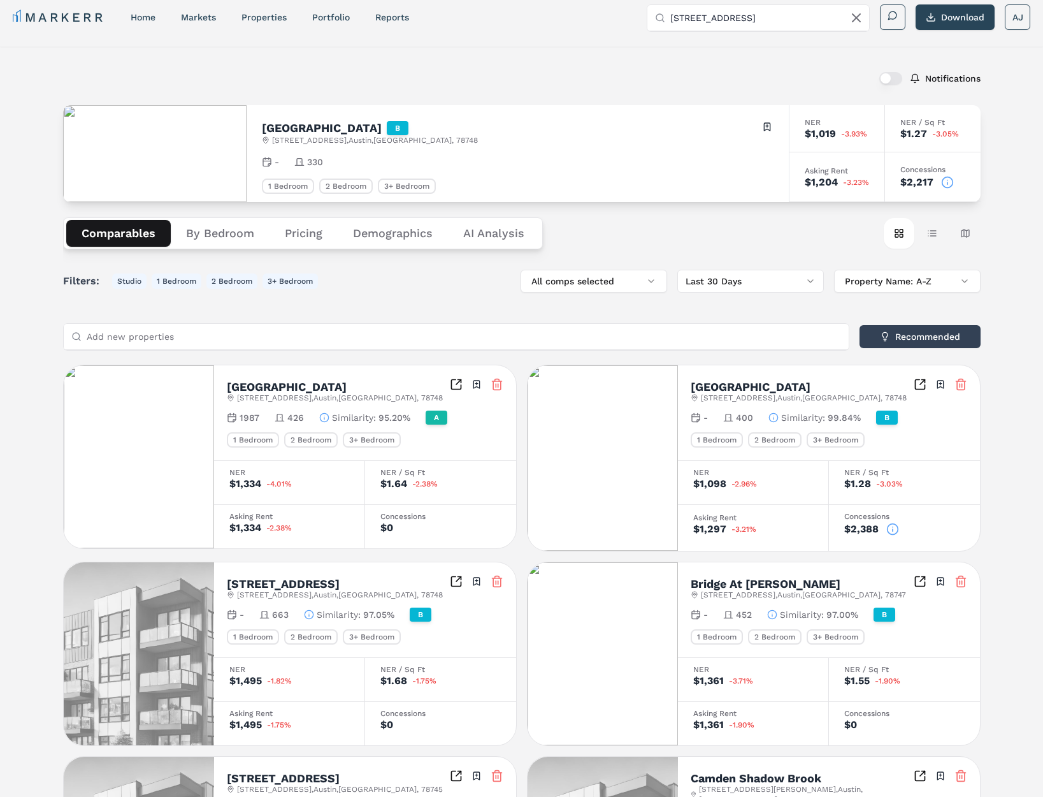
click at [357, 139] on span "10500 South IH 35 Frontage Road , Austin , TX , 78748" at bounding box center [375, 140] width 206 height 10
copy div "10500 South IH 35 Frontage Road , Austin , TX , 78748"
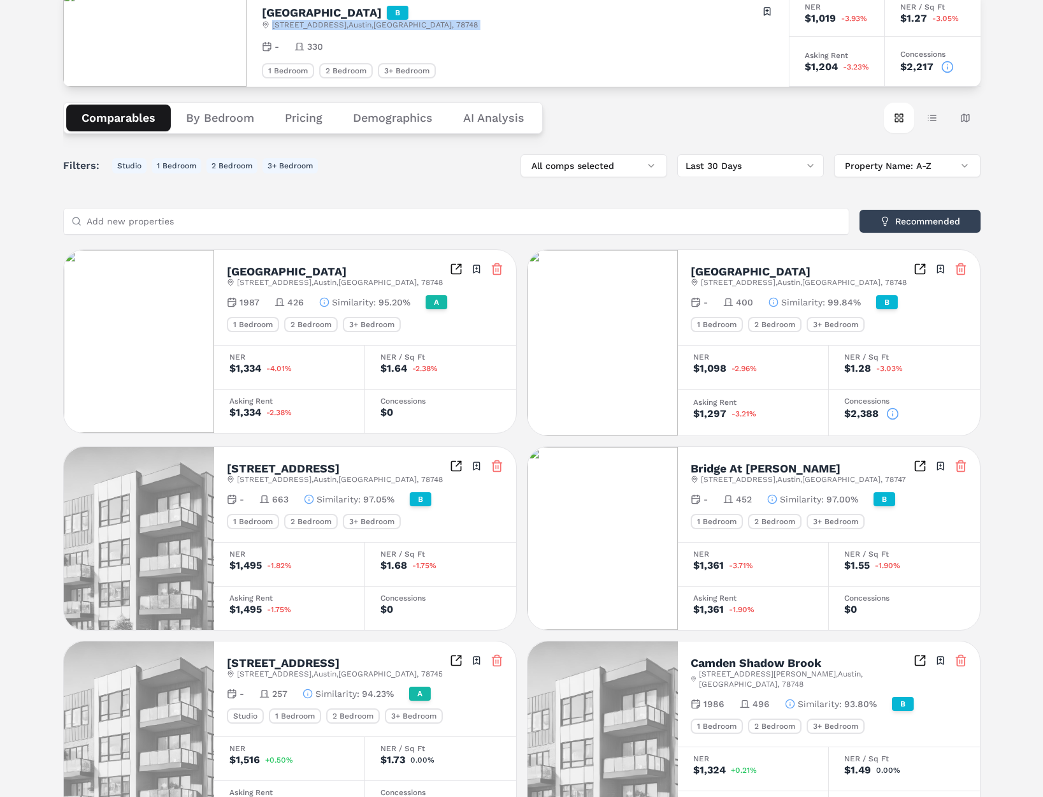
scroll to position [0, 0]
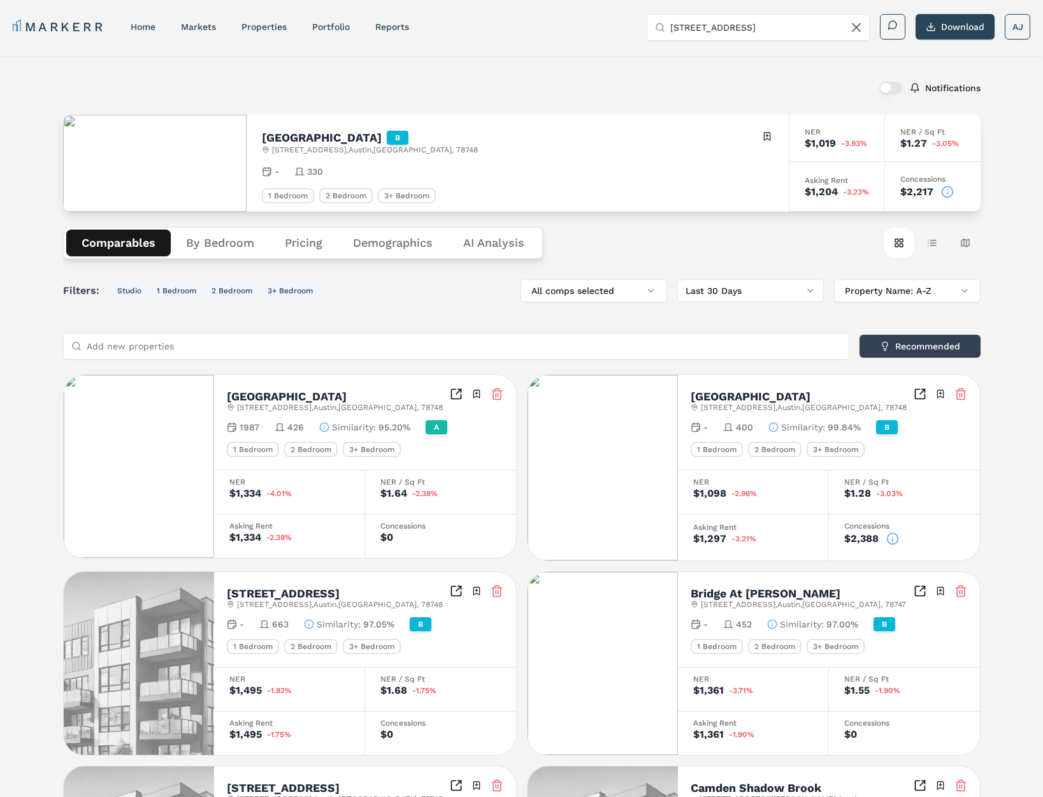
click at [950, 191] on icon at bounding box center [947, 191] width 13 height 13
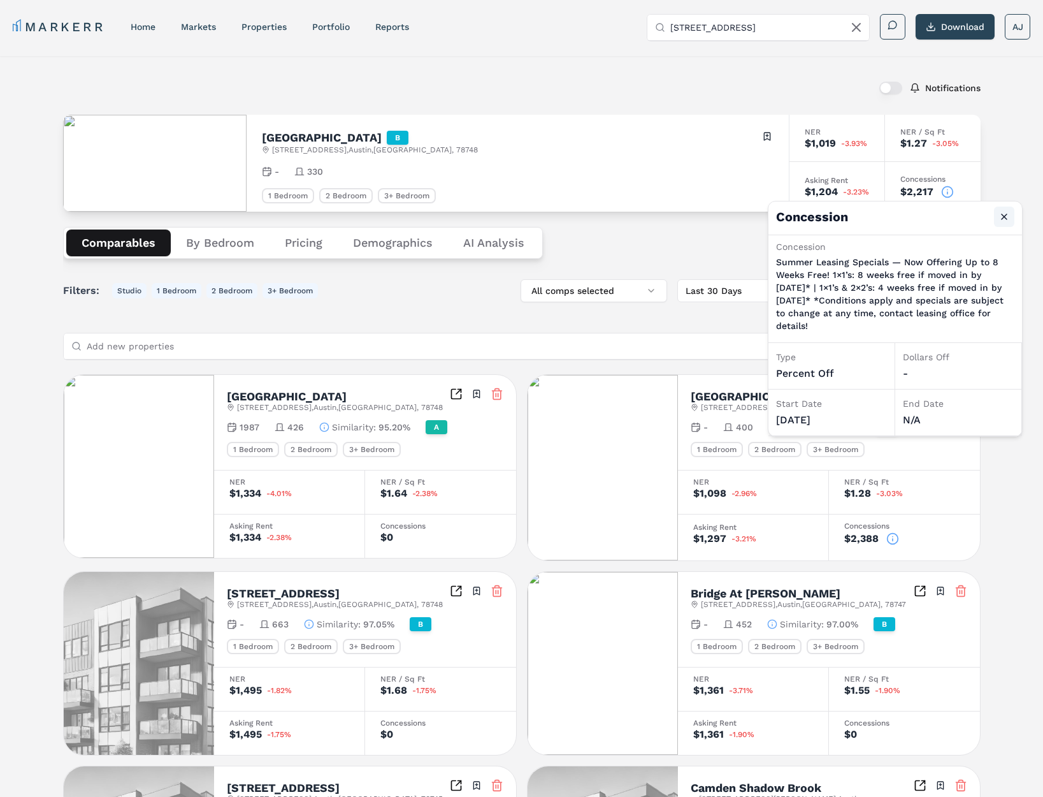
drag, startPoint x: 1004, startPoint y: 217, endPoint x: 993, endPoint y: 219, distance: 11.6
click at [1004, 218] on button "Close" at bounding box center [1004, 216] width 20 height 20
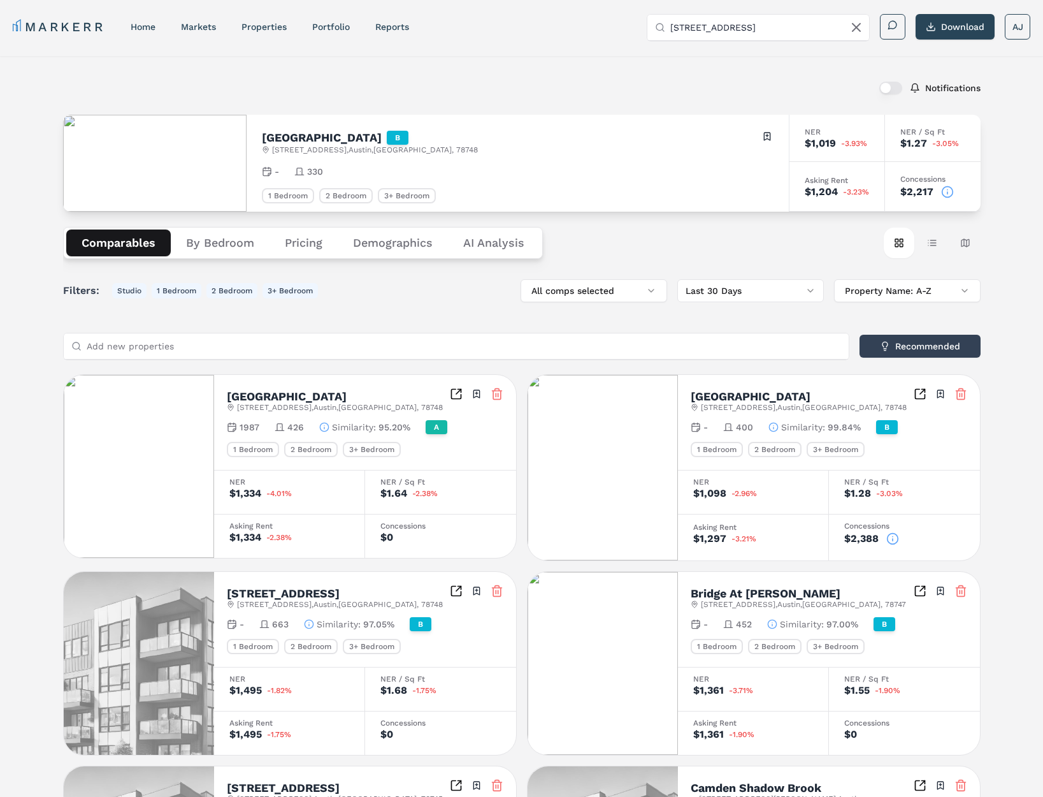
click at [310, 175] on span "330" at bounding box center [315, 171] width 16 height 13
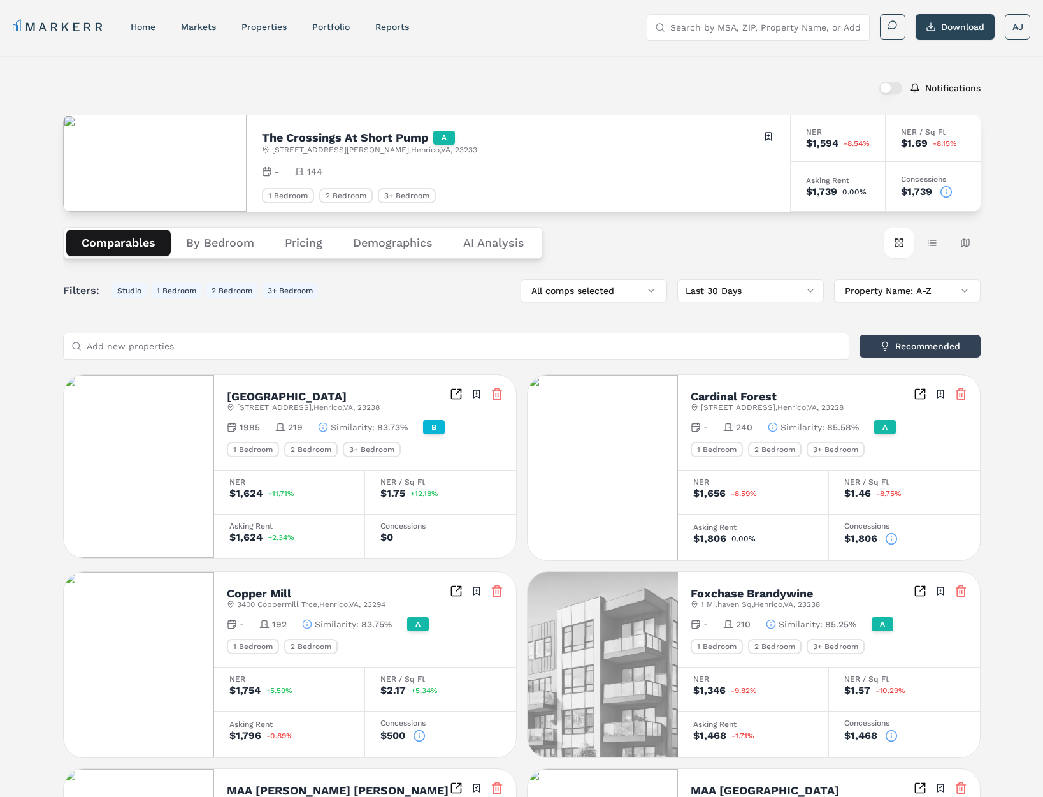
scroll to position [7, 0]
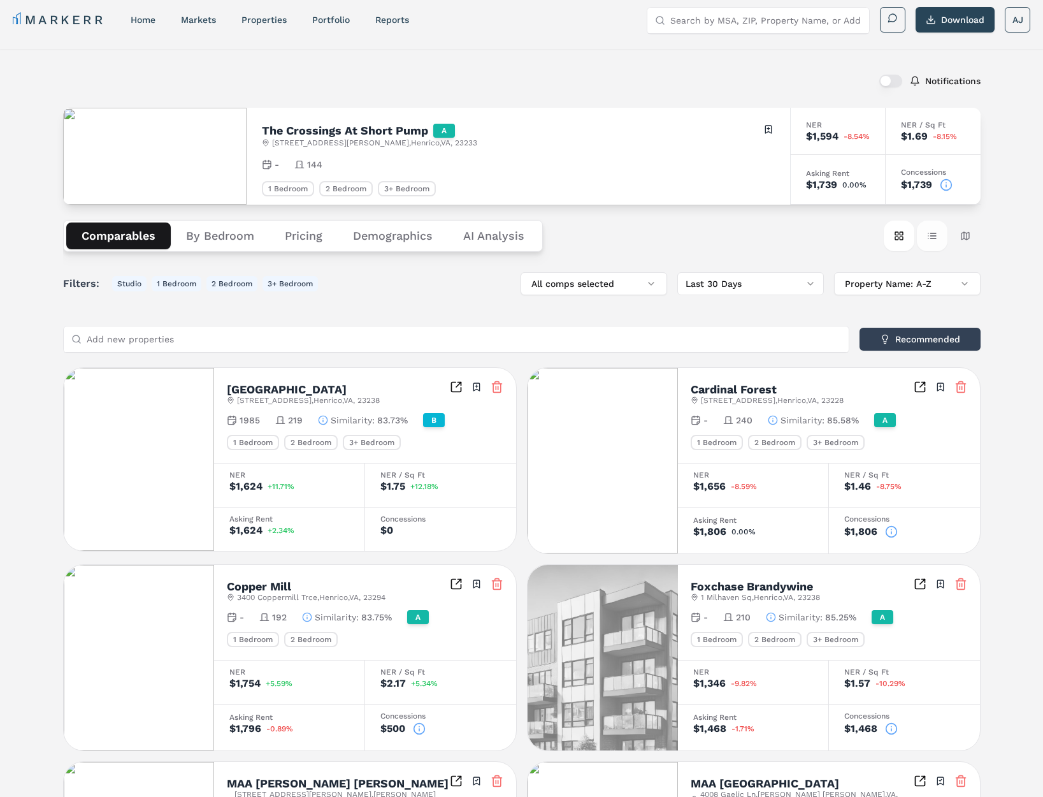
click at [923, 232] on button "Table view" at bounding box center [932, 235] width 31 height 31
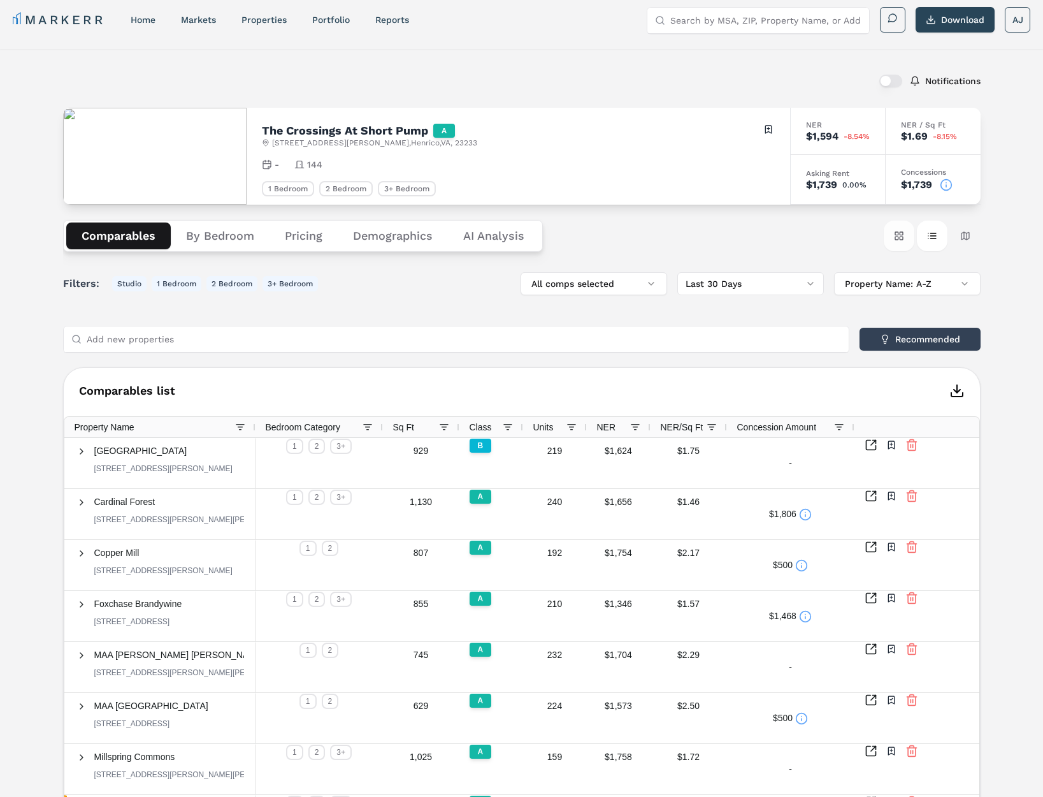
click at [897, 236] on button "Card view" at bounding box center [899, 235] width 31 height 31
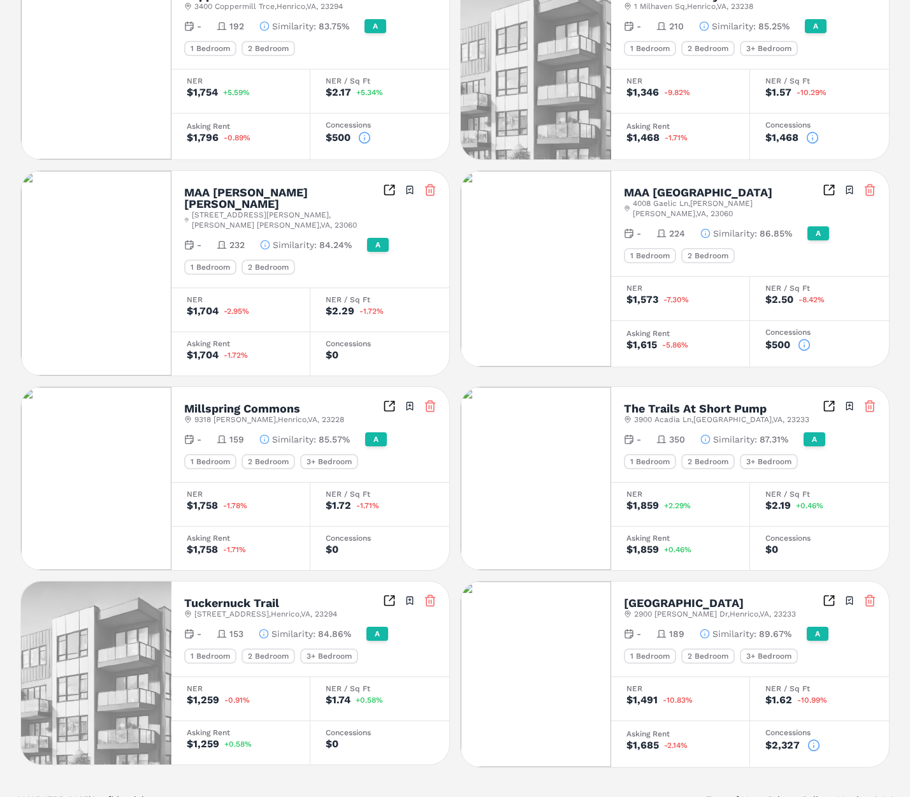
scroll to position [0, 0]
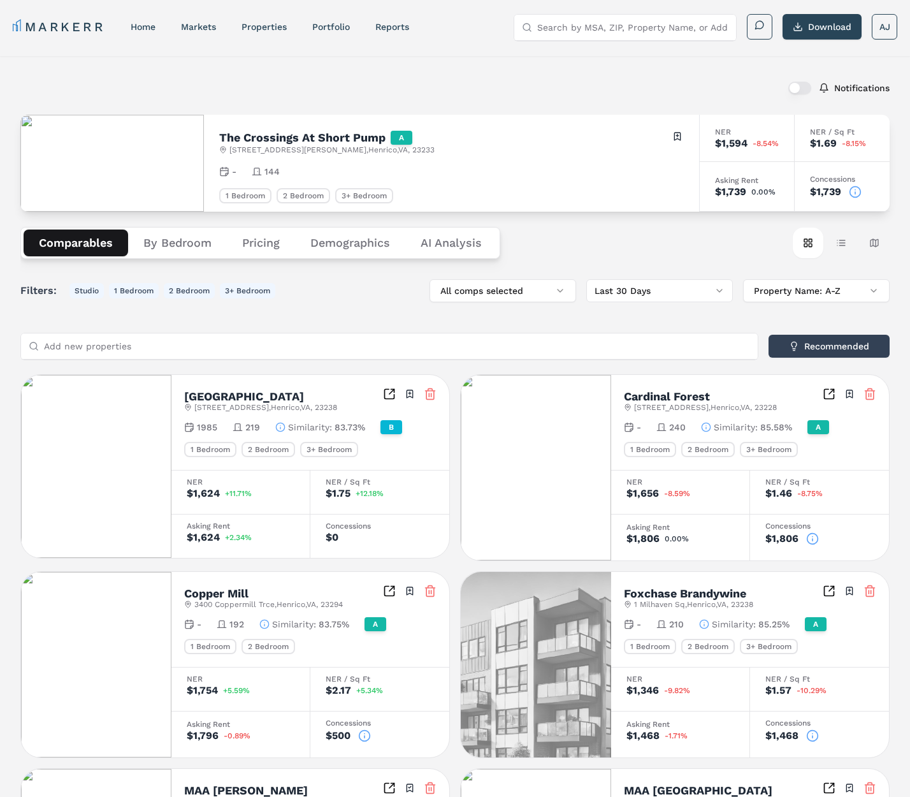
click at [138, 34] on nav "MARKERR home markets properties Portfolio reports" at bounding box center [211, 27] width 396 height 18
click at [143, 24] on link "home" at bounding box center [143, 27] width 25 height 10
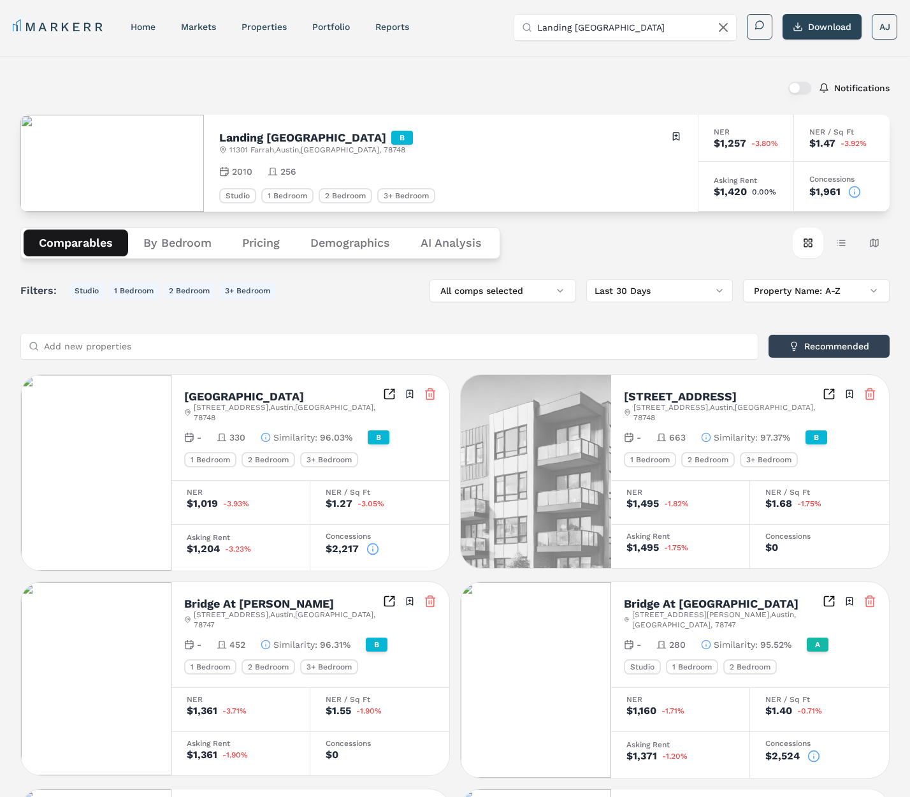
scroll to position [1, 0]
click at [148, 39] on div "MARKERR home markets properties Portfolio reports Search by MSA, ZIP, Property …" at bounding box center [455, 24] width 910 height 51
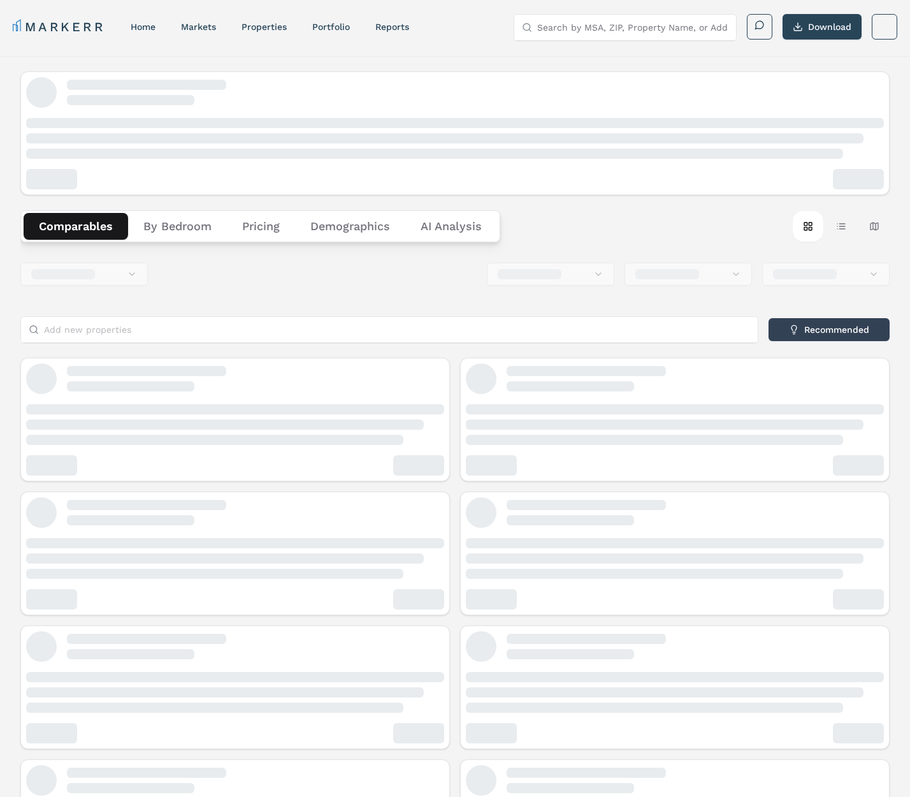
scroll to position [1, 0]
